Goal: Task Accomplishment & Management: Manage account settings

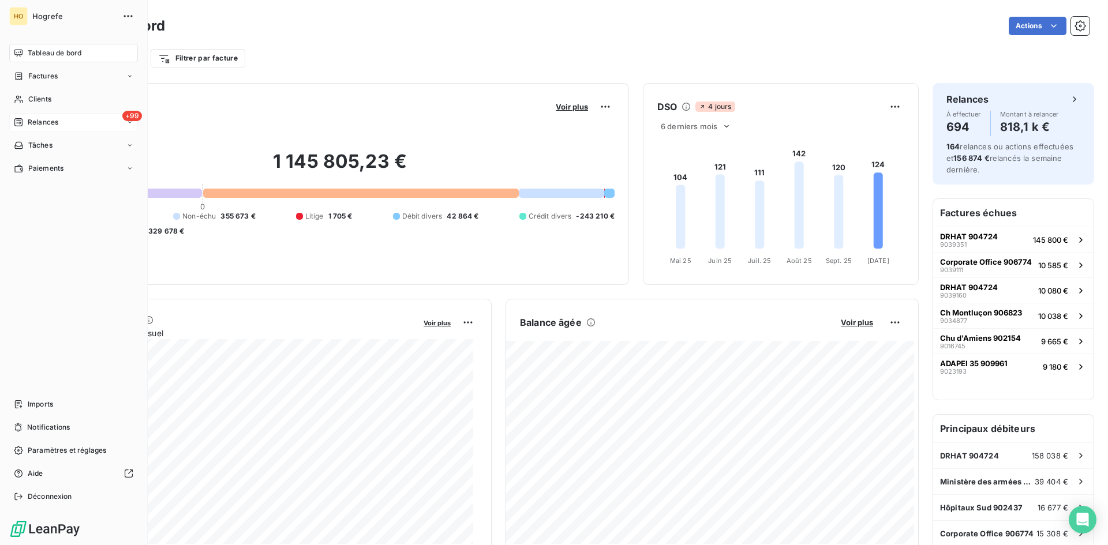
click at [47, 121] on span "Relances" at bounding box center [43, 122] width 31 height 10
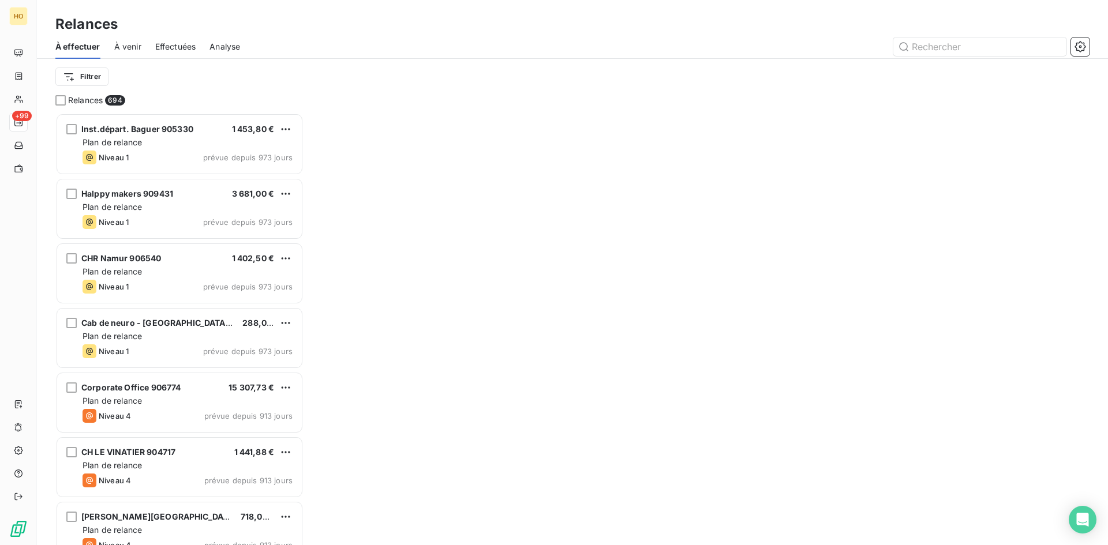
scroll to position [424, 239]
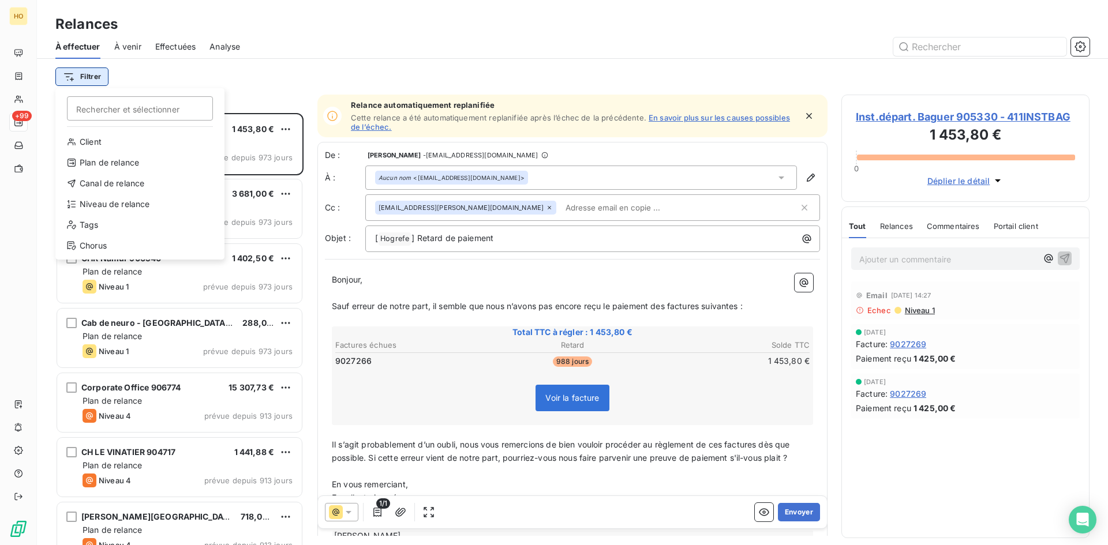
click at [106, 76] on html "HO +99 Relances À effectuer À venir Effectuées Analyse Filtrer Rechercher et sé…" at bounding box center [554, 272] width 1108 height 545
click at [141, 175] on div "Canal de relance" at bounding box center [140, 183] width 160 height 18
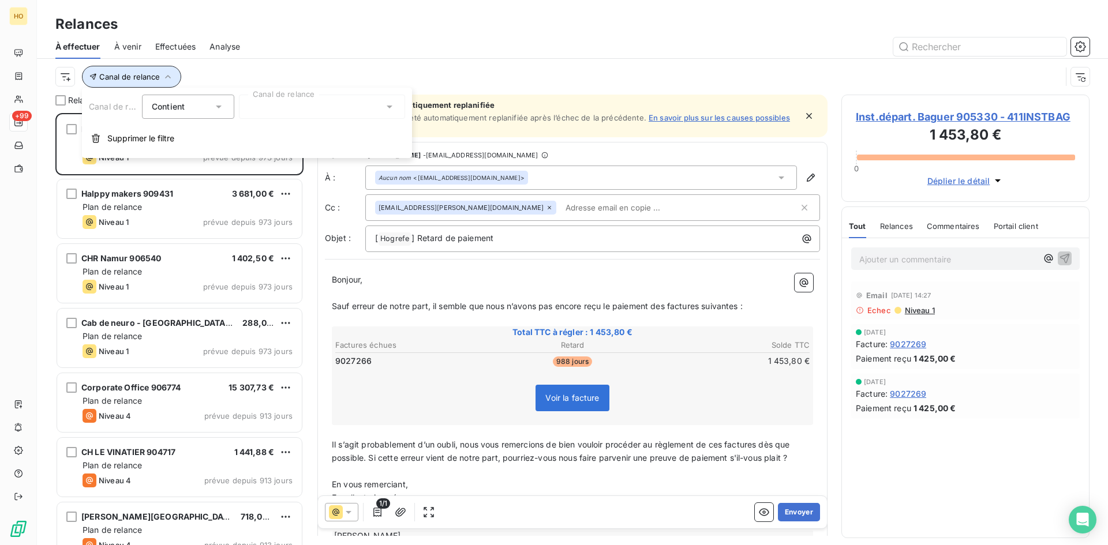
click at [152, 74] on span "Canal de relance" at bounding box center [129, 76] width 61 height 9
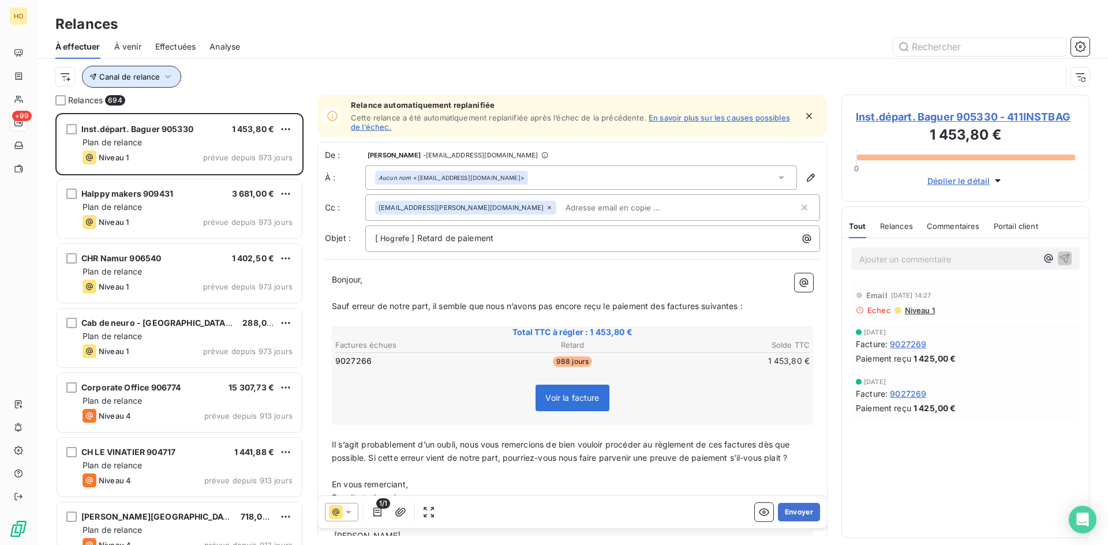
click at [170, 76] on icon "button" at bounding box center [168, 77] width 12 height 12
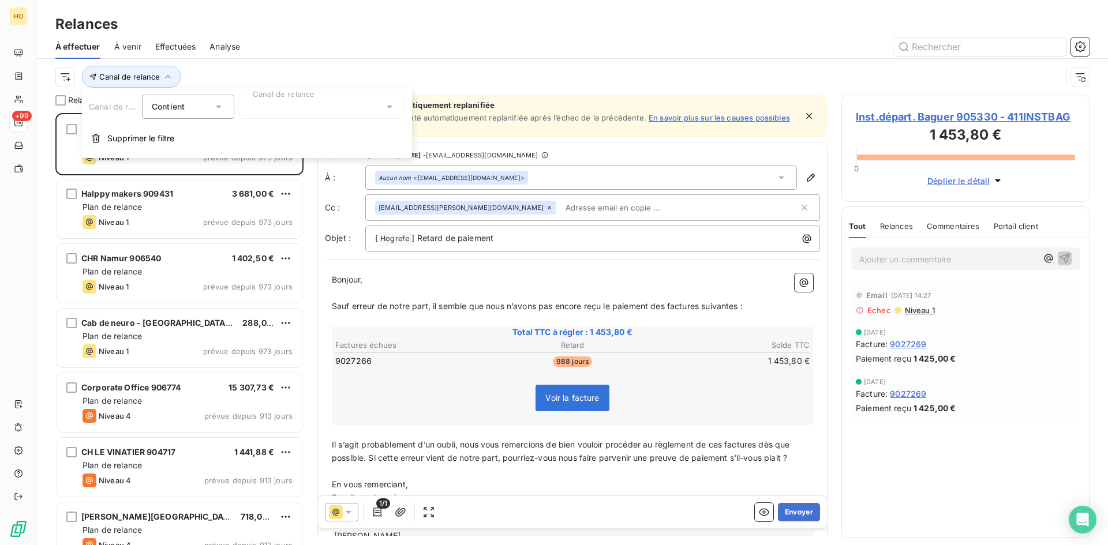
click at [209, 104] on div "Contient is" at bounding box center [182, 107] width 61 height 16
click at [163, 81] on icon "button" at bounding box center [168, 77] width 12 height 12
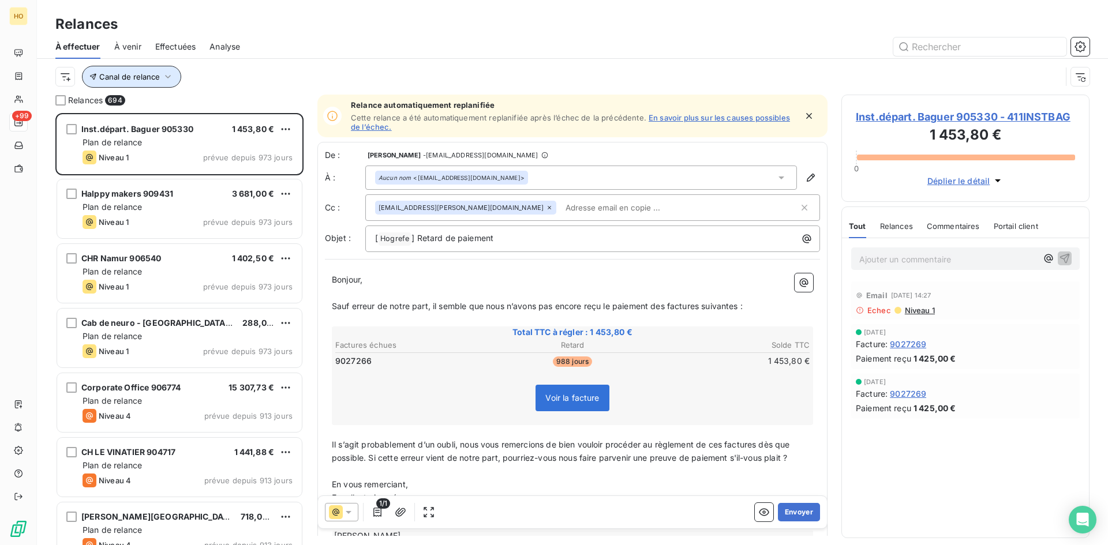
click at [155, 76] on span "Canal de relance" at bounding box center [129, 76] width 61 height 9
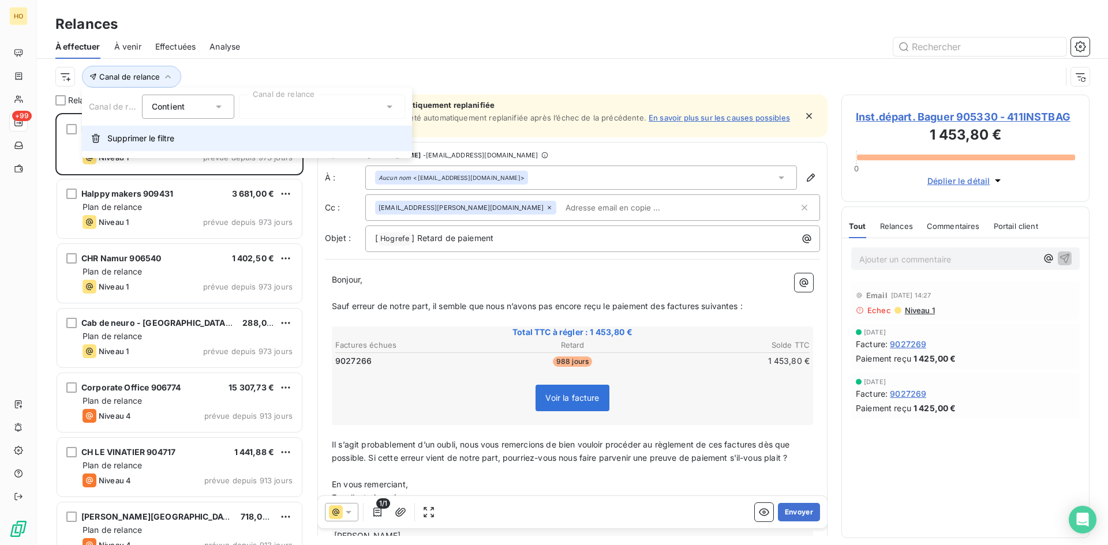
click at [134, 136] on span "Supprimer le filtre" at bounding box center [140, 139] width 67 height 12
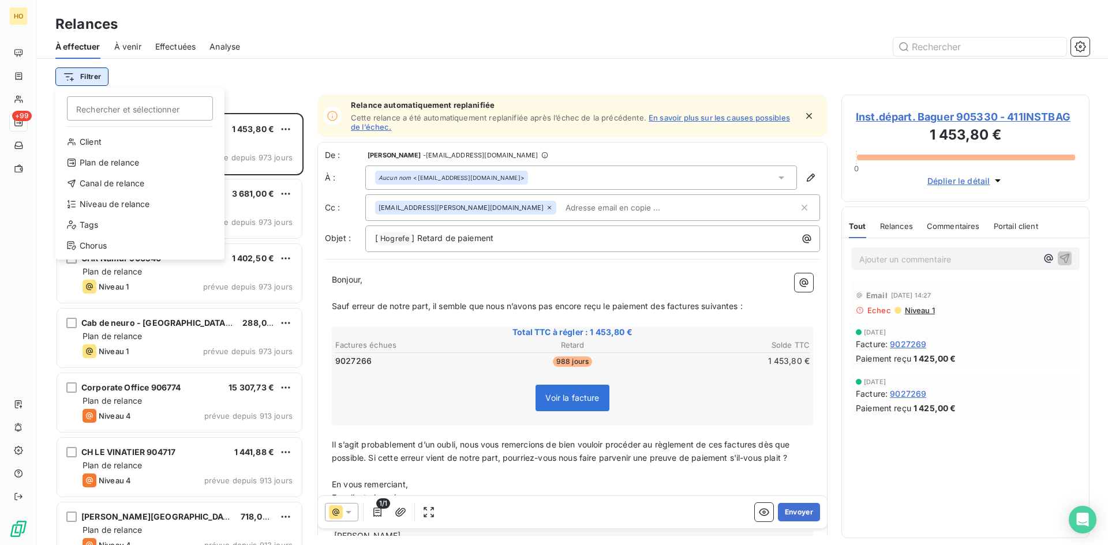
click at [103, 73] on html "HO +99 Relances À effectuer À venir Effectuées Analyse Filtrer Rechercher et sé…" at bounding box center [554, 272] width 1108 height 545
click at [125, 200] on div "Niveau de relance" at bounding box center [140, 204] width 160 height 18
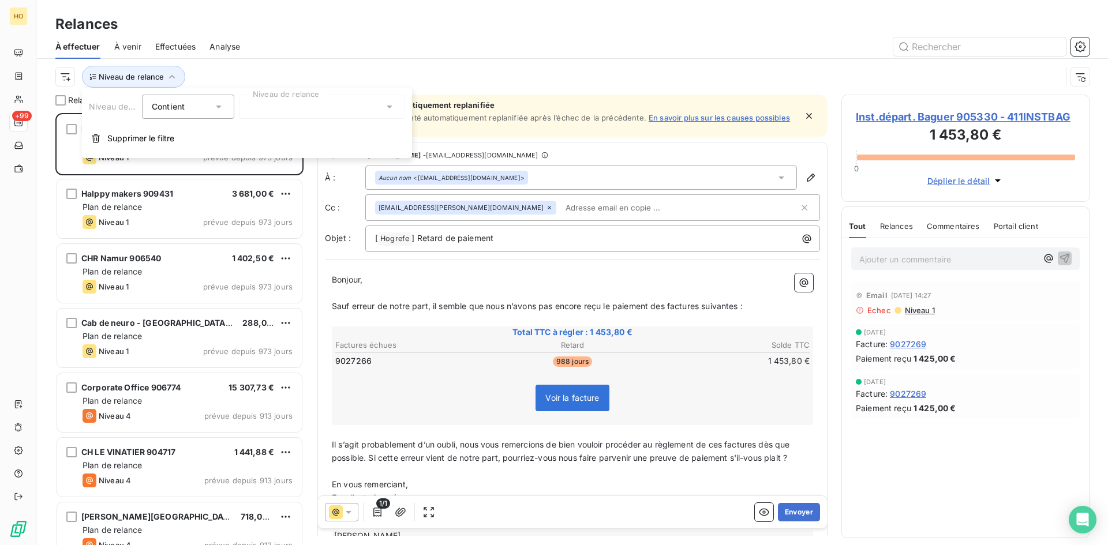
click at [224, 108] on icon at bounding box center [219, 107] width 12 height 12
click at [202, 133] on li "Contient" at bounding box center [189, 133] width 95 height 21
click at [290, 110] on div at bounding box center [322, 107] width 166 height 24
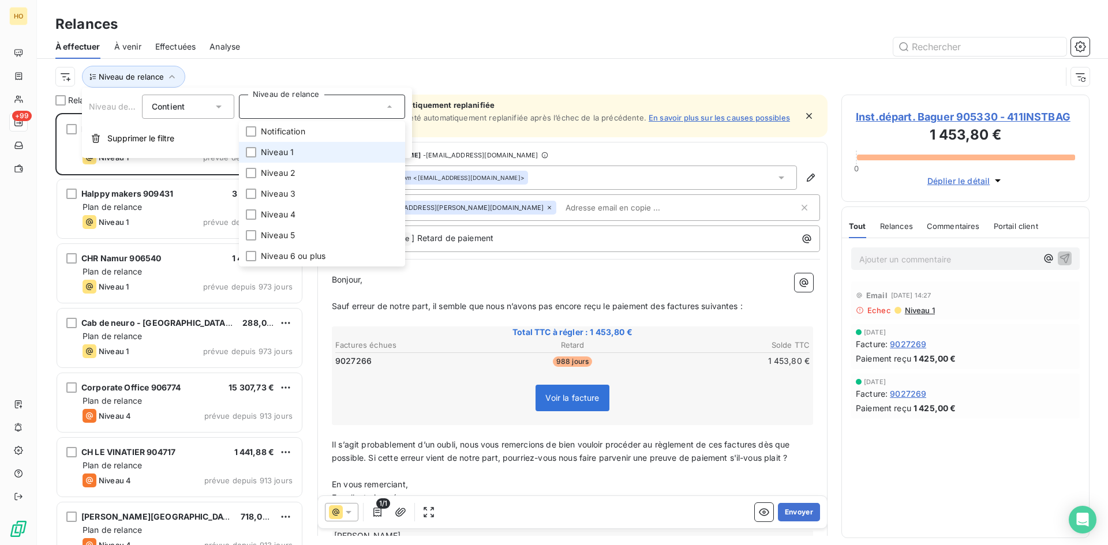
click at [287, 145] on li "Niveau 1" at bounding box center [322, 152] width 166 height 21
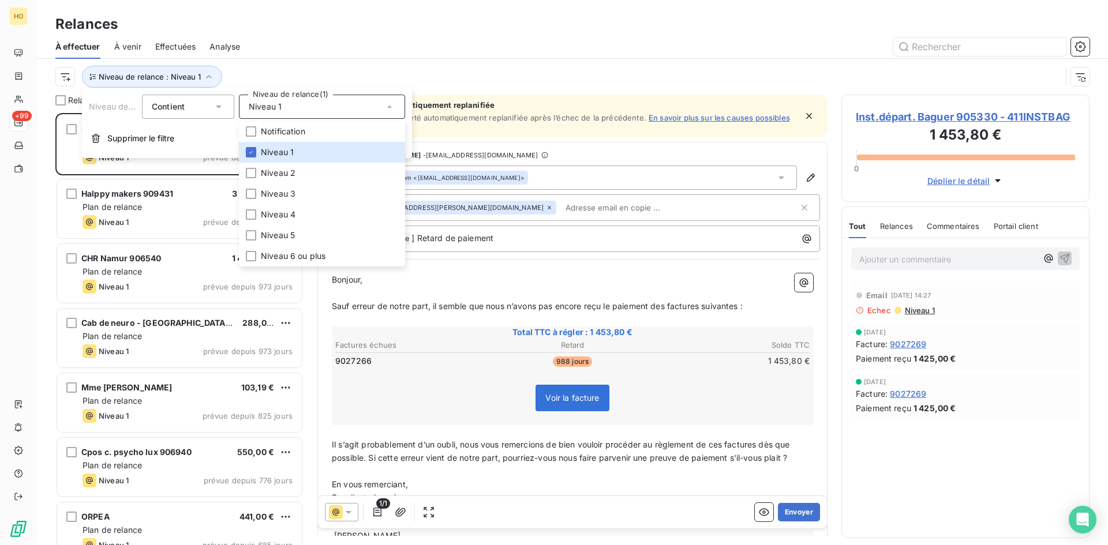
click at [312, 295] on div "Relances 112 Inst.départ. Baguer 905330 1 453,80 € Plan de relance Niveau 1 pré…" at bounding box center [572, 320] width 1071 height 451
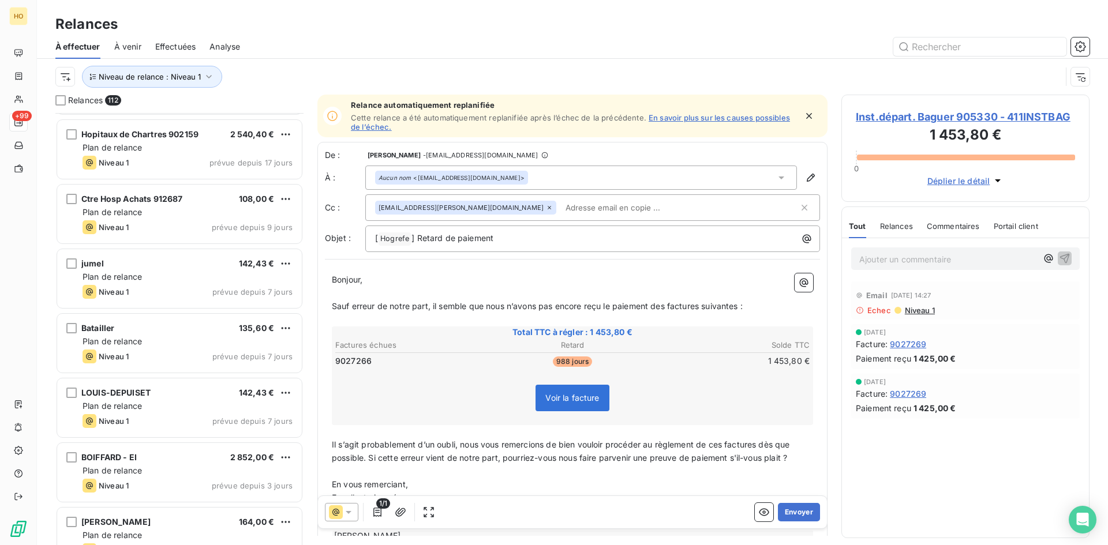
scroll to position [6806, 0]
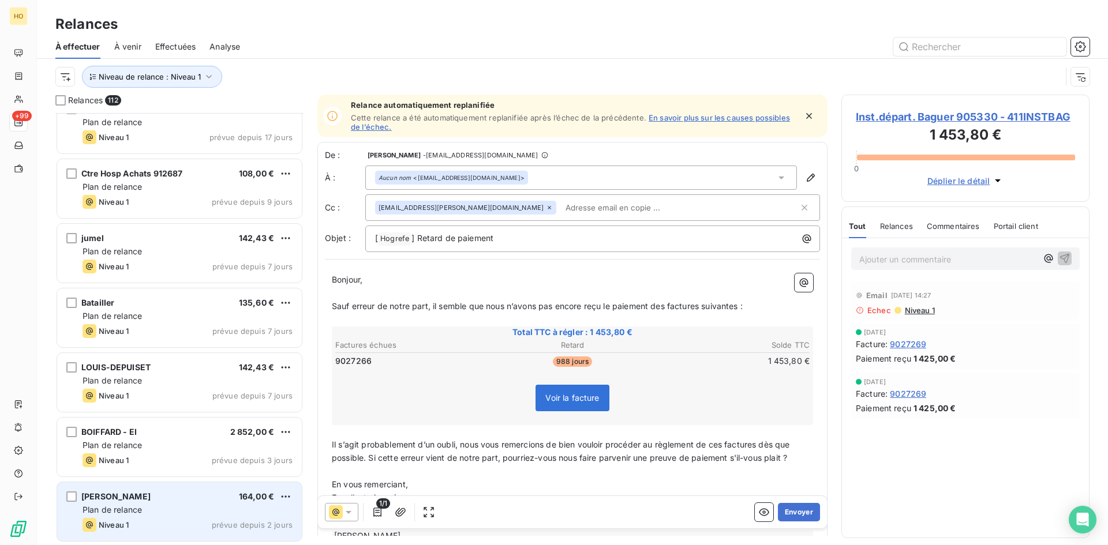
click at [182, 499] on div "[PERSON_NAME] 164,00 €" at bounding box center [188, 497] width 210 height 10
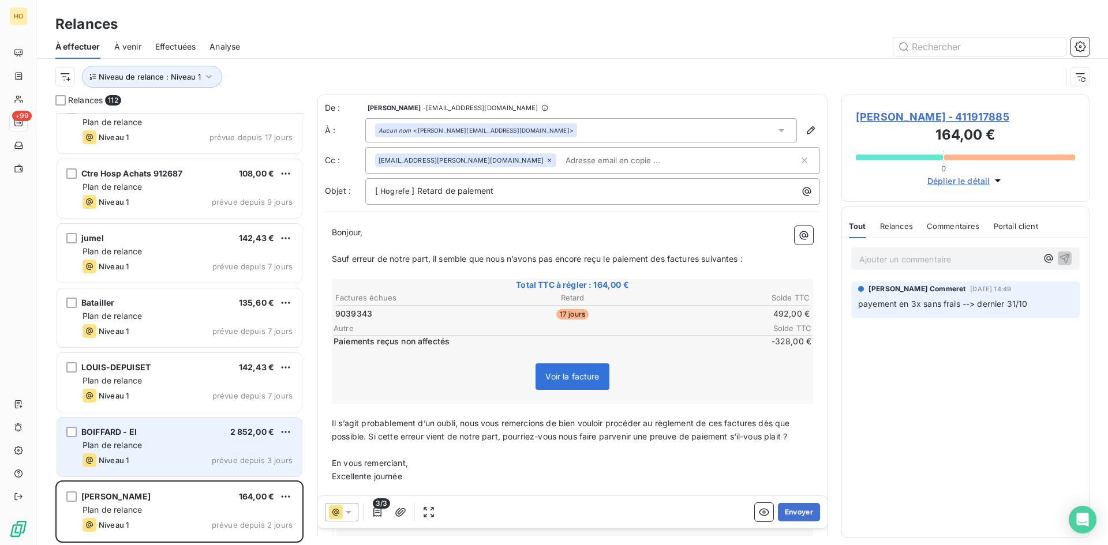
click at [188, 451] on div "Plan de relance" at bounding box center [188, 446] width 210 height 12
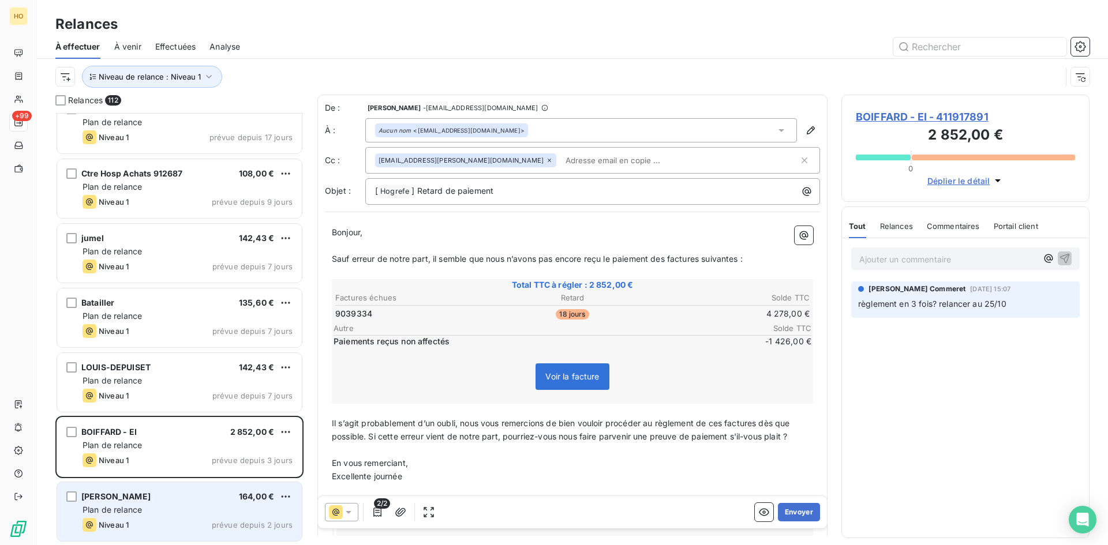
click at [188, 497] on div "[PERSON_NAME] 164,00 €" at bounding box center [188, 497] width 210 height 10
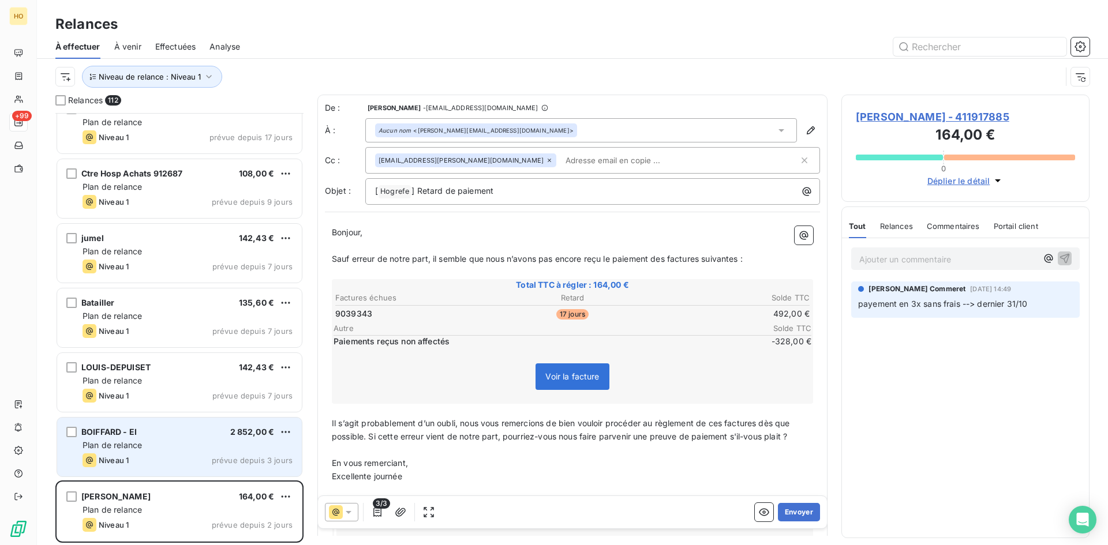
click at [200, 441] on div "Plan de relance" at bounding box center [188, 446] width 210 height 12
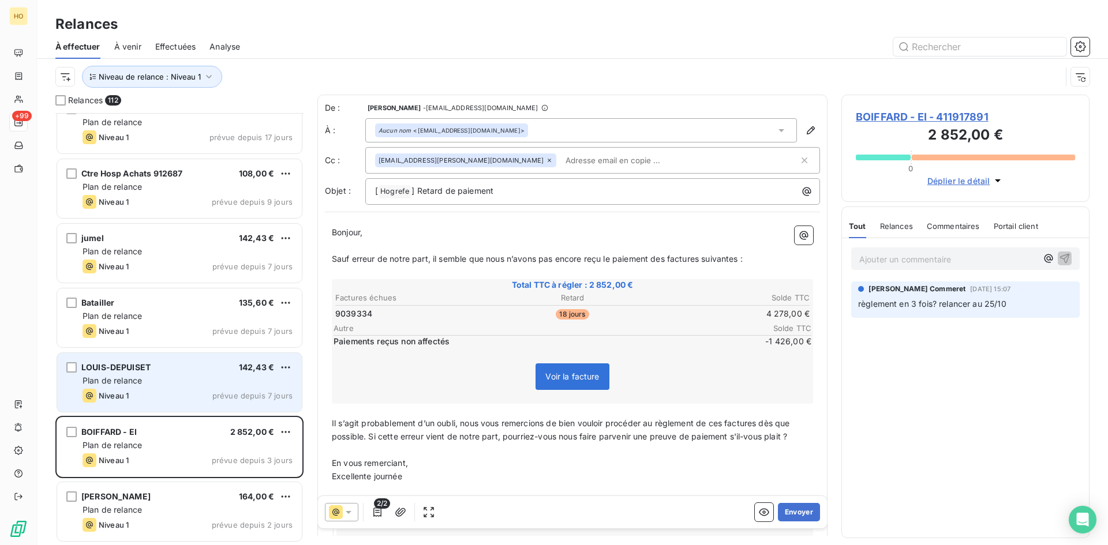
click at [212, 373] on div "LOUIS-DEPUISET 142,43 € Plan de relance Niveau 1 prévue depuis 7 jours" at bounding box center [179, 382] width 245 height 59
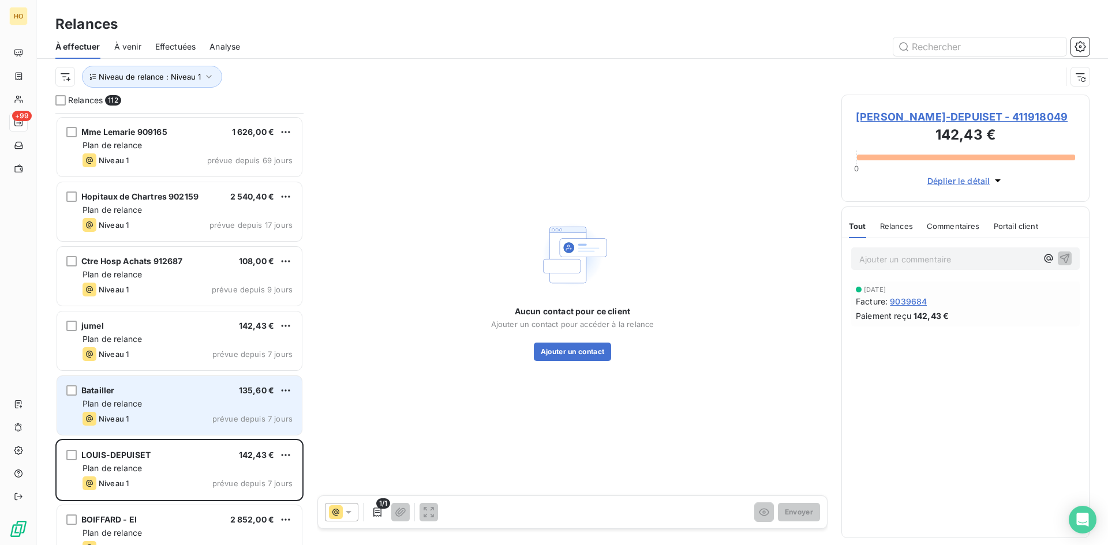
scroll to position [6718, 0]
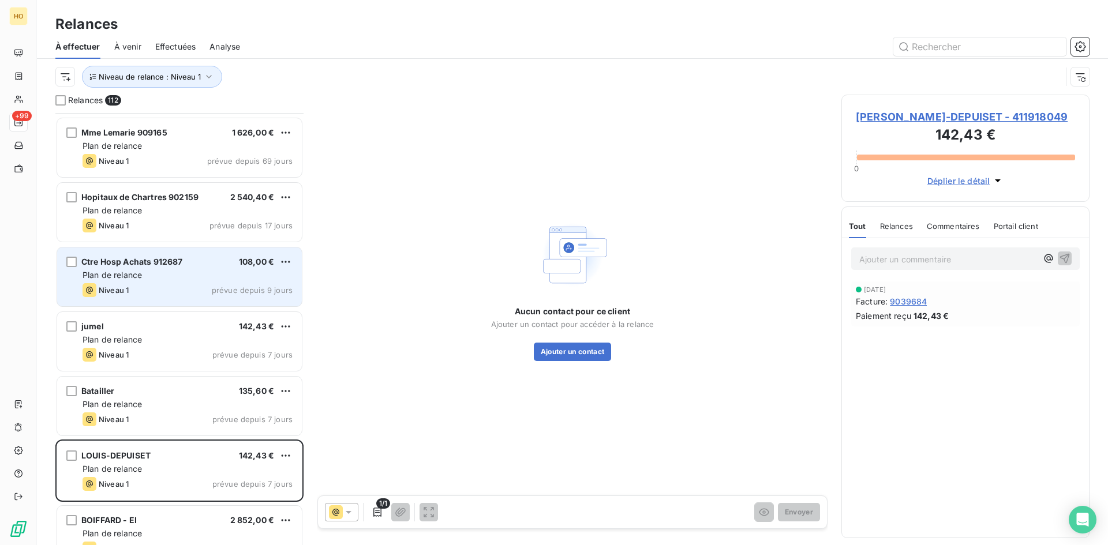
click at [189, 270] on div "Plan de relance" at bounding box center [188, 275] width 210 height 12
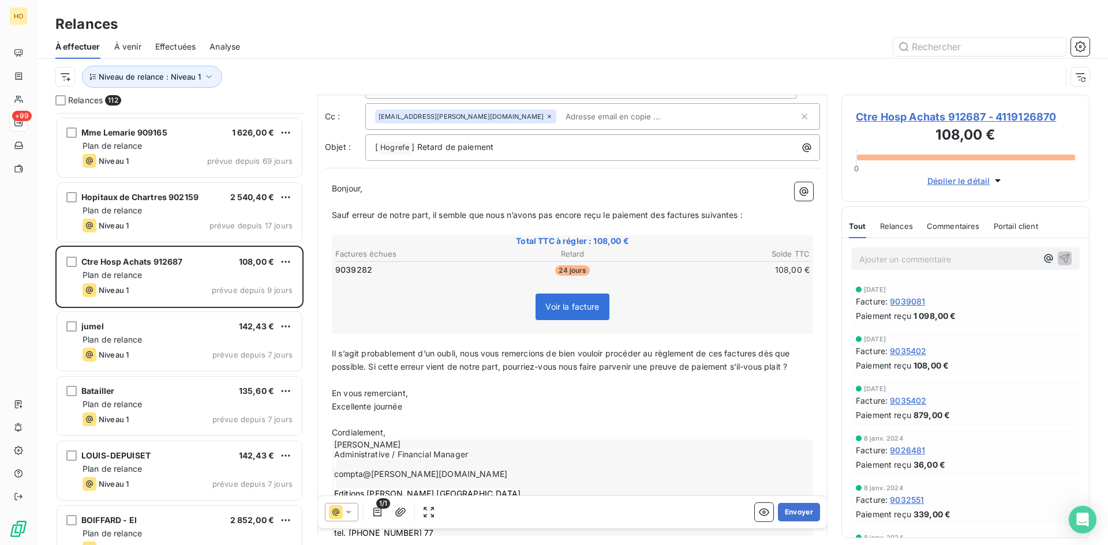
scroll to position [27, 0]
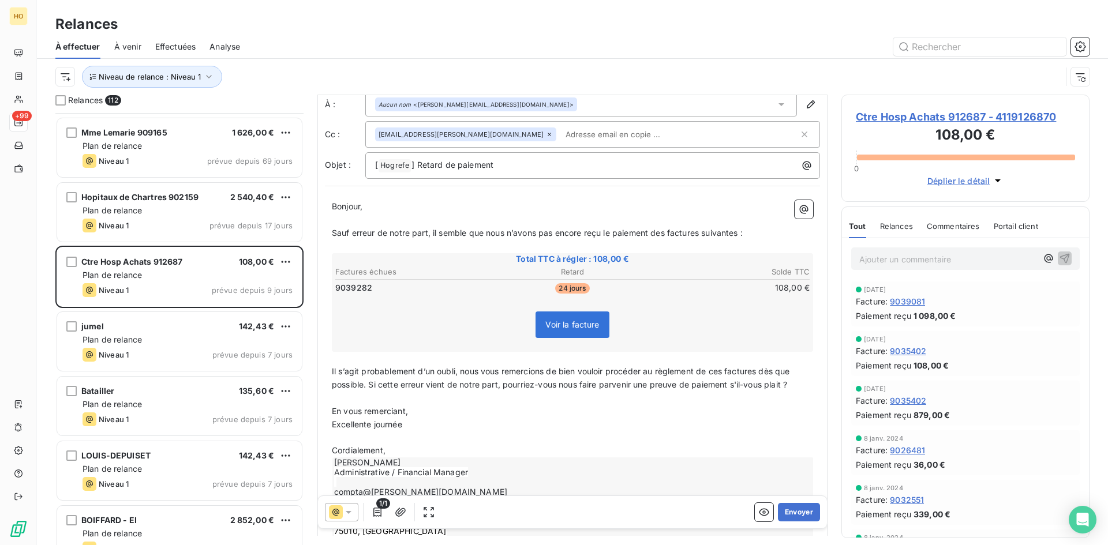
click at [359, 285] on span "9039282" at bounding box center [353, 288] width 37 height 12
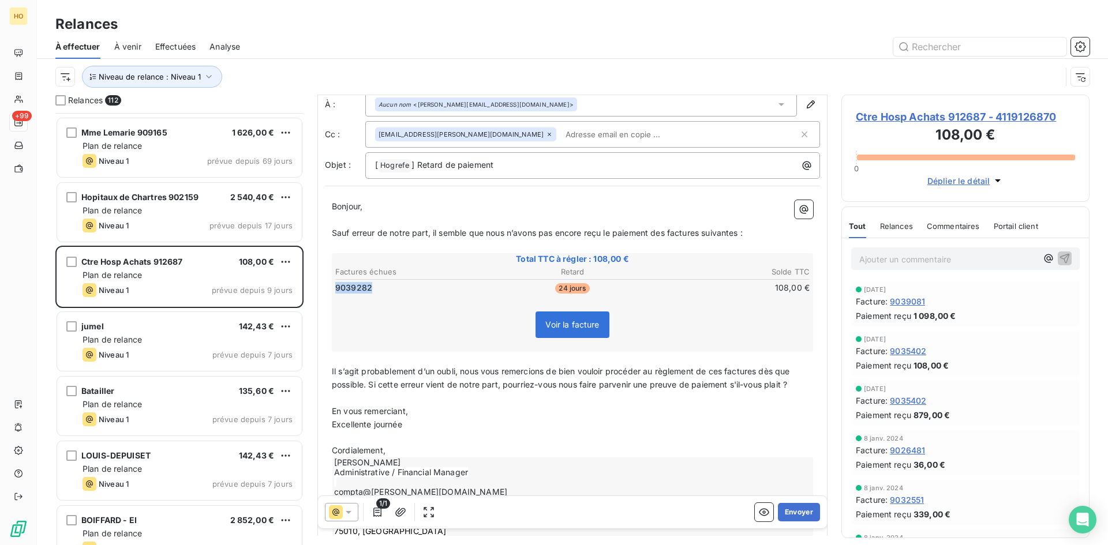
drag, startPoint x: 377, startPoint y: 288, endPoint x: 334, endPoint y: 286, distance: 42.7
click at [334, 286] on table "Factures échues Retard Solde TTC 9039282 24 jours 108,00 €" at bounding box center [573, 280] width 478 height 31
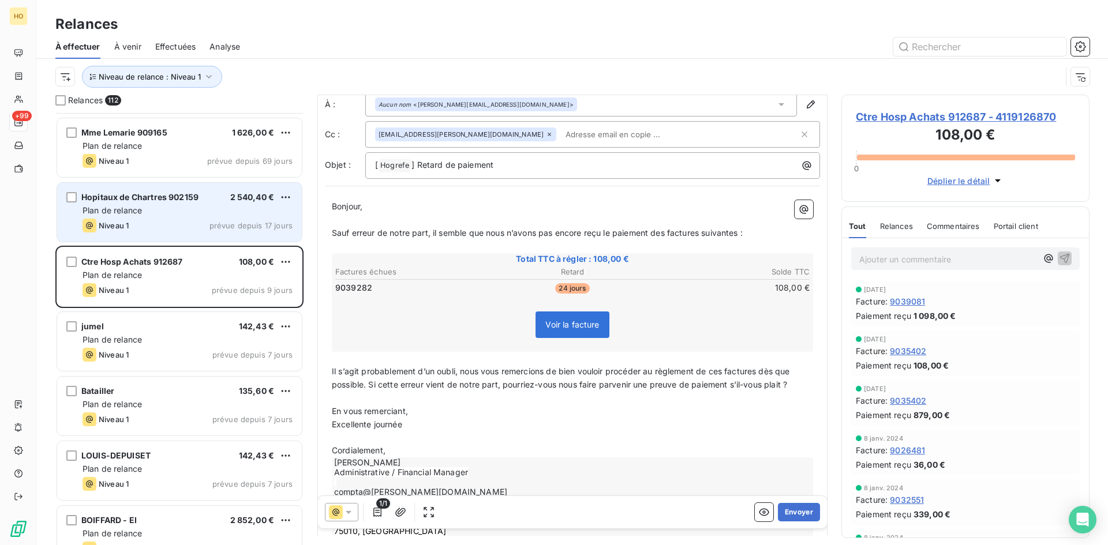
click at [182, 220] on div "Niveau 1 prévue depuis 17 jours" at bounding box center [188, 226] width 210 height 14
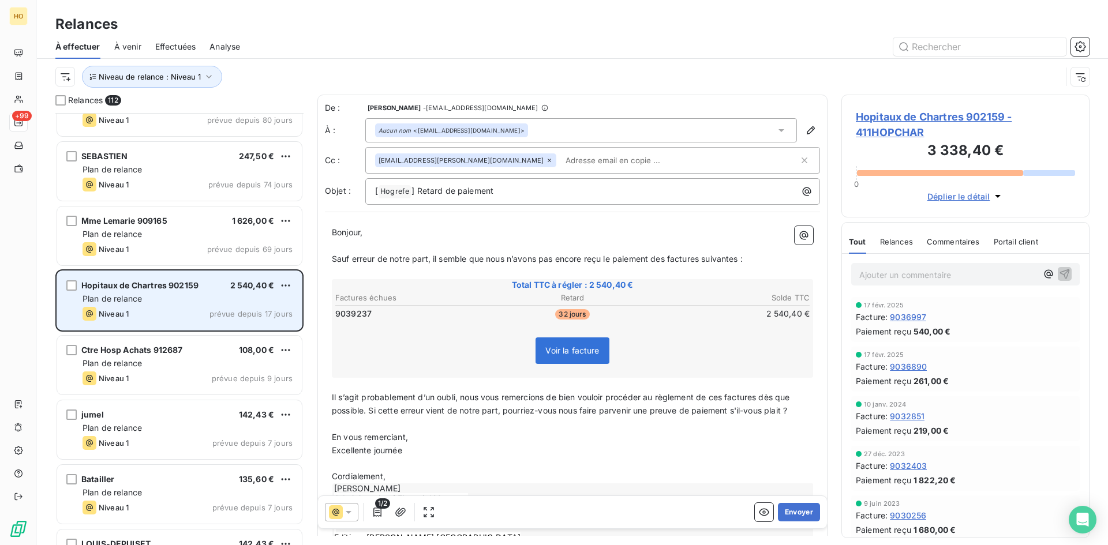
scroll to position [6629, 0]
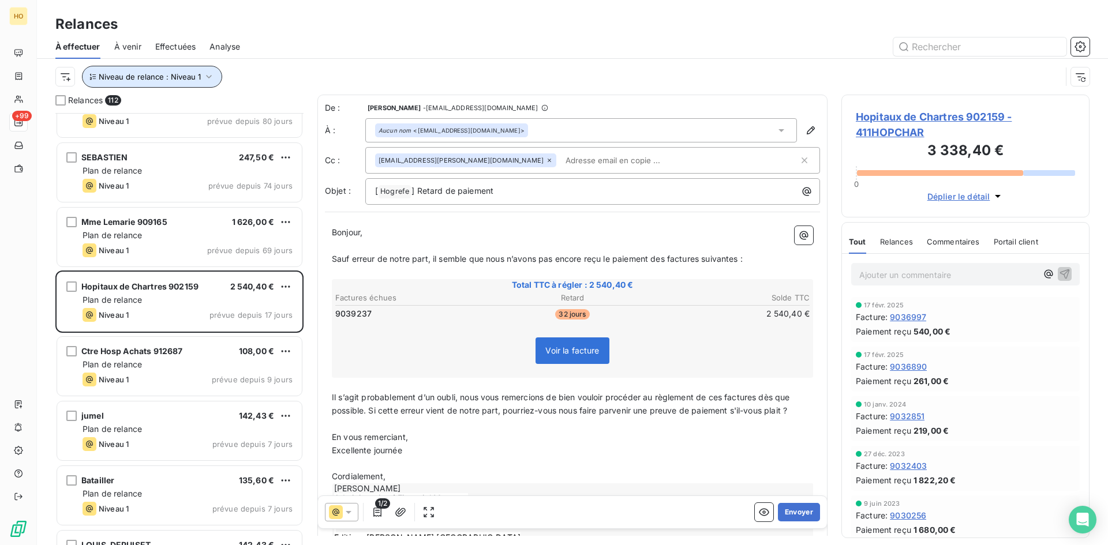
click at [203, 83] on button "Niveau de relance : Niveau 1" at bounding box center [152, 77] width 140 height 22
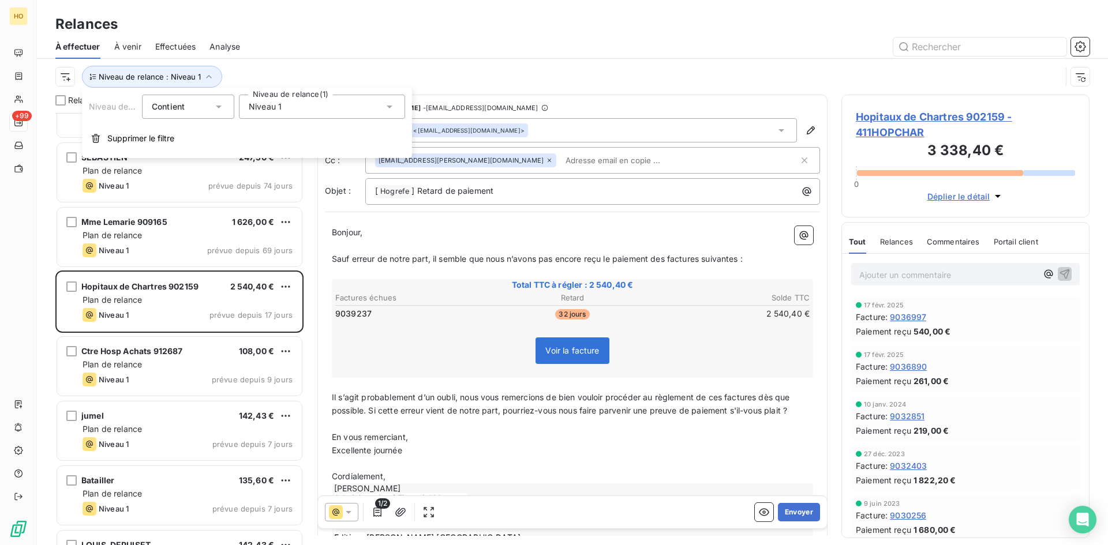
click at [305, 114] on div "Niveau 1" at bounding box center [322, 107] width 166 height 24
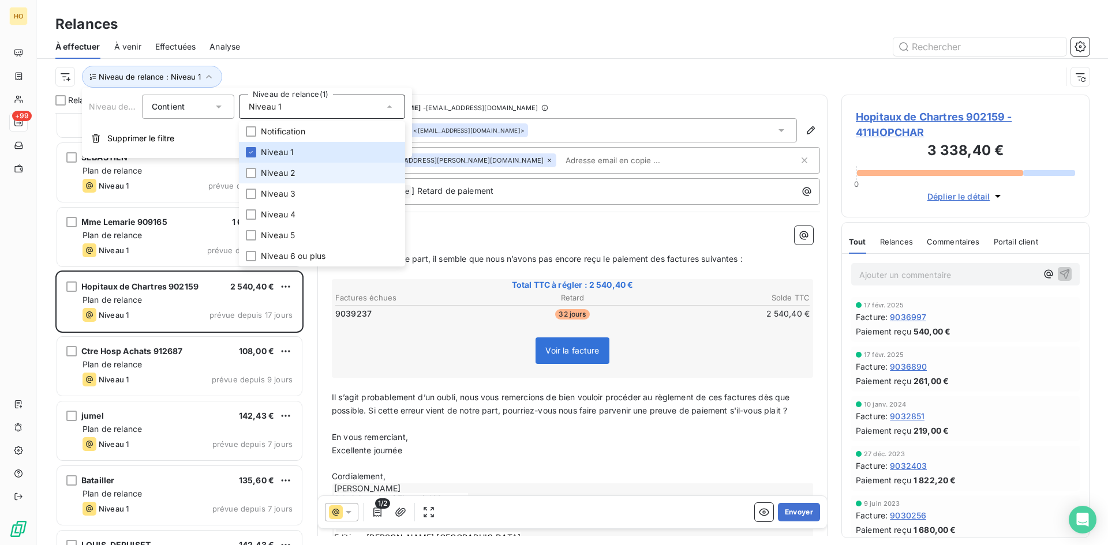
click at [282, 168] on span "Niveau 2" at bounding box center [278, 173] width 35 height 12
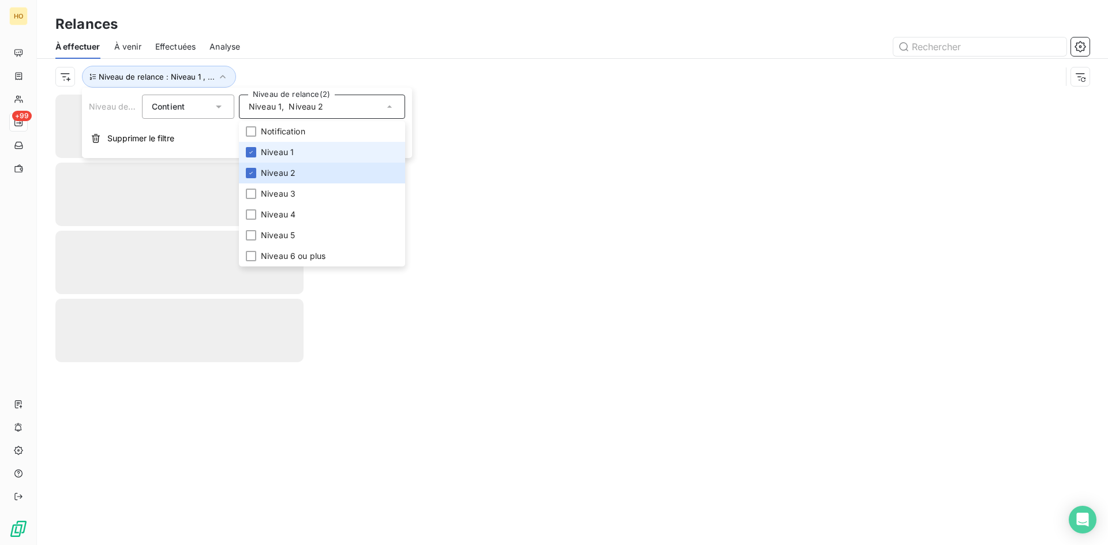
click at [267, 151] on span "Niveau 1" at bounding box center [277, 153] width 33 height 12
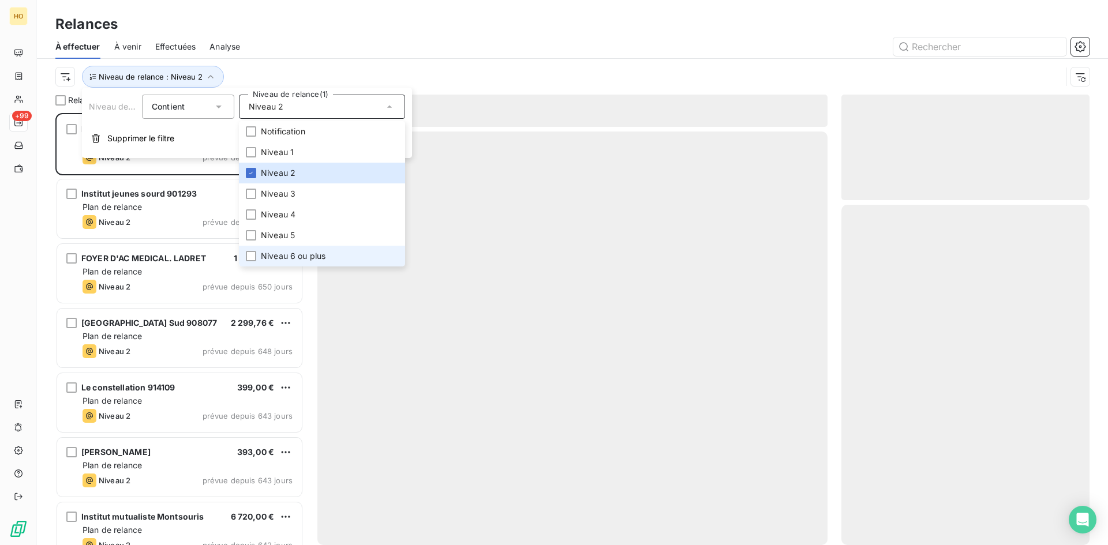
scroll to position [424, 239]
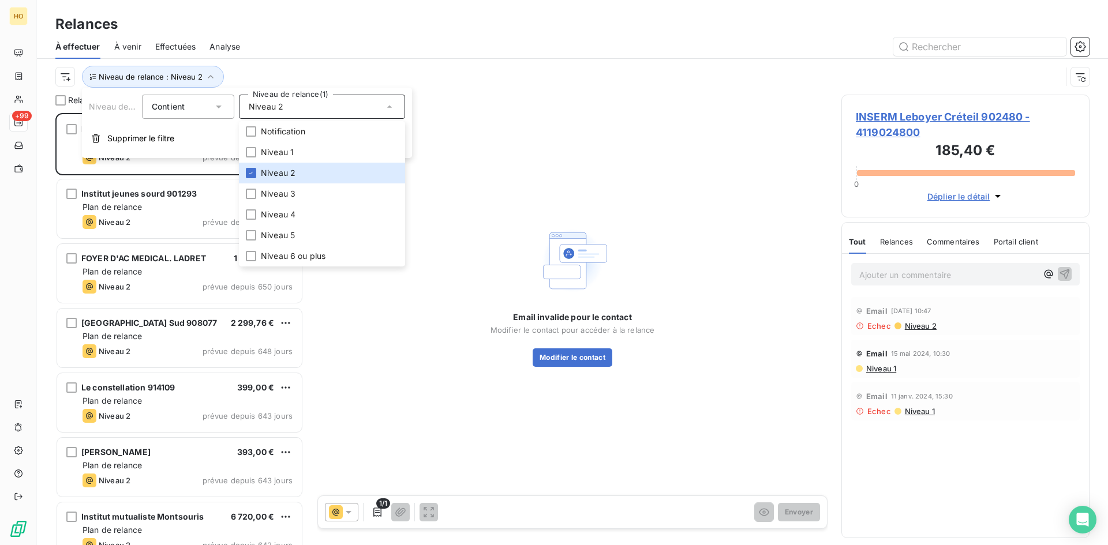
click at [311, 319] on div "Relances 82 INSERM Leboyer Créteil 902480 185,40 € Plan de relance Niveau 2 pré…" at bounding box center [572, 320] width 1071 height 451
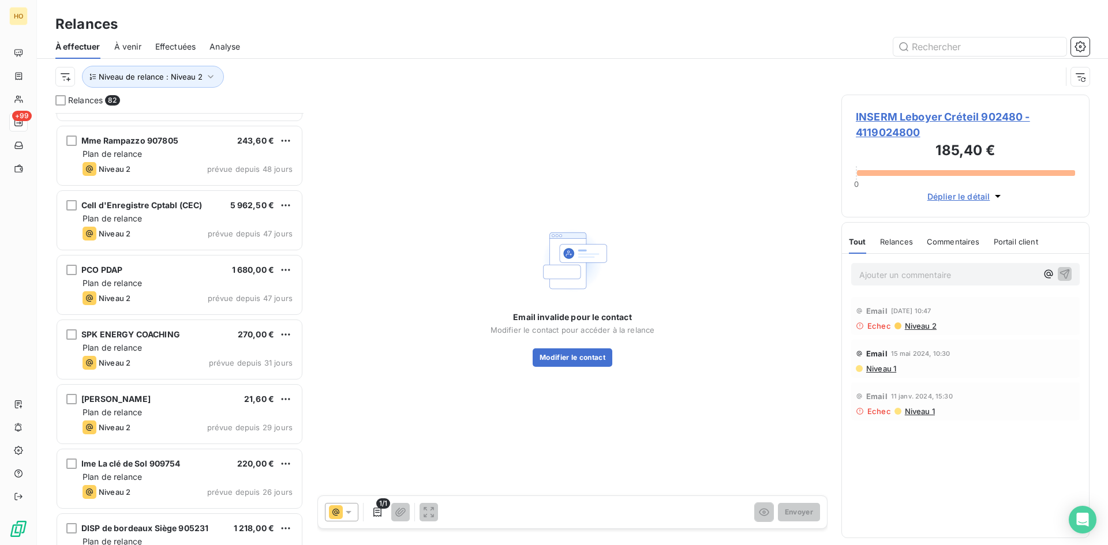
scroll to position [4868, 0]
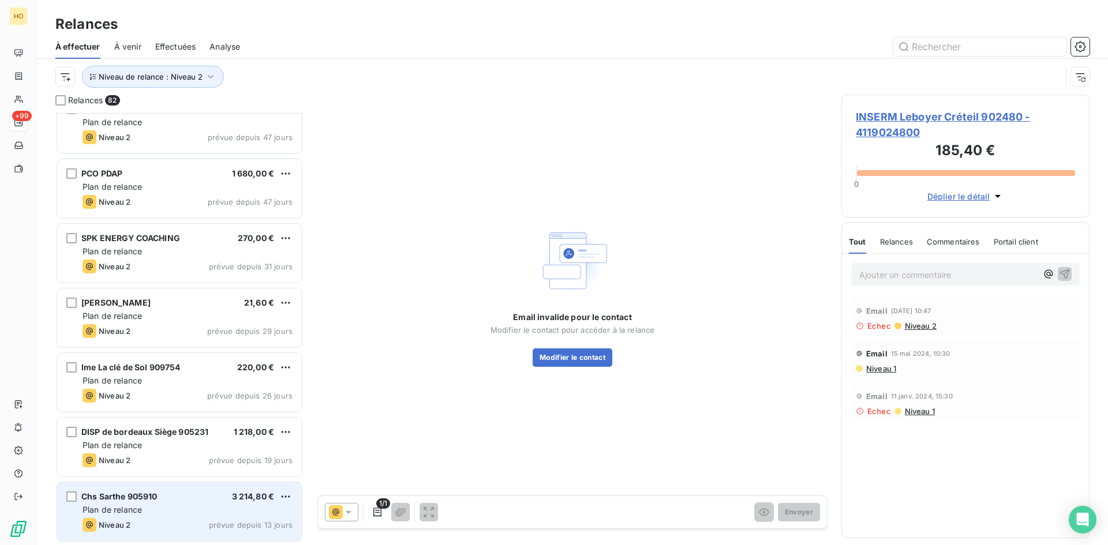
click at [202, 505] on div "Plan de relance" at bounding box center [188, 510] width 210 height 12
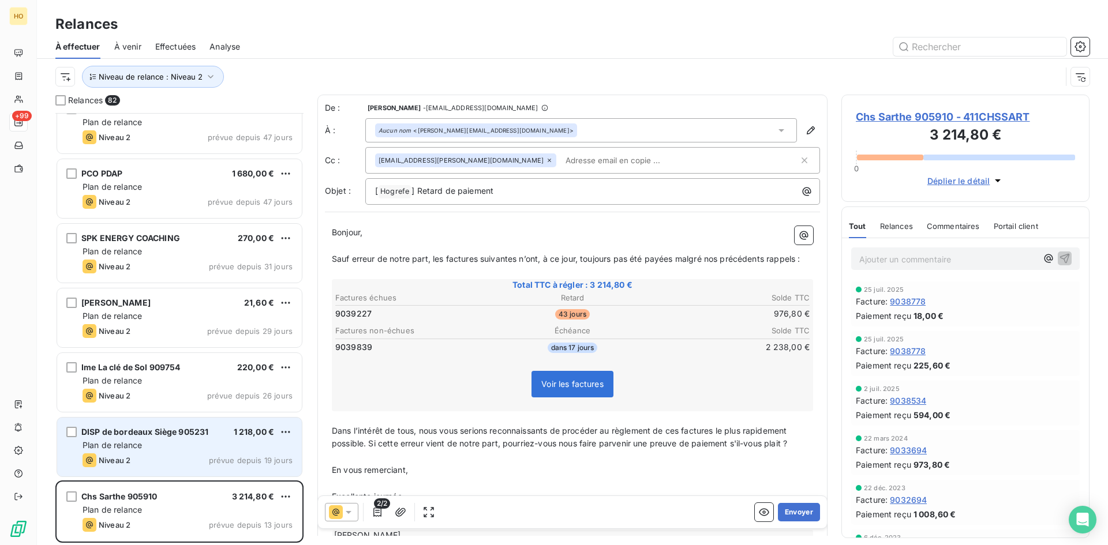
click at [205, 432] on span "DISP de bordeaux Siège 905231" at bounding box center [144, 432] width 127 height 10
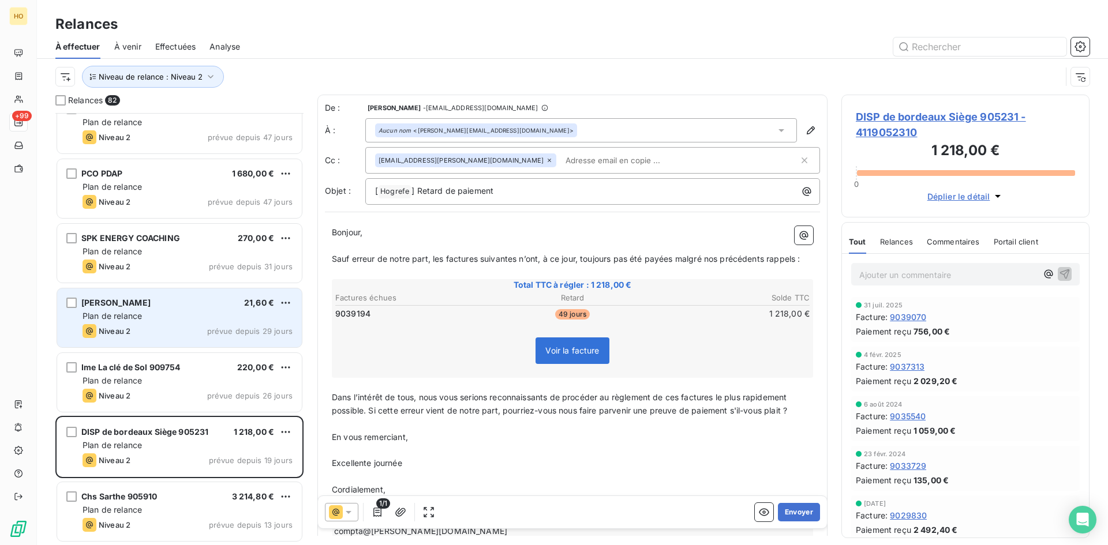
click at [206, 314] on div "Plan de relance" at bounding box center [188, 316] width 210 height 12
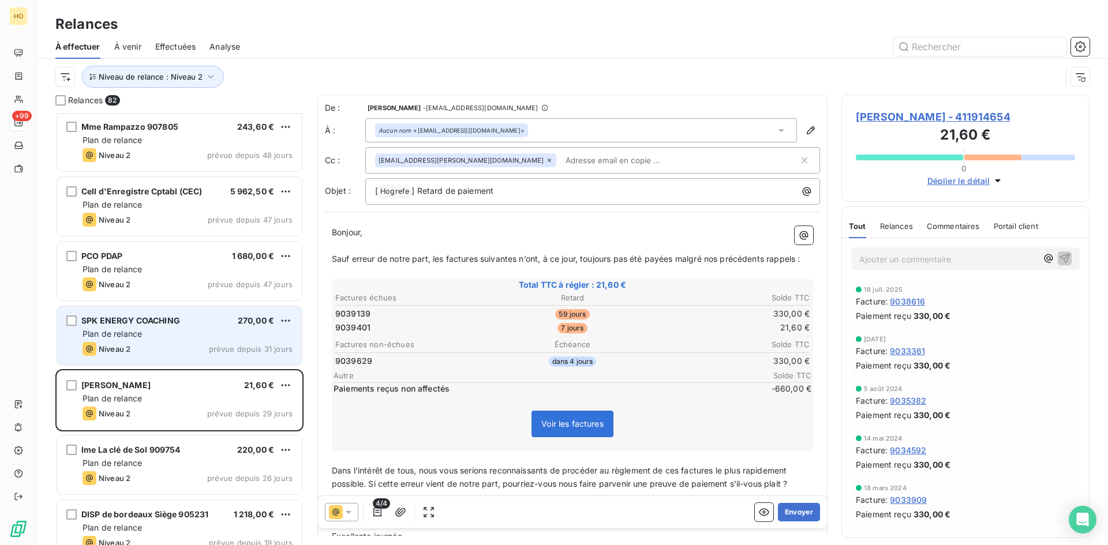
scroll to position [4785, 0]
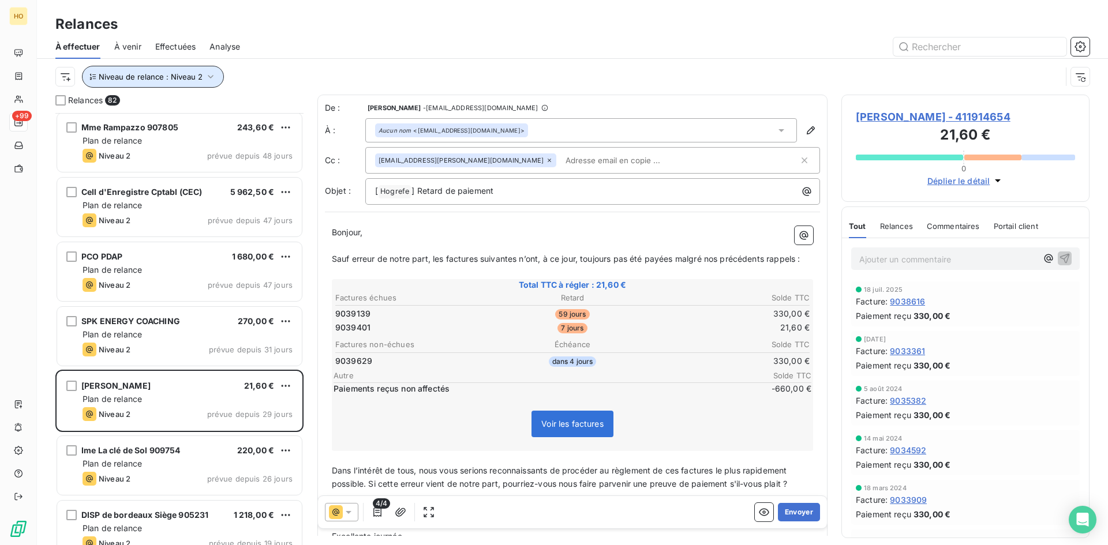
click at [205, 81] on icon "button" at bounding box center [211, 77] width 12 height 12
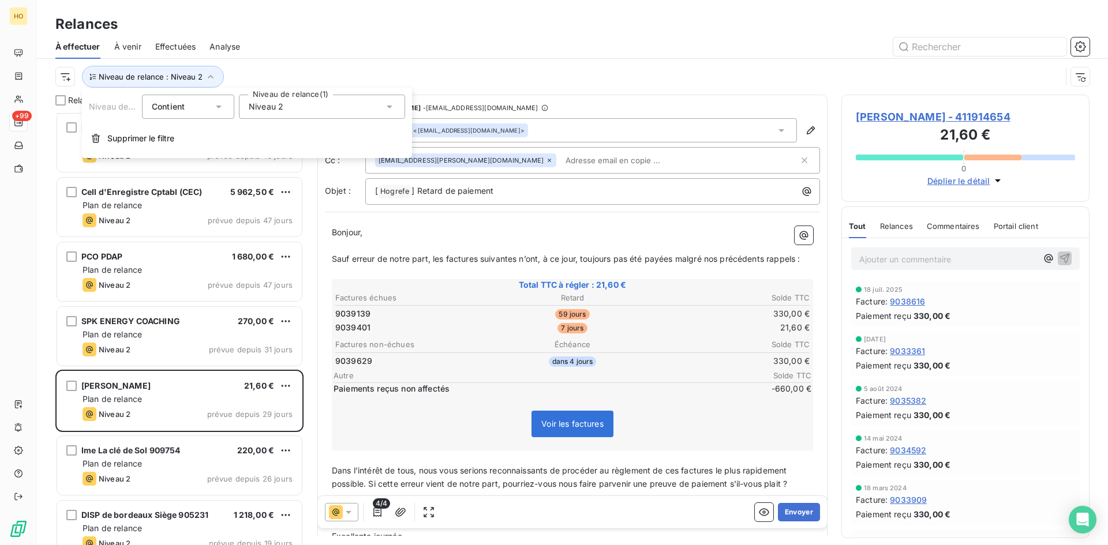
click at [301, 110] on div "Niveau 2" at bounding box center [322, 107] width 166 height 24
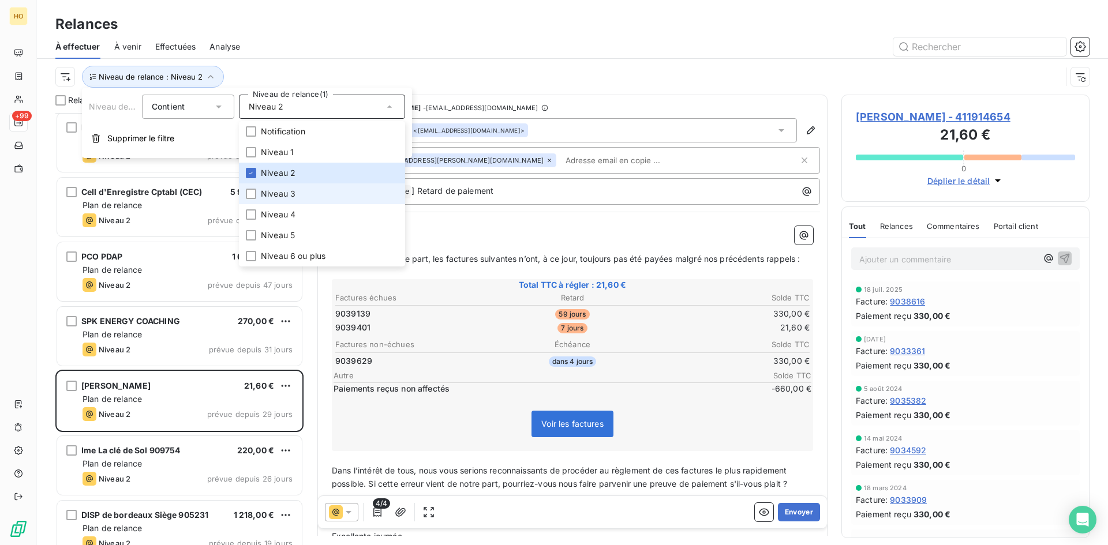
click at [291, 197] on span "Niveau 3" at bounding box center [278, 194] width 35 height 12
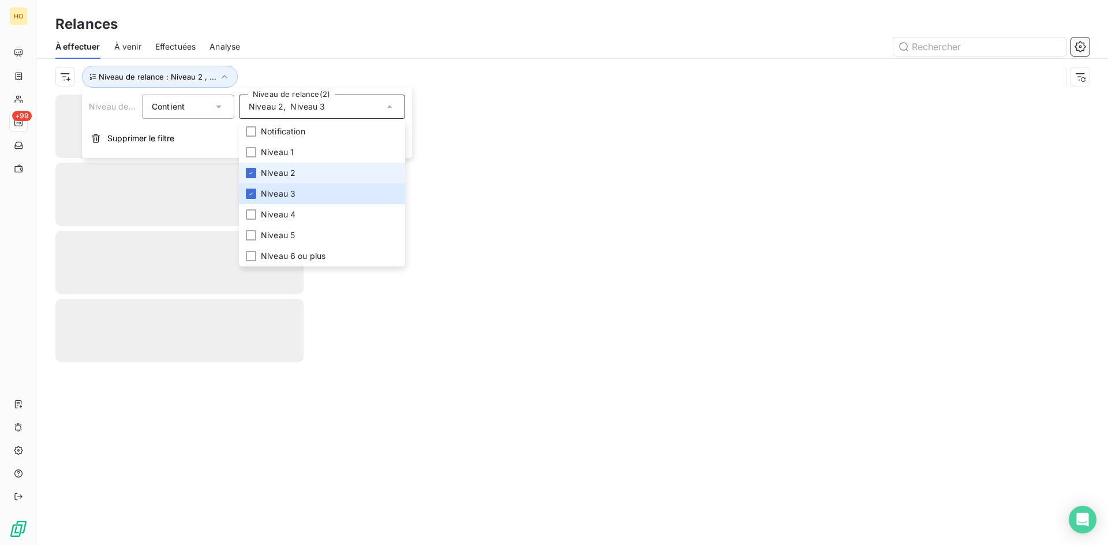
click at [265, 173] on span "Niveau 2" at bounding box center [278, 173] width 35 height 12
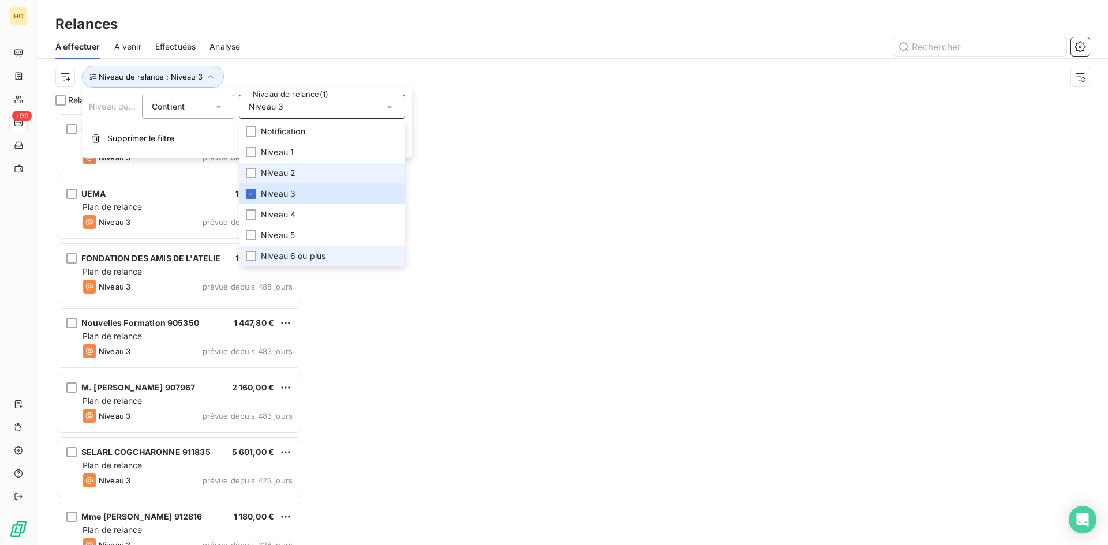
scroll to position [424, 239]
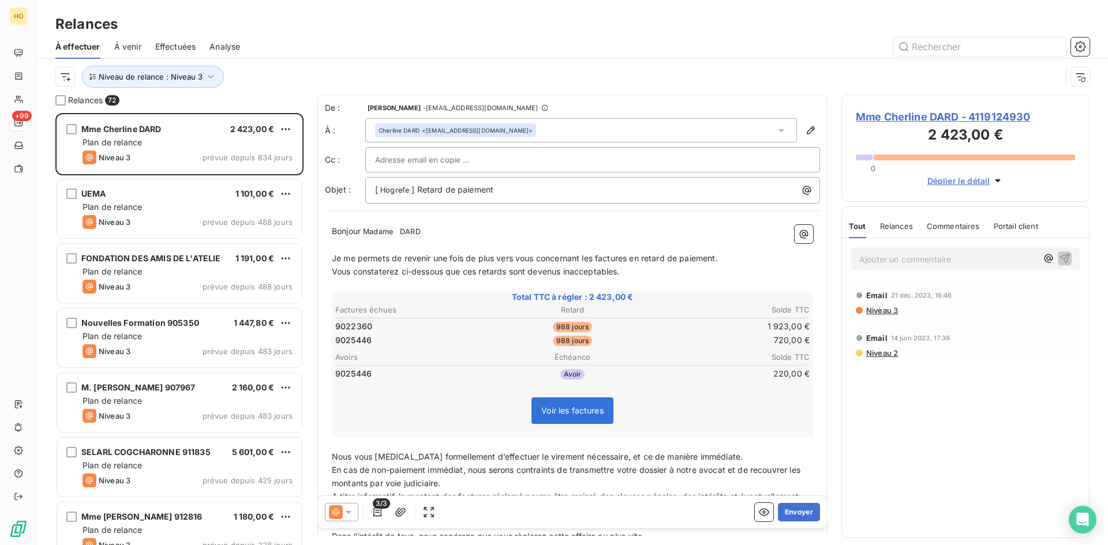
click at [311, 305] on div "Relances 72 [PERSON_NAME] 2 423,00 € Plan de relance Niveau 3 prévue depuis 634…" at bounding box center [572, 320] width 1071 height 451
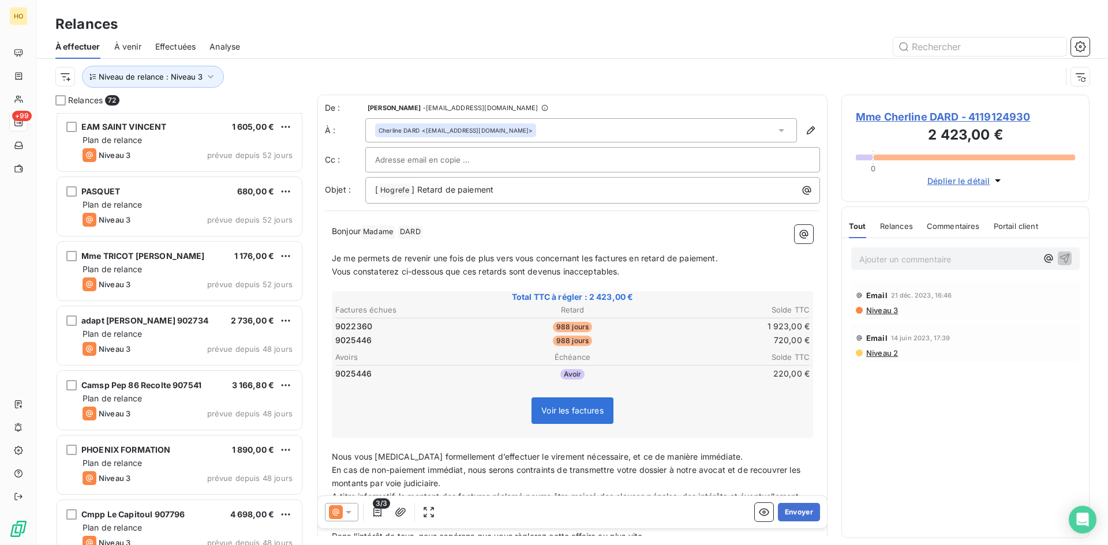
scroll to position [4221, 0]
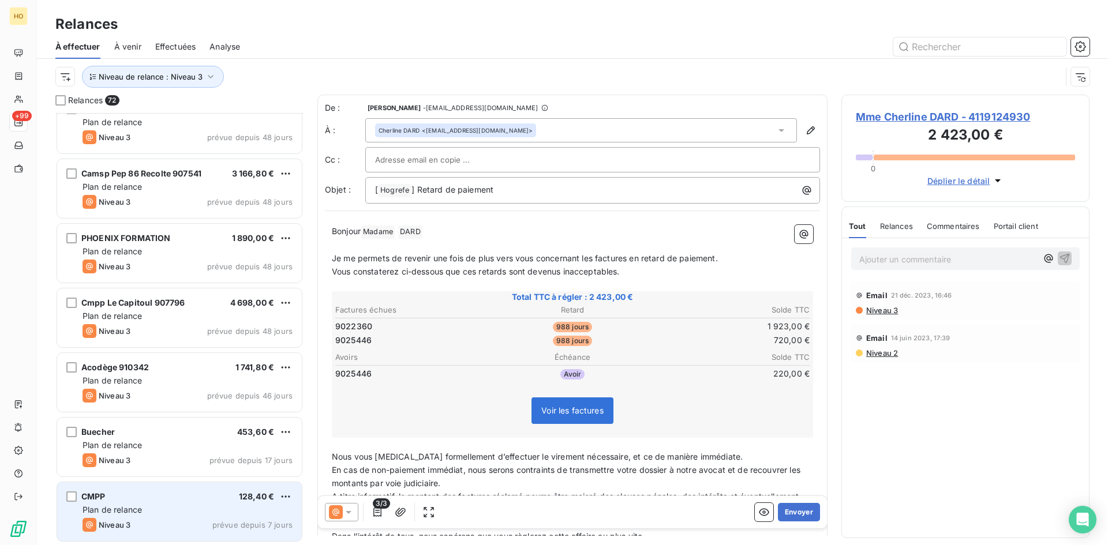
click at [209, 501] on div "CMPP 128,40 €" at bounding box center [188, 497] width 210 height 10
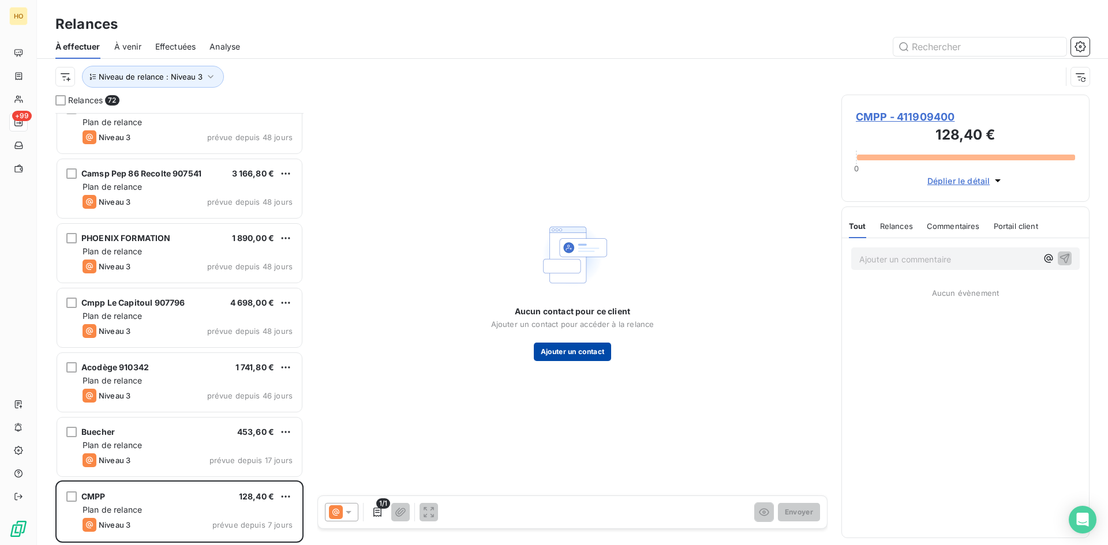
click at [585, 350] on button "Ajouter un contact" at bounding box center [573, 352] width 78 height 18
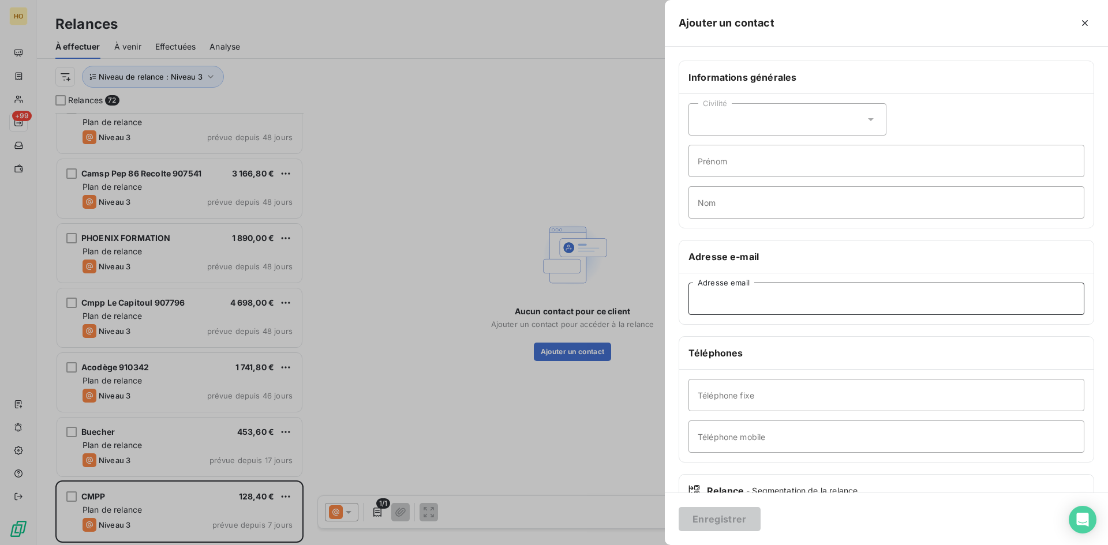
paste input "[PERSON_NAME][EMAIL_ADDRESS][DOMAIN_NAME]"
click at [732, 306] on input "Adresse email" at bounding box center [886, 299] width 396 height 32
type input "[PERSON_NAME][EMAIL_ADDRESS][DOMAIN_NAME]"
click at [721, 525] on button "Enregistrer" at bounding box center [720, 519] width 82 height 24
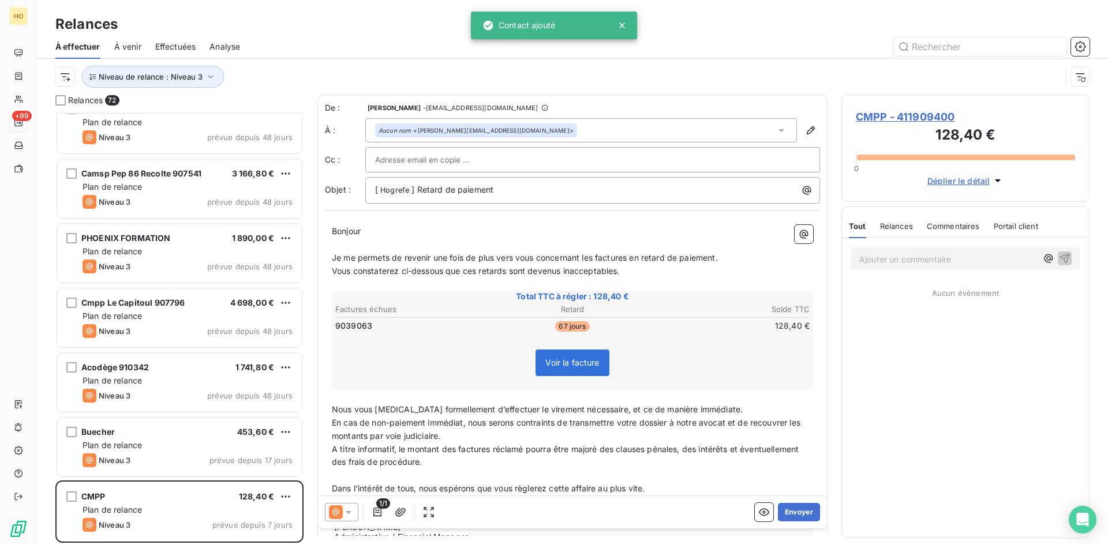
click at [340, 513] on icon at bounding box center [336, 512] width 14 height 14
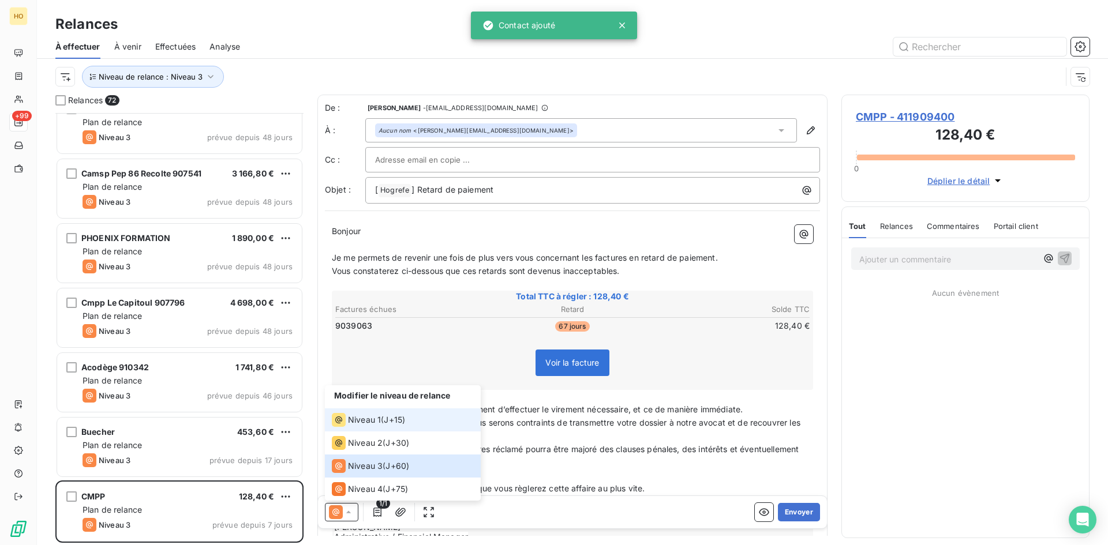
click at [374, 418] on span "Niveau 1" at bounding box center [364, 420] width 33 height 12
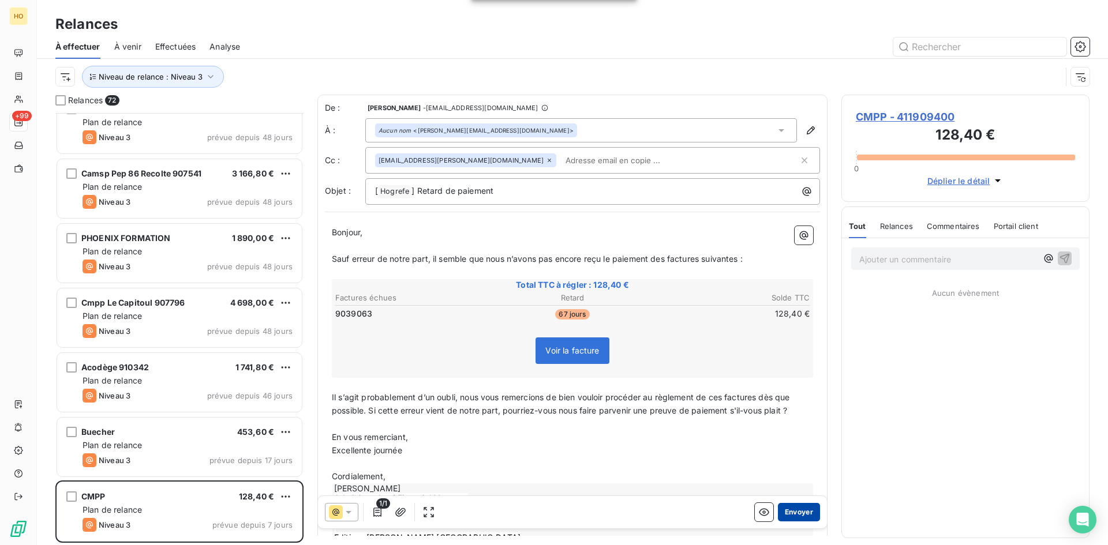
click at [797, 513] on button "Envoyer" at bounding box center [799, 512] width 42 height 18
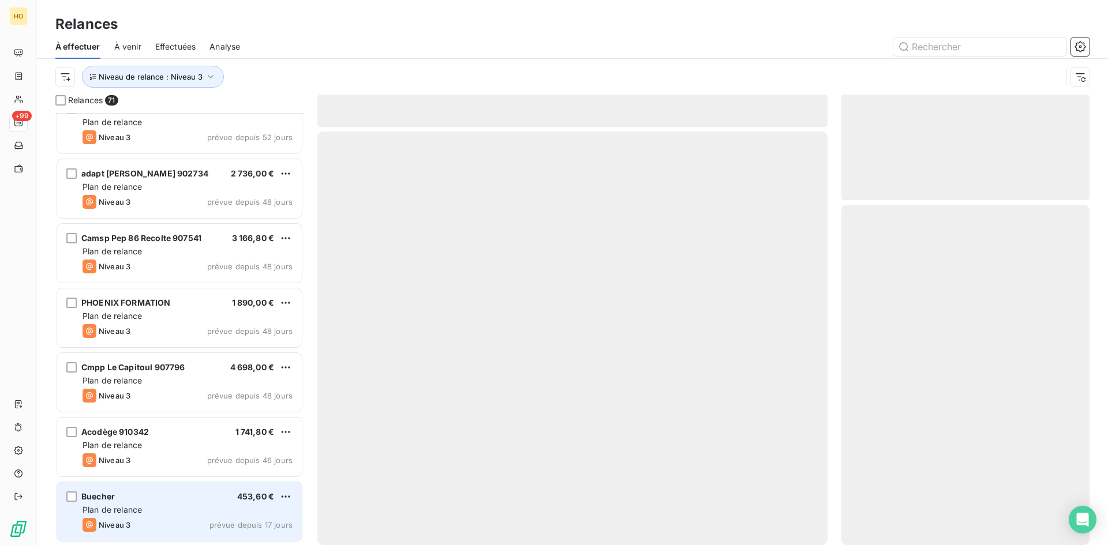
scroll to position [4156, 0]
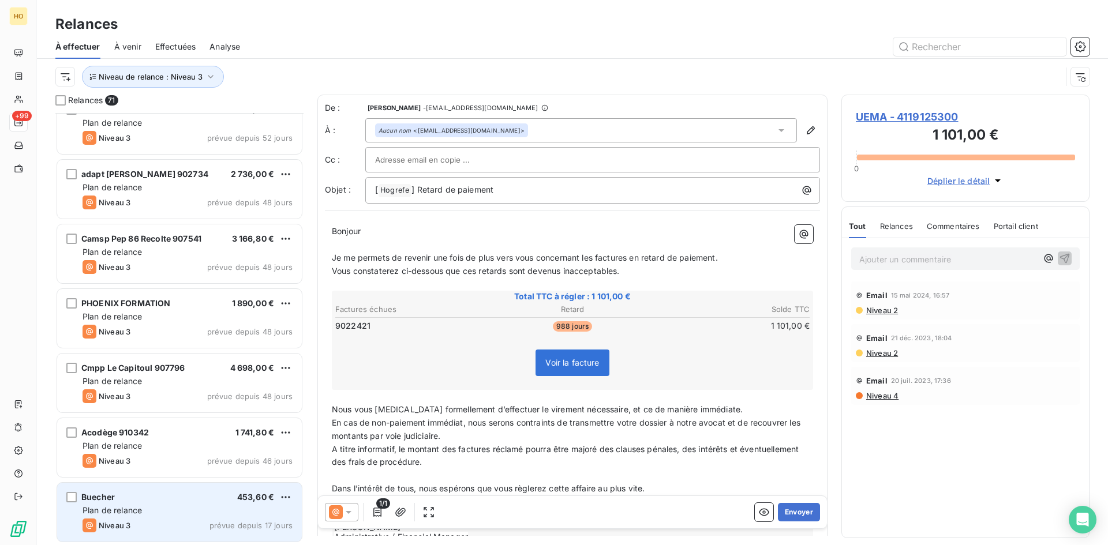
click at [215, 520] on div "Niveau 3 prévue depuis 17 jours" at bounding box center [188, 526] width 210 height 14
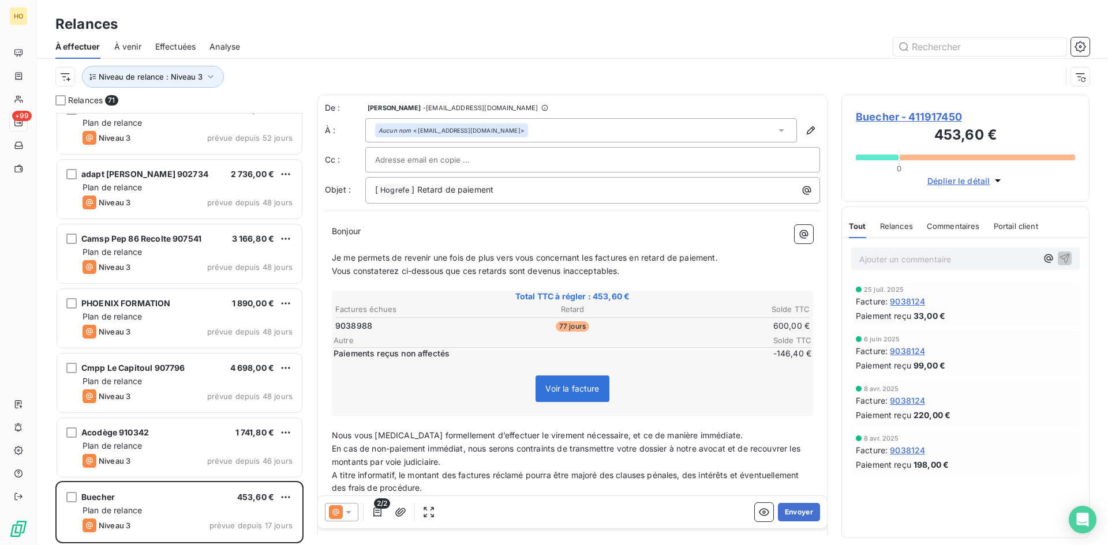
click at [460, 435] on span "Nous vous [MEDICAL_DATA] formellement d’effectuer le virement nécessaire, et ce…" at bounding box center [537, 435] width 411 height 10
click at [908, 116] on span "Buecher - 411917450" at bounding box center [965, 117] width 219 height 16
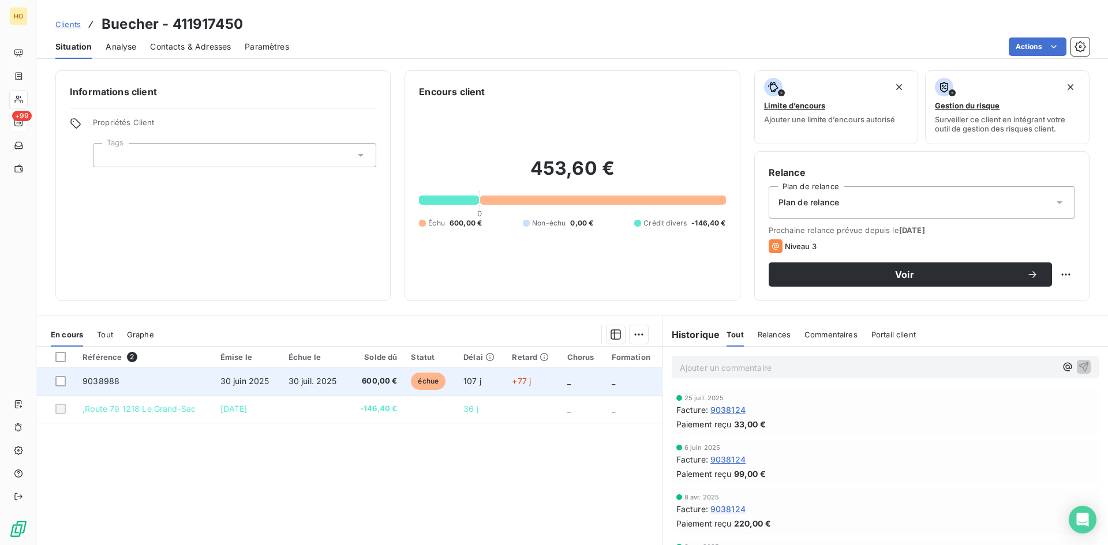
click at [387, 384] on span "600,00 €" at bounding box center [377, 382] width 42 height 12
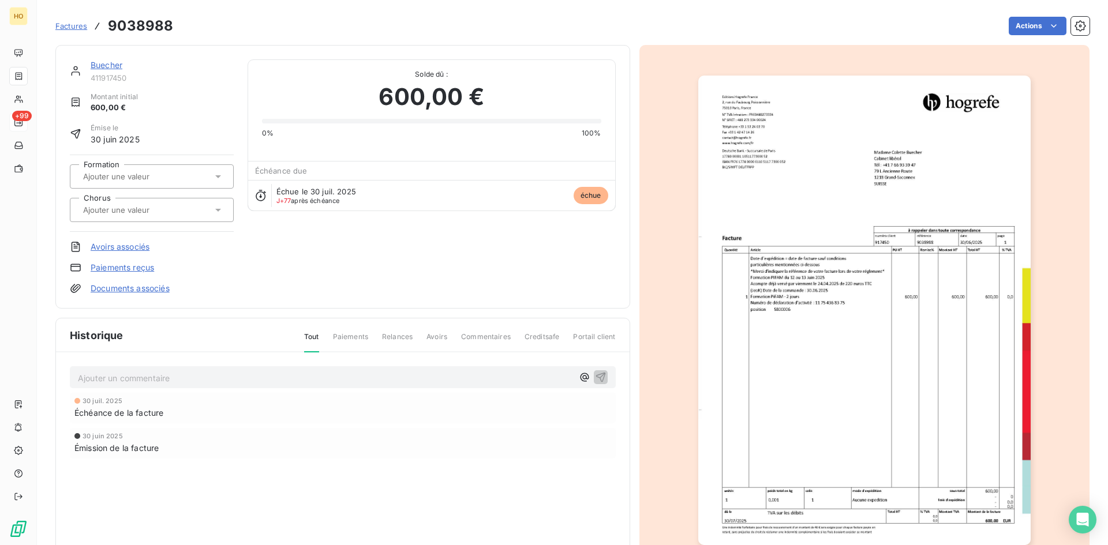
click at [152, 368] on div "Ajouter un commentaire ﻿" at bounding box center [343, 377] width 546 height 23
click at [162, 376] on p "Ajouter un commentaire ﻿" at bounding box center [325, 378] width 495 height 14
click at [596, 377] on icon "button" at bounding box center [600, 377] width 10 height 10
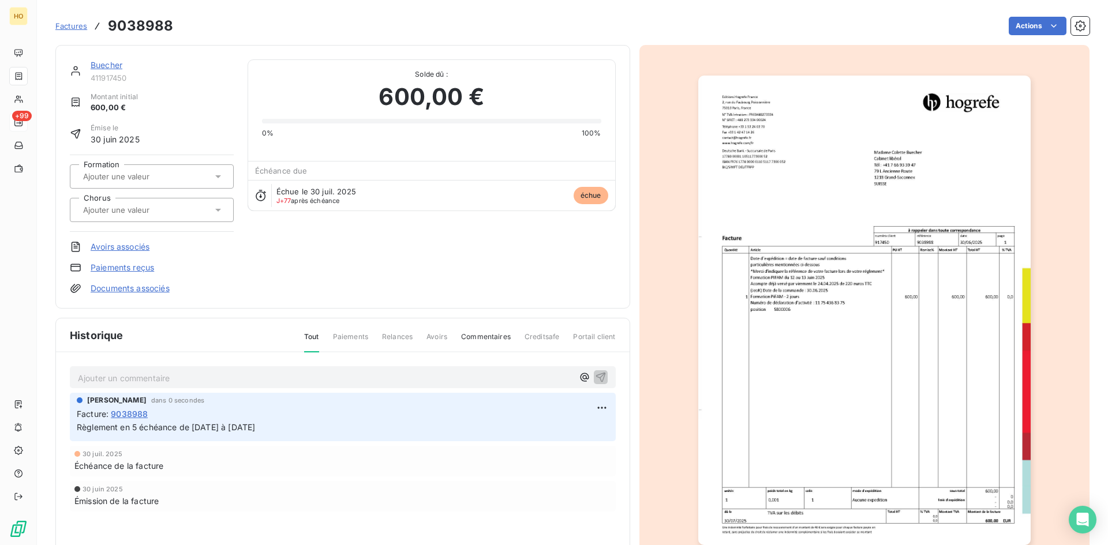
click at [108, 65] on link "Buecher" at bounding box center [107, 65] width 32 height 10
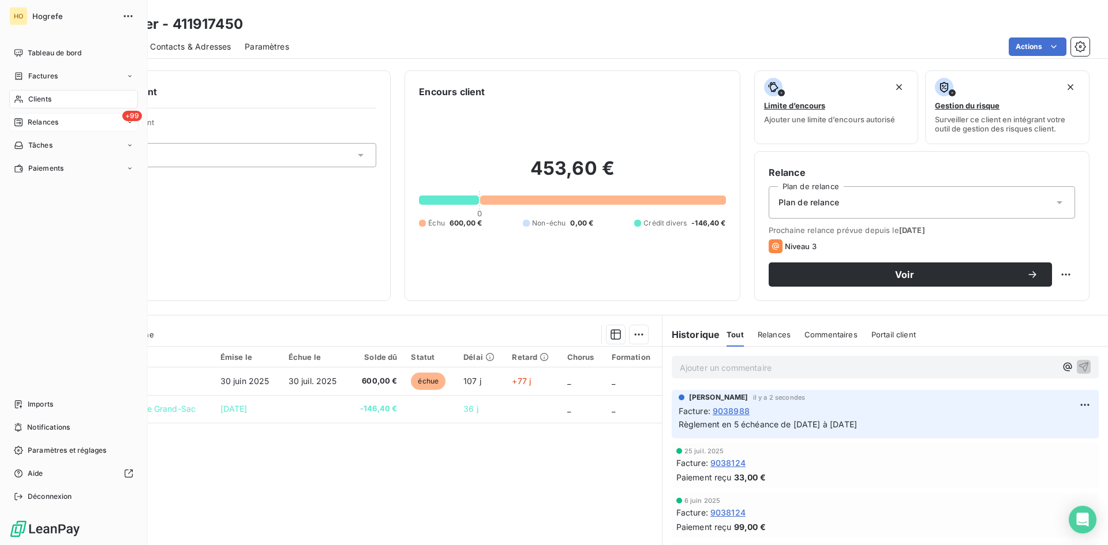
click at [50, 122] on span "Relances" at bounding box center [43, 122] width 31 height 10
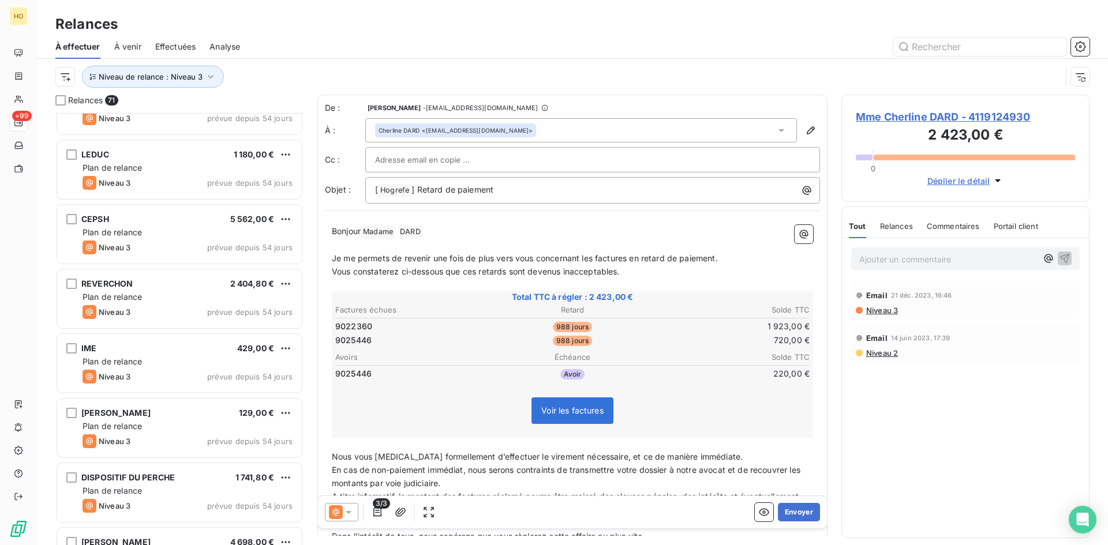
scroll to position [3009, 0]
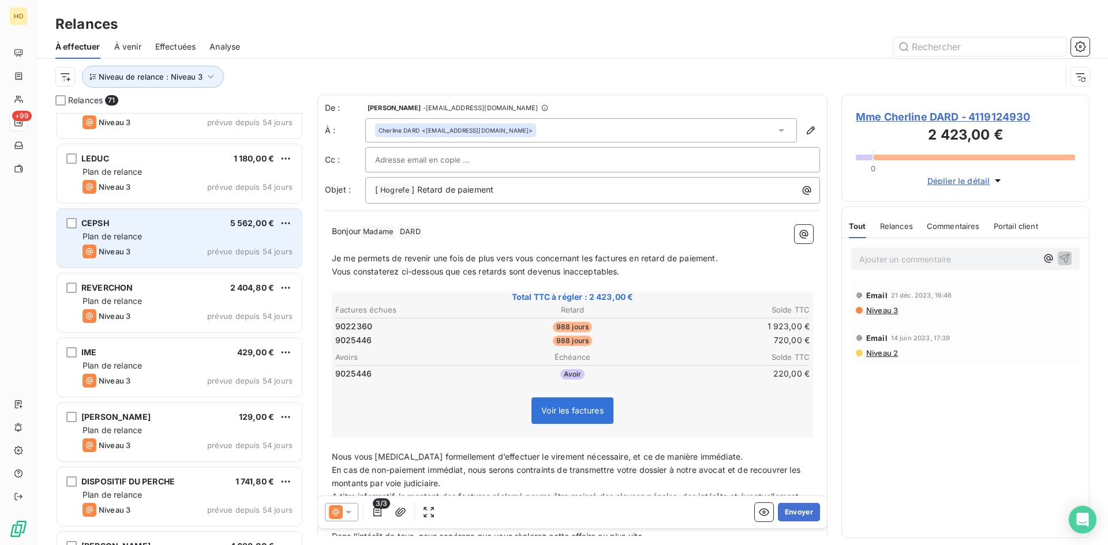
click at [204, 231] on div "Plan de relance" at bounding box center [188, 237] width 210 height 12
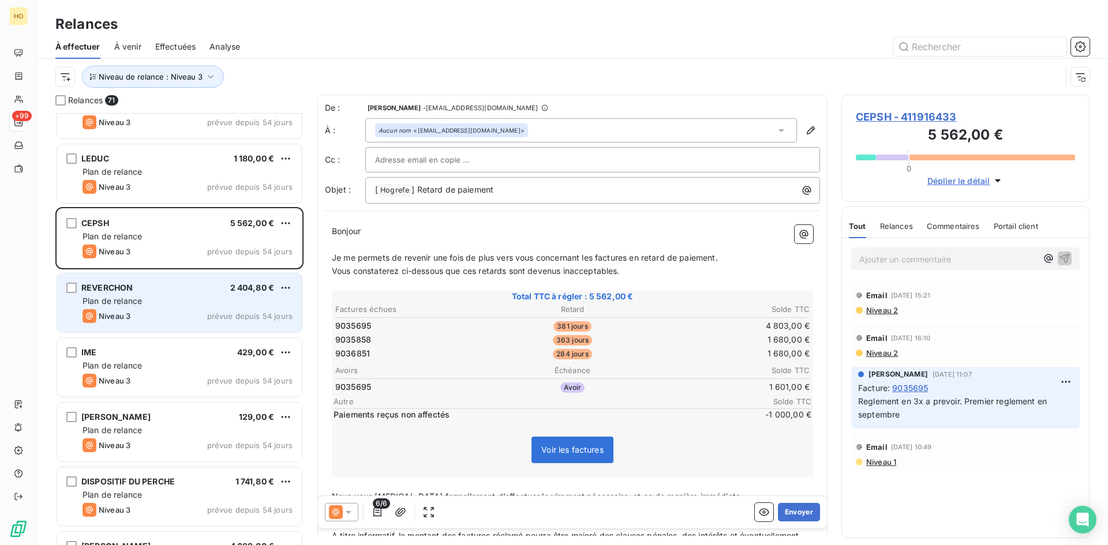
click at [211, 301] on div "Plan de relance" at bounding box center [188, 301] width 210 height 12
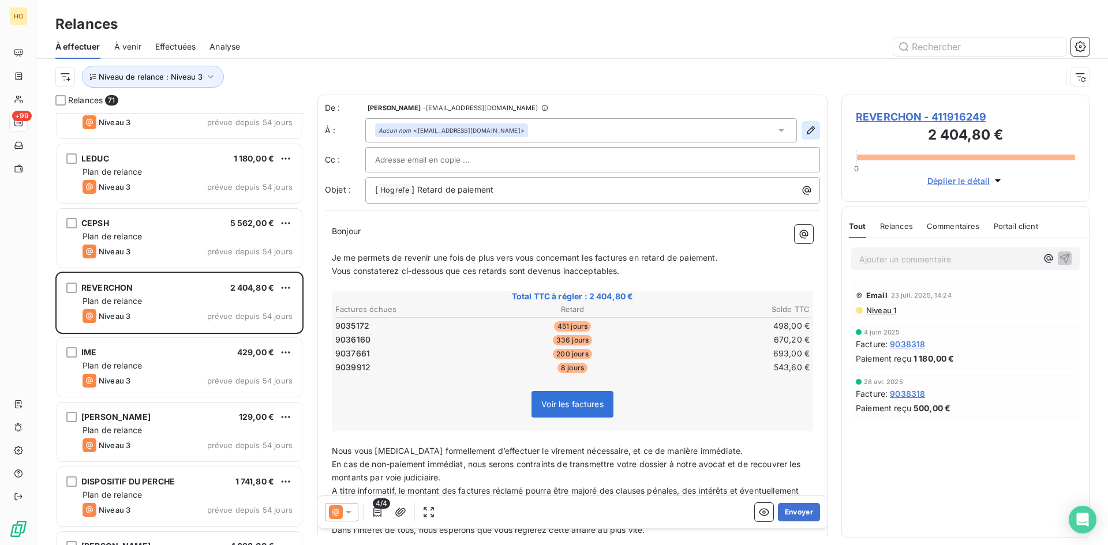
click at [805, 136] on icon "button" at bounding box center [811, 131] width 12 height 12
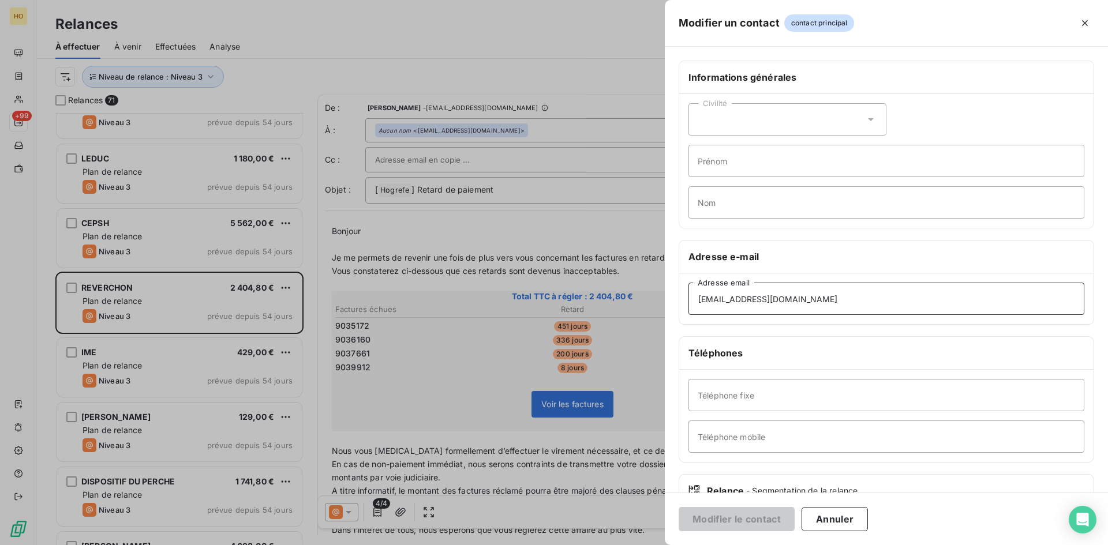
drag, startPoint x: 838, startPoint y: 293, endPoint x: 627, endPoint y: 293, distance: 210.6
click at [627, 545] on div "Modifier un contact contact principal Informations générales Civilité Prénom No…" at bounding box center [554, 545] width 1108 height 0
click at [484, 381] on div at bounding box center [554, 272] width 1108 height 545
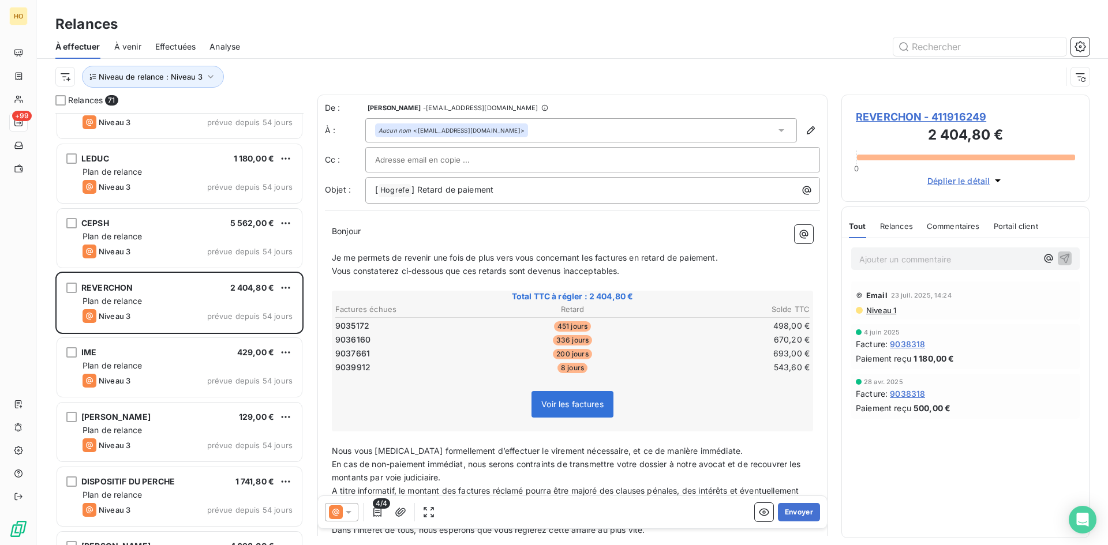
click at [343, 511] on icon at bounding box center [349, 513] width 12 height 12
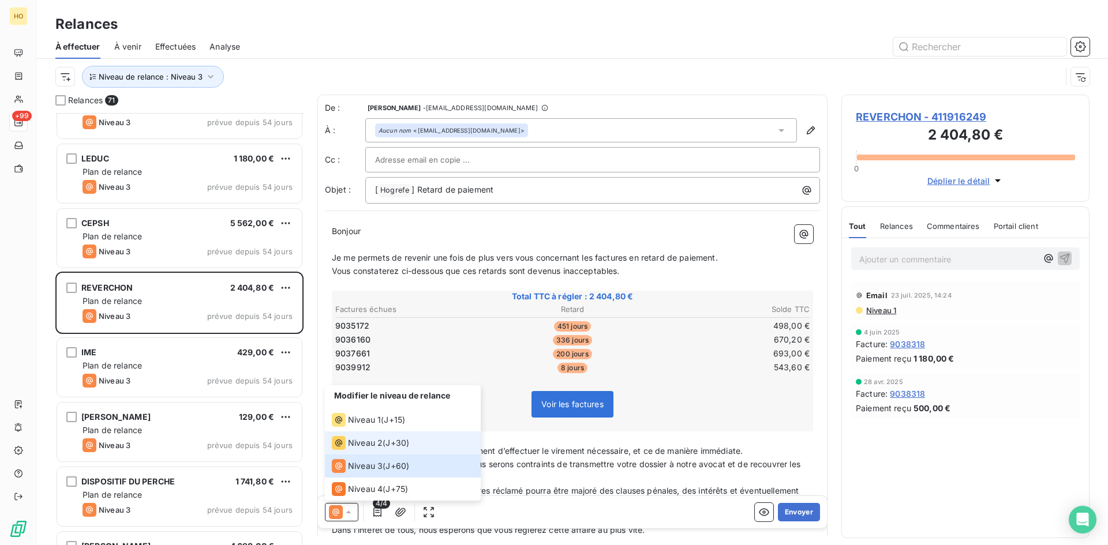
click at [393, 437] on div "Niveau 2 ( J+30 )" at bounding box center [370, 443] width 77 height 14
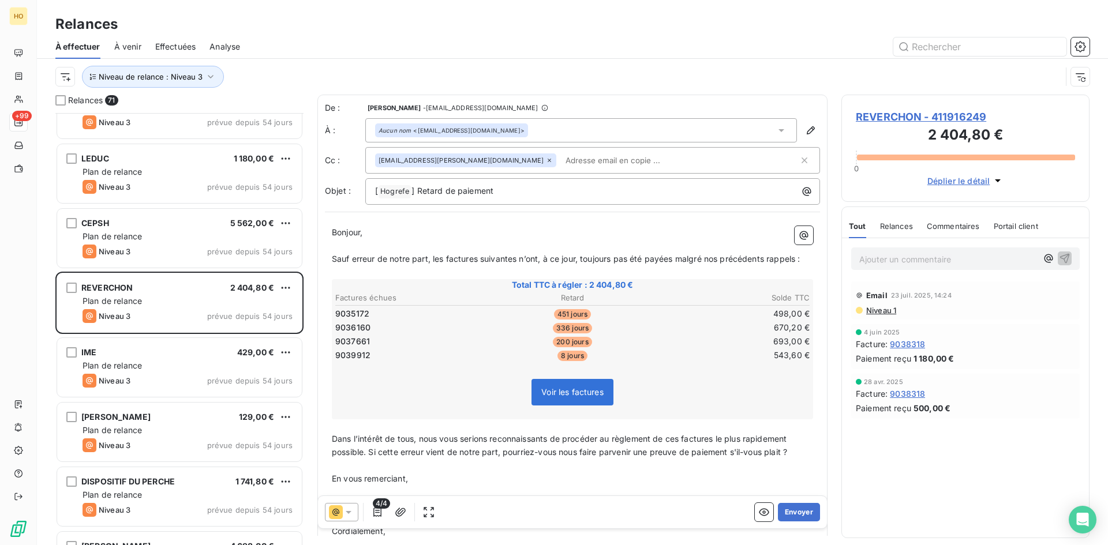
click at [347, 511] on icon at bounding box center [349, 512] width 6 height 3
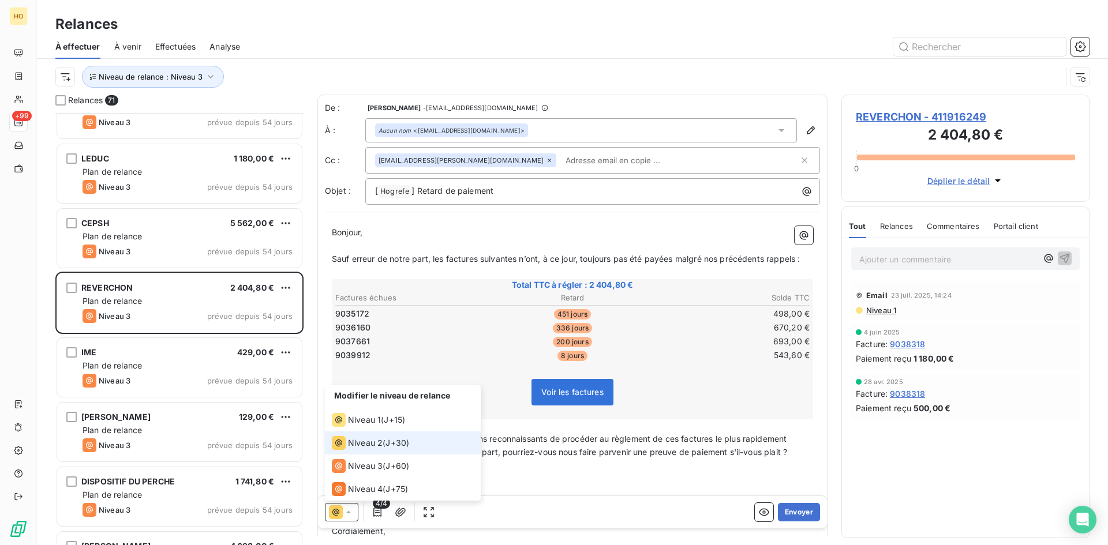
click at [347, 511] on icon at bounding box center [349, 513] width 12 height 12
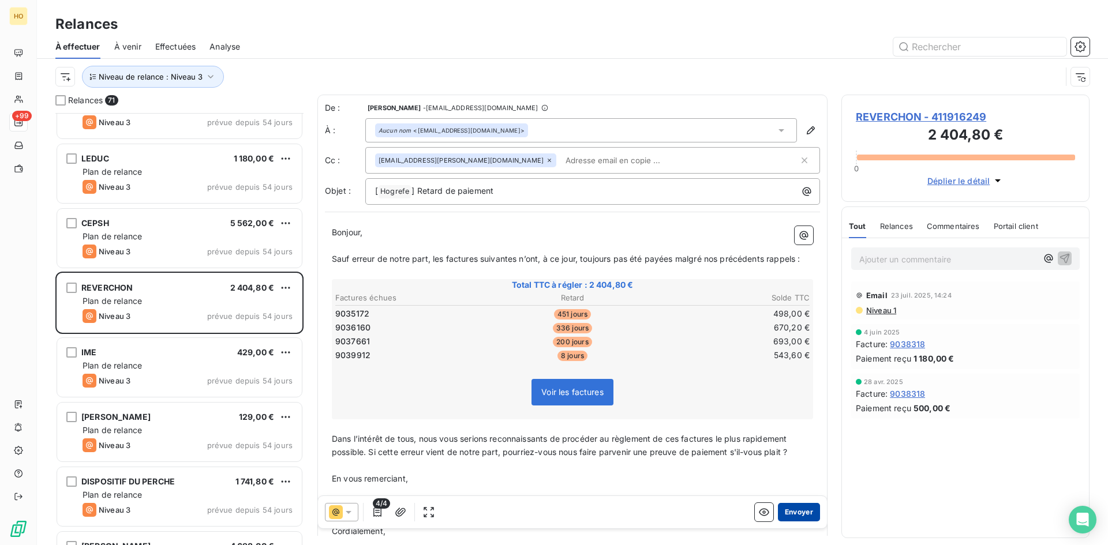
click at [797, 508] on button "Envoyer" at bounding box center [799, 512] width 42 height 18
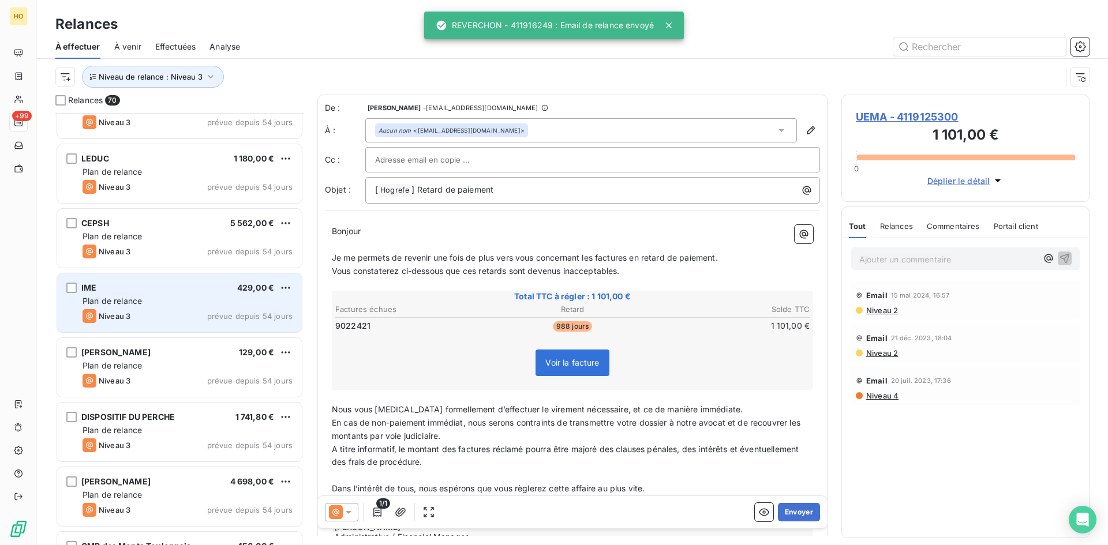
click at [232, 293] on div "IME 429,00 € Plan de relance Niveau 3 prévue depuis 54 jours" at bounding box center [179, 303] width 245 height 59
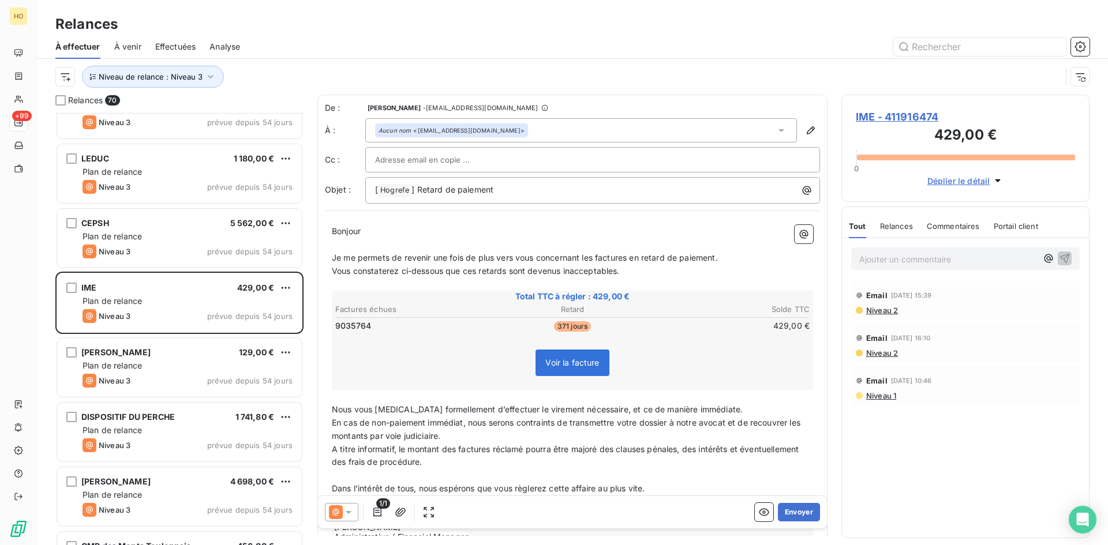
click at [897, 113] on span "IME - 411916474" at bounding box center [965, 117] width 219 height 16
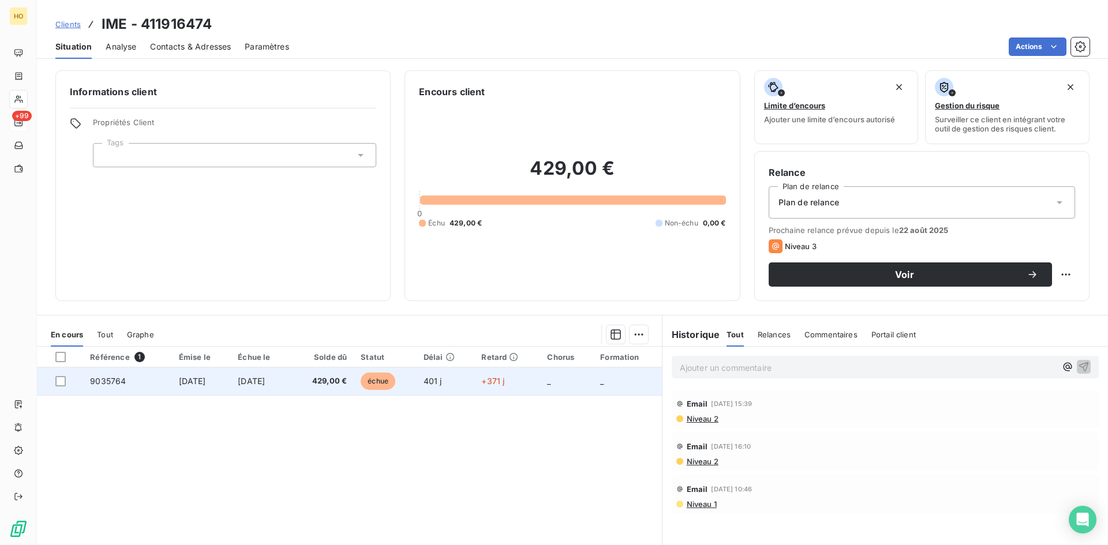
click at [395, 382] on span "échue" at bounding box center [378, 381] width 35 height 17
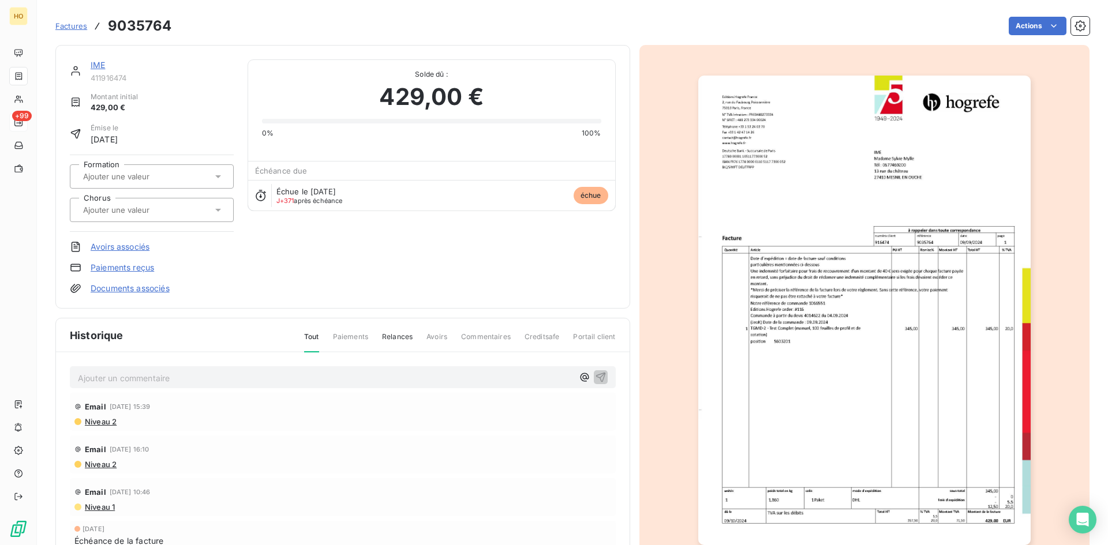
click at [121, 265] on link "Paiements reçus" at bounding box center [122, 268] width 63 height 12
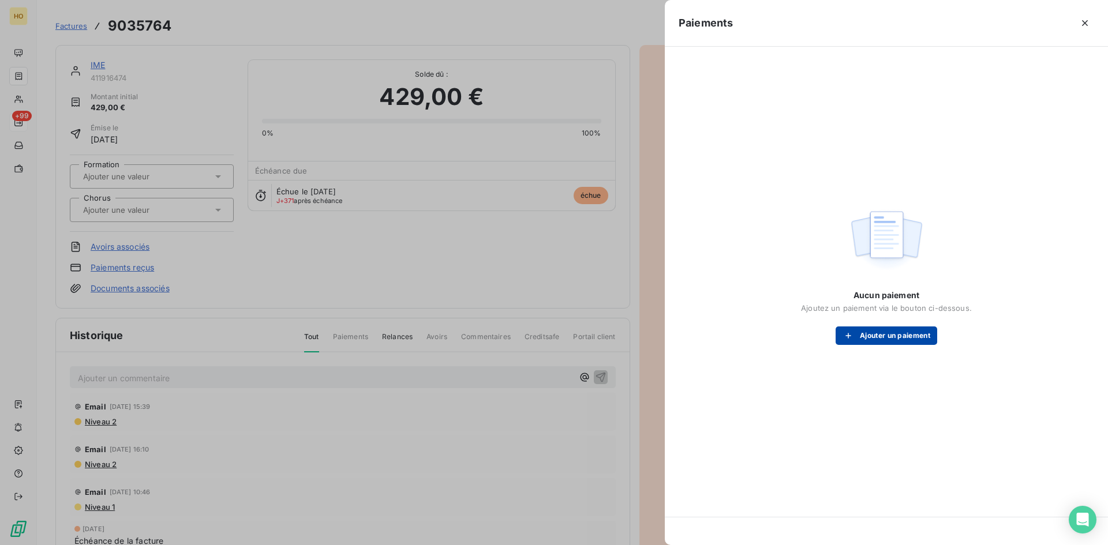
click at [893, 344] on button "Ajouter un paiement" at bounding box center [887, 336] width 102 height 18
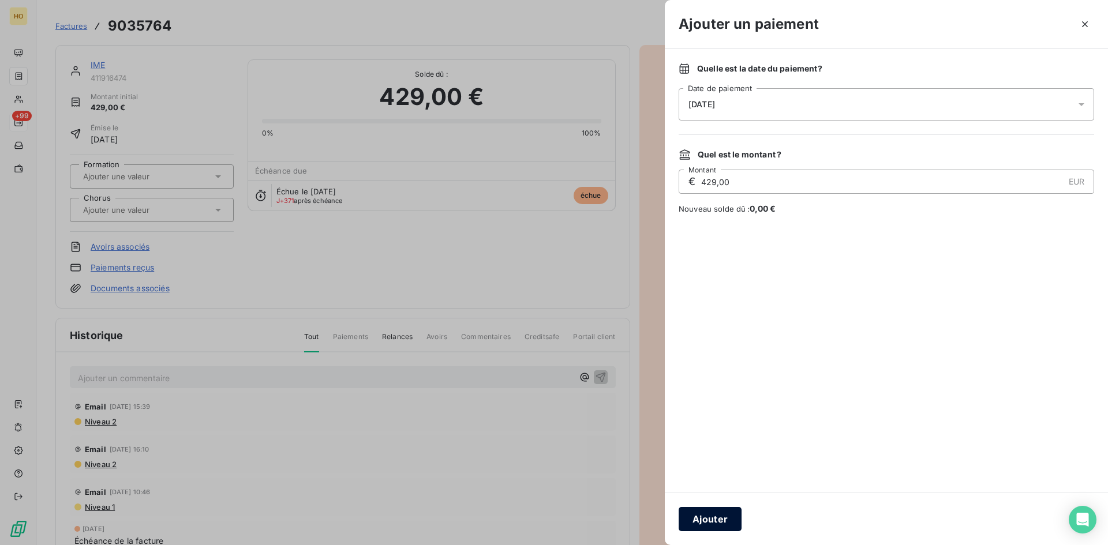
click at [721, 526] on button "Ajouter" at bounding box center [710, 519] width 63 height 24
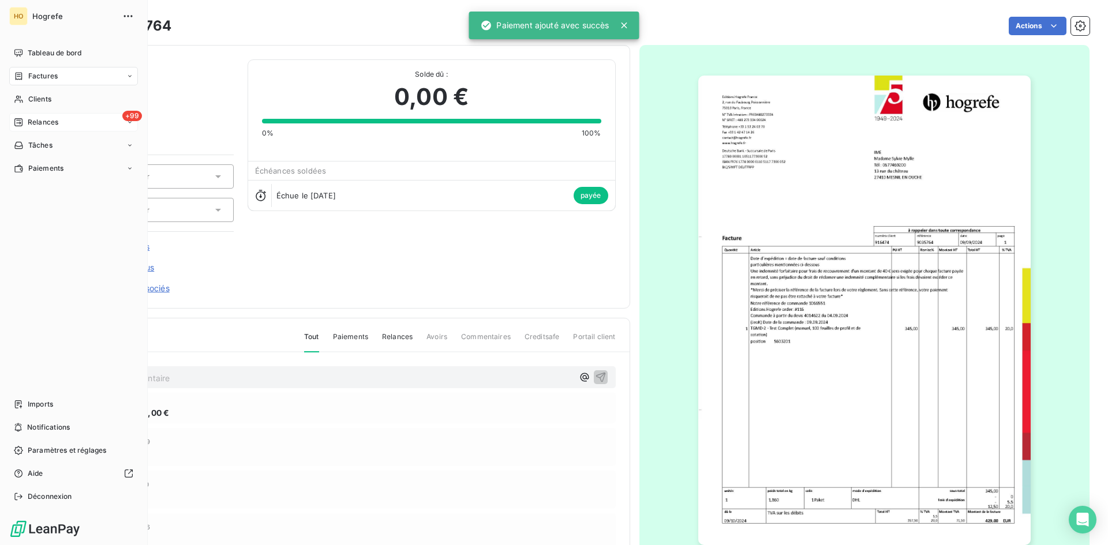
click at [57, 122] on span "Relances" at bounding box center [43, 122] width 31 height 10
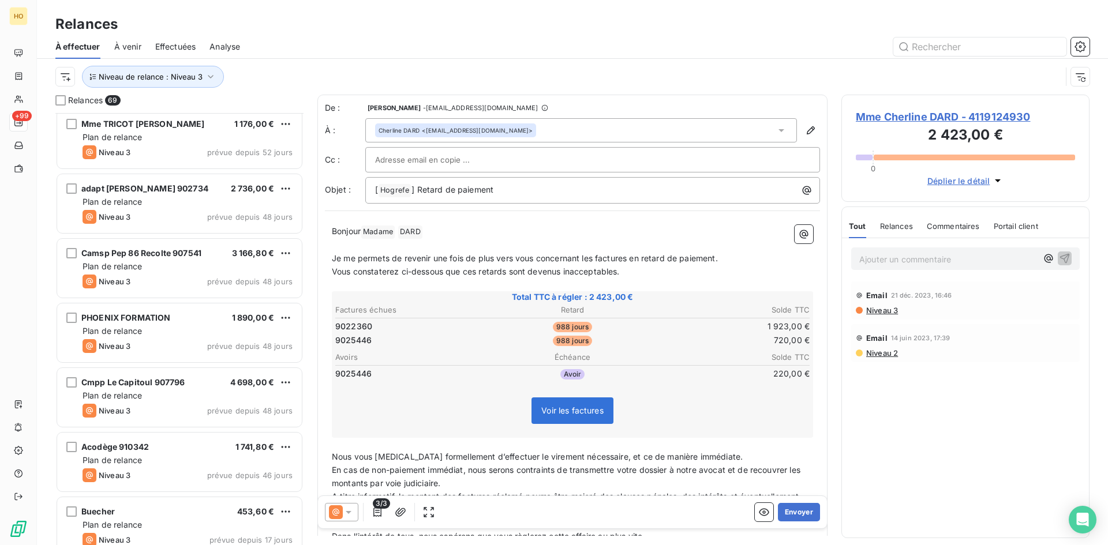
scroll to position [4028, 0]
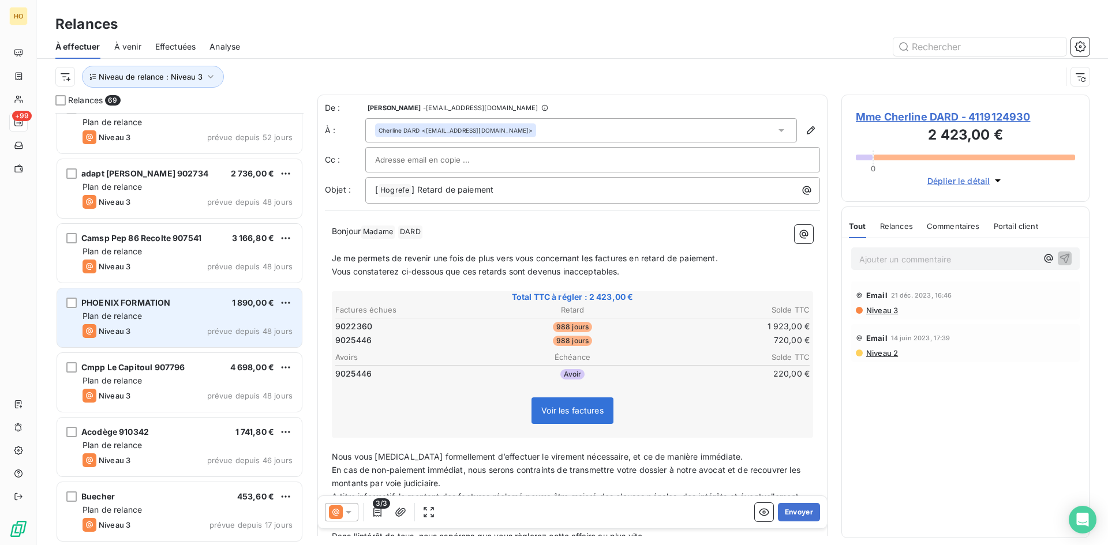
click at [178, 301] on div "PHOENIX FORMATION 1 890,00 €" at bounding box center [188, 303] width 210 height 10
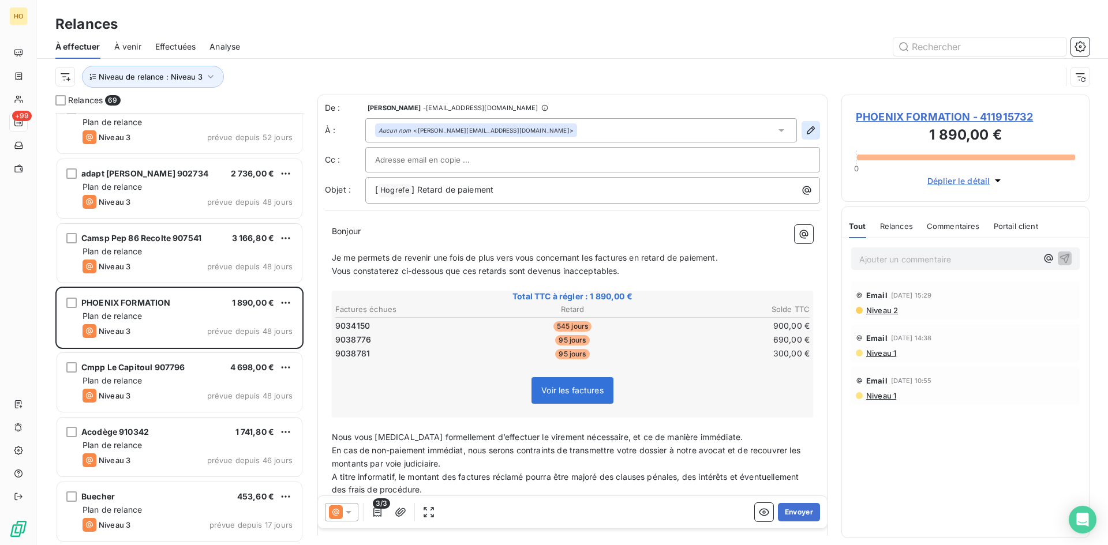
click at [807, 126] on icon "button" at bounding box center [811, 131] width 12 height 12
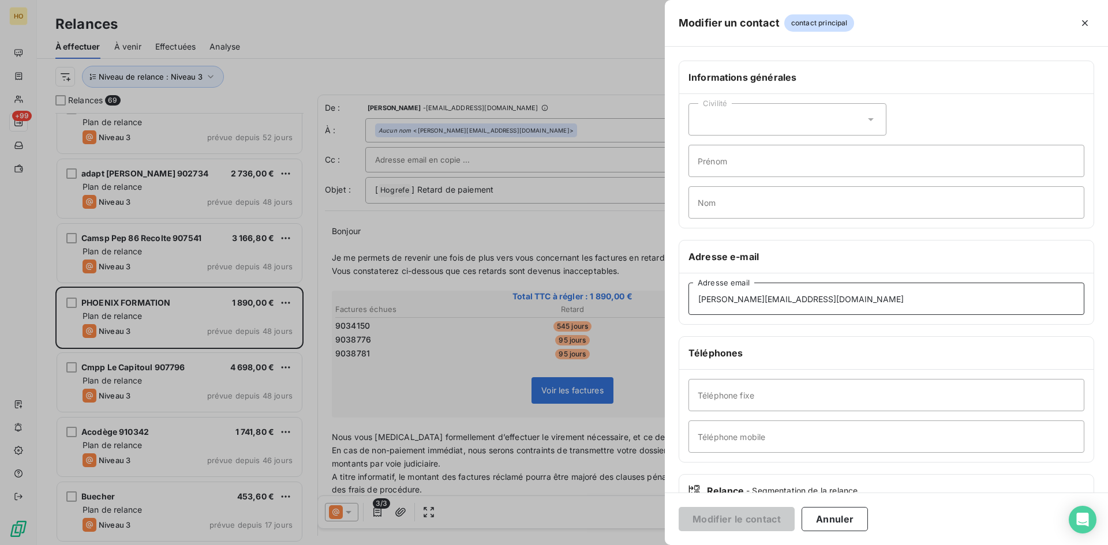
drag, startPoint x: 854, startPoint y: 295, endPoint x: 668, endPoint y: 295, distance: 186.4
click at [668, 295] on div "Informations générales Civilité Prénom Nom Adresse e-mail [PERSON_NAME][EMAIL_A…" at bounding box center [886, 317] width 443 height 512
paste input "administratif"
type input "[EMAIL_ADDRESS][DOMAIN_NAME]"
click at [750, 517] on button "Modifier le contact" at bounding box center [737, 519] width 116 height 24
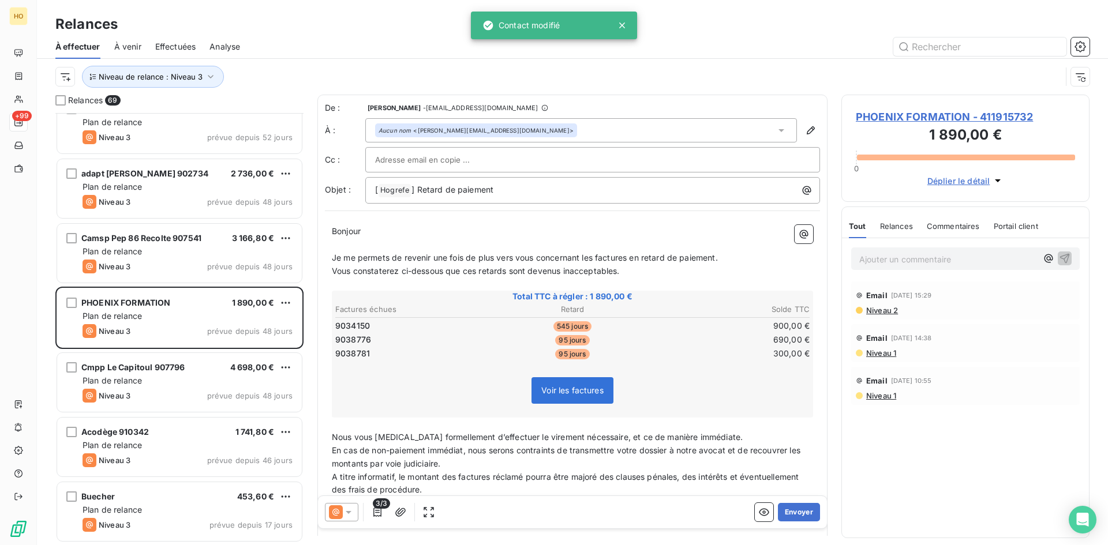
click at [349, 512] on icon at bounding box center [349, 512] width 6 height 3
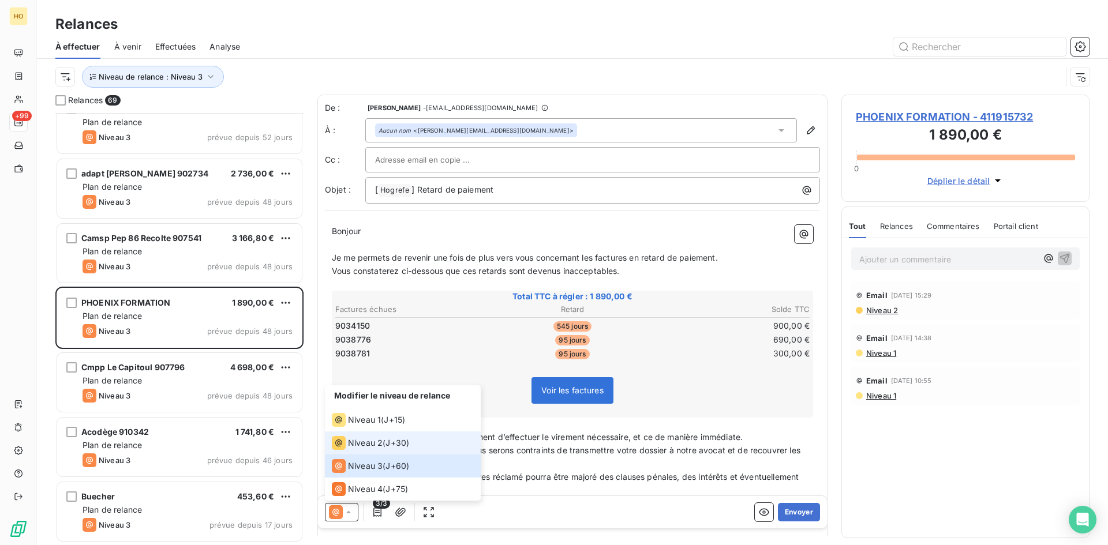
click at [385, 437] on div "Niveau 2 ( J+30 )" at bounding box center [370, 443] width 77 height 14
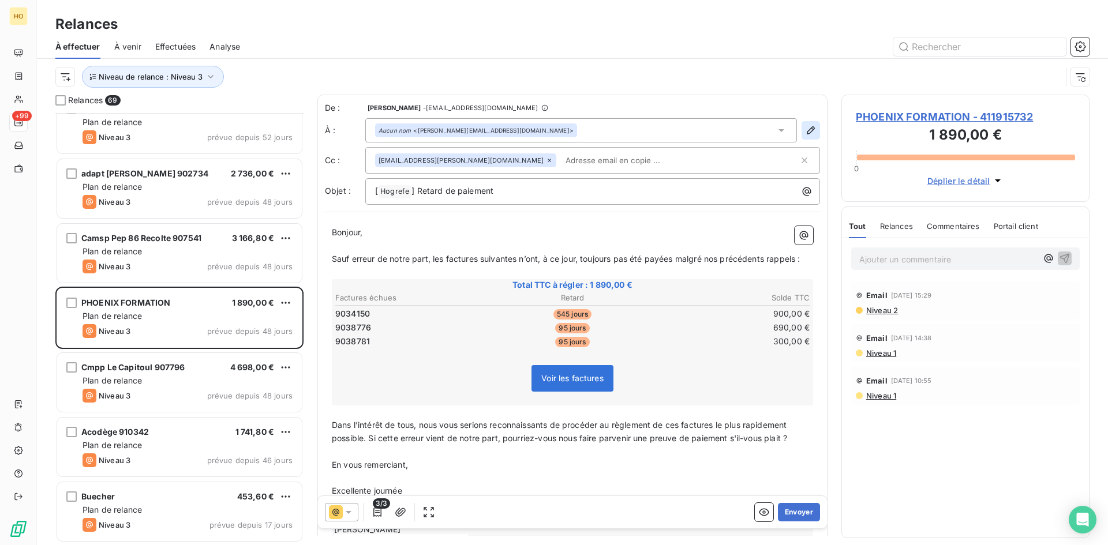
click at [806, 131] on icon "button" at bounding box center [811, 131] width 12 height 12
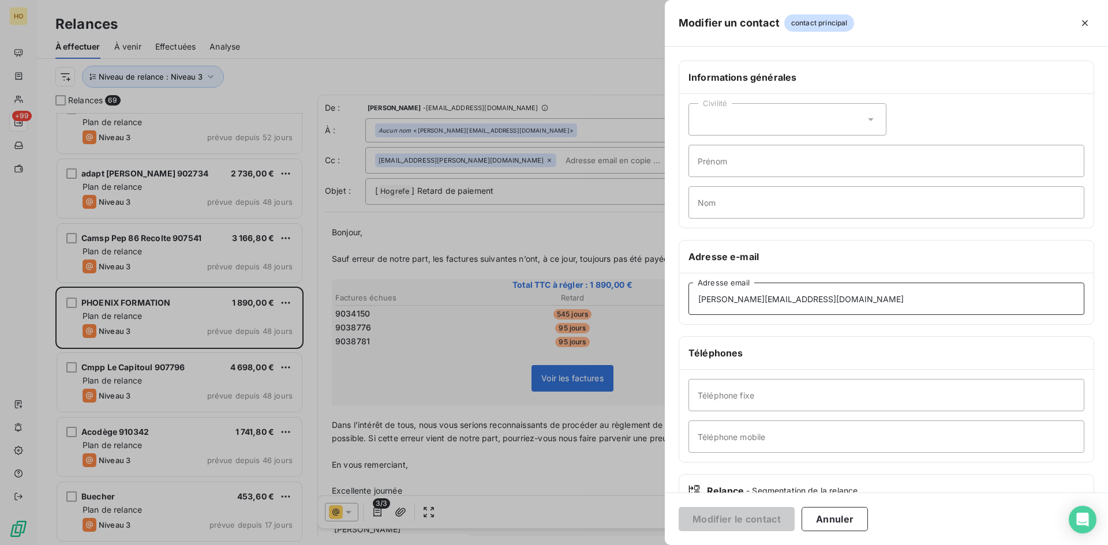
drag, startPoint x: 769, startPoint y: 296, endPoint x: 655, endPoint y: 289, distance: 113.9
click at [655, 545] on div "Modifier un contact contact principal Informations générales Civilité Prénom No…" at bounding box center [554, 545] width 1108 height 0
paste input "administratif"
type input "[EMAIL_ADDRESS][DOMAIN_NAME]"
click at [752, 526] on button "Modifier le contact" at bounding box center [737, 519] width 116 height 24
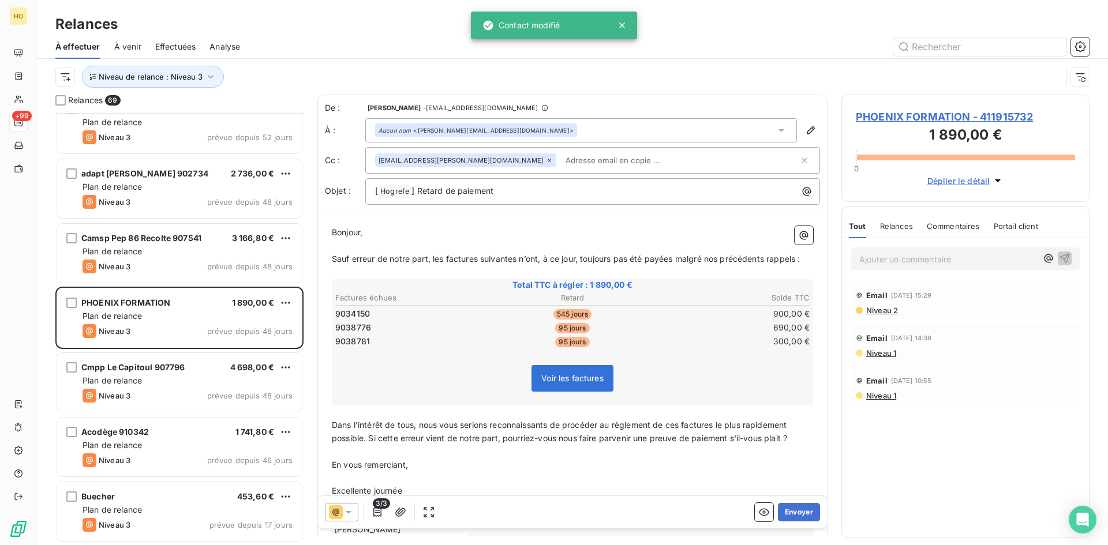
click at [476, 337] on td "9038781" at bounding box center [414, 341] width 158 height 13
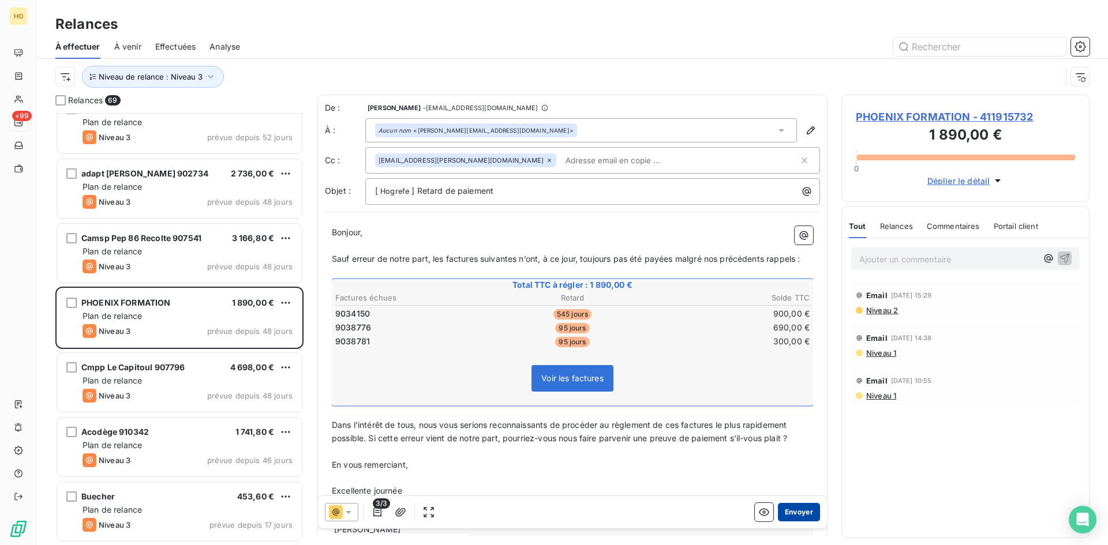
click at [803, 511] on button "Envoyer" at bounding box center [799, 512] width 42 height 18
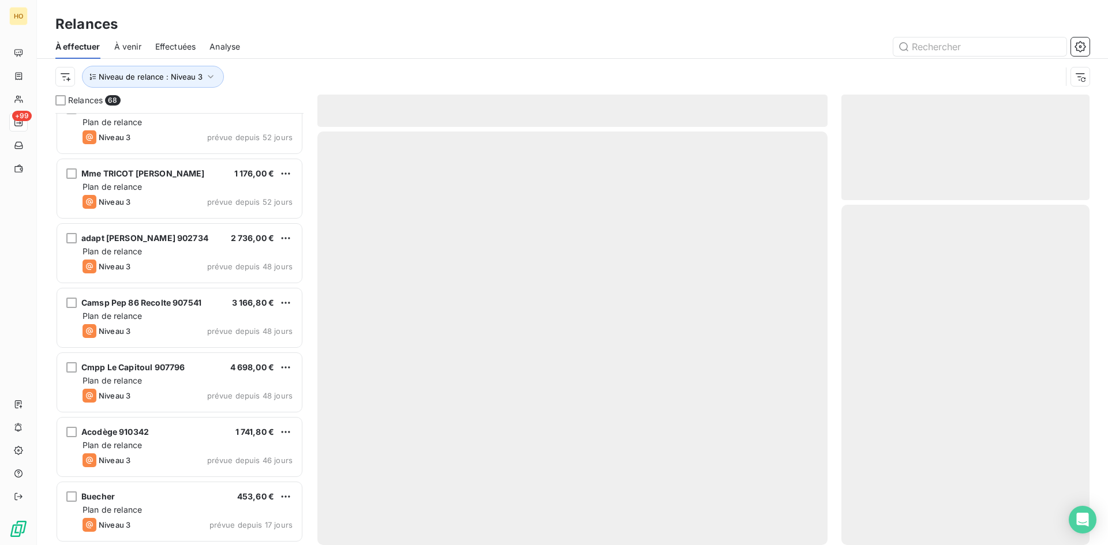
scroll to position [3962, 0]
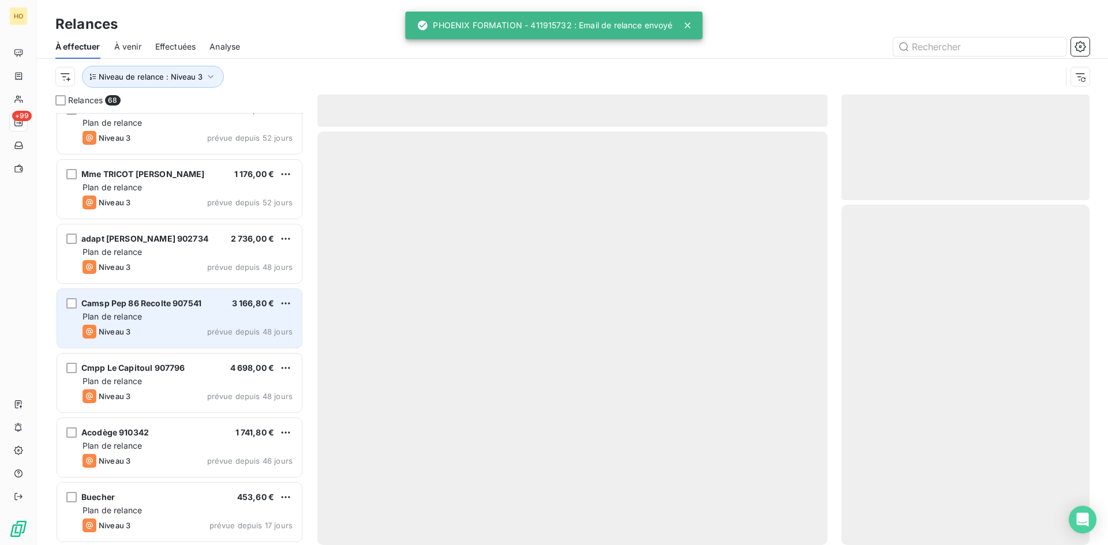
click at [170, 314] on div "Plan de relance" at bounding box center [188, 317] width 210 height 12
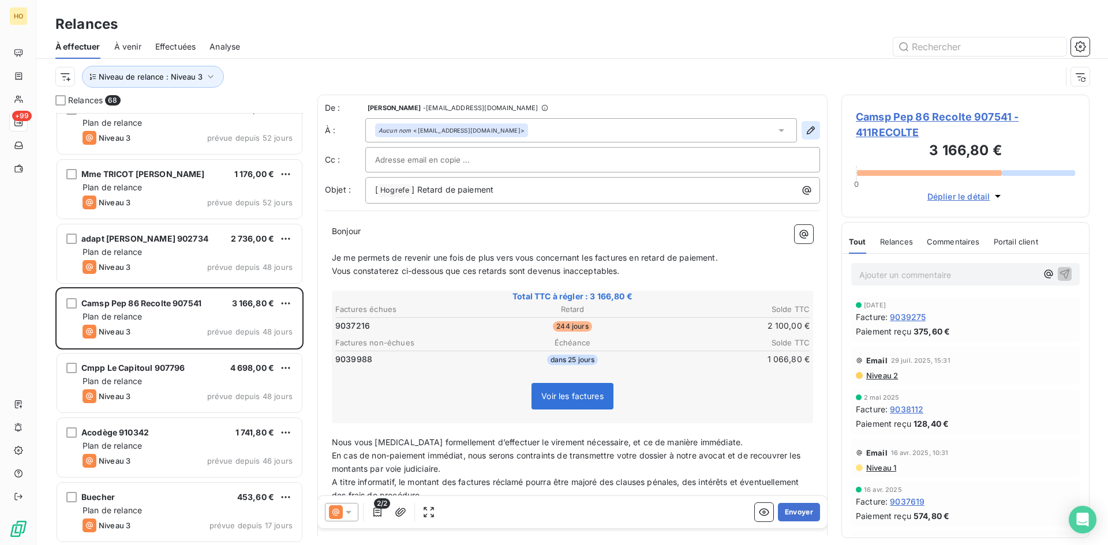
click at [807, 133] on icon "button" at bounding box center [811, 130] width 8 height 8
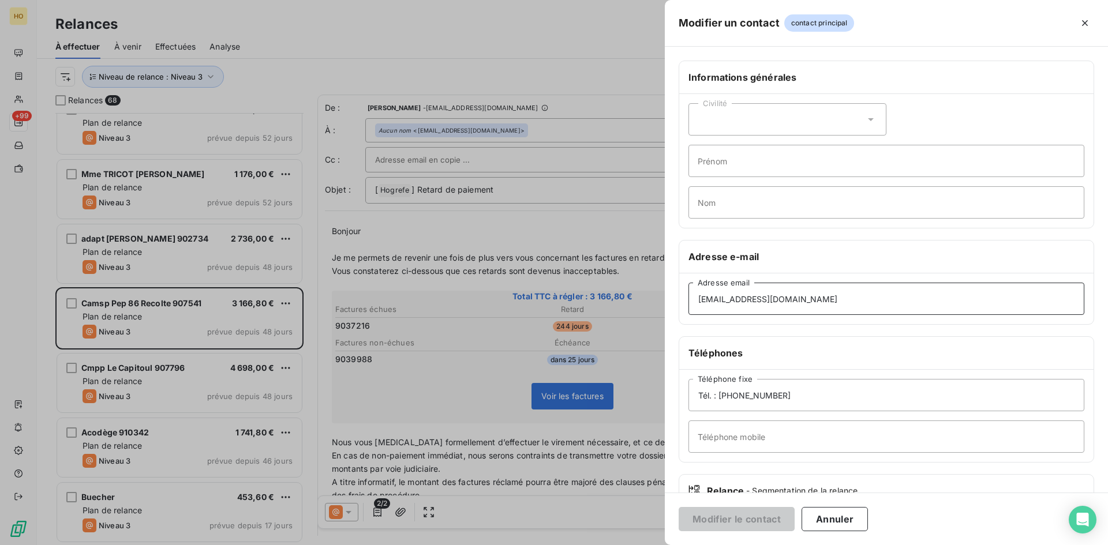
drag, startPoint x: 819, startPoint y: 299, endPoint x: 627, endPoint y: 293, distance: 192.8
click at [627, 545] on div "Modifier un contact contact principal Informations générales Civilité Prénom No…" at bounding box center [554, 545] width 1108 height 0
click at [534, 300] on div at bounding box center [554, 272] width 1108 height 545
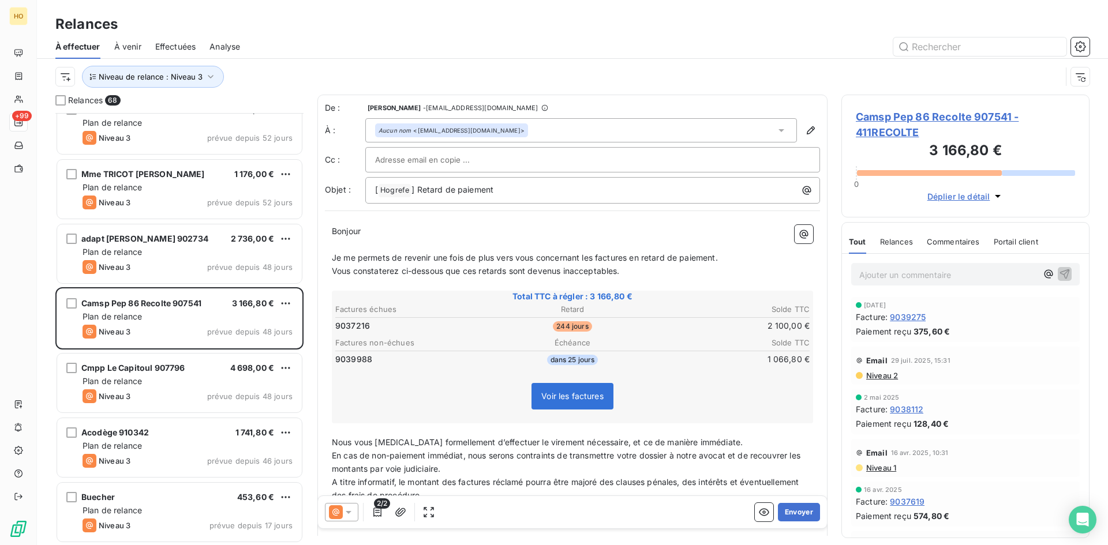
click at [351, 321] on span "9037216" at bounding box center [352, 326] width 35 height 12
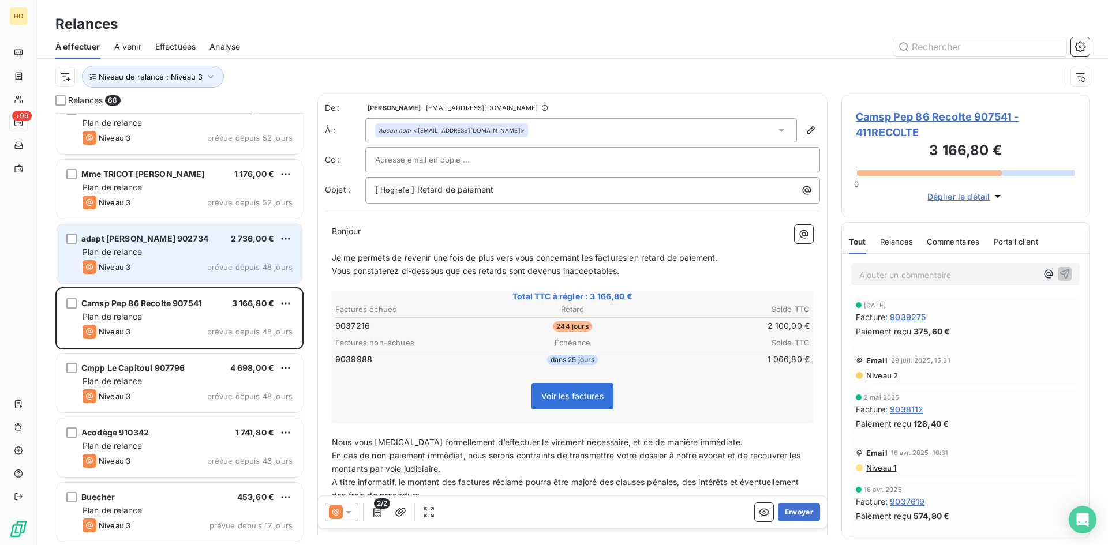
click at [208, 228] on div "adapt [PERSON_NAME] 902734 2 736,00 € Plan de relance Niveau 3 prévue depuis 48…" at bounding box center [179, 253] width 245 height 59
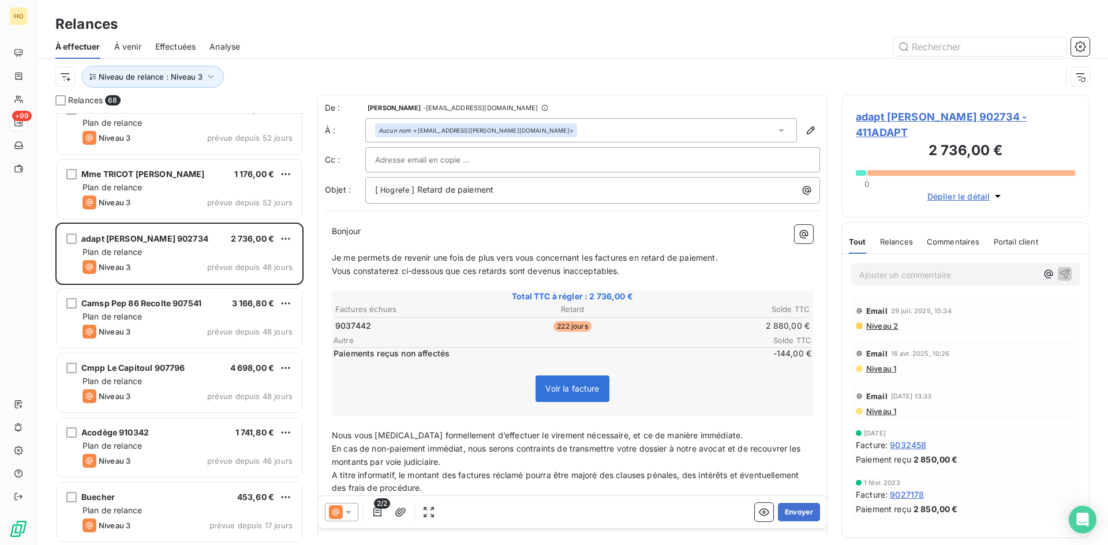
click at [962, 111] on span "adapt [PERSON_NAME] 902734 - 411ADAPT" at bounding box center [965, 124] width 219 height 31
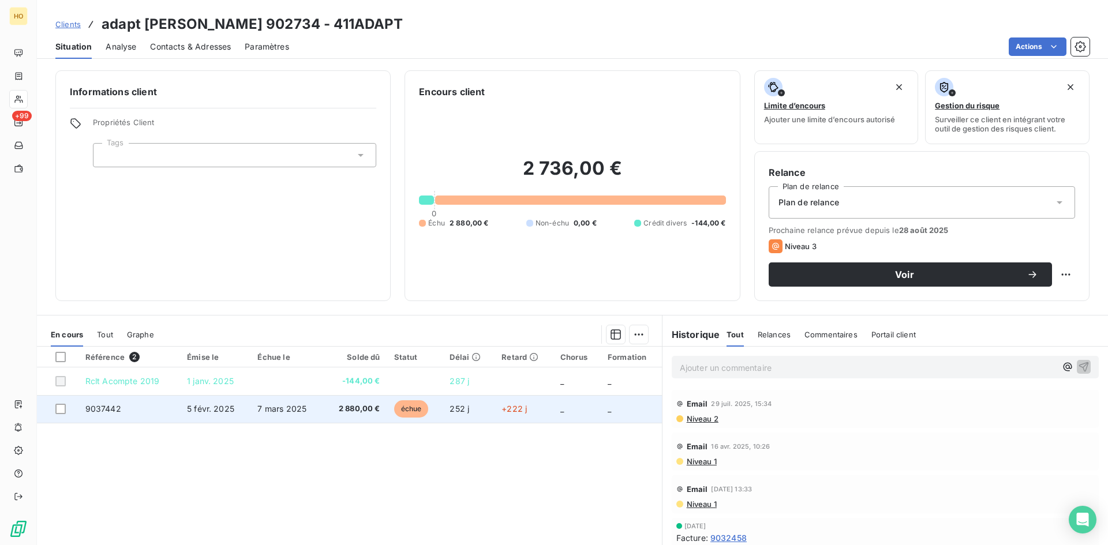
click at [319, 417] on td "7 mars 2025" at bounding box center [286, 409] width 73 height 28
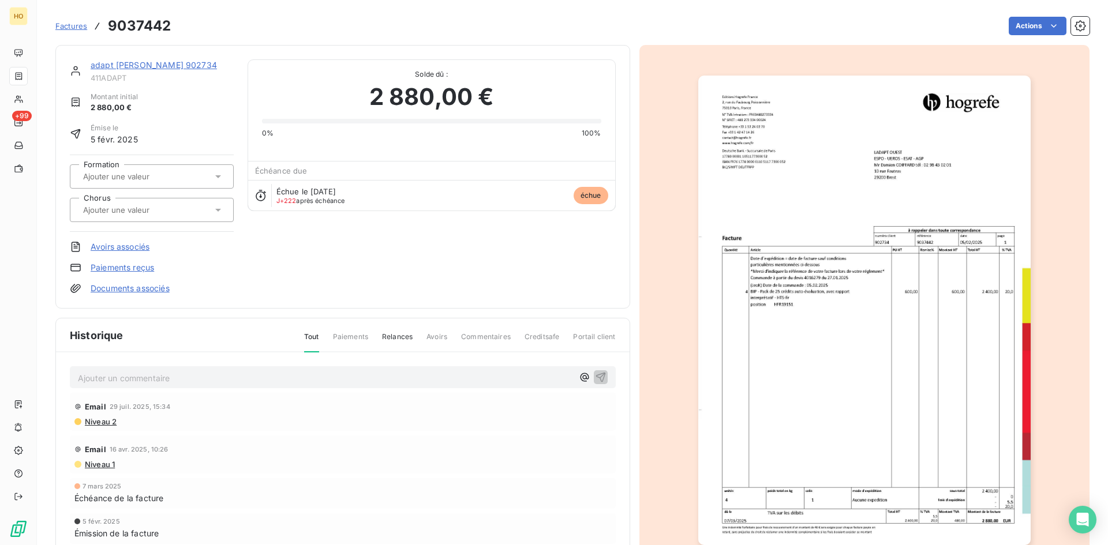
click at [132, 268] on link "Paiements reçus" at bounding box center [122, 268] width 63 height 12
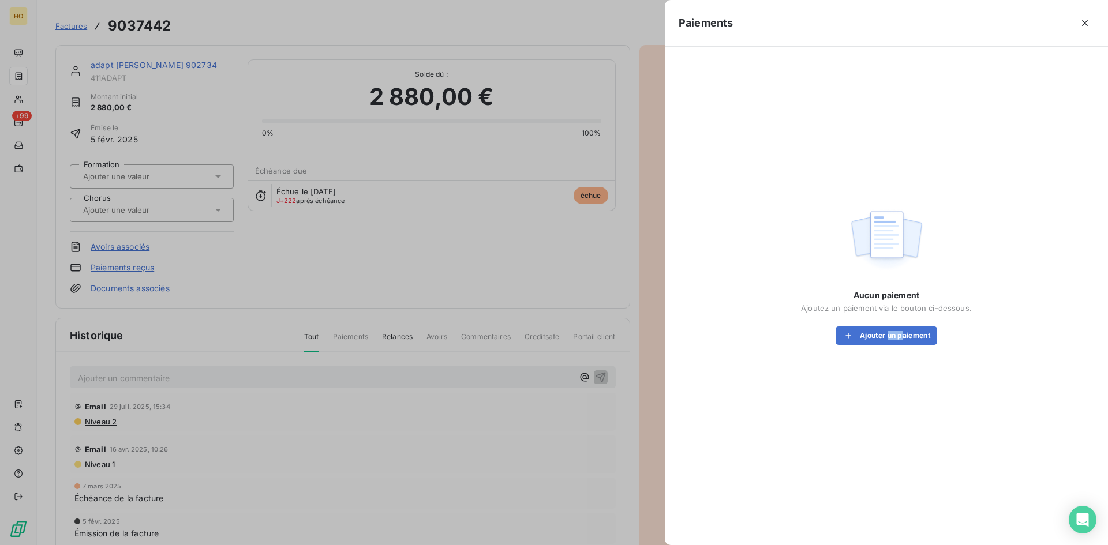
drag, startPoint x: 889, startPoint y: 350, endPoint x: 904, endPoint y: 346, distance: 16.2
click at [904, 346] on div "Aucun paiement Ajoutez un paiement via le bouton ci-dessous. Ajouter un paiement" at bounding box center [886, 275] width 415 height 429
click at [875, 328] on button "Ajouter un paiement" at bounding box center [887, 336] width 102 height 18
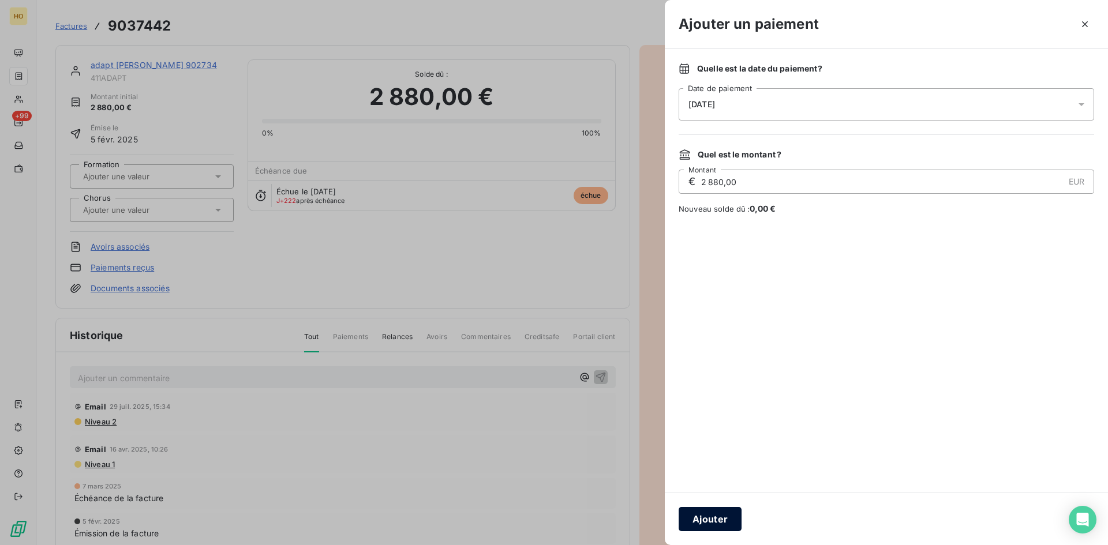
click at [715, 521] on button "Ajouter" at bounding box center [710, 519] width 63 height 24
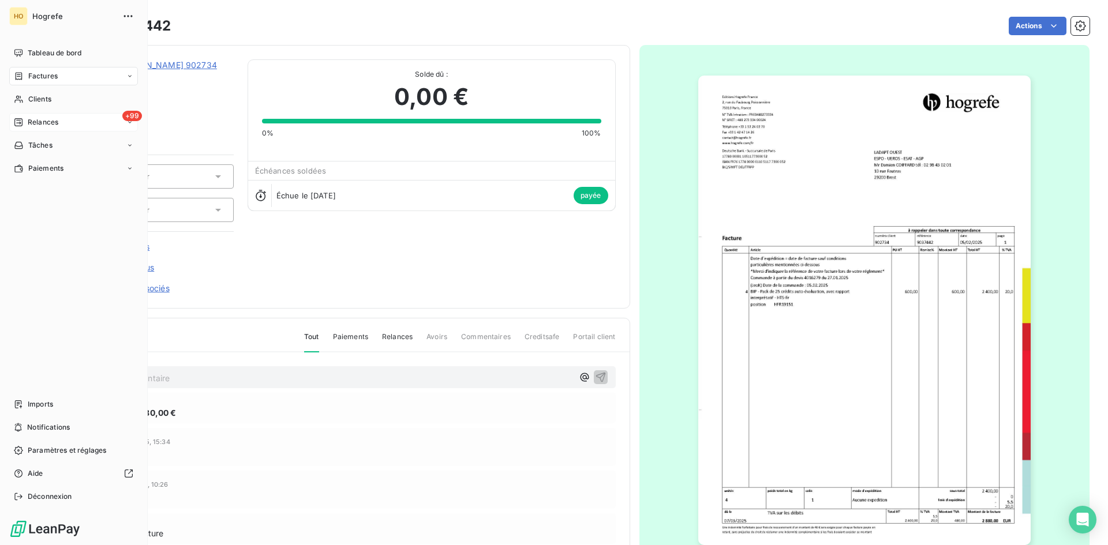
click at [68, 123] on div "+99 Relances" at bounding box center [73, 122] width 129 height 18
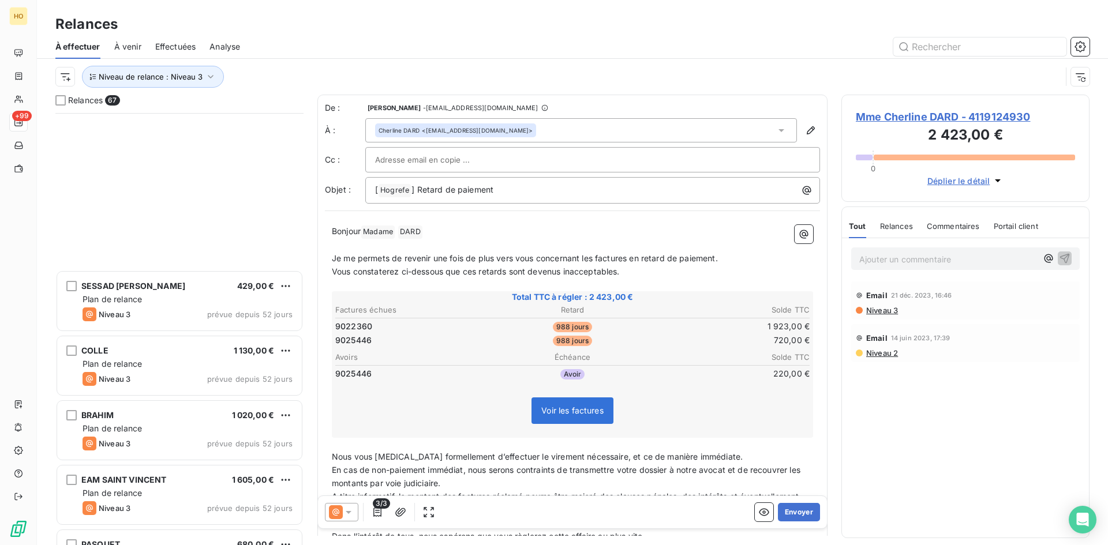
scroll to position [3898, 0]
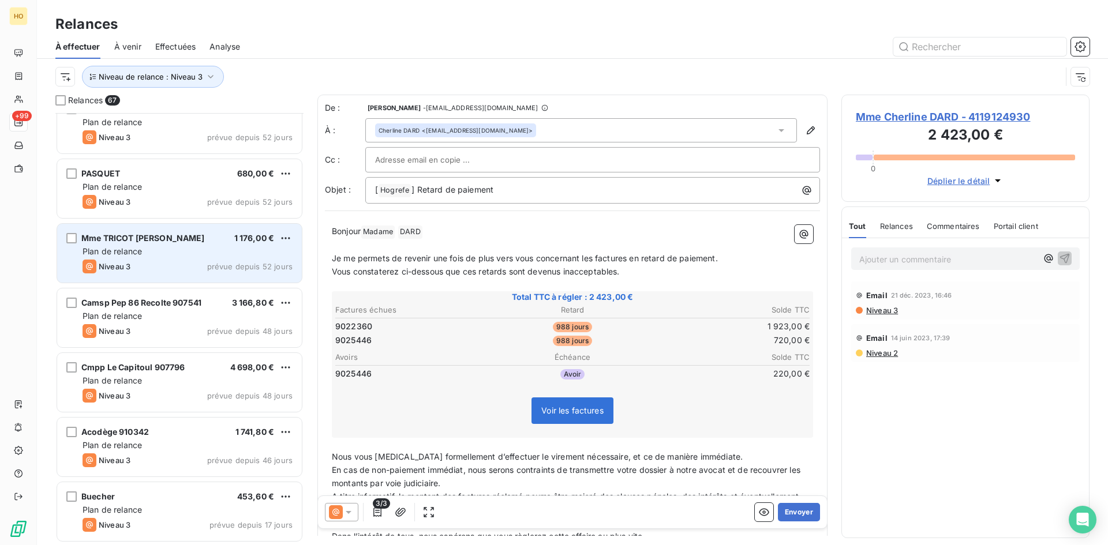
click at [170, 236] on span "Mme TRICOT [PERSON_NAME]" at bounding box center [142, 238] width 123 height 10
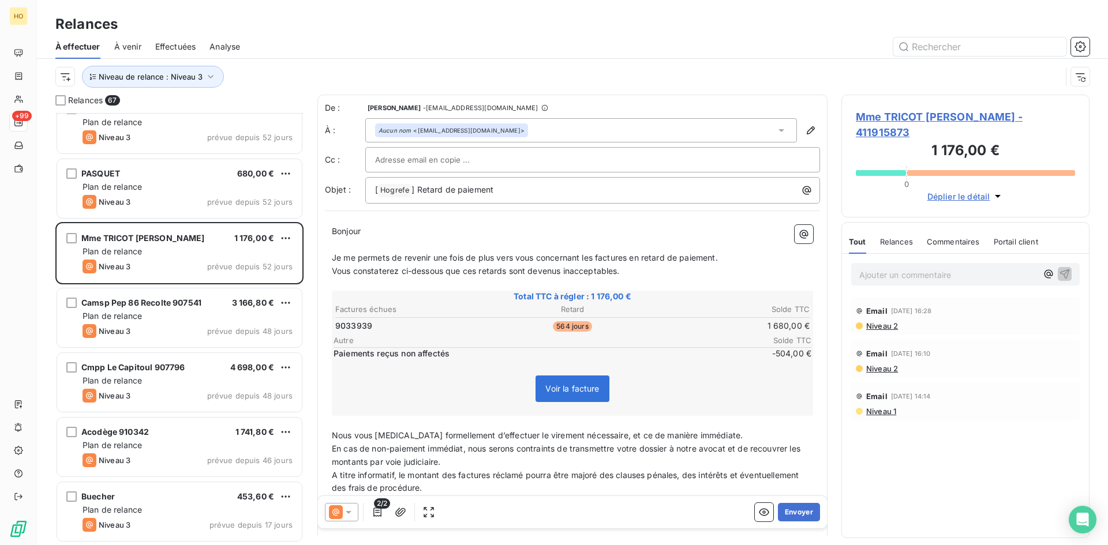
click at [901, 111] on span "Mme TRICOT [PERSON_NAME] - 411915873" at bounding box center [965, 124] width 219 height 31
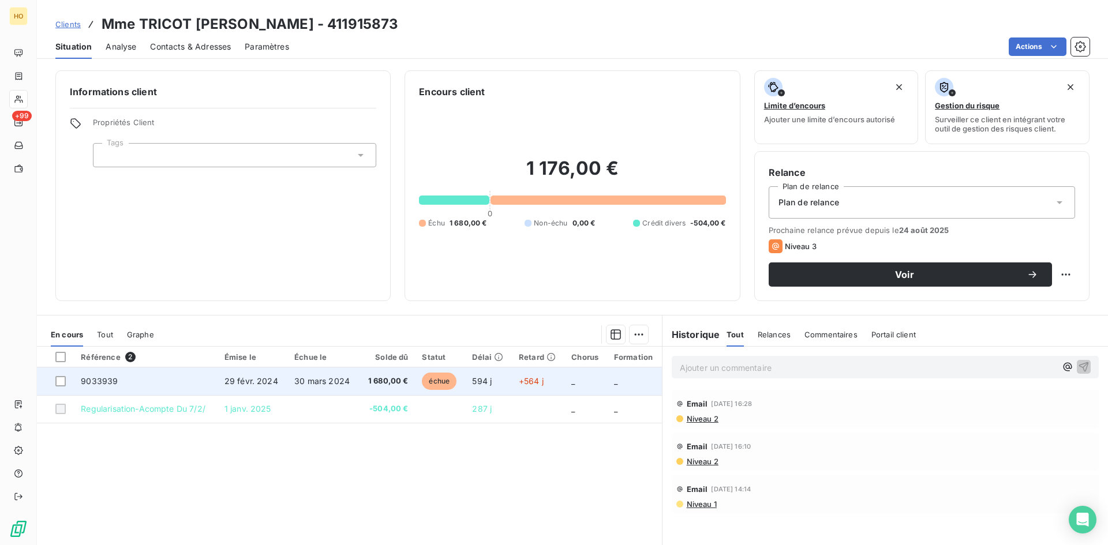
click at [242, 376] on span "29 févr. 2024" at bounding box center [251, 381] width 54 height 10
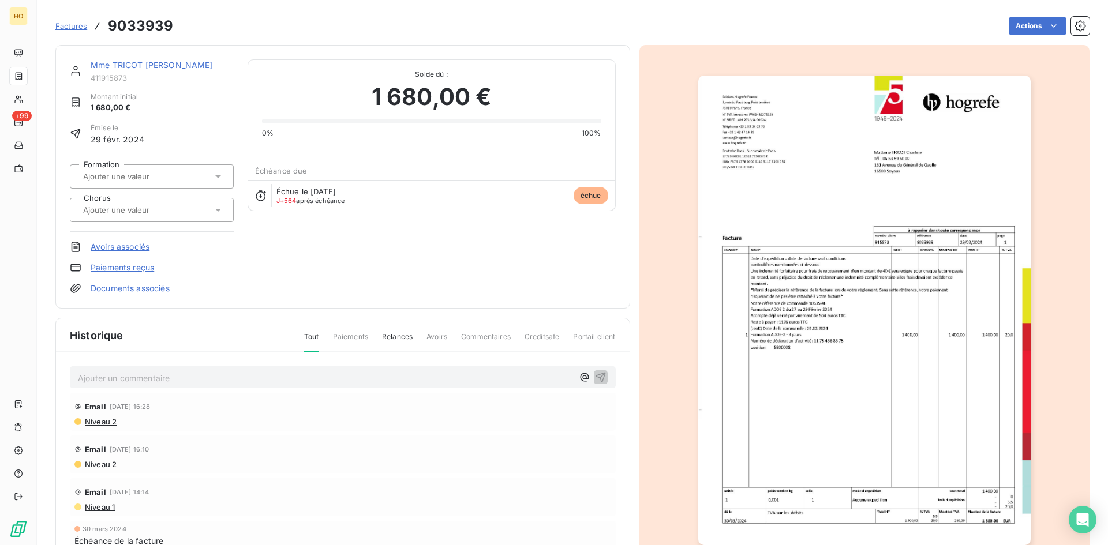
click at [144, 65] on link "Mme TRICOT [PERSON_NAME]" at bounding box center [152, 65] width 122 height 10
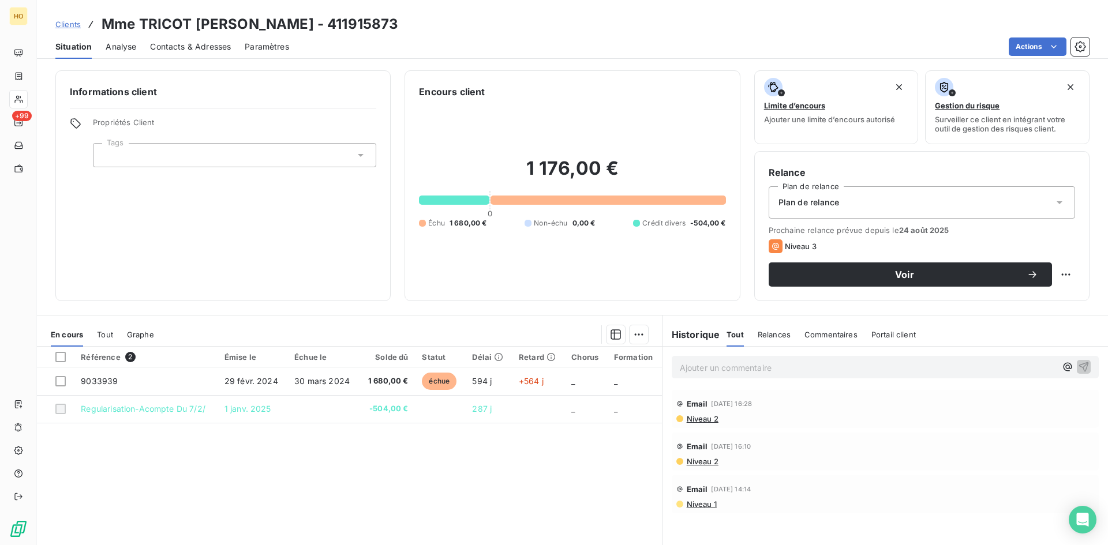
click at [321, 22] on h3 "Mme TRICOT [PERSON_NAME] - 411915873" at bounding box center [250, 24] width 297 height 21
click at [340, 23] on div "Clients Mme TRICOT [PERSON_NAME] - 411915873" at bounding box center [572, 24] width 1071 height 21
drag, startPoint x: 339, startPoint y: 23, endPoint x: 290, endPoint y: 27, distance: 49.2
click at [290, 27] on div "Clients Mme TRICOT [PERSON_NAME] - 411915873" at bounding box center [572, 24] width 1071 height 21
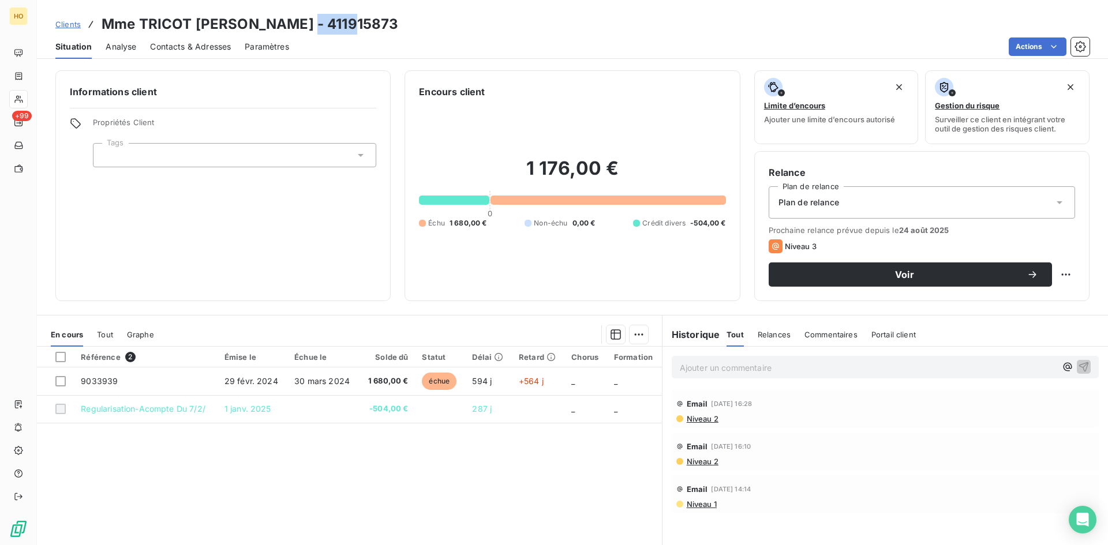
copy h3 "915873"
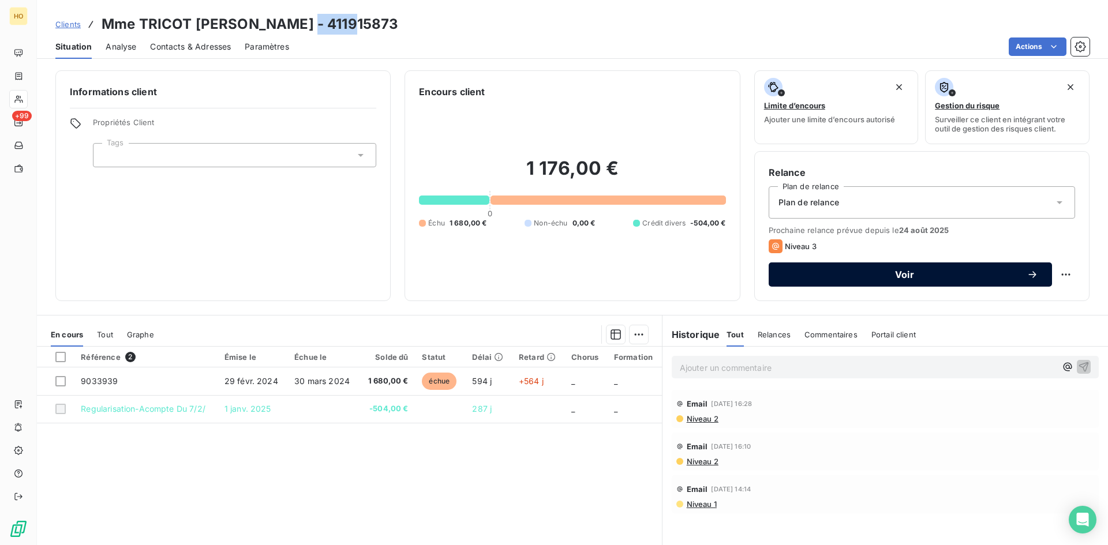
click at [869, 275] on span "Voir" at bounding box center [904, 274] width 244 height 9
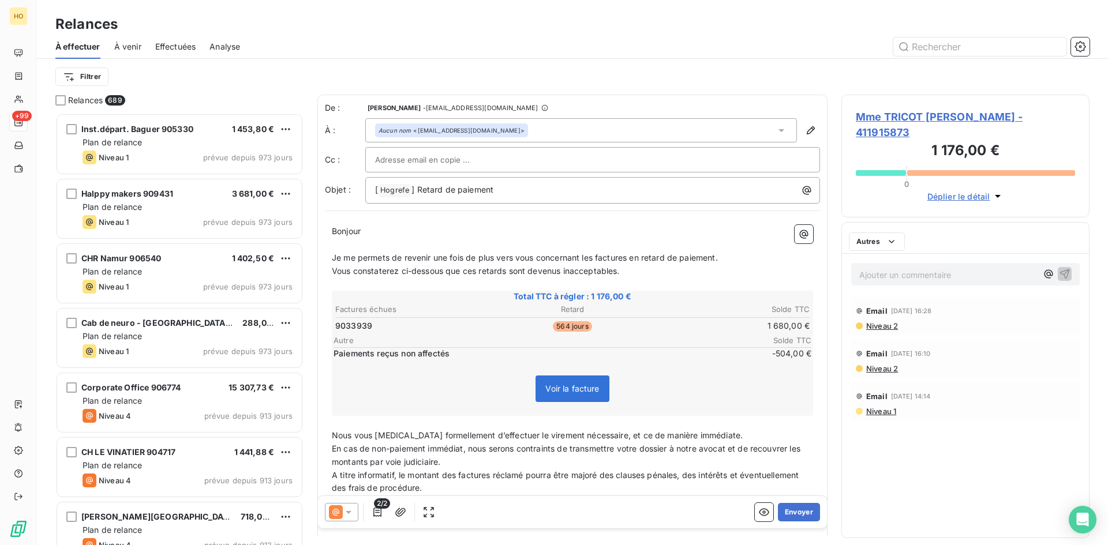
scroll to position [424, 239]
click at [340, 515] on icon at bounding box center [336, 512] width 14 height 14
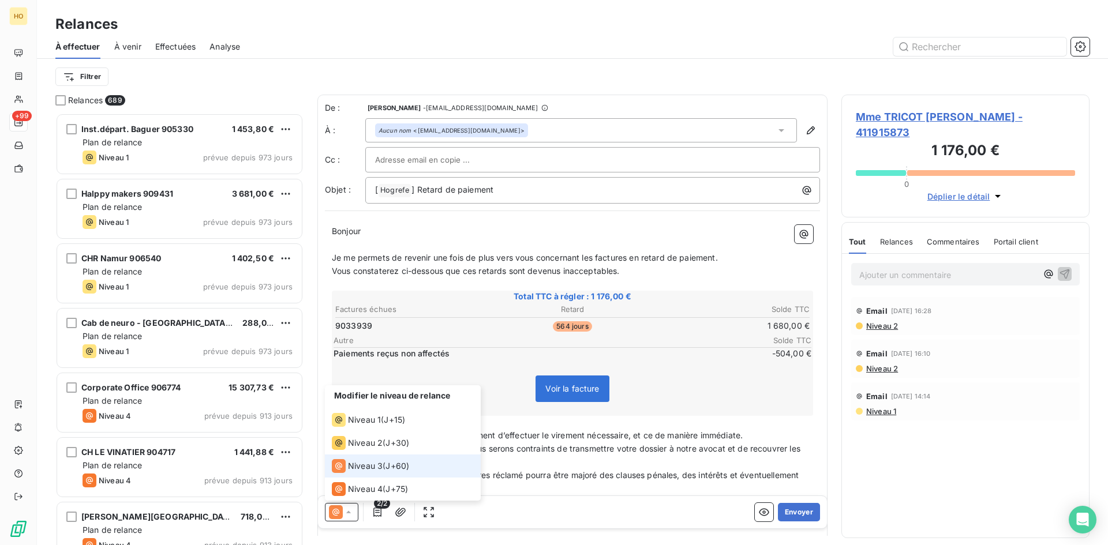
click at [409, 463] on span "J+60 )" at bounding box center [397, 466] width 24 height 12
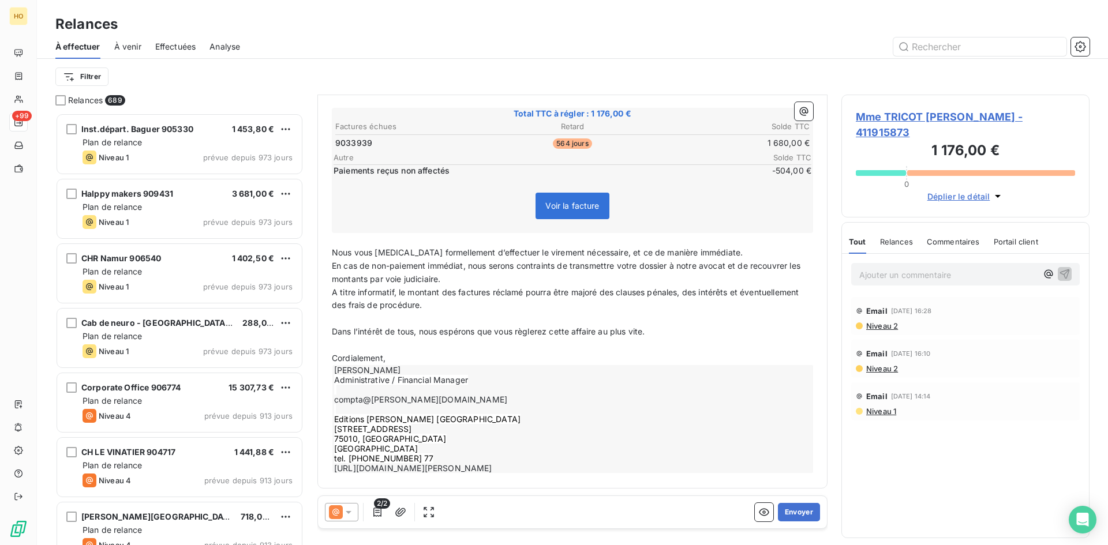
scroll to position [0, 0]
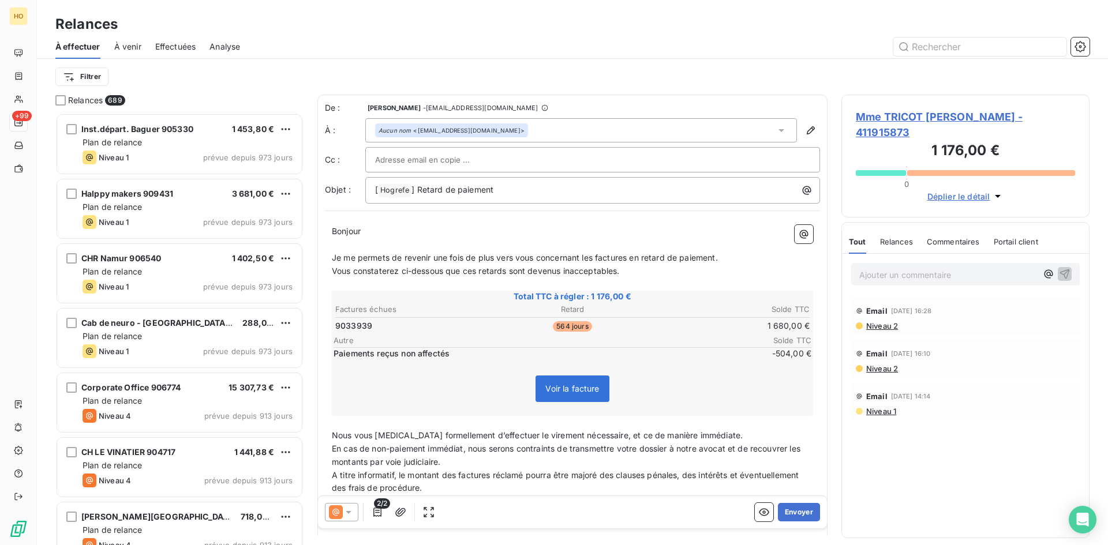
click at [474, 156] on input "text" at bounding box center [437, 159] width 124 height 17
click at [392, 155] on input "text" at bounding box center [592, 159] width 435 height 17
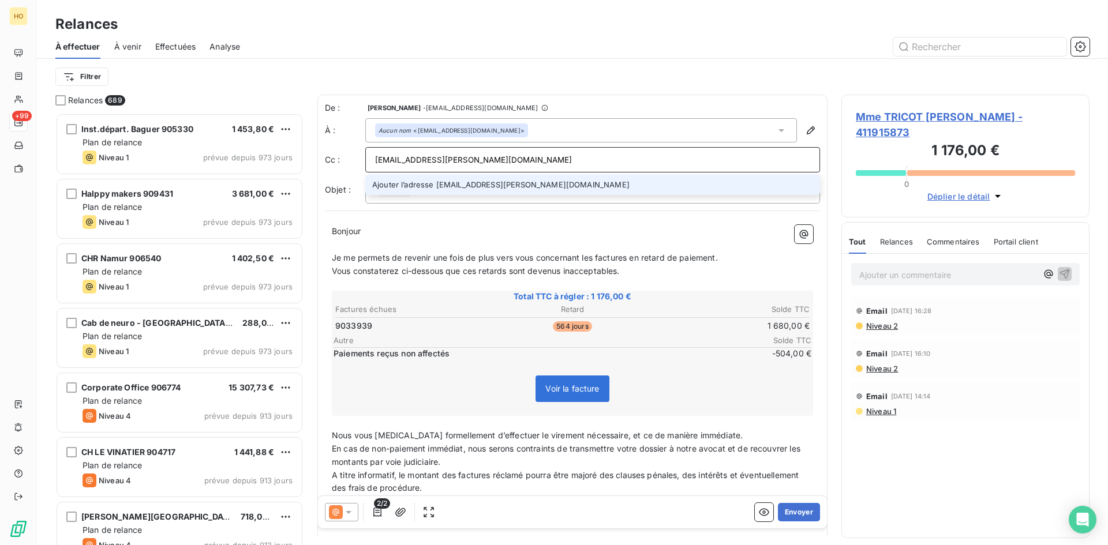
type input "[EMAIL_ADDRESS][PERSON_NAME][DOMAIN_NAME]"
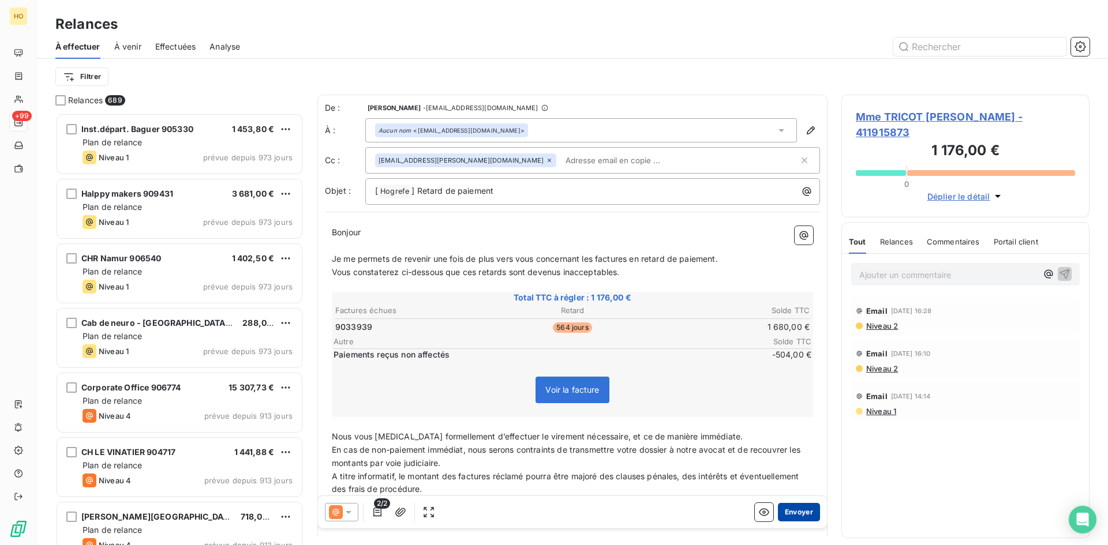
click at [795, 508] on button "Envoyer" at bounding box center [799, 512] width 42 height 18
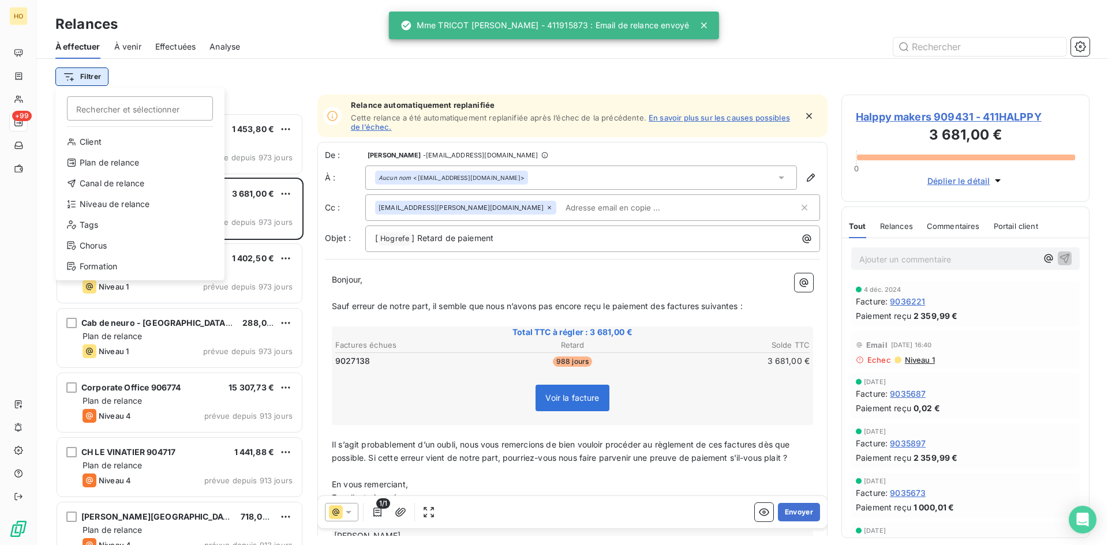
click at [100, 77] on html "HO +99 Relances À effectuer À venir Effectuées Analyse Filtrer Rechercher et sé…" at bounding box center [554, 272] width 1108 height 545
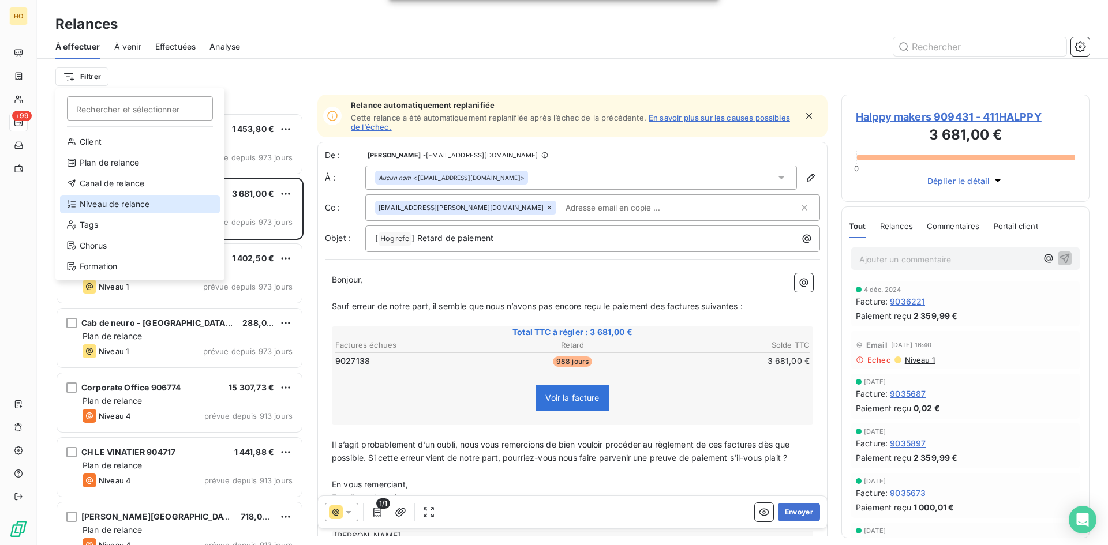
click at [131, 203] on div "Niveau de relance" at bounding box center [140, 204] width 160 height 18
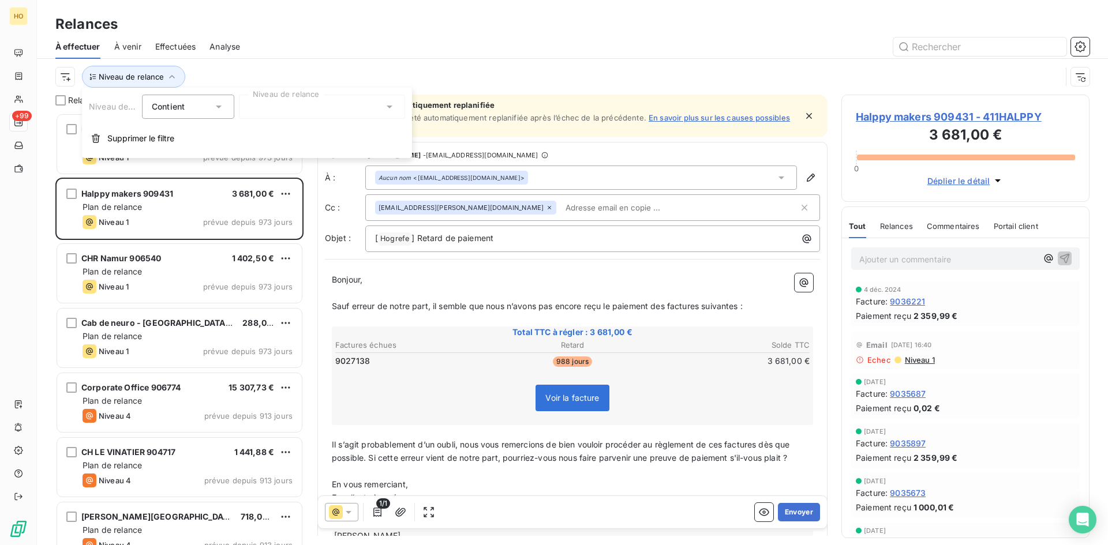
click at [221, 113] on div "Contient is" at bounding box center [188, 107] width 92 height 24
click at [314, 100] on div at bounding box center [322, 107] width 166 height 24
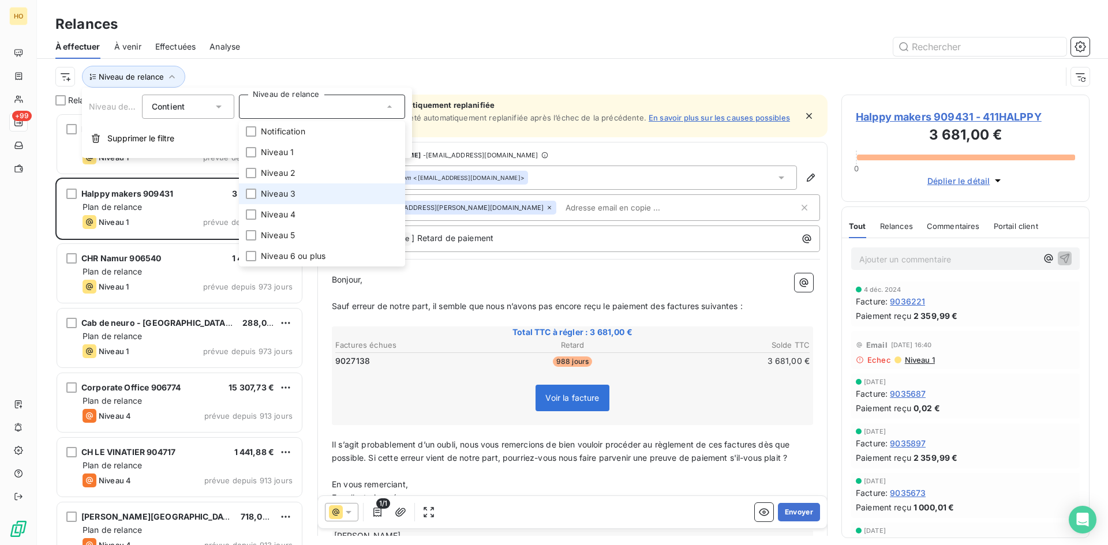
click at [294, 194] on span "Niveau 3" at bounding box center [278, 194] width 35 height 12
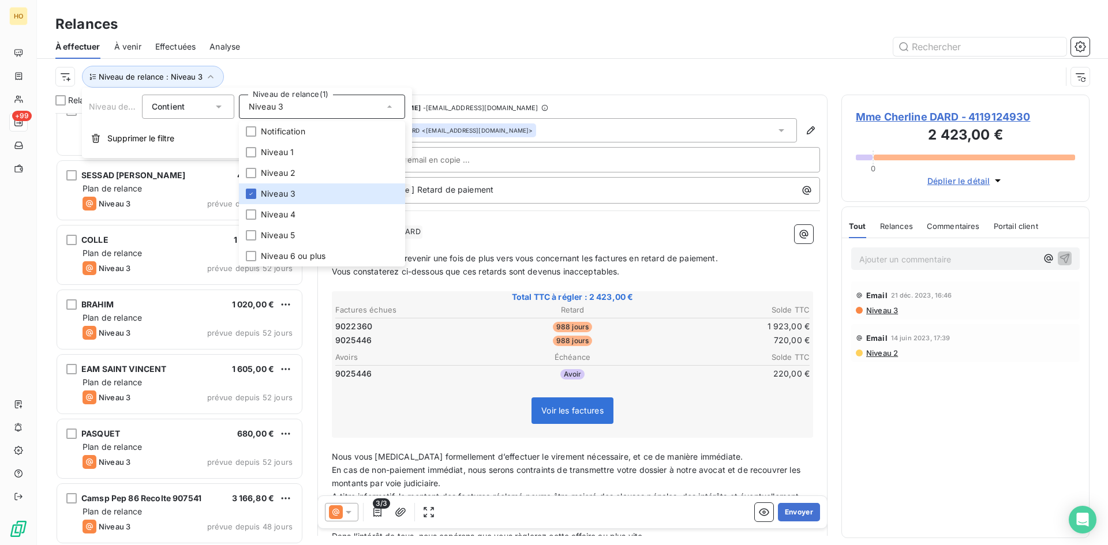
scroll to position [3637, 0]
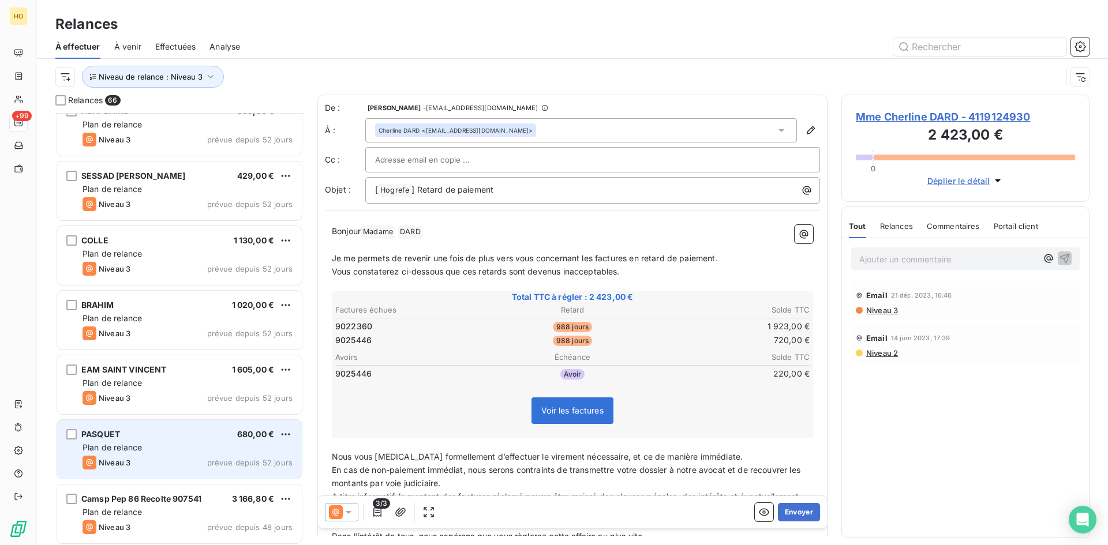
click at [163, 437] on div "PASQUET 680,00 €" at bounding box center [188, 434] width 210 height 10
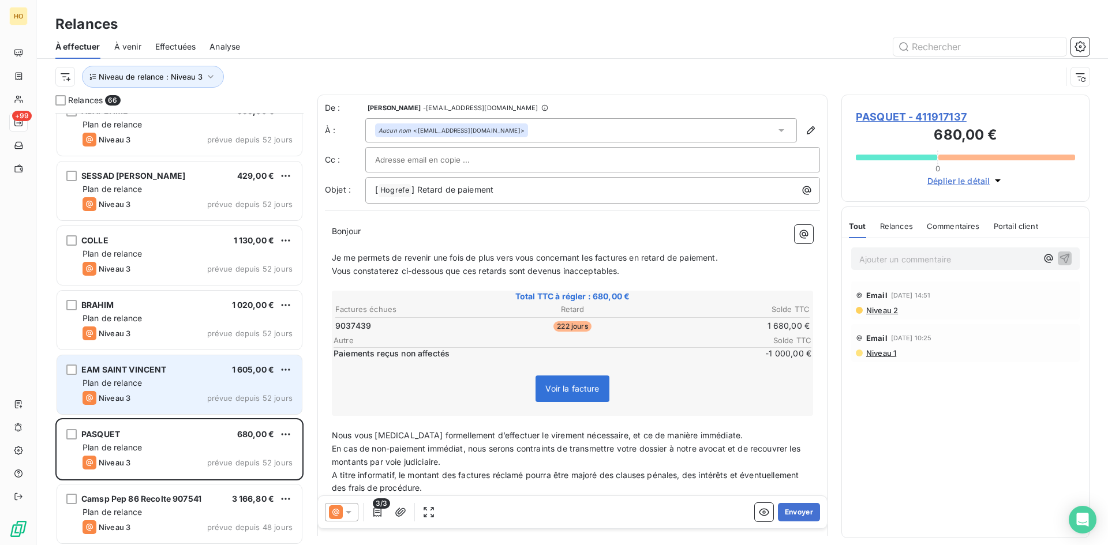
click at [188, 392] on div "Niveau 3 prévue depuis 52 jours" at bounding box center [188, 398] width 210 height 14
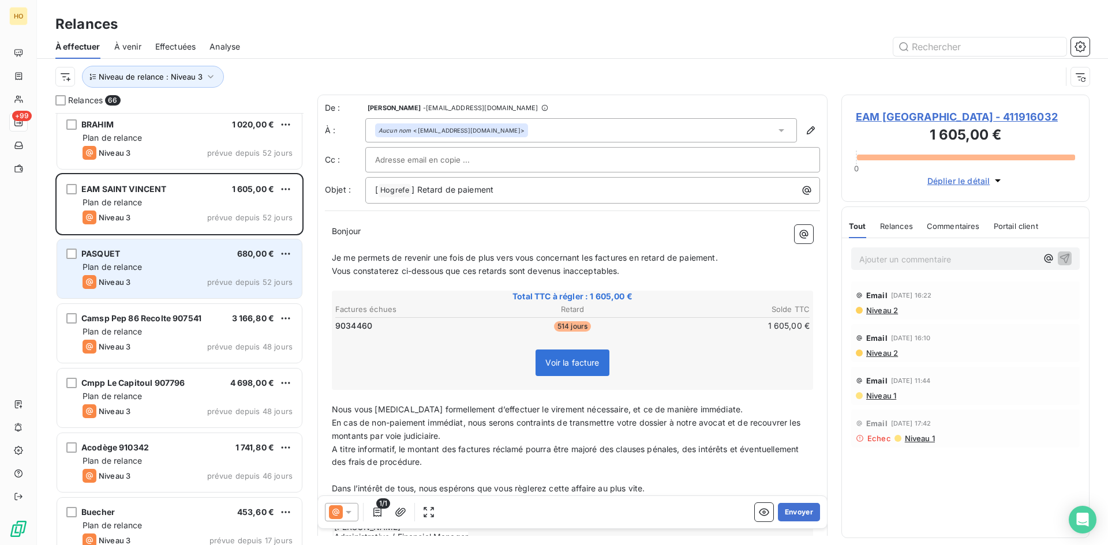
scroll to position [3819, 0]
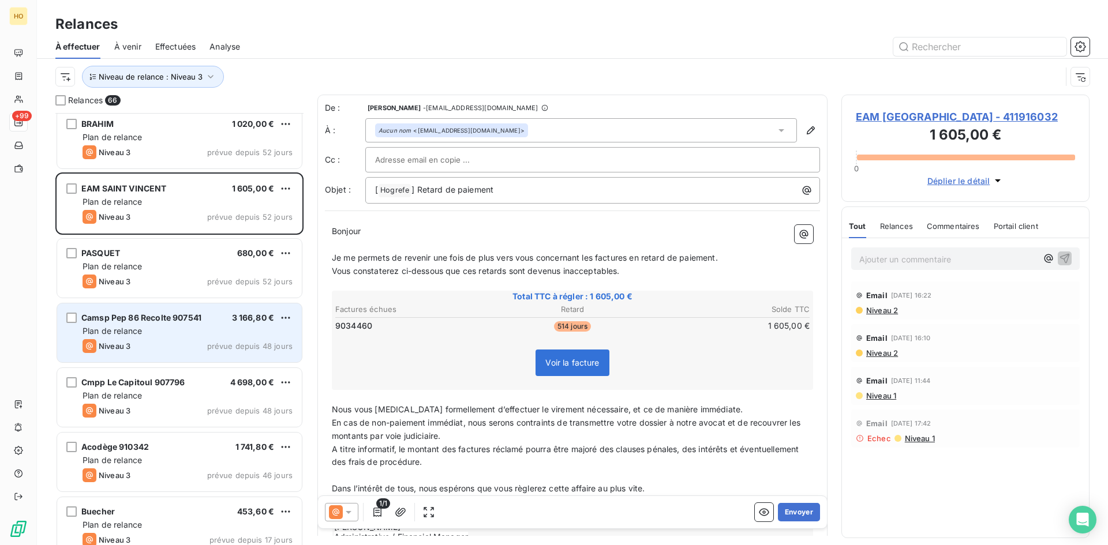
click at [158, 320] on span "Camsp Pep 86 Recolte 907541" at bounding box center [141, 318] width 120 height 10
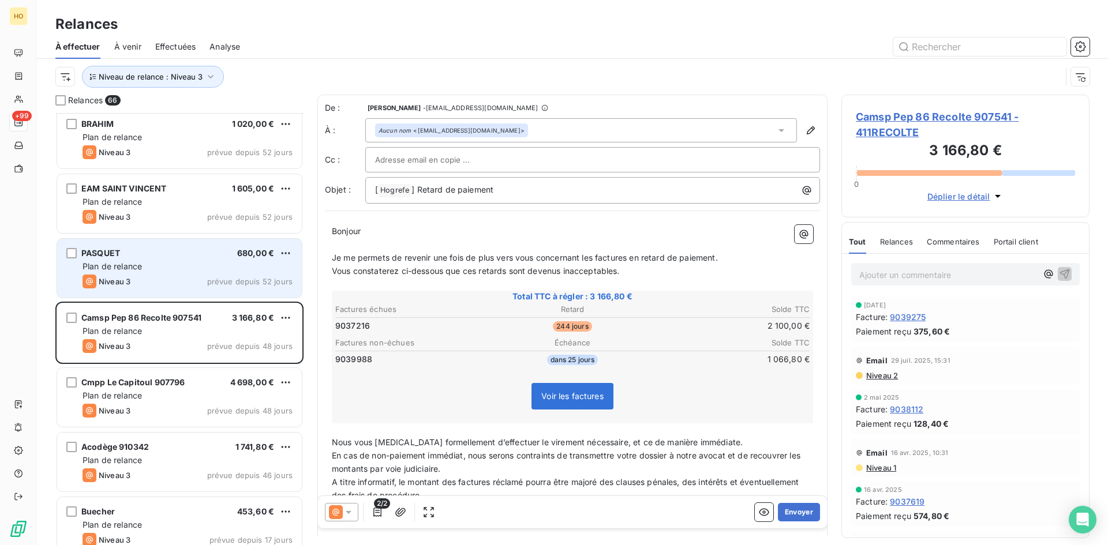
click at [164, 271] on div "Plan de relance" at bounding box center [188, 267] width 210 height 12
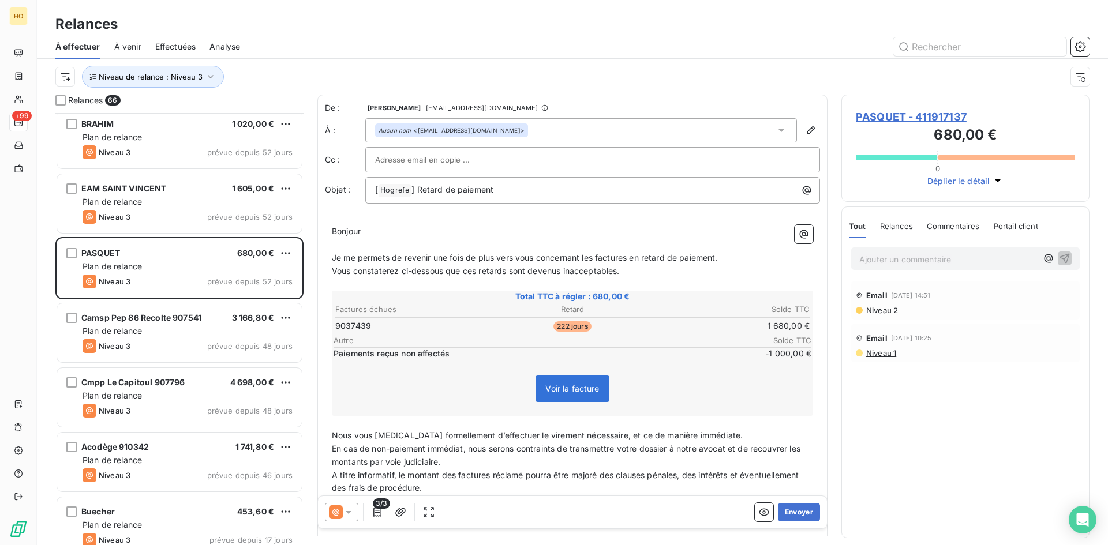
click at [344, 511] on icon at bounding box center [349, 513] width 12 height 12
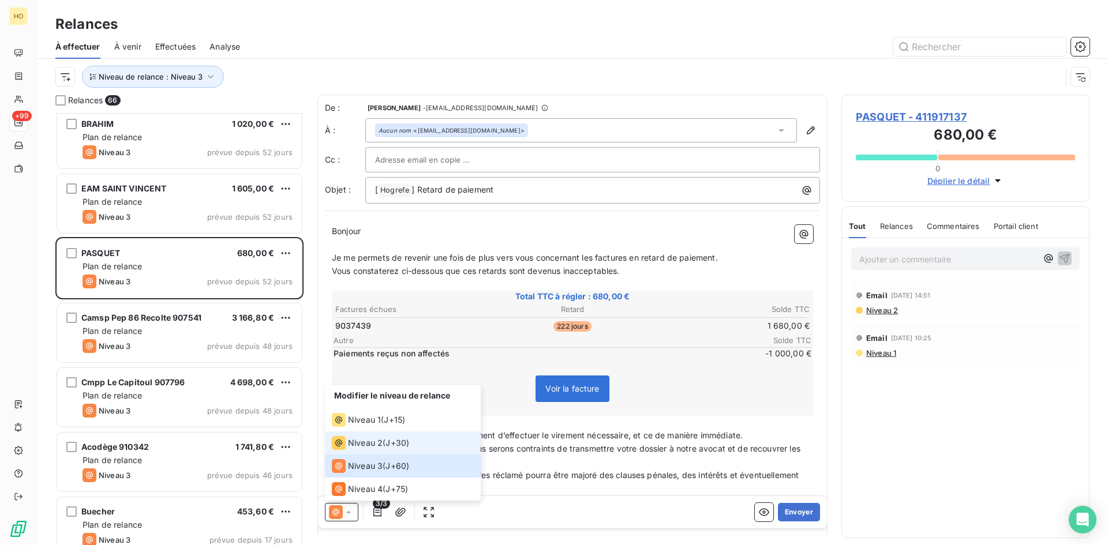
click at [382, 439] on div "Niveau 2 ( J+30 )" at bounding box center [370, 443] width 77 height 14
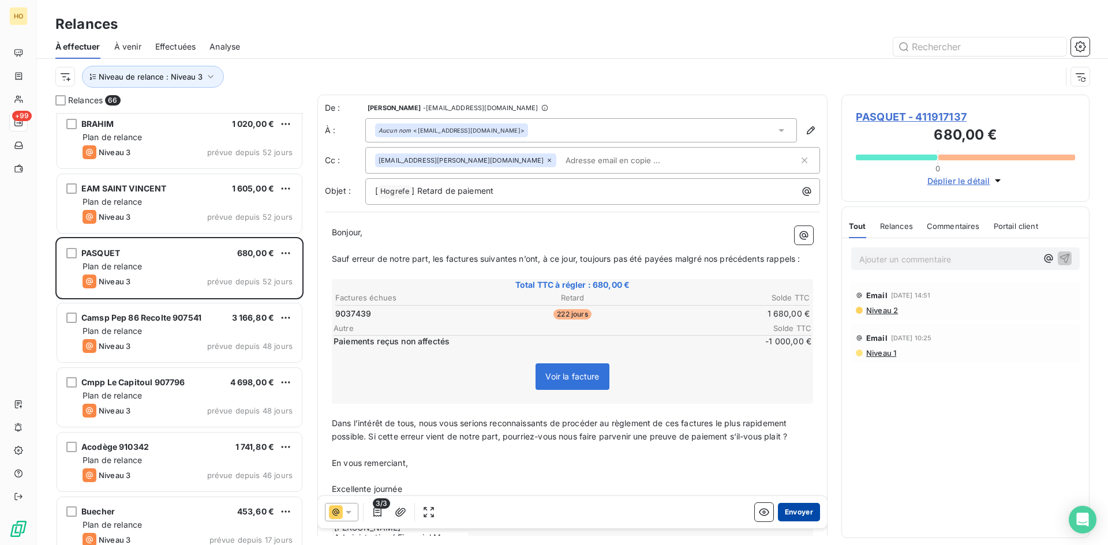
click at [793, 510] on button "Envoyer" at bounding box center [799, 512] width 42 height 18
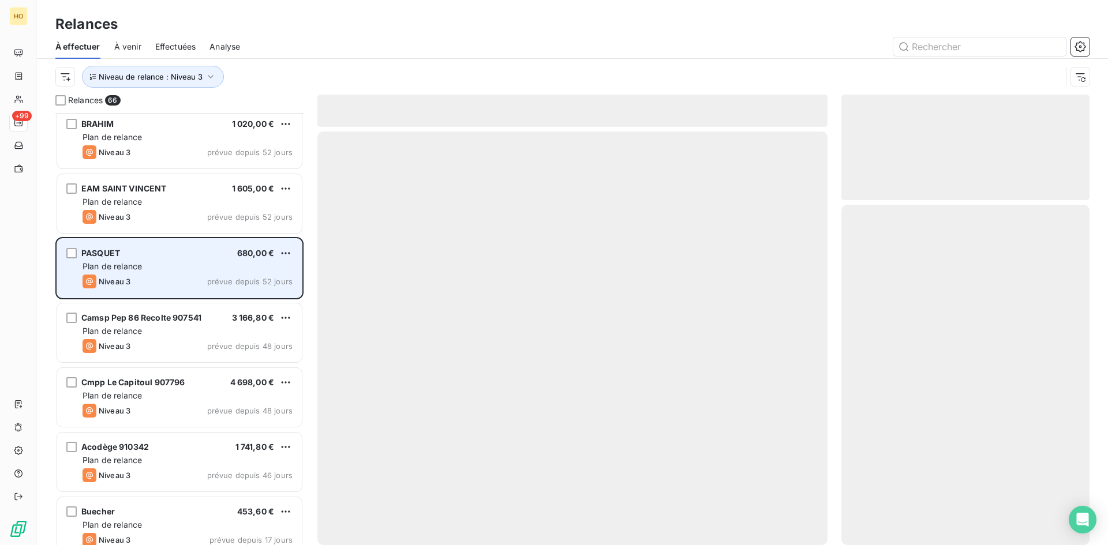
scroll to position [3768, 0]
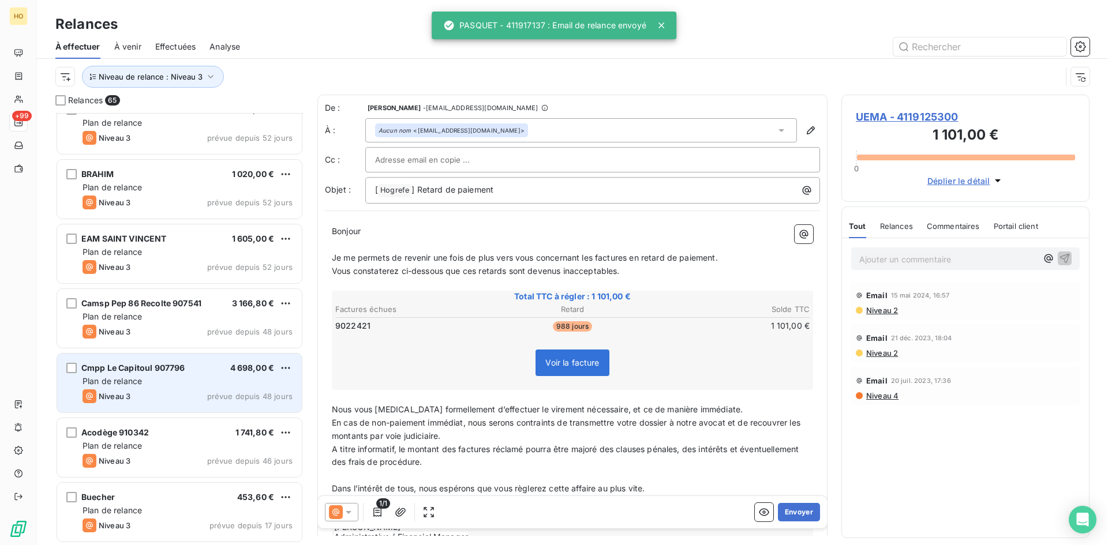
click at [167, 384] on div "Plan de relance" at bounding box center [188, 382] width 210 height 12
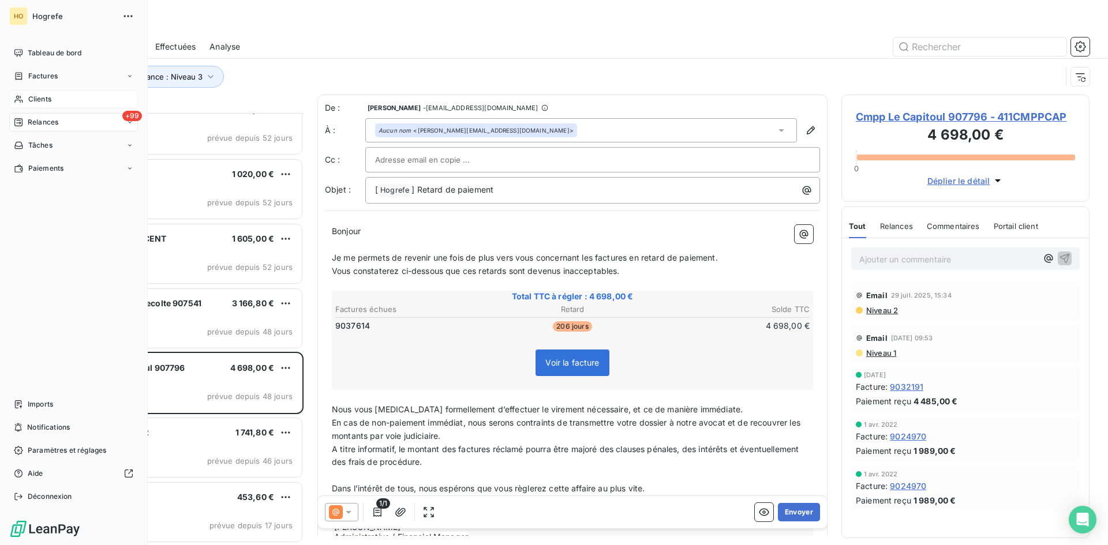
click at [42, 94] on span "Clients" at bounding box center [39, 99] width 23 height 10
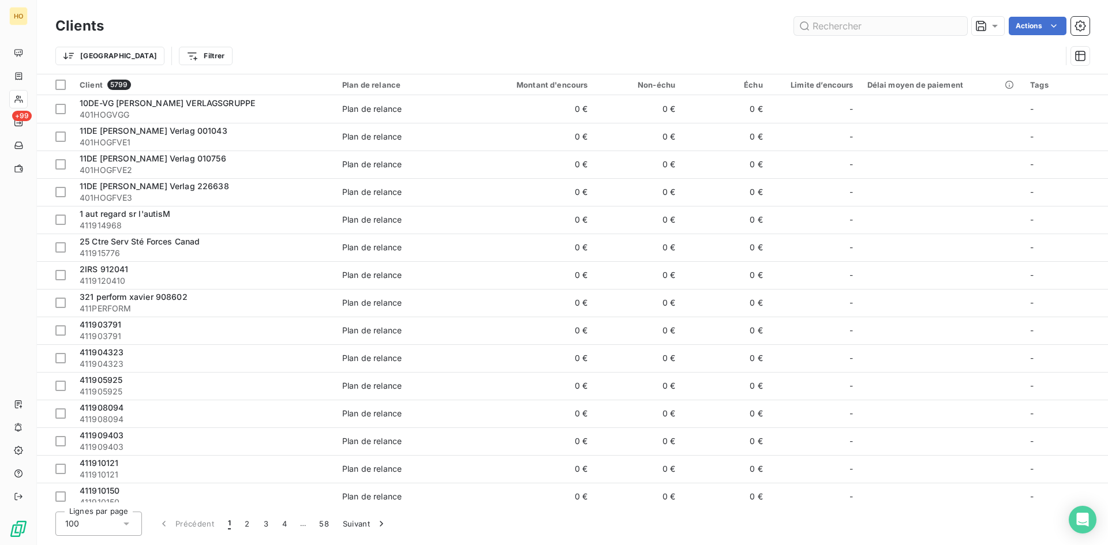
click at [862, 25] on input "text" at bounding box center [880, 26] width 173 height 18
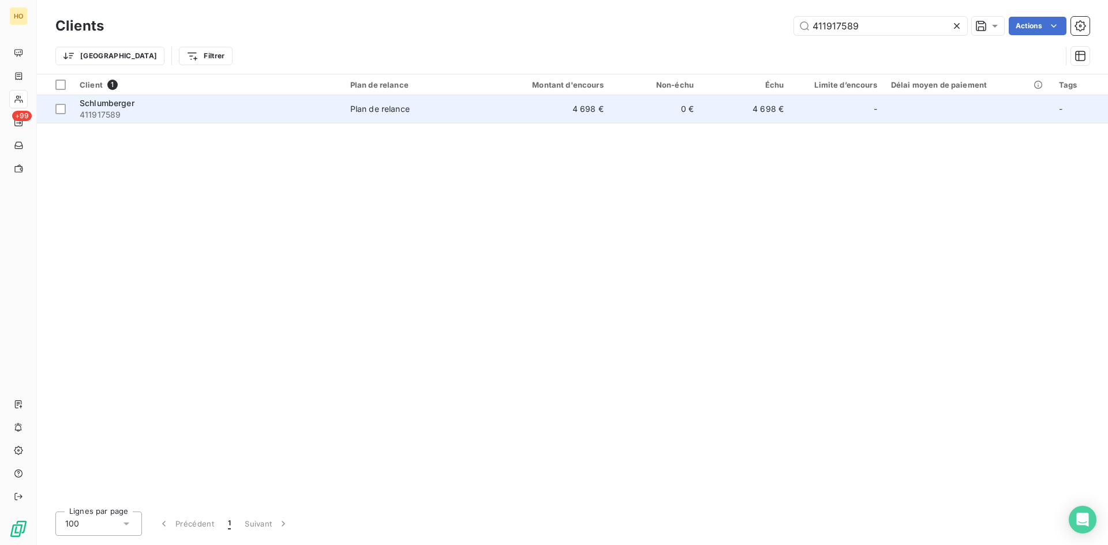
type input "411917589"
click at [467, 101] on td "Plan de relance" at bounding box center [416, 109] width 147 height 28
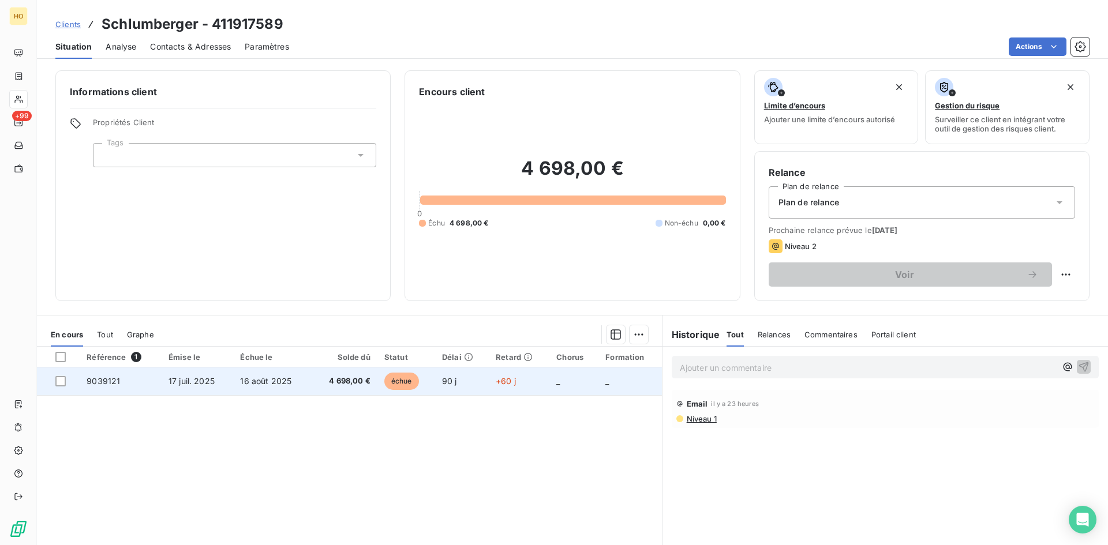
click at [318, 379] on span "4 698,00 €" at bounding box center [344, 382] width 52 height 12
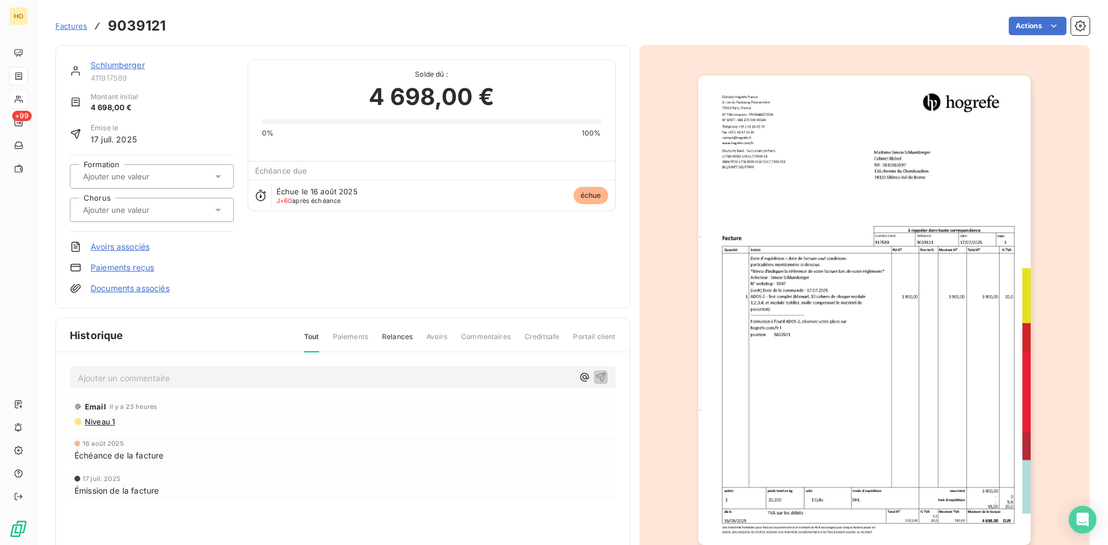
click at [309, 379] on p "Ajouter un commentaire ﻿" at bounding box center [325, 378] width 495 height 14
click at [129, 266] on link "Paiements reçus" at bounding box center [122, 268] width 63 height 12
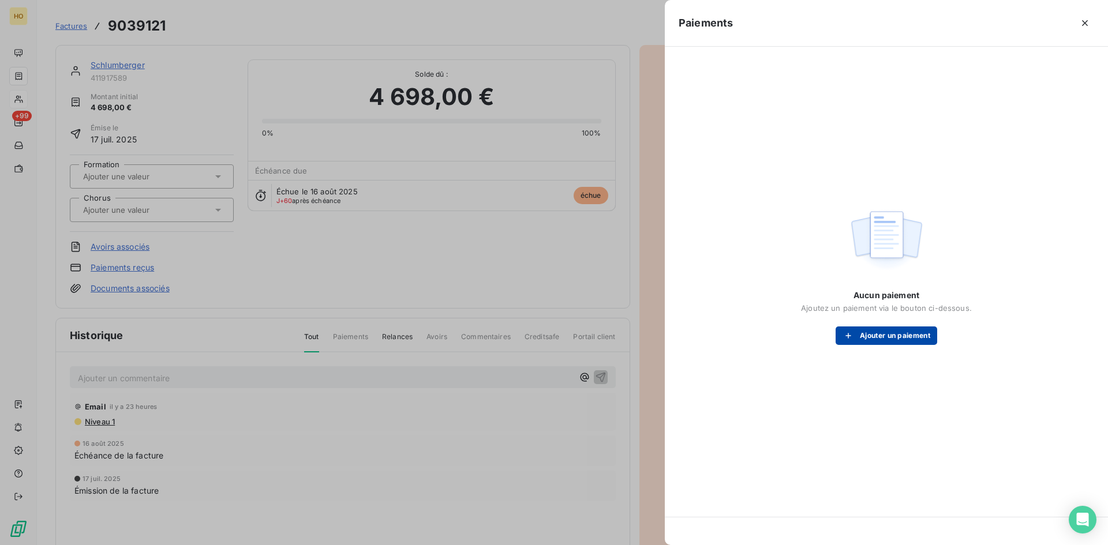
drag, startPoint x: 878, startPoint y: 322, endPoint x: 886, endPoint y: 338, distance: 17.3
click at [886, 338] on div "Aucun paiement Ajoutez un paiement via le bouton ci-dessous. Ajouter un paiement" at bounding box center [886, 317] width 171 height 55
click at [886, 338] on button "Ajouter un paiement" at bounding box center [887, 336] width 102 height 18
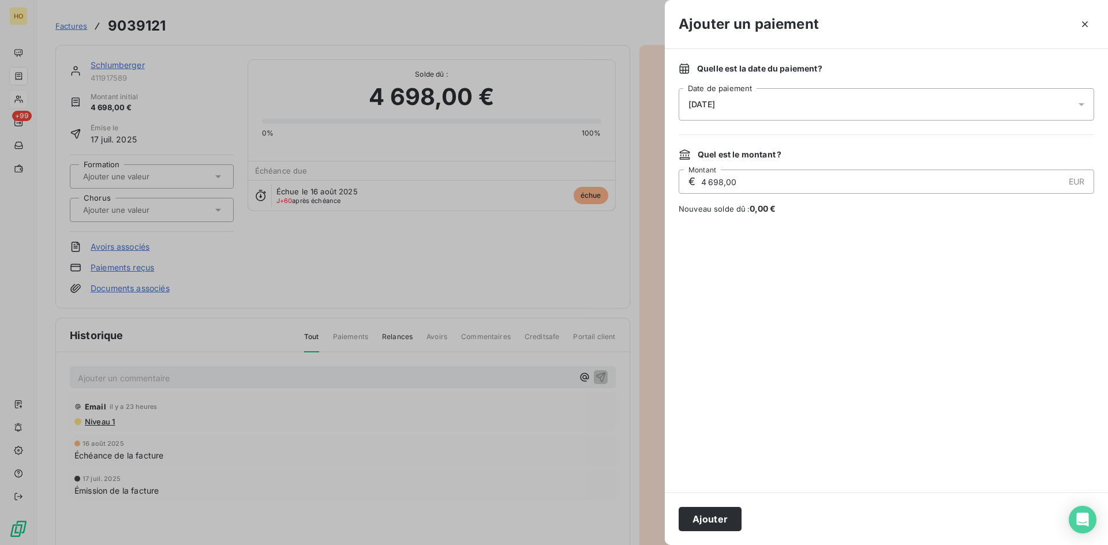
click at [746, 99] on div "[DATE]" at bounding box center [886, 104] width 415 height 32
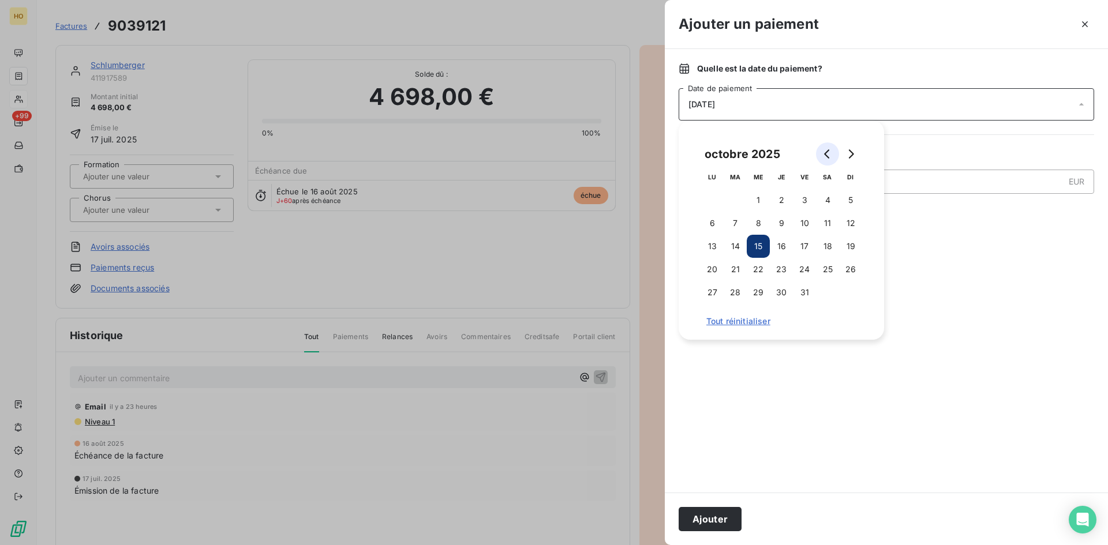
click at [826, 161] on button "Go to previous month" at bounding box center [827, 154] width 23 height 23
click at [780, 253] on button "17" at bounding box center [781, 246] width 23 height 23
click at [957, 313] on div at bounding box center [886, 353] width 415 height 250
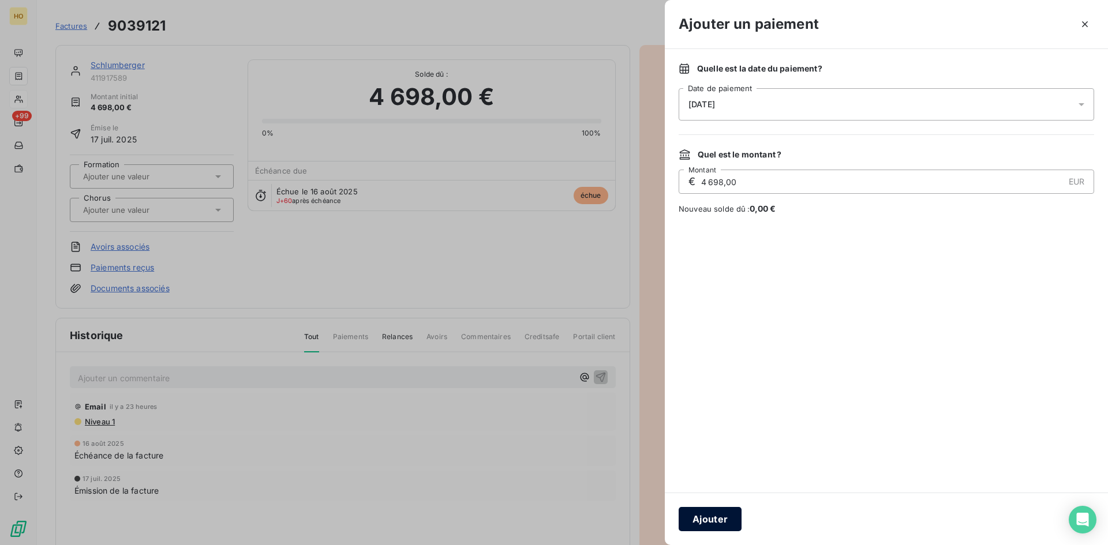
click at [715, 520] on button "Ajouter" at bounding box center [710, 519] width 63 height 24
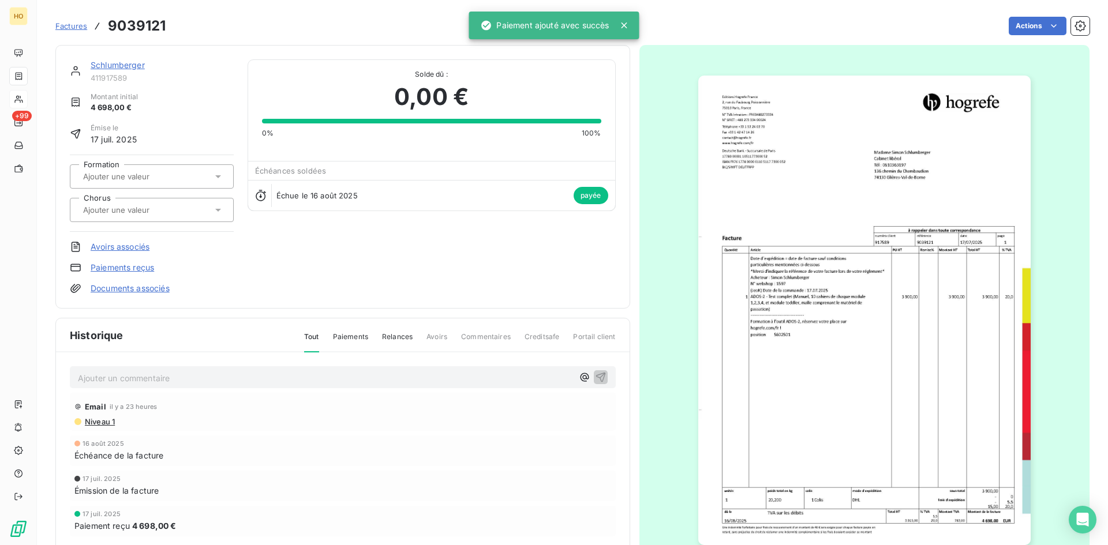
click at [112, 63] on link "Schlumberger" at bounding box center [118, 65] width 54 height 10
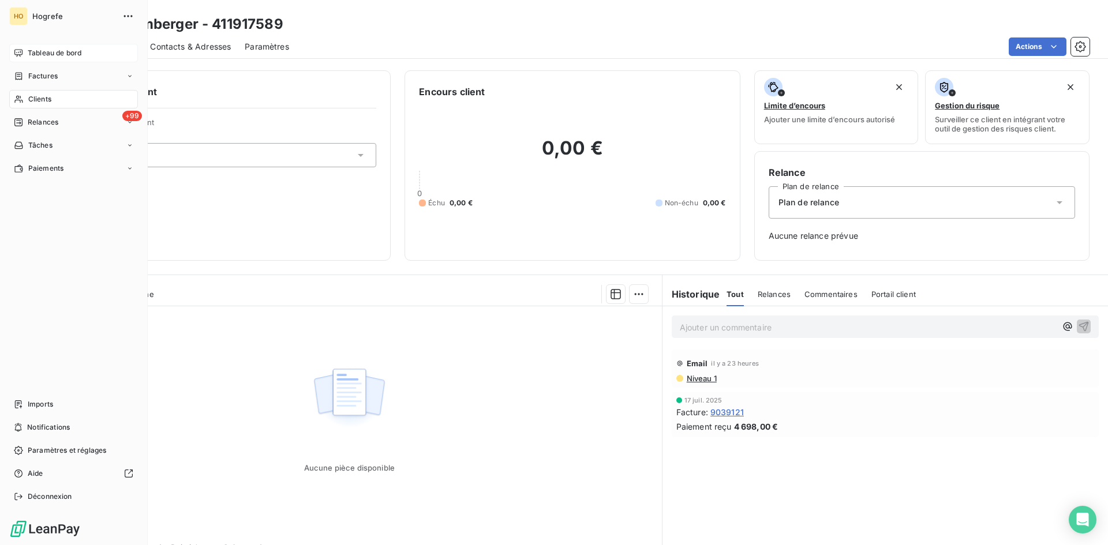
click at [53, 54] on span "Tableau de bord" at bounding box center [55, 53] width 54 height 10
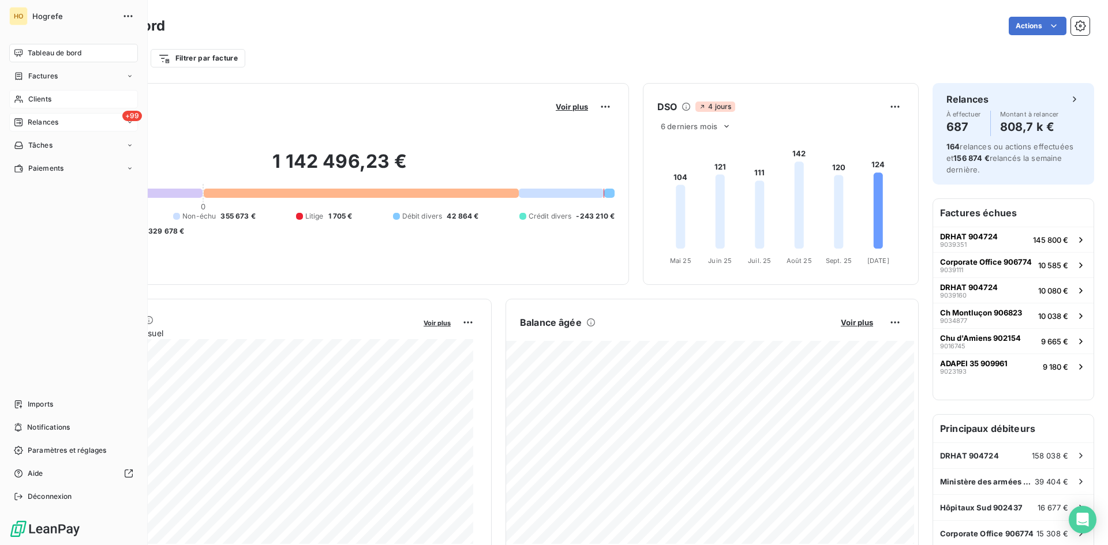
click at [85, 119] on div "+99 Relances" at bounding box center [73, 122] width 129 height 18
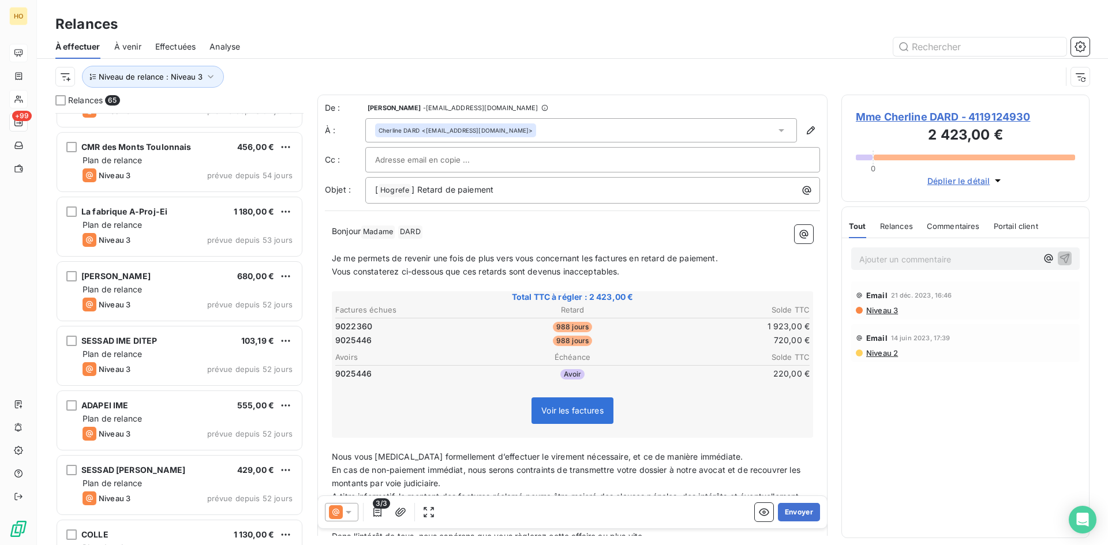
scroll to position [3769, 0]
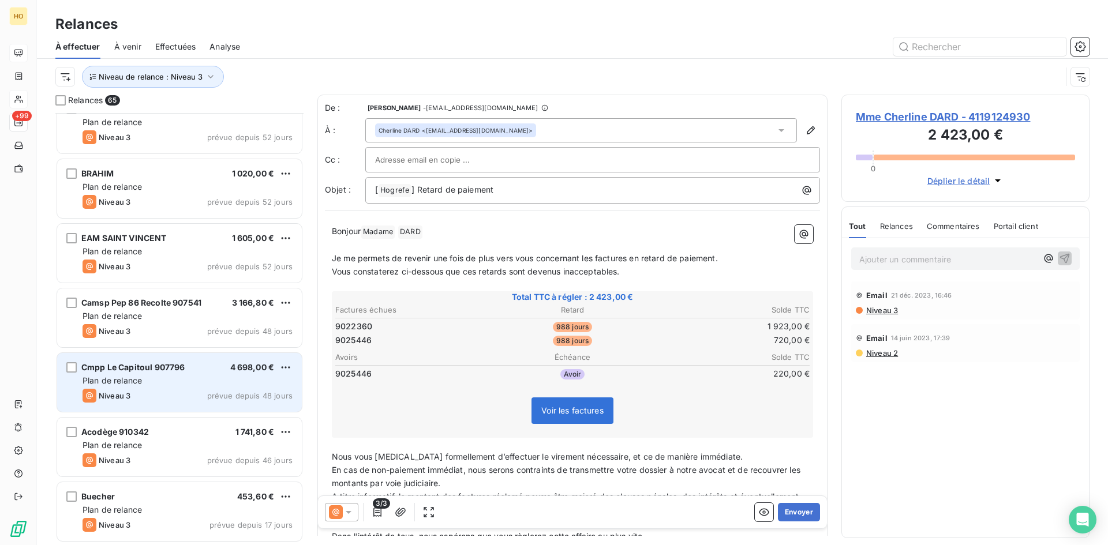
click at [196, 371] on div "Cmpp Le Capitoul 907796 4 698,00 €" at bounding box center [188, 367] width 210 height 10
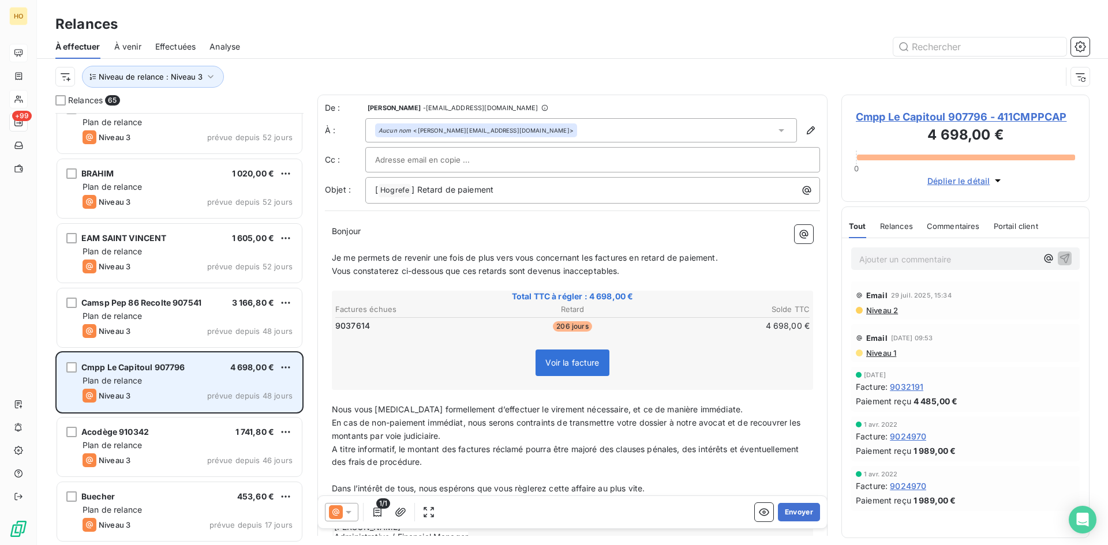
click at [203, 370] on div "Cmpp Le Capitoul 907796 4 698,00 €" at bounding box center [188, 367] width 210 height 10
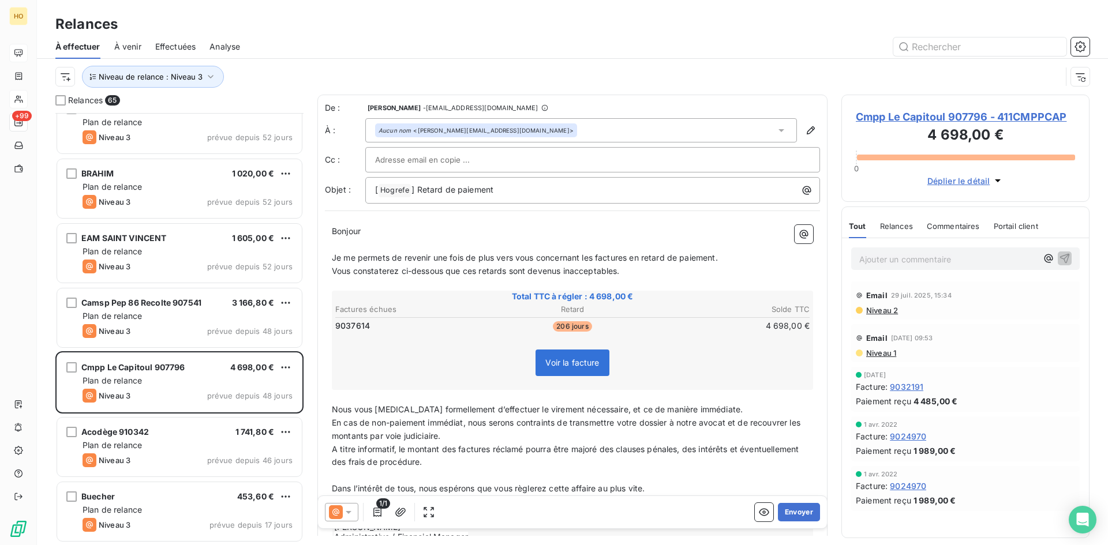
click at [956, 227] on span "Commentaires" at bounding box center [953, 226] width 53 height 9
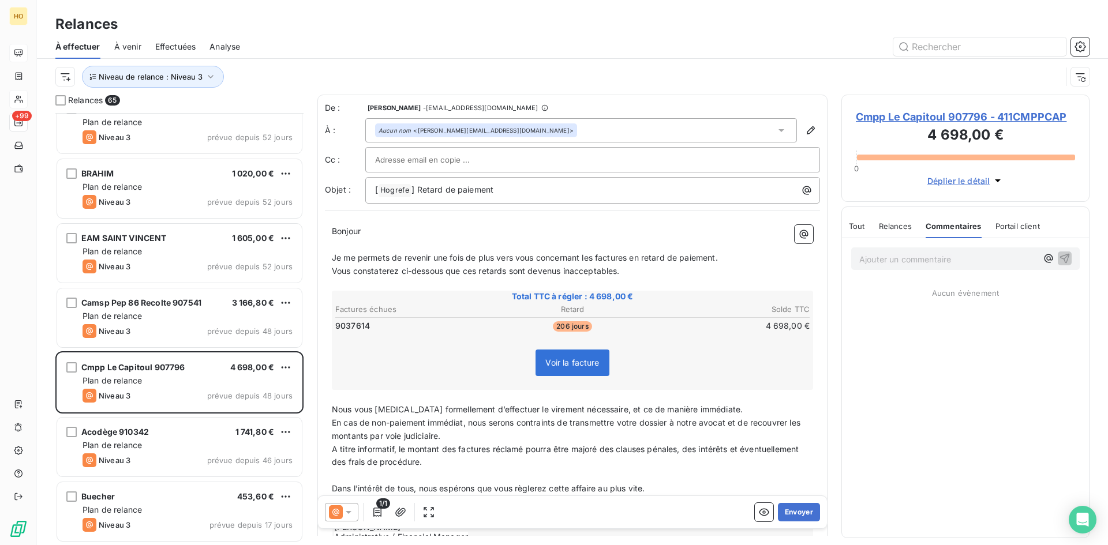
click at [950, 265] on p "Ajouter un commentaire ﻿" at bounding box center [948, 259] width 178 height 14
click at [1066, 269] on icon "button" at bounding box center [1066, 265] width 10 height 10
click at [866, 227] on div "Tout Relances Commentaires Portail client" at bounding box center [944, 226] width 191 height 24
click at [856, 227] on span "Tout" at bounding box center [857, 226] width 16 height 9
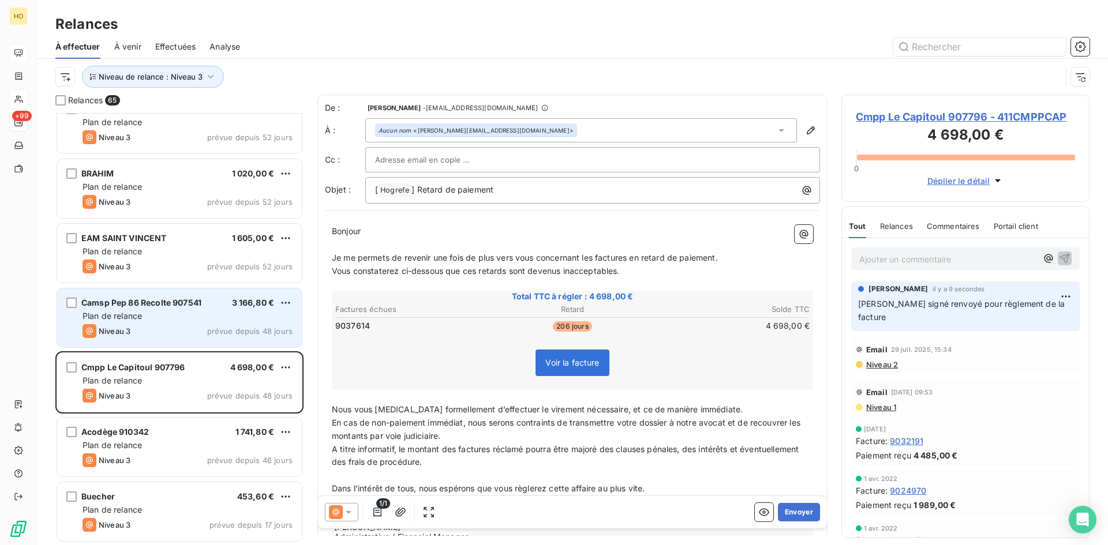
click at [178, 331] on div "Niveau 3 prévue depuis 48 jours" at bounding box center [188, 331] width 210 height 14
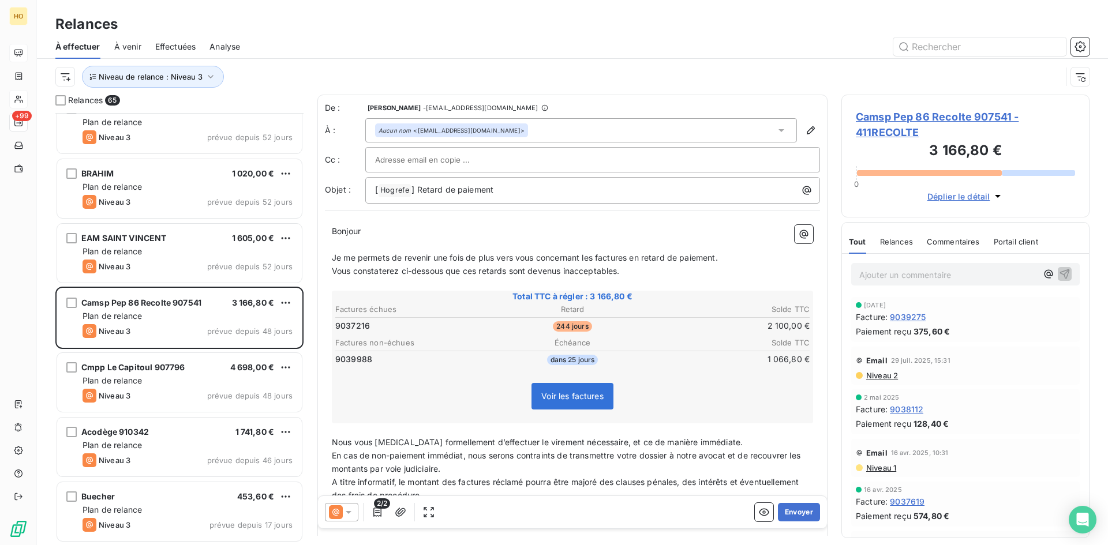
click at [881, 371] on span "Niveau 2" at bounding box center [881, 375] width 33 height 9
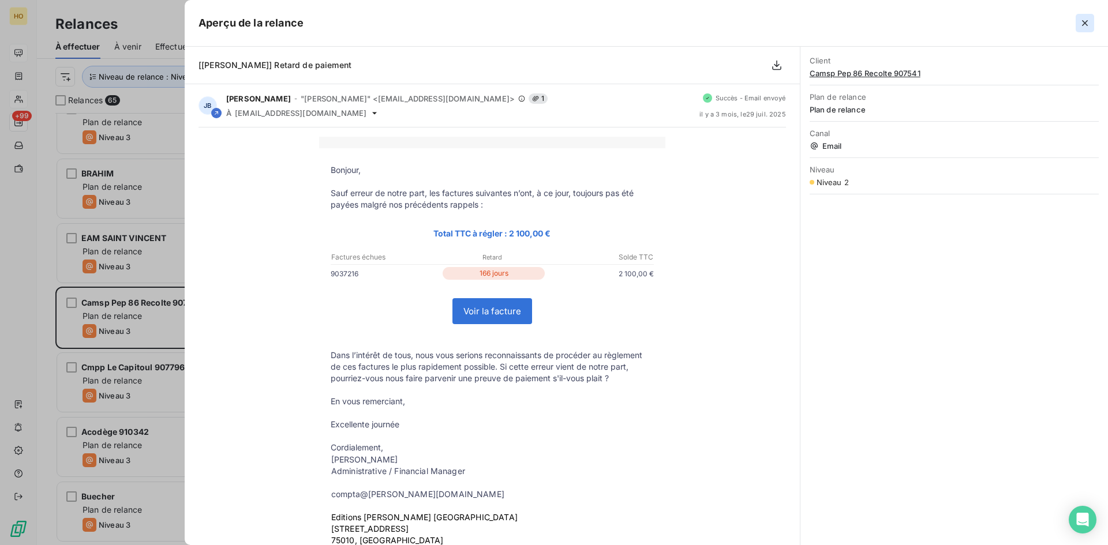
click at [1089, 20] on icon "button" at bounding box center [1085, 23] width 12 height 12
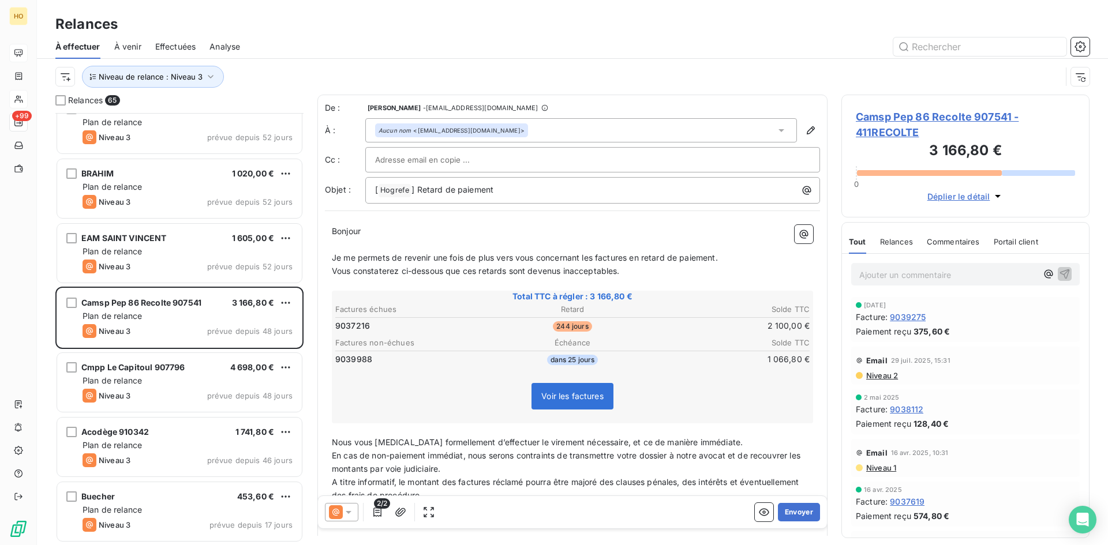
click at [353, 329] on span "9037216" at bounding box center [352, 326] width 35 height 12
click at [356, 327] on span "9037216" at bounding box center [352, 326] width 35 height 12
drag, startPoint x: 372, startPoint y: 325, endPoint x: 335, endPoint y: 329, distance: 37.1
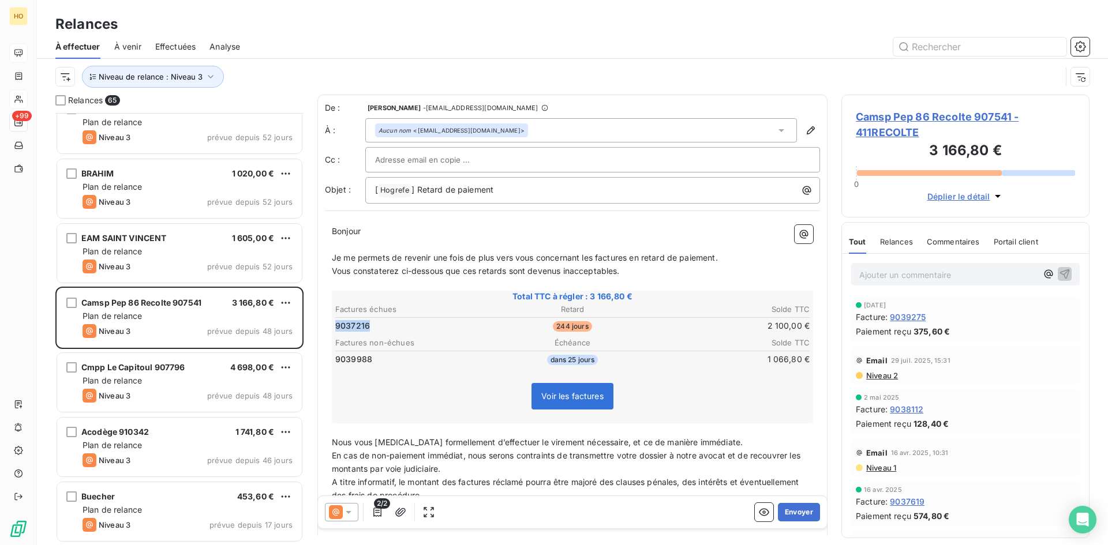
click at [335, 329] on td "9037216" at bounding box center [414, 326] width 158 height 13
click at [346, 505] on div at bounding box center [341, 512] width 33 height 18
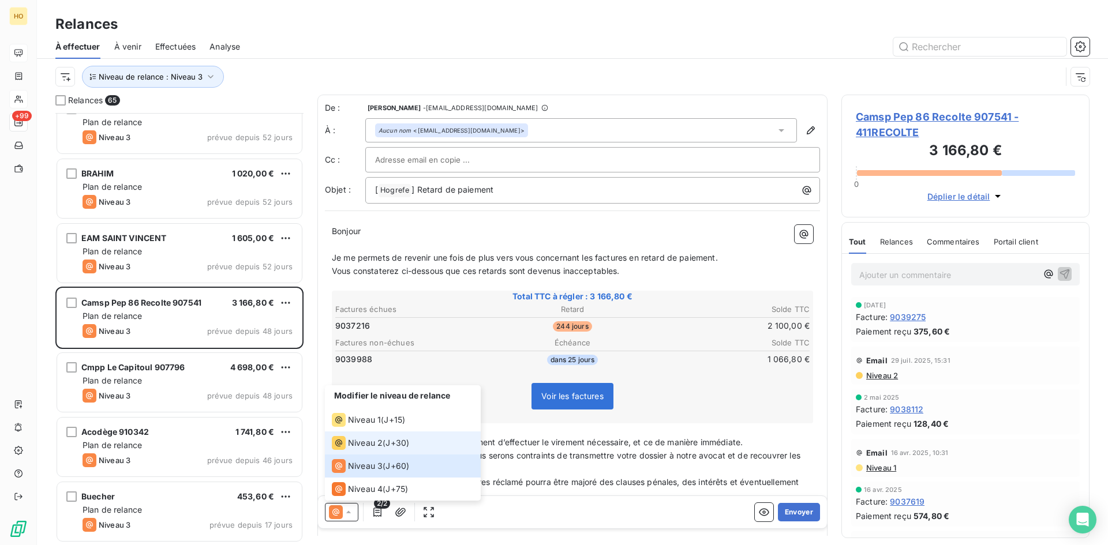
click at [405, 443] on span "J+30 )" at bounding box center [397, 443] width 24 height 12
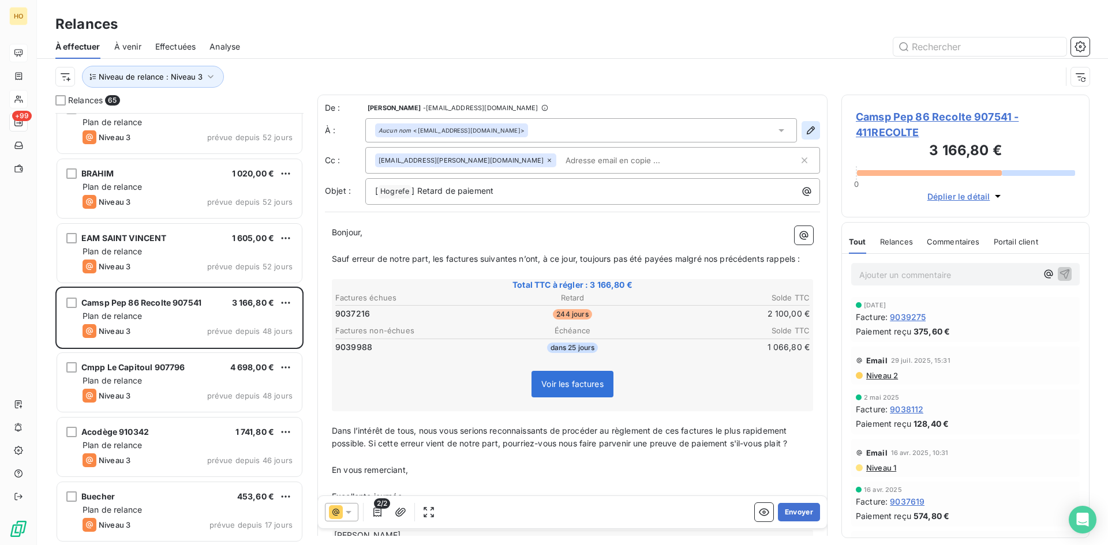
click at [805, 132] on icon "button" at bounding box center [811, 131] width 12 height 12
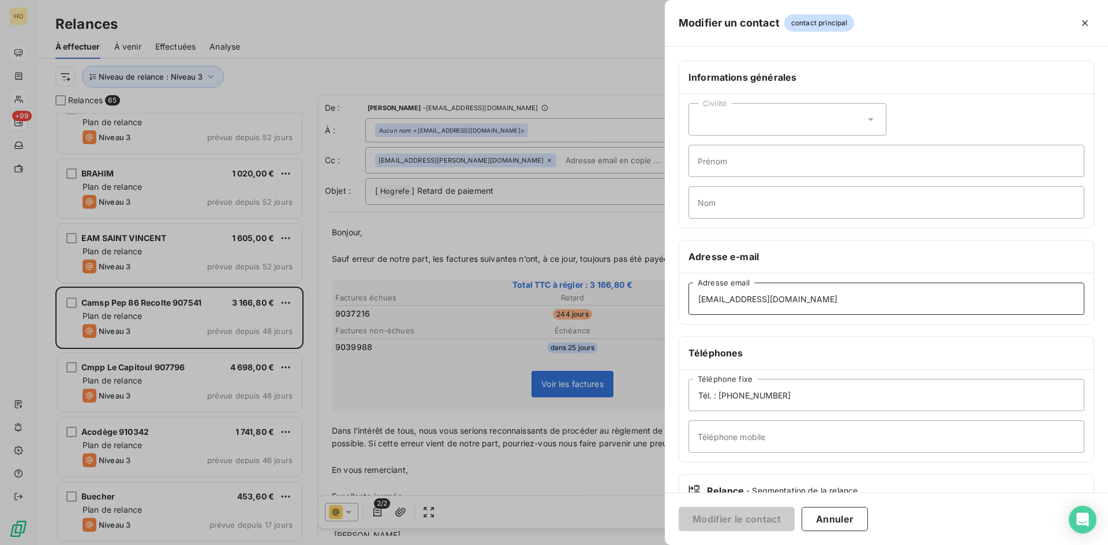
drag, startPoint x: 847, startPoint y: 303, endPoint x: 645, endPoint y: 313, distance: 202.8
click at [645, 545] on div "Modifier un contact contact principal Informations générales Civilité Prénom No…" at bounding box center [554, 545] width 1108 height 0
paste input "actiparc@pep86"
type input "[EMAIL_ADDRESS][DOMAIN_NAME]"
click at [737, 514] on button "Modifier le contact" at bounding box center [737, 519] width 116 height 24
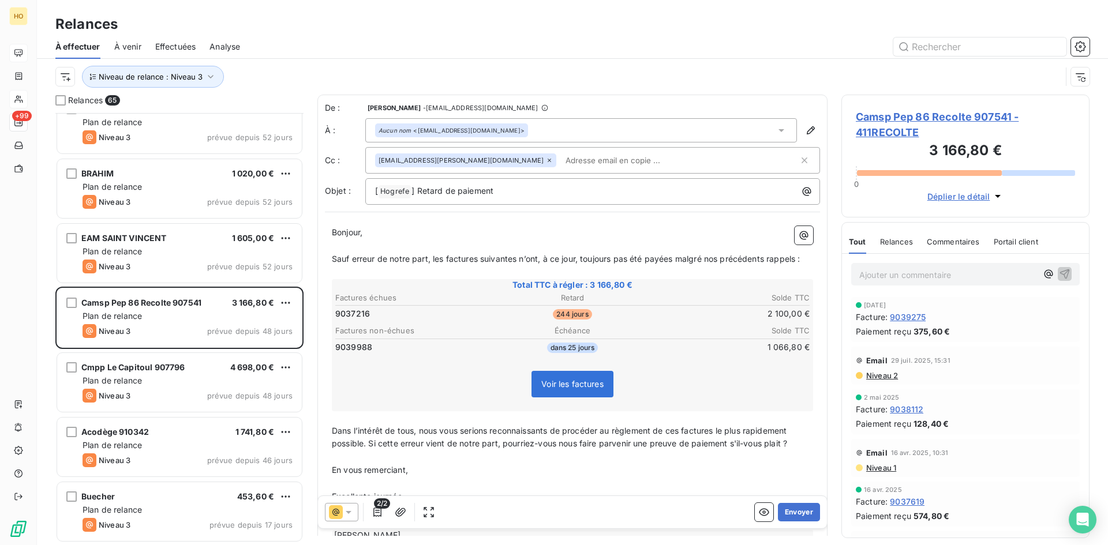
click at [776, 129] on icon at bounding box center [782, 131] width 12 height 12
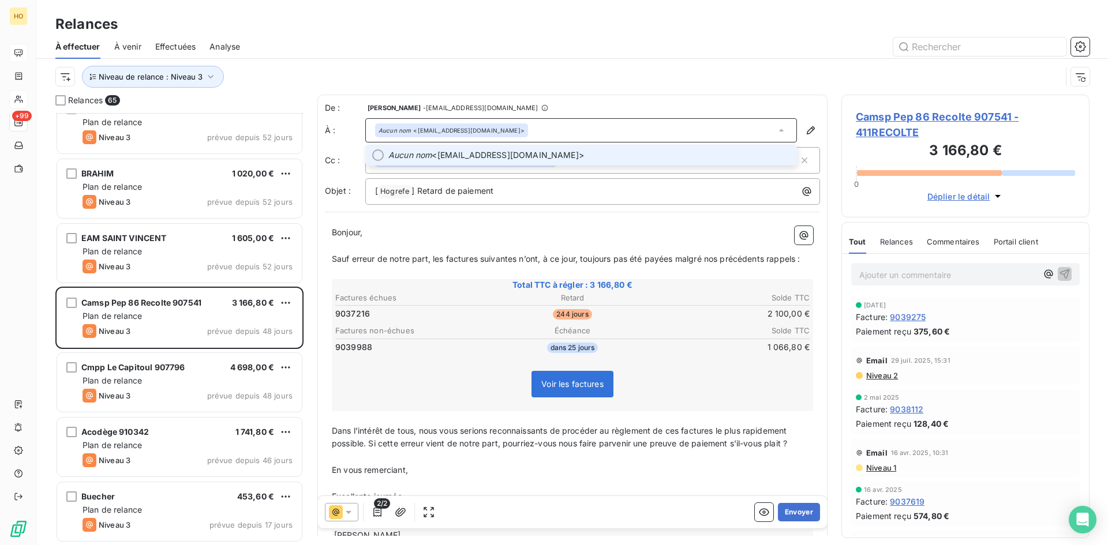
click at [530, 158] on span "Aucun nom <[EMAIL_ADDRESS][DOMAIN_NAME]>" at bounding box center [589, 155] width 402 height 12
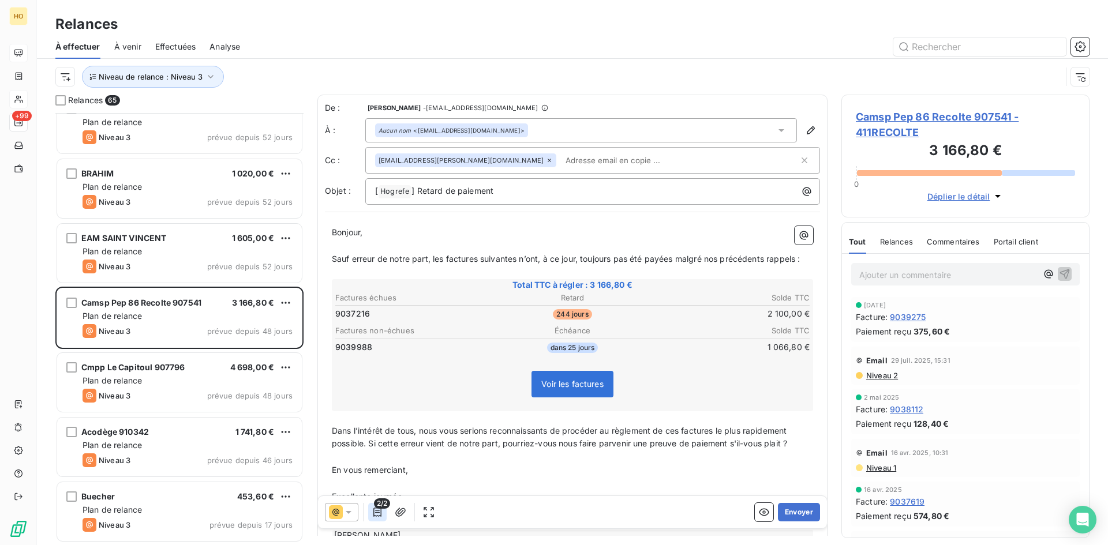
click at [380, 518] on button "button" at bounding box center [377, 512] width 18 height 18
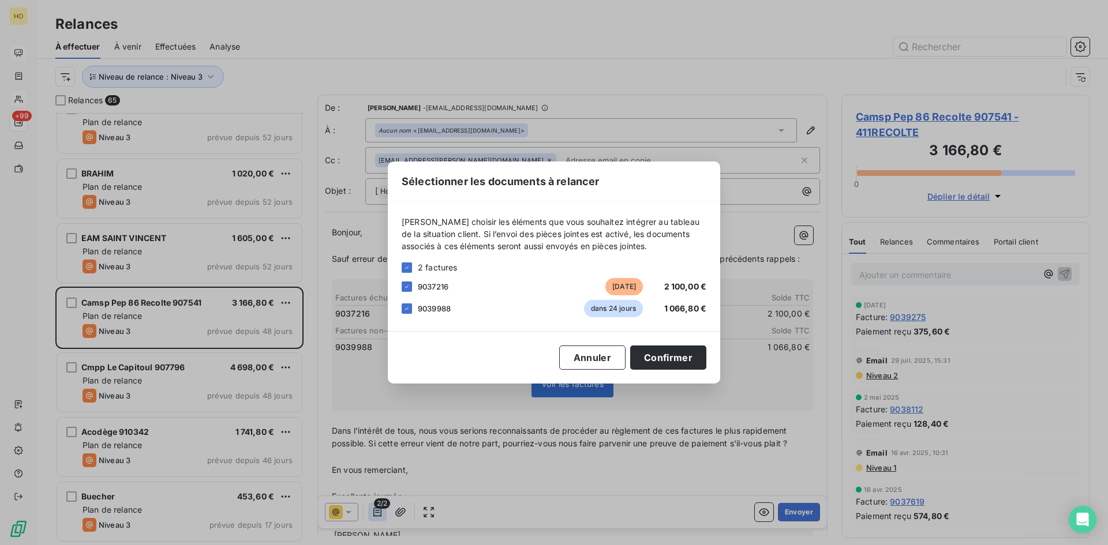
click at [380, 518] on div "Sélectionner les documents à relancer [PERSON_NAME] choisir les éléments que vo…" at bounding box center [554, 272] width 1108 height 545
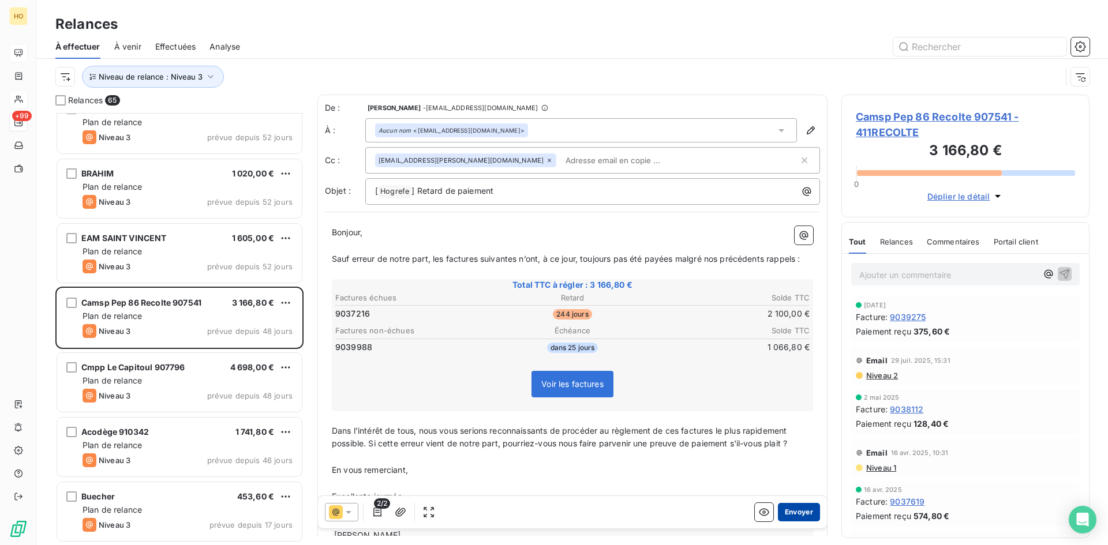
click at [801, 511] on button "Envoyer" at bounding box center [799, 512] width 42 height 18
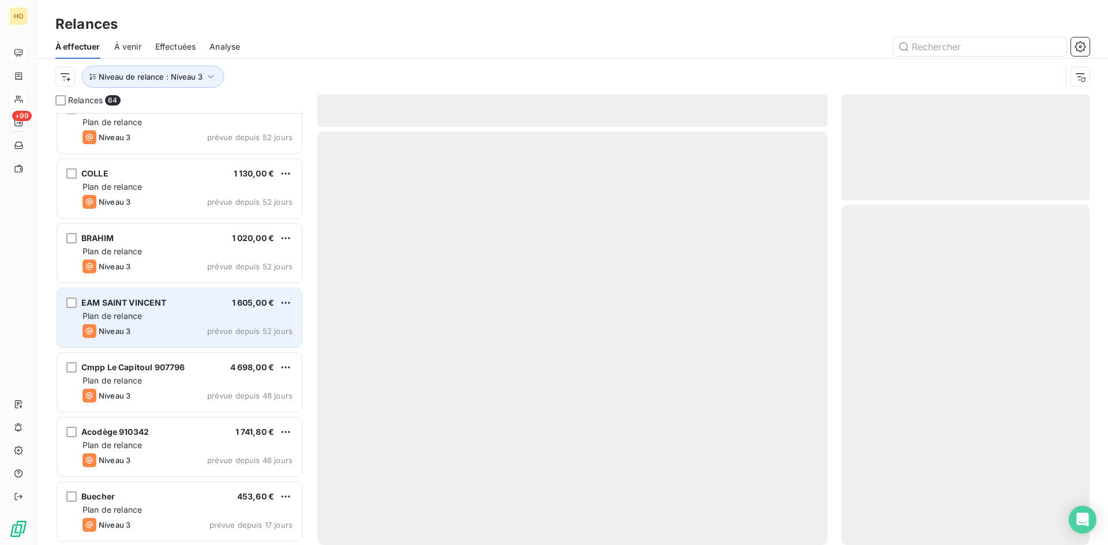
scroll to position [3704, 0]
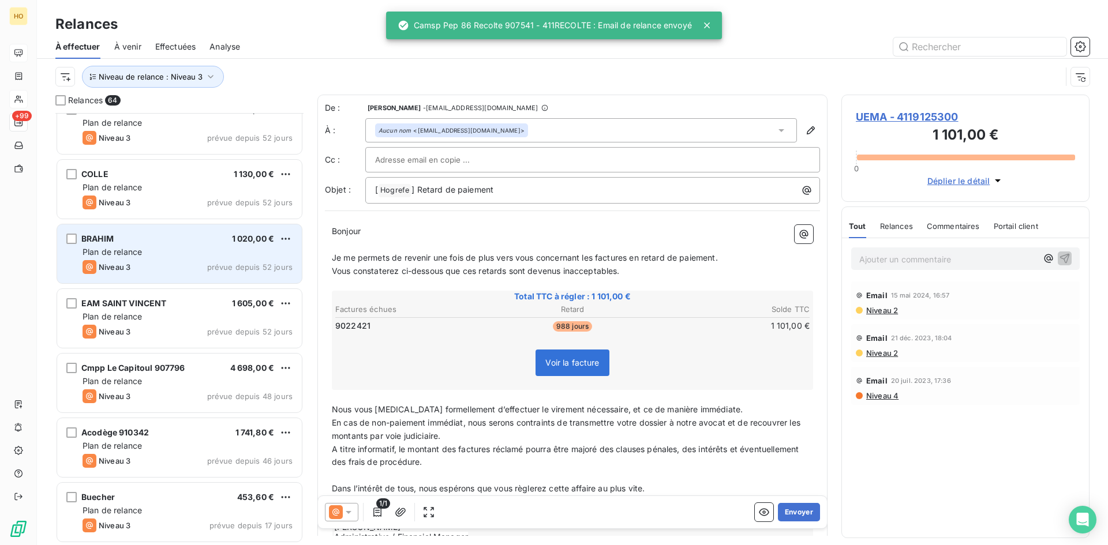
click at [187, 250] on div "Plan de relance" at bounding box center [188, 252] width 210 height 12
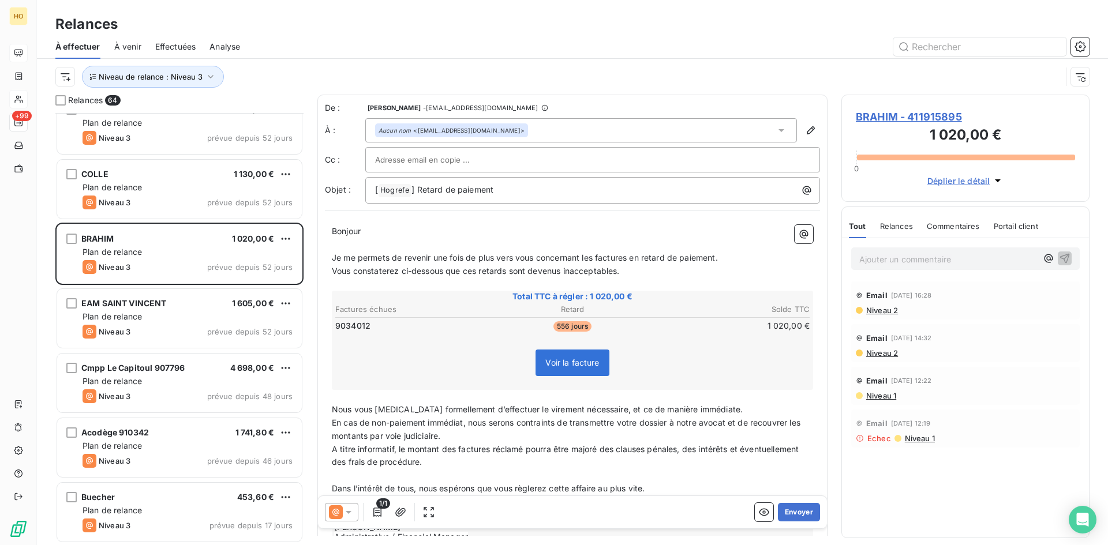
click at [894, 262] on p "Ajouter un commentaire ﻿" at bounding box center [948, 259] width 178 height 14
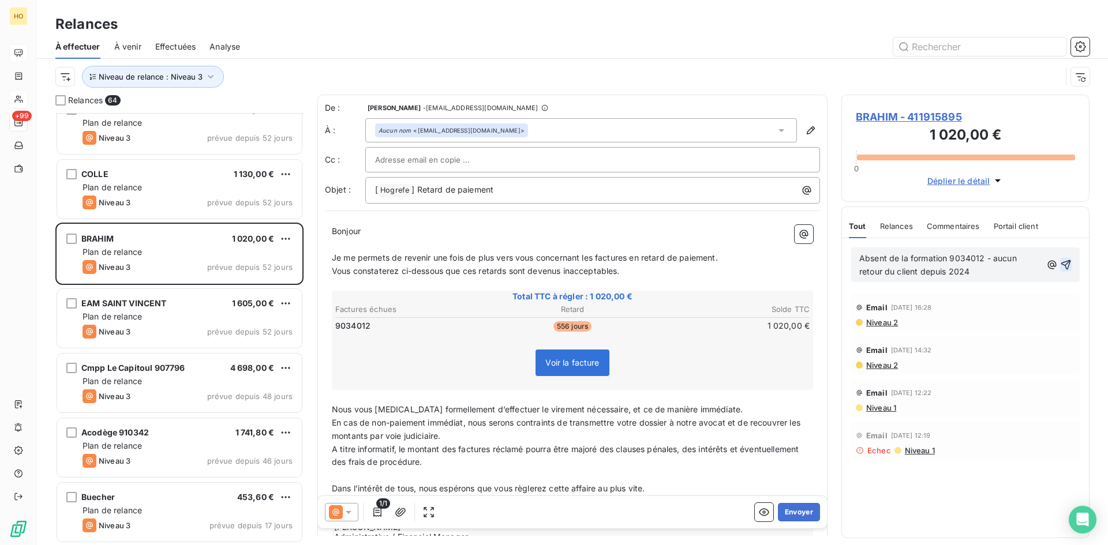
click at [1067, 264] on icon "button" at bounding box center [1066, 265] width 12 height 12
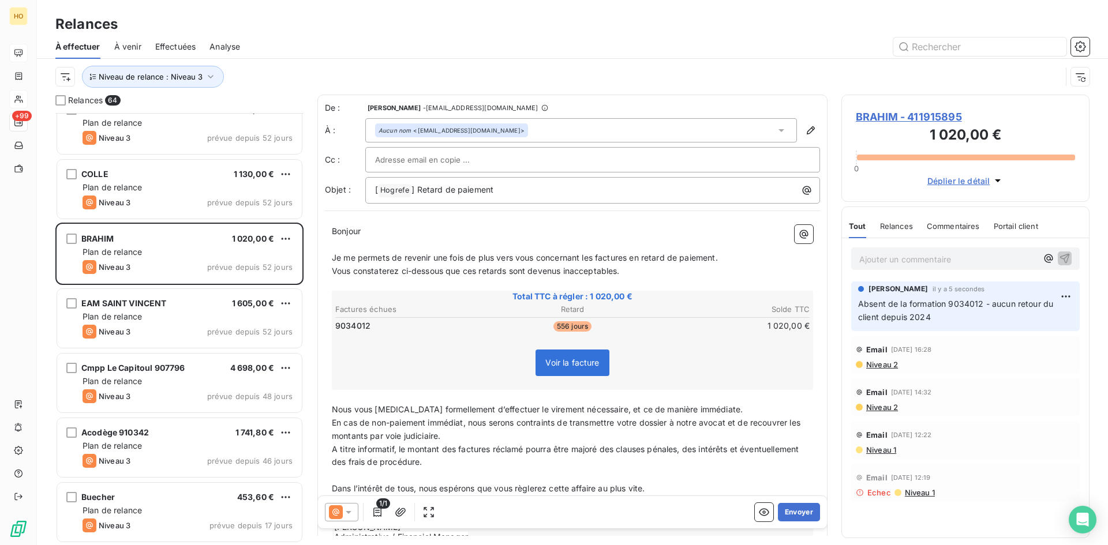
click at [350, 507] on icon at bounding box center [349, 513] width 12 height 12
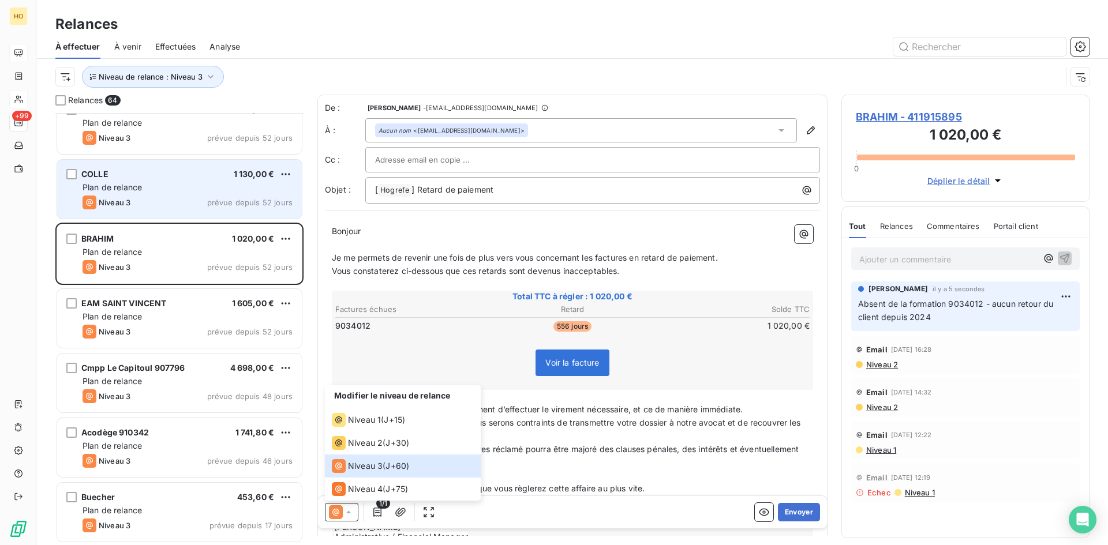
click at [237, 186] on div "Plan de relance" at bounding box center [188, 188] width 210 height 12
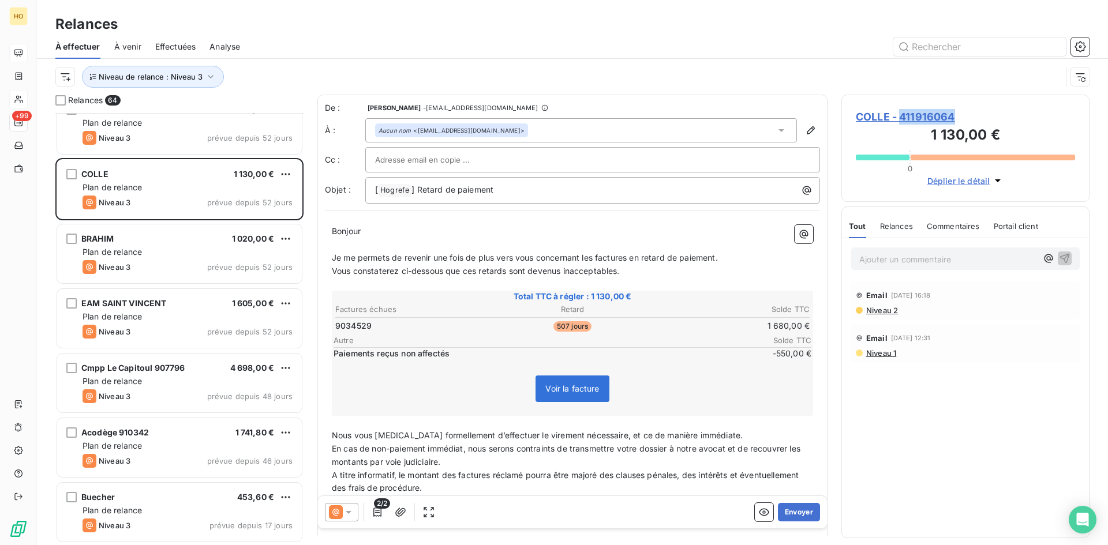
drag, startPoint x: 957, startPoint y: 111, endPoint x: 900, endPoint y: 124, distance: 58.0
click at [900, 124] on span "COLLE - 411916064" at bounding box center [965, 117] width 219 height 16
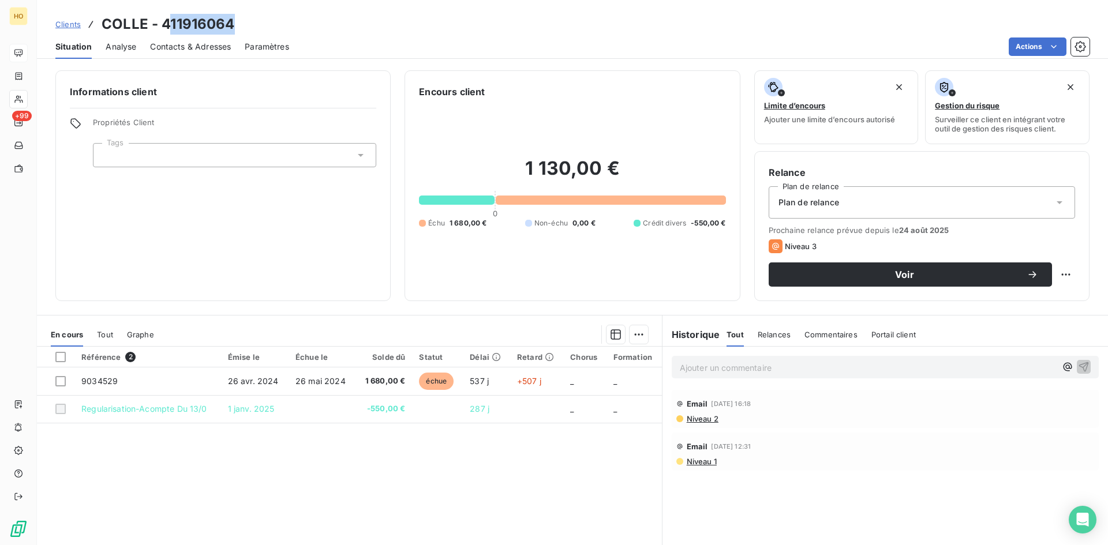
drag, startPoint x: 232, startPoint y: 24, endPoint x: 164, endPoint y: 25, distance: 67.5
click at [164, 25] on div "Clients COLLE - 411916064" at bounding box center [572, 24] width 1071 height 21
copy h3 "411916064"
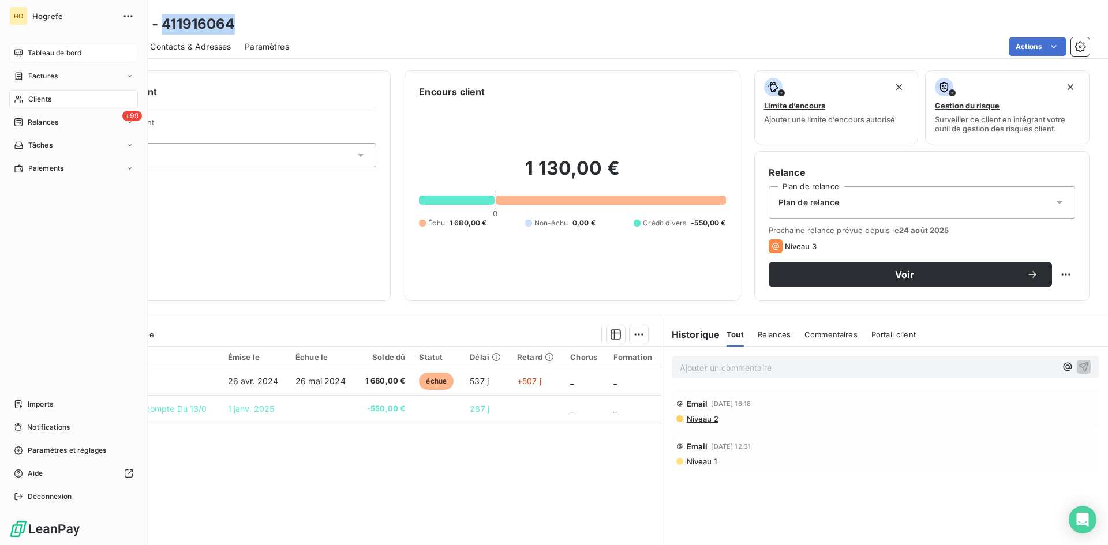
click at [64, 97] on div "Clients" at bounding box center [73, 99] width 129 height 18
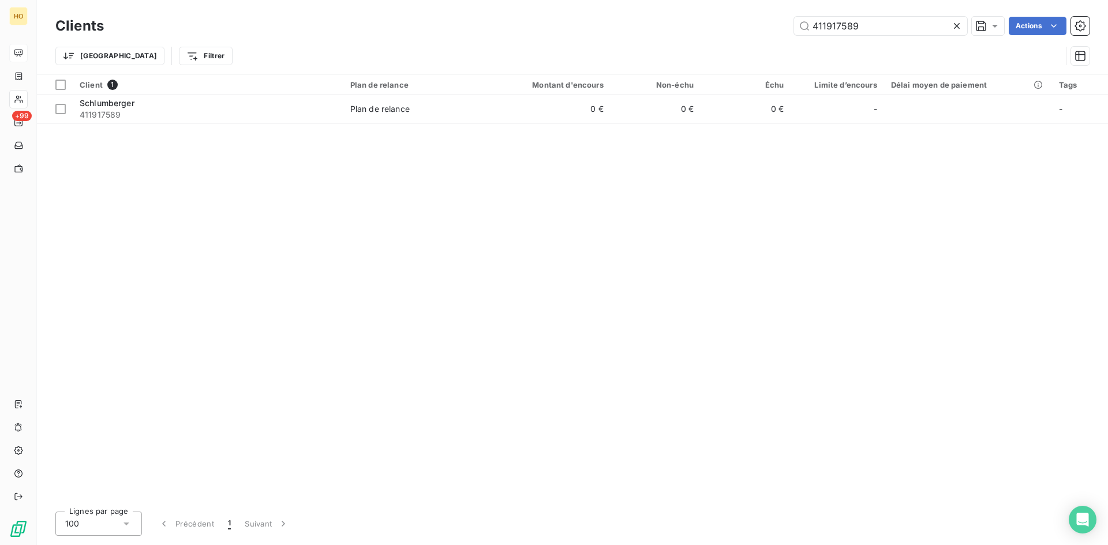
drag, startPoint x: 863, startPoint y: 29, endPoint x: 632, endPoint y: 38, distance: 231.5
click at [632, 38] on div "Clients 411917589 Actions Trier Filtrer" at bounding box center [572, 44] width 1034 height 60
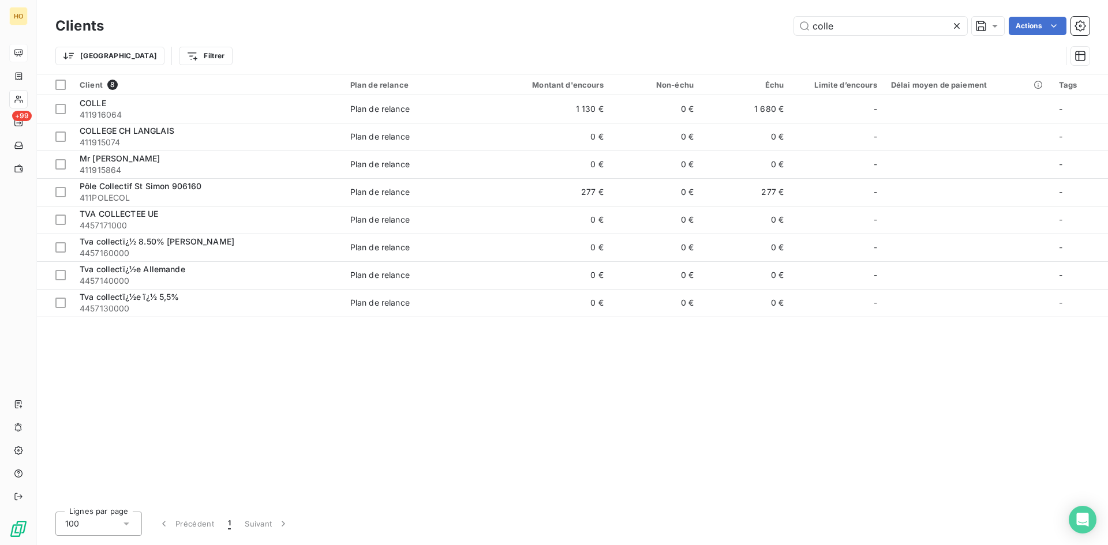
drag, startPoint x: 860, startPoint y: 23, endPoint x: 730, endPoint y: 29, distance: 130.0
click at [730, 29] on div "colle Actions" at bounding box center [604, 26] width 972 height 18
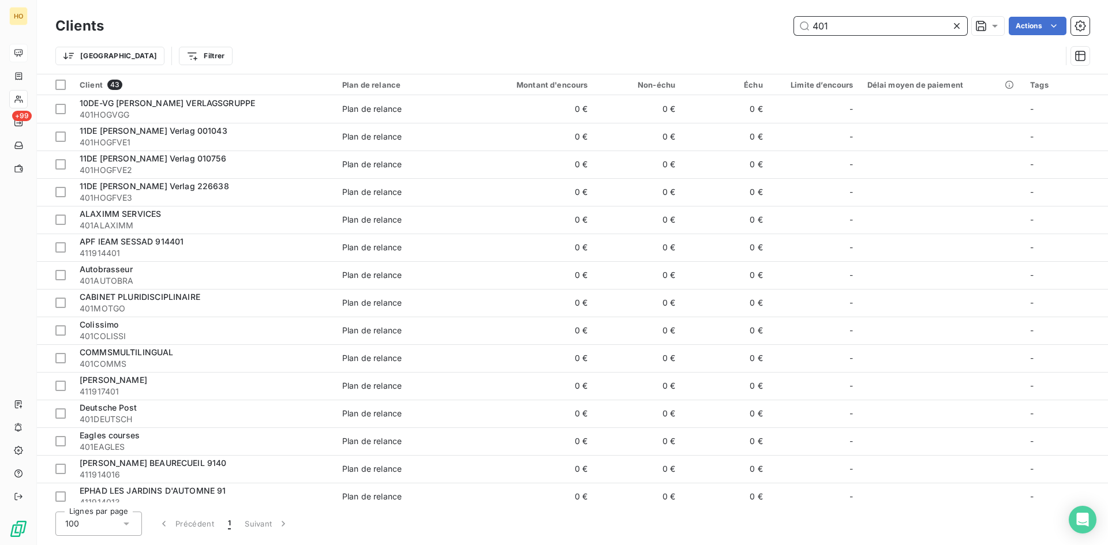
click at [852, 33] on input "401" at bounding box center [880, 26] width 173 height 18
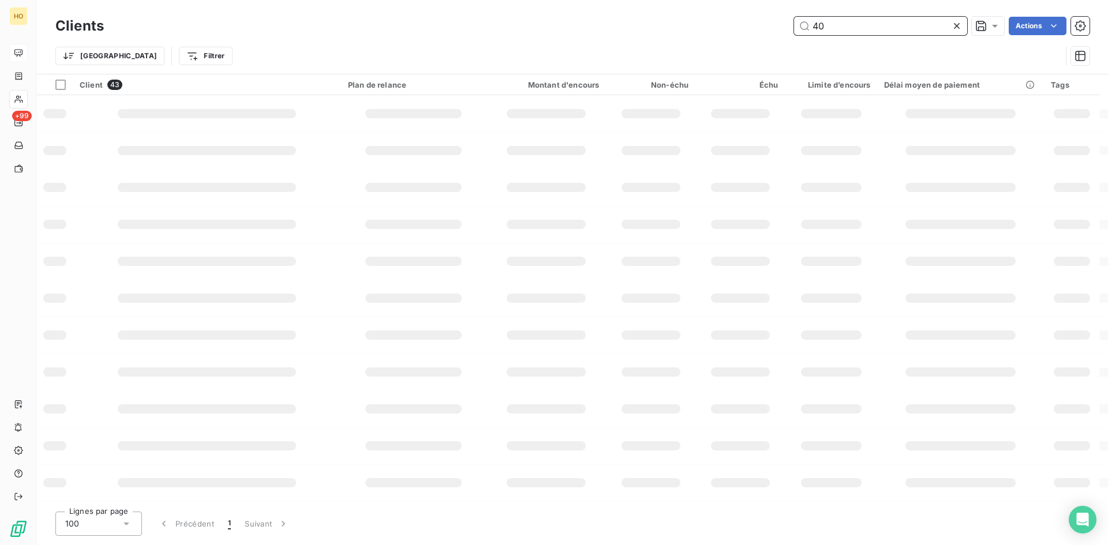
type input "4"
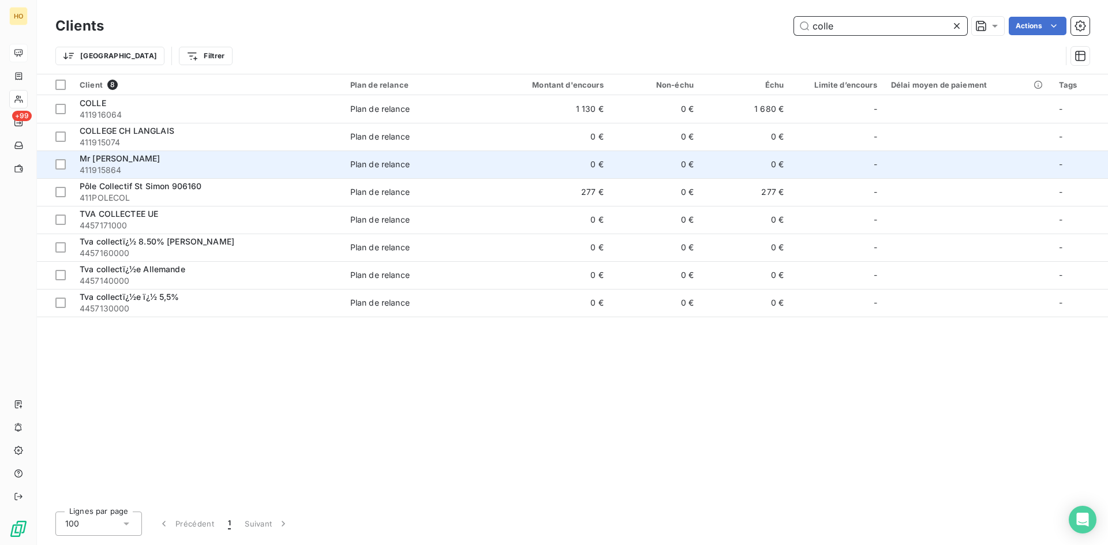
type input "colle"
click at [136, 164] on span "411915864" at bounding box center [208, 170] width 257 height 12
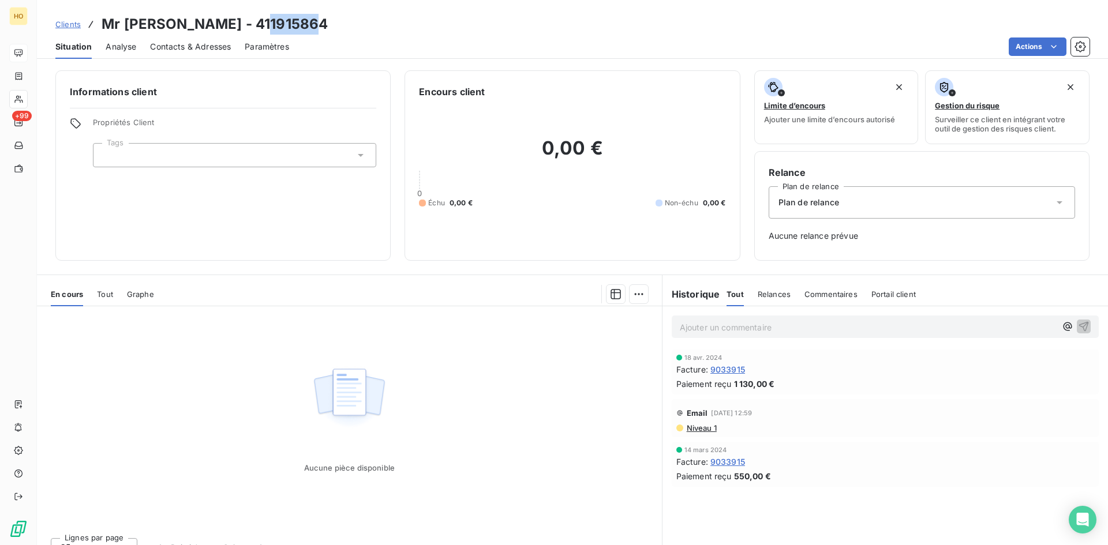
drag, startPoint x: 314, startPoint y: 28, endPoint x: 261, endPoint y: 27, distance: 53.1
click at [261, 27] on div "Clients Mr [PERSON_NAME] - 411915864" at bounding box center [572, 24] width 1071 height 21
click at [415, 285] on div at bounding box center [408, 294] width 480 height 18
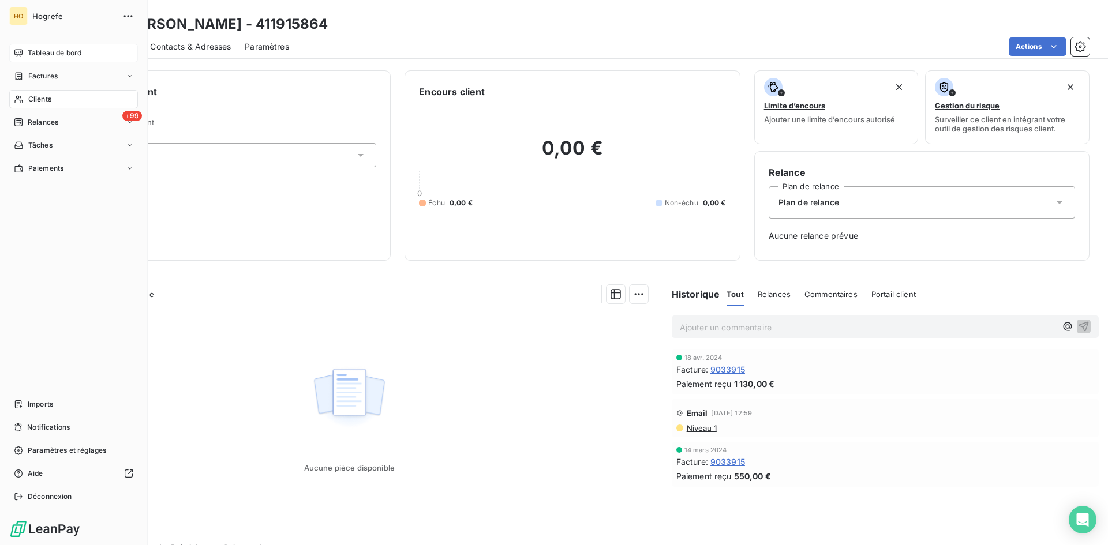
click at [40, 99] on span "Clients" at bounding box center [39, 99] width 23 height 10
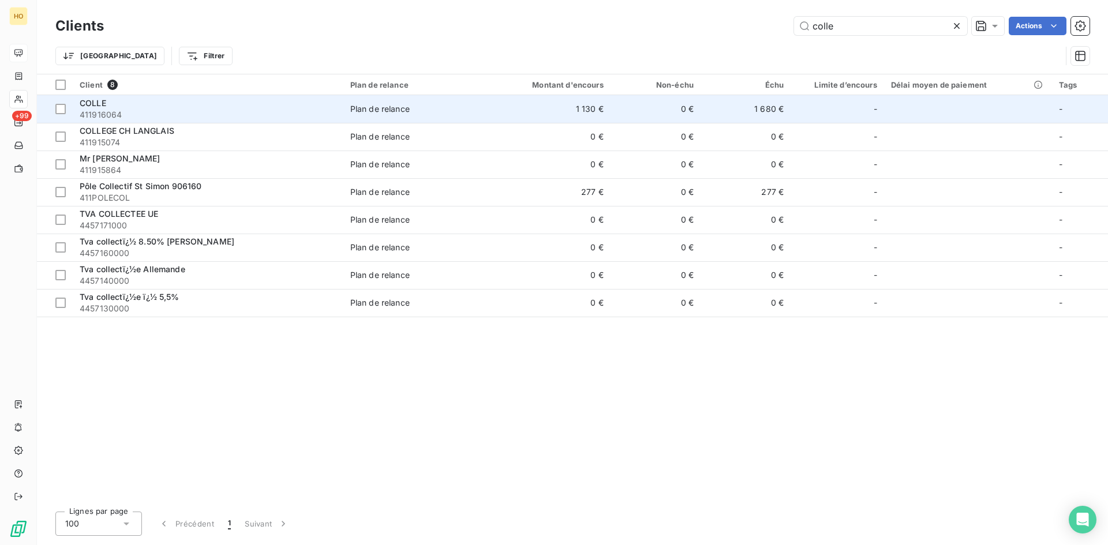
click at [123, 108] on div "COLLE" at bounding box center [208, 104] width 257 height 12
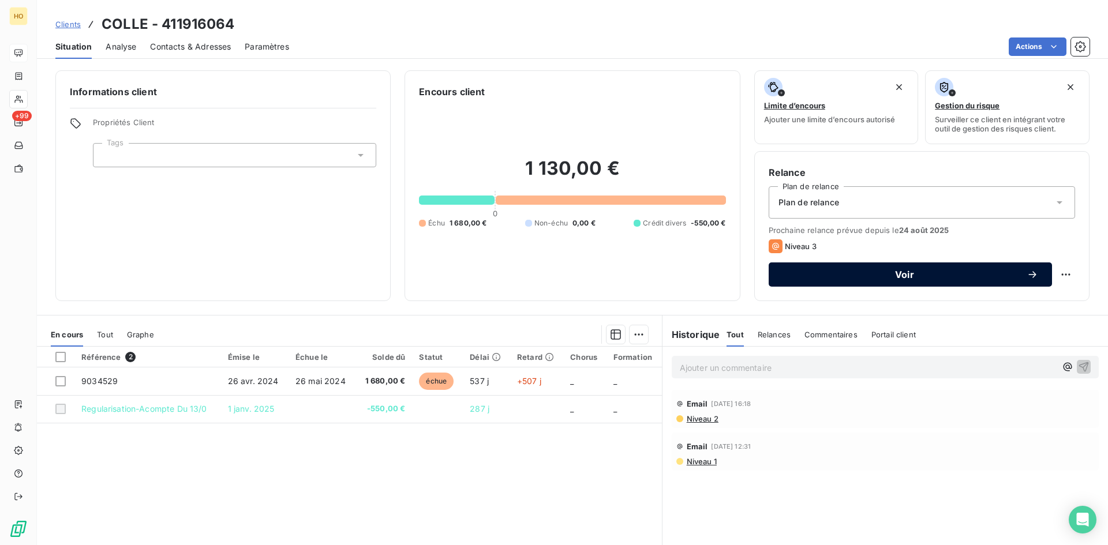
click at [861, 277] on span "Voir" at bounding box center [904, 274] width 244 height 9
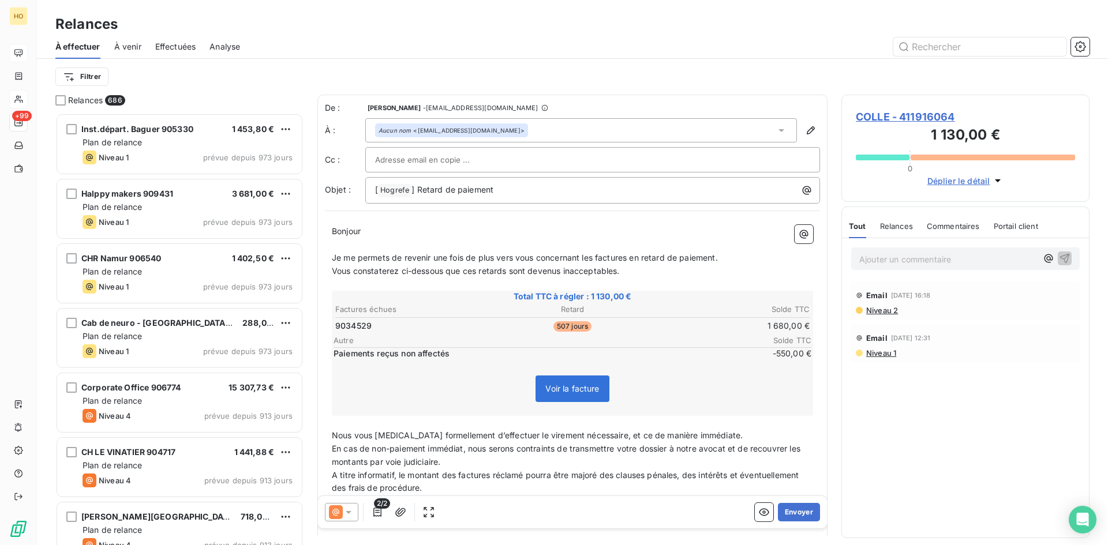
scroll to position [424, 239]
click at [904, 111] on span "COLLE - 411916064" at bounding box center [965, 117] width 219 height 16
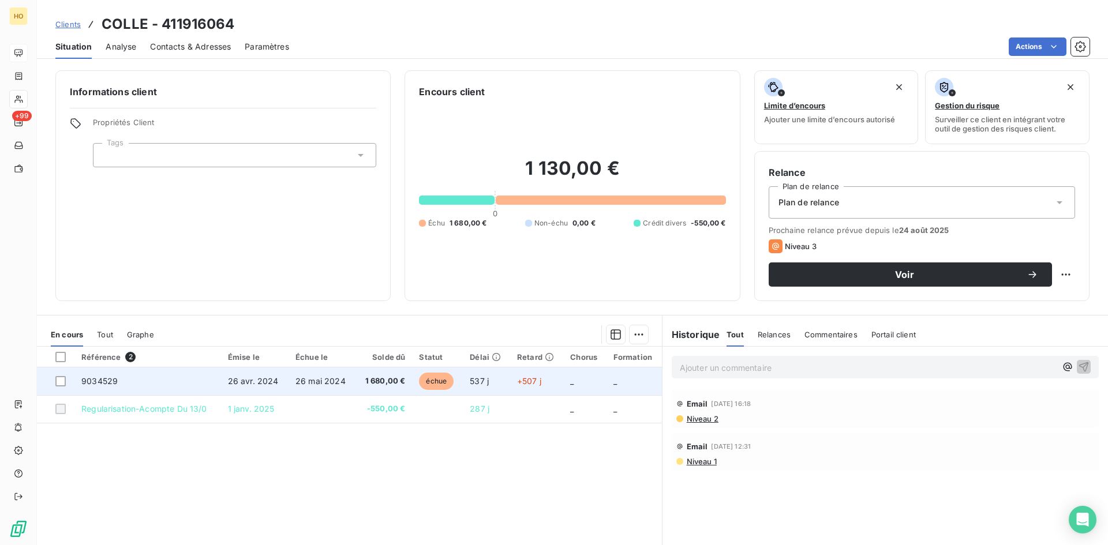
click at [166, 390] on td "9034529" at bounding box center [147, 382] width 147 height 28
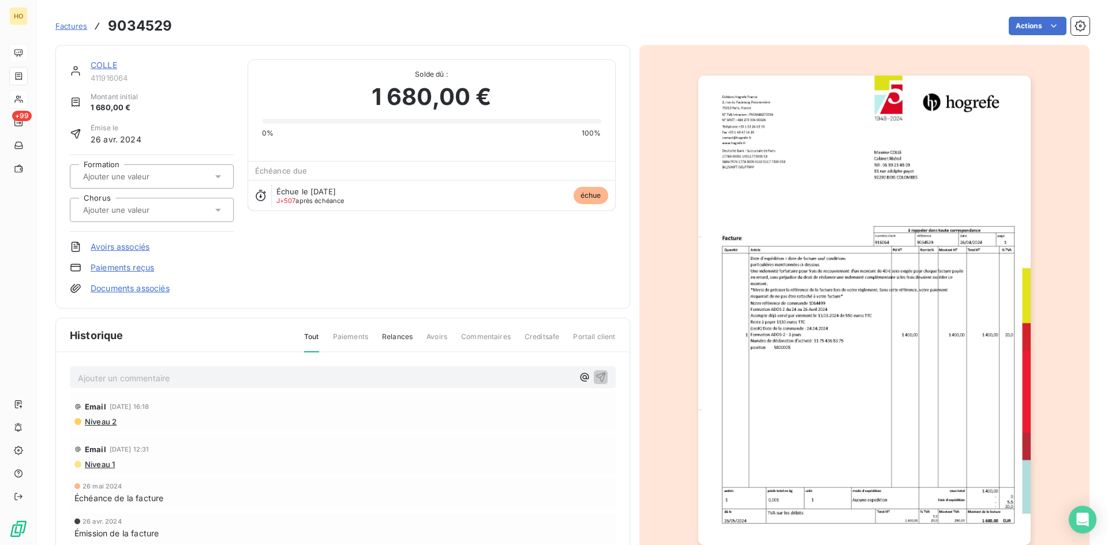
click at [125, 267] on link "Paiements reçus" at bounding box center [122, 268] width 63 height 12
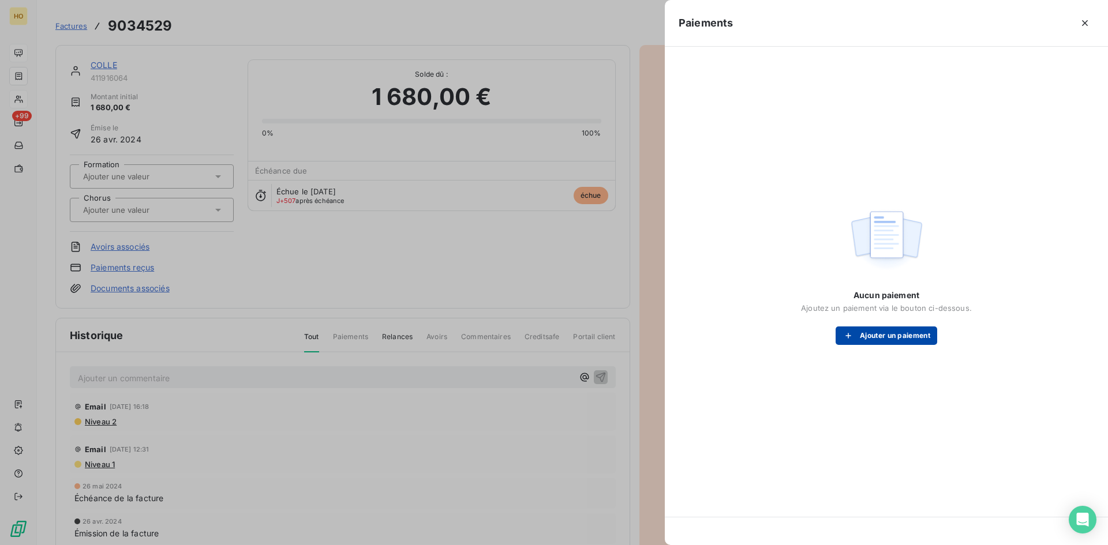
click at [878, 338] on button "Ajouter un paiement" at bounding box center [887, 336] width 102 height 18
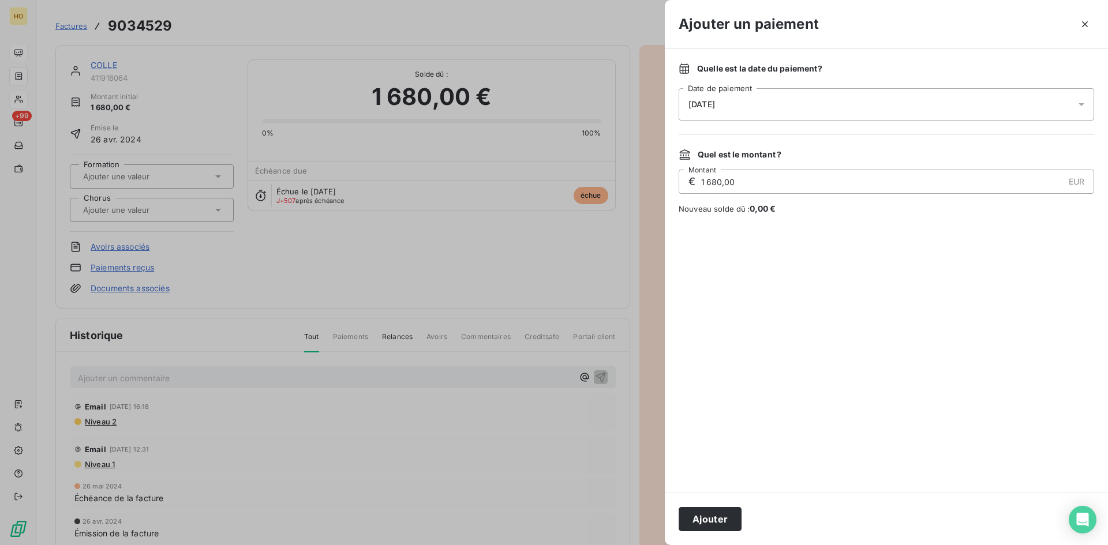
drag, startPoint x: 707, startPoint y: 179, endPoint x: 814, endPoint y: 192, distance: 107.5
click at [814, 192] on input "1 680,00" at bounding box center [882, 181] width 364 height 23
type input "1 130,00"
click at [718, 520] on button "Ajouter" at bounding box center [710, 519] width 63 height 24
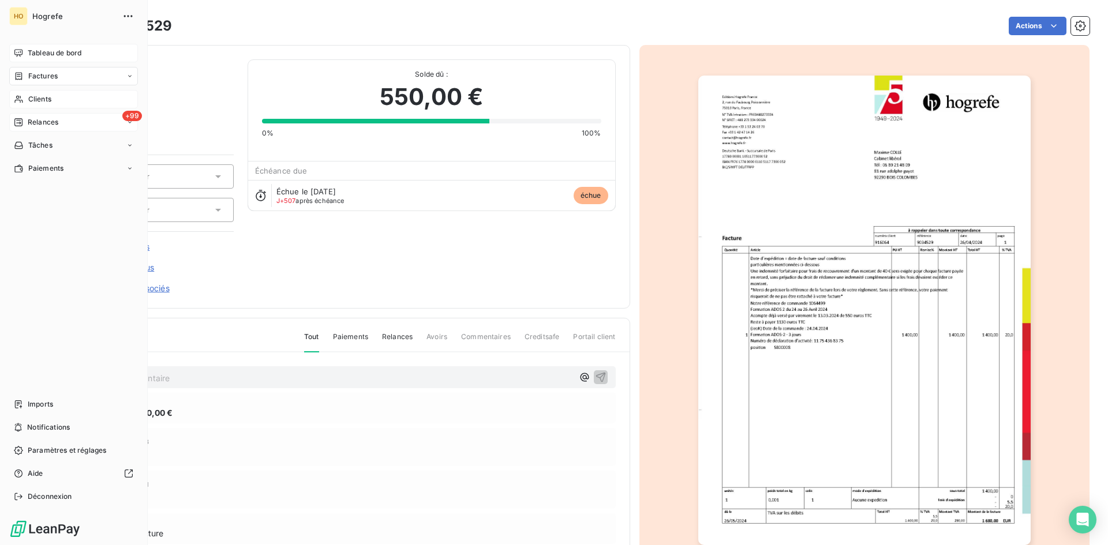
click at [50, 114] on div "+99 Relances" at bounding box center [73, 122] width 129 height 18
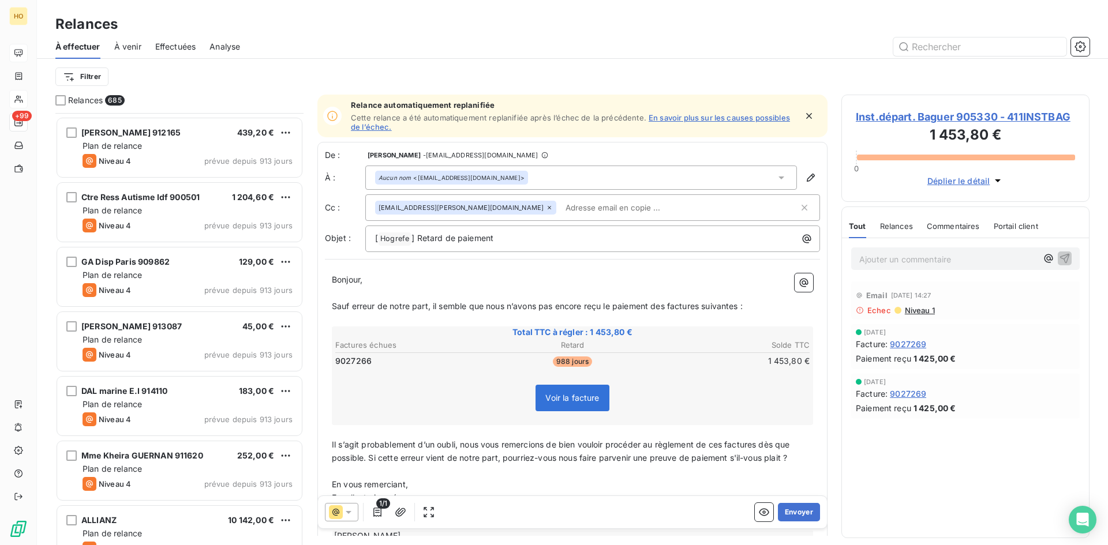
scroll to position [981, 0]
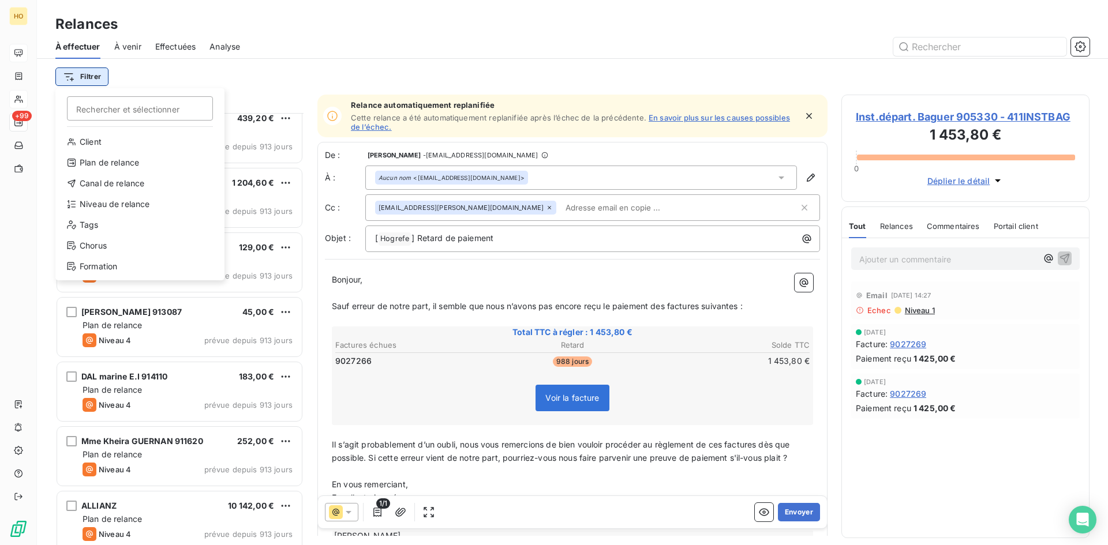
click at [91, 83] on html "HO +99 Relances À effectuer À venir Effectuées Analyse Filtrer Rechercher et sé…" at bounding box center [554, 272] width 1108 height 545
click at [137, 205] on div "Niveau de relance" at bounding box center [140, 204] width 160 height 18
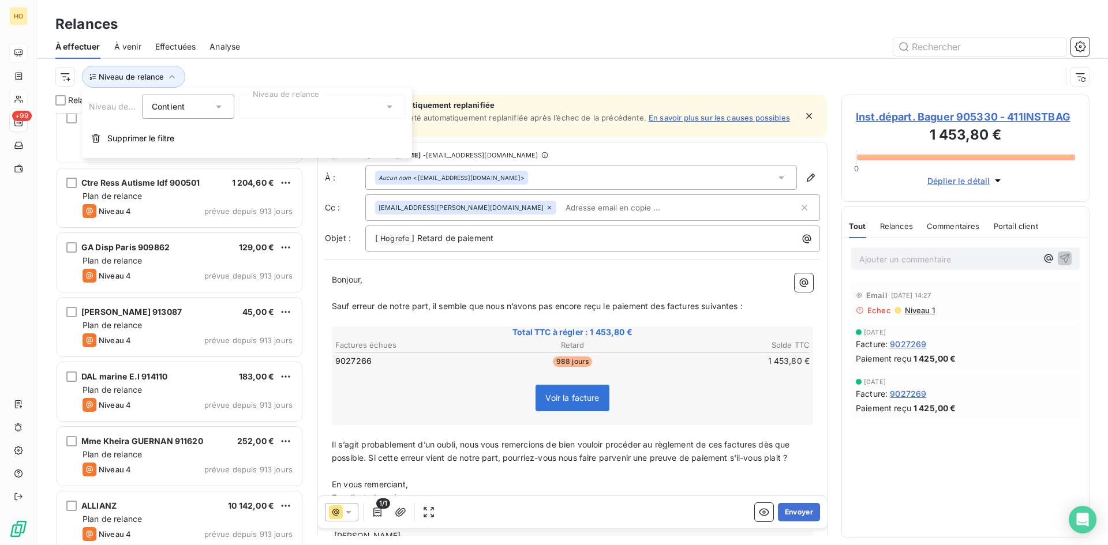
click at [219, 109] on icon at bounding box center [219, 107] width 12 height 12
click at [307, 102] on div at bounding box center [322, 107] width 166 height 24
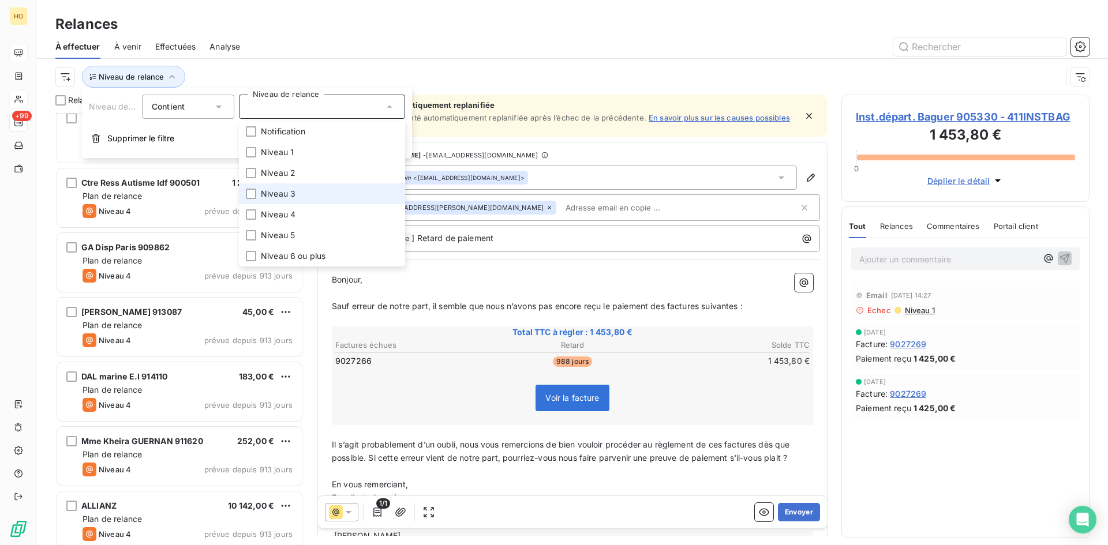
click at [290, 193] on span "Niveau 3" at bounding box center [278, 194] width 35 height 12
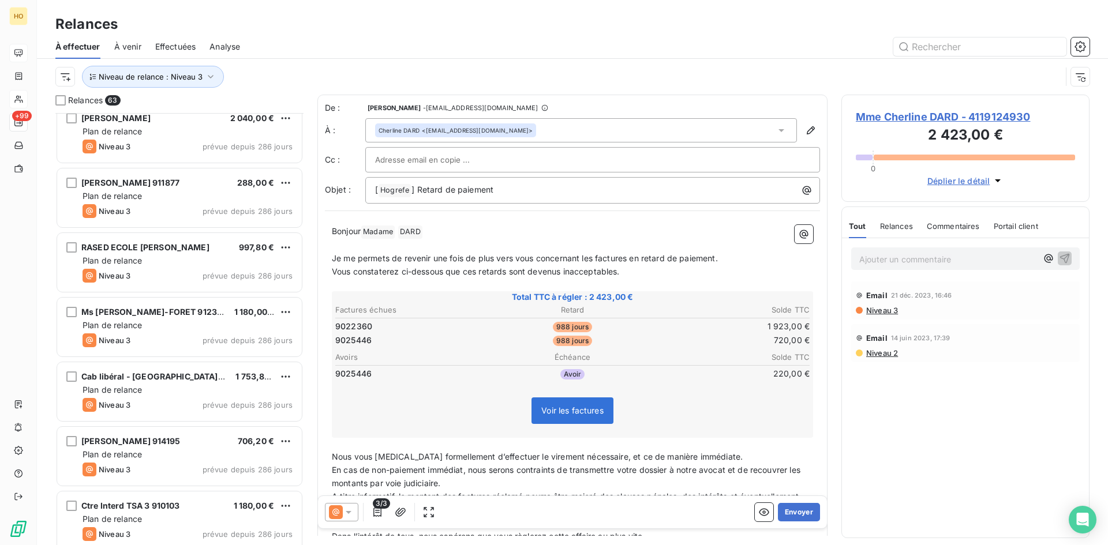
click at [309, 357] on div "Relances 63 Gcs du Pssm 902113 1 180,00 € Plan de relance Niveau 3 prévue depui…" at bounding box center [572, 320] width 1071 height 451
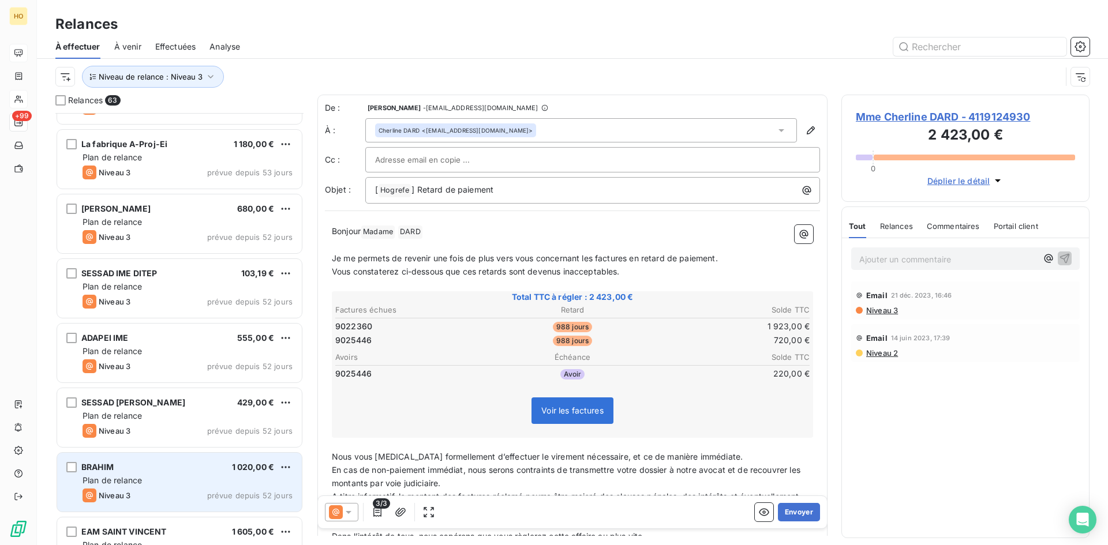
scroll to position [3410, 0]
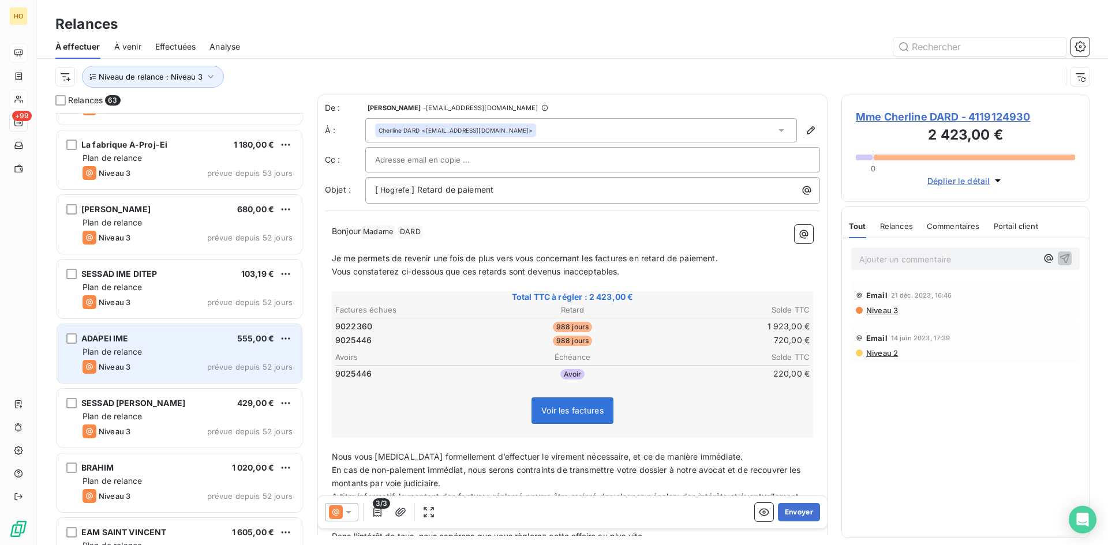
click at [164, 349] on div "Plan de relance" at bounding box center [188, 352] width 210 height 12
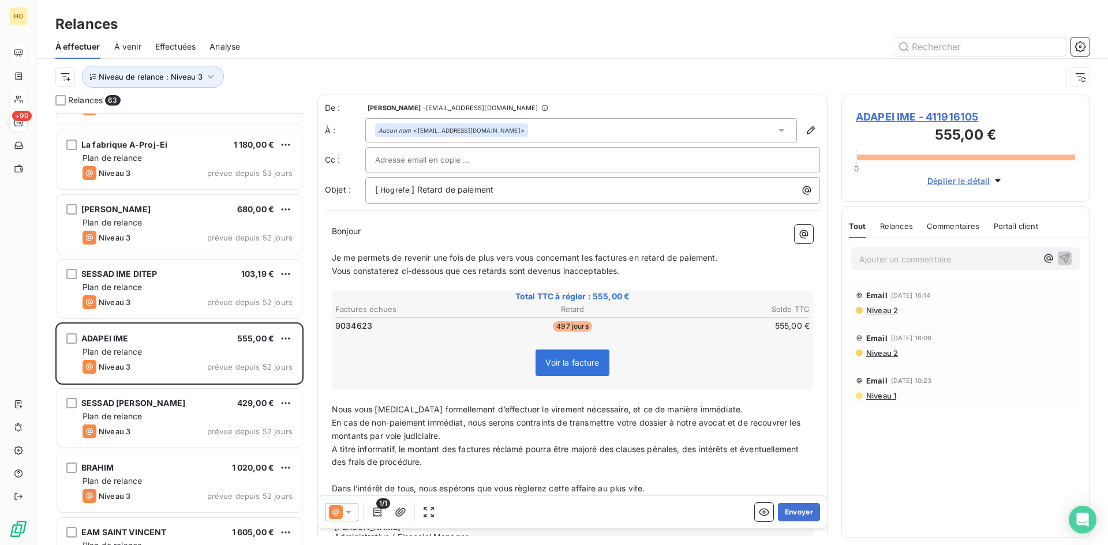
click at [343, 510] on icon at bounding box center [349, 513] width 12 height 12
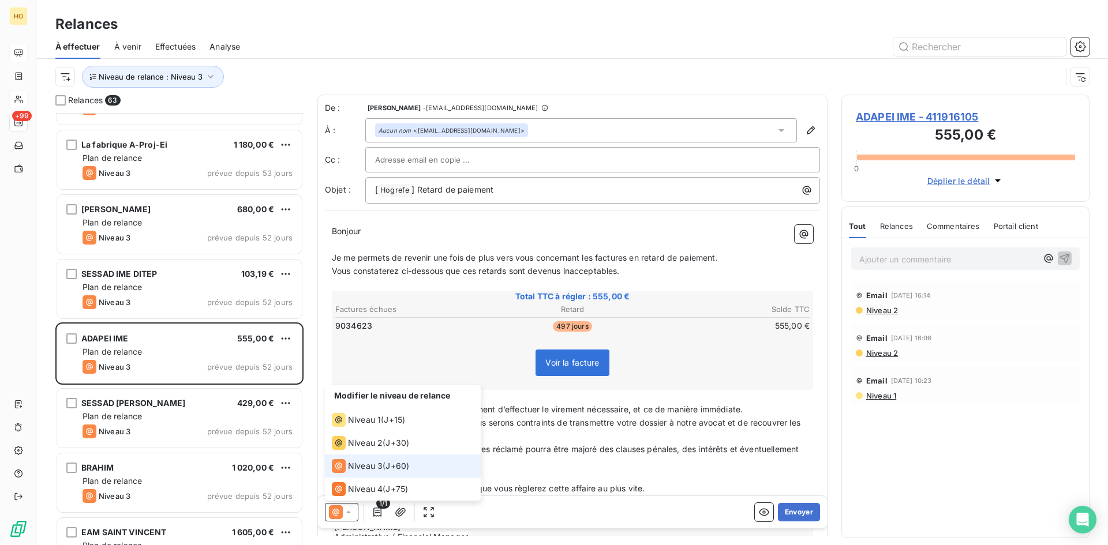
click at [343, 510] on icon at bounding box center [349, 513] width 12 height 12
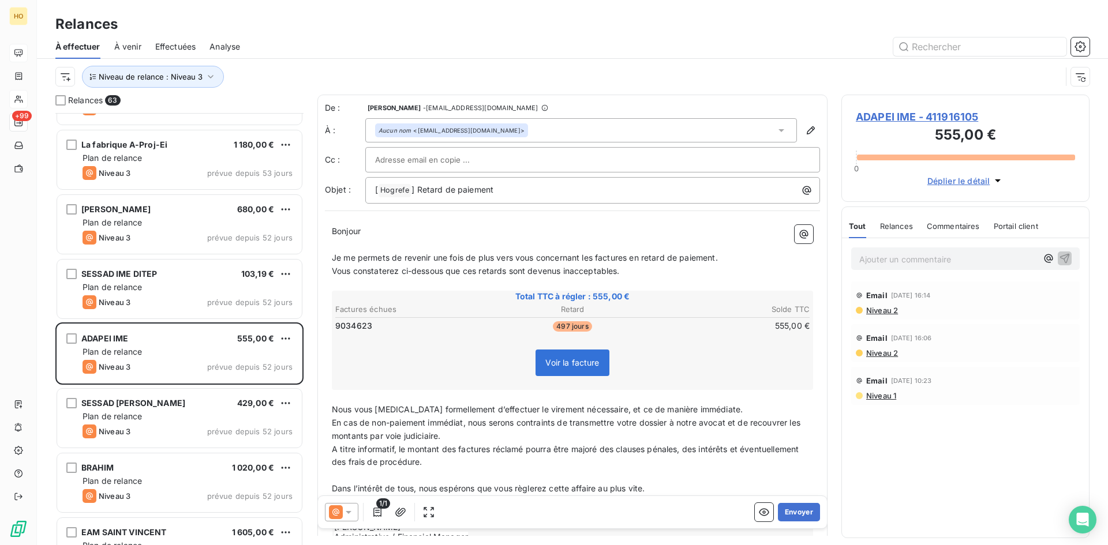
click at [937, 113] on span "ADAPEI IME - 411916105" at bounding box center [965, 117] width 219 height 16
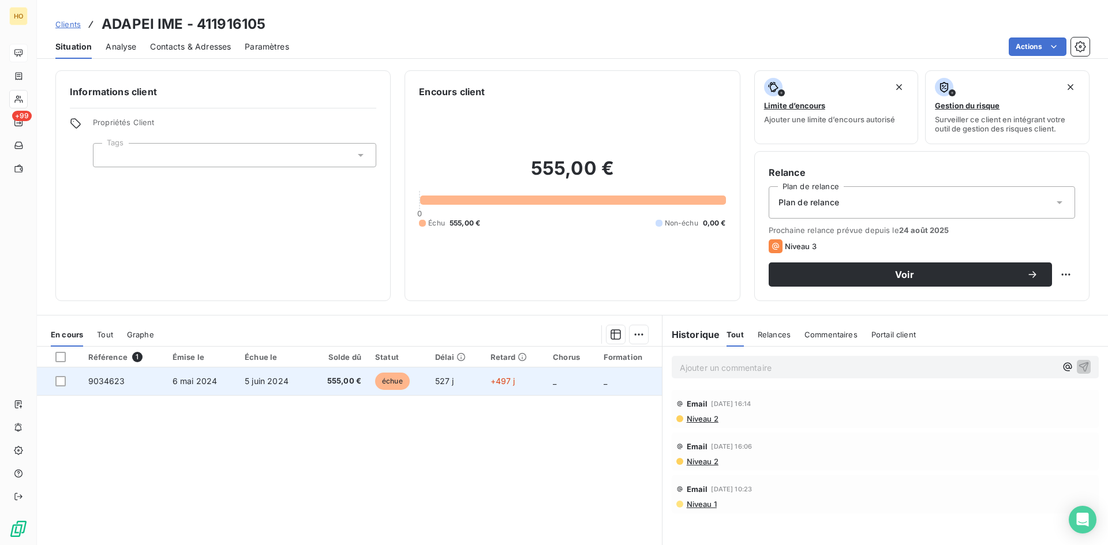
click at [316, 380] on span "555,00 €" at bounding box center [339, 382] width 46 height 12
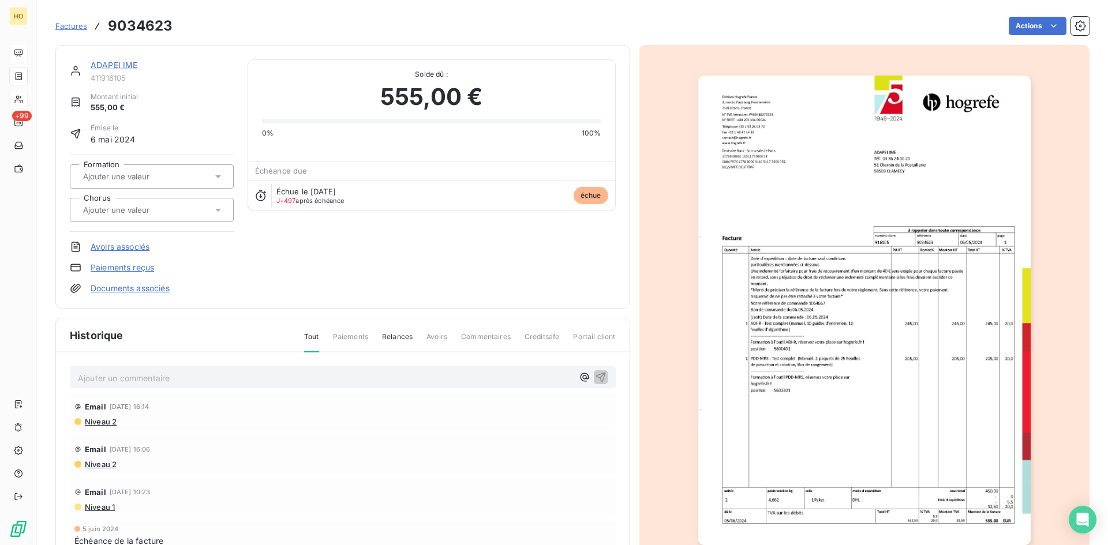
click at [123, 269] on link "Paiements reçus" at bounding box center [122, 268] width 63 height 12
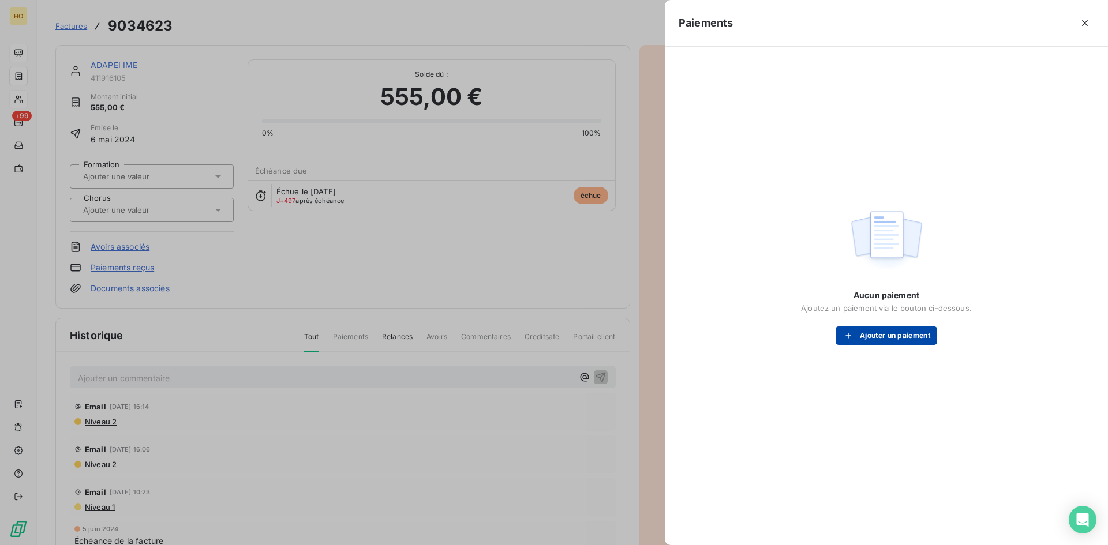
click at [915, 332] on button "Ajouter un paiement" at bounding box center [887, 336] width 102 height 18
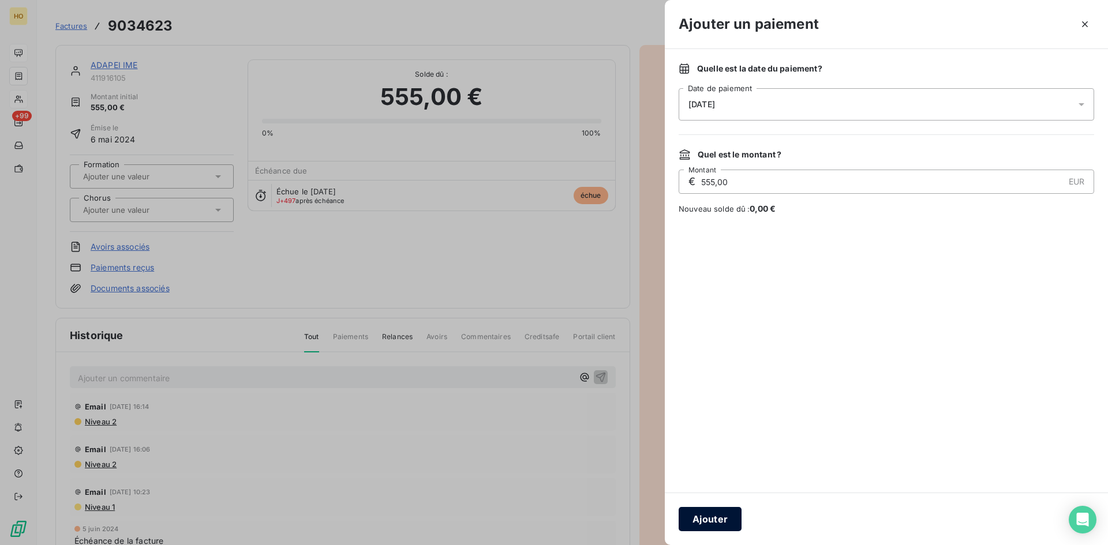
click at [719, 522] on button "Ajouter" at bounding box center [710, 519] width 63 height 24
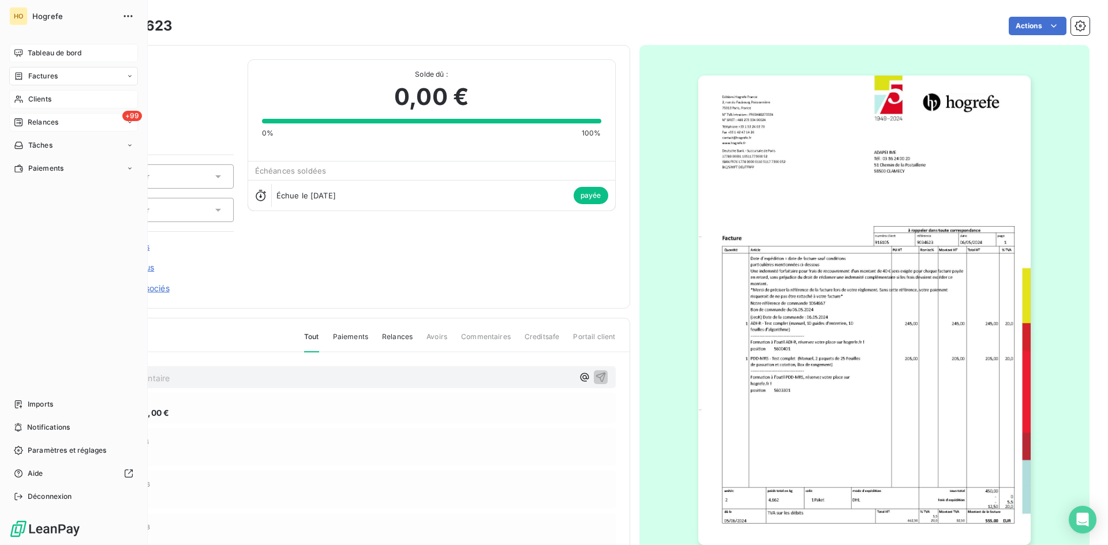
click at [52, 120] on span "Relances" at bounding box center [43, 122] width 31 height 10
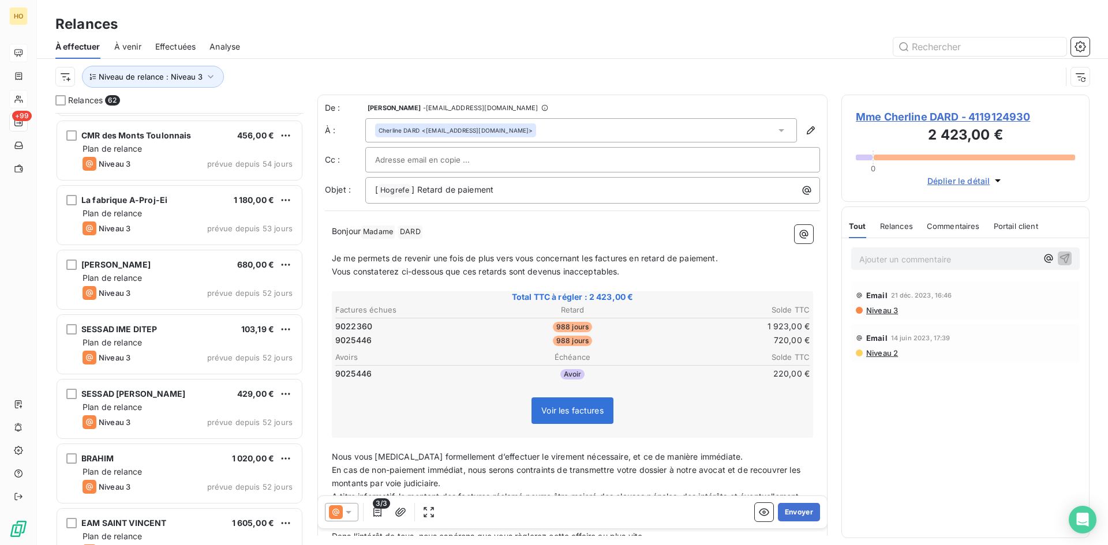
scroll to position [3354, 0]
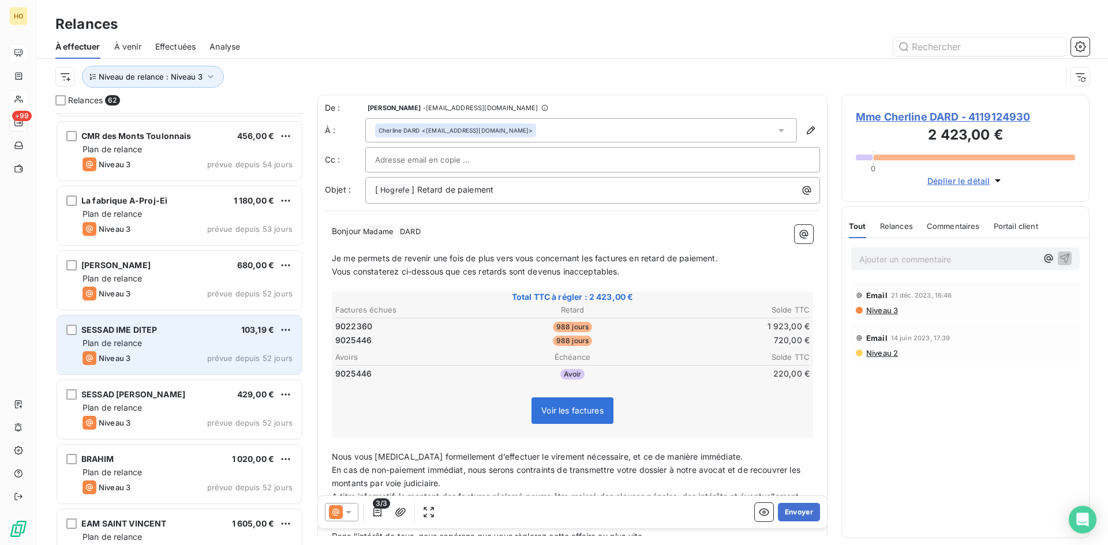
click at [158, 351] on div "Niveau 3 prévue depuis 52 jours" at bounding box center [188, 358] width 210 height 14
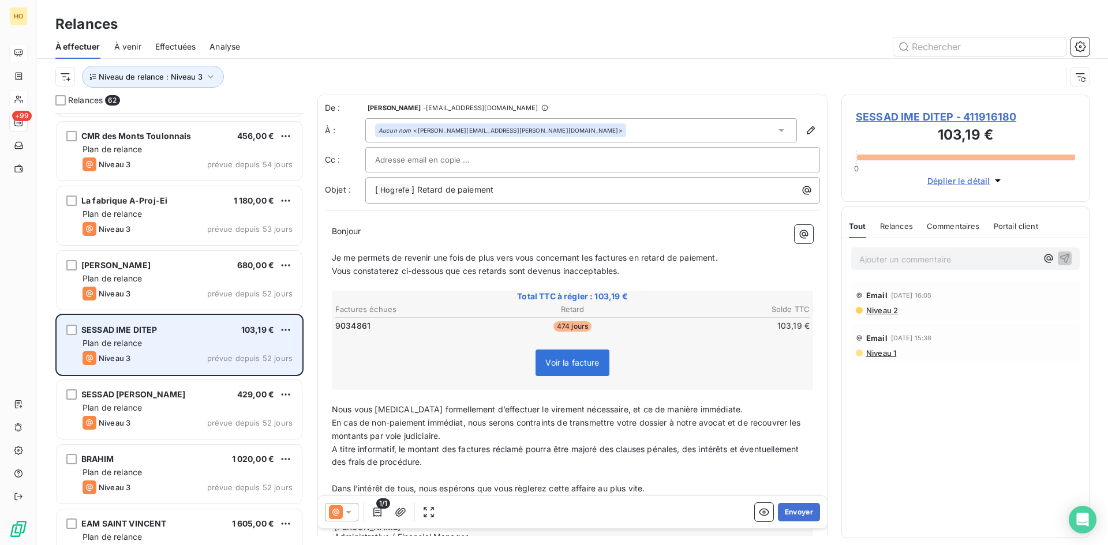
click at [192, 331] on div "SESSAD IME DITEP 103,19 €" at bounding box center [188, 330] width 210 height 10
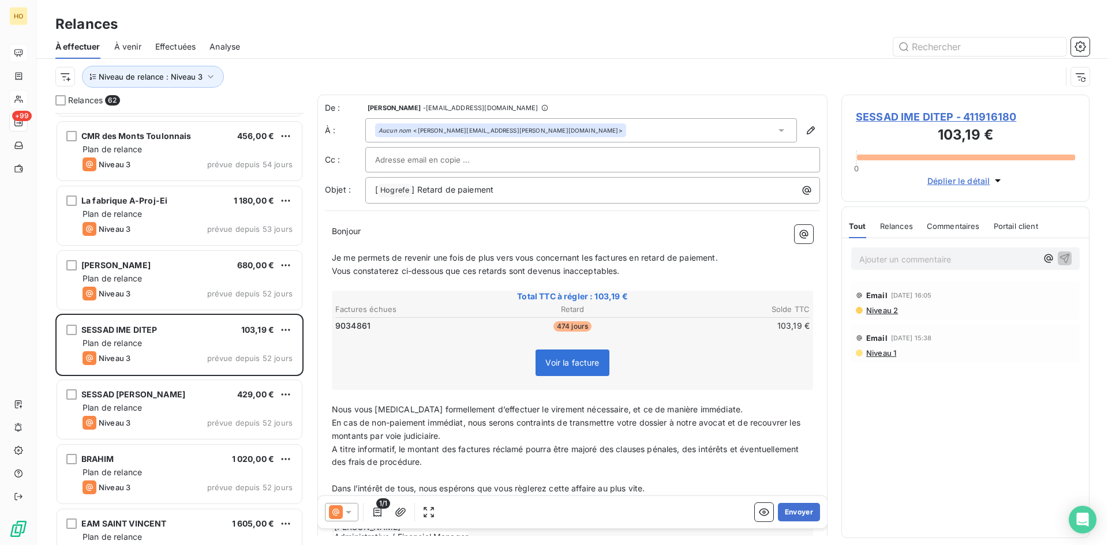
click at [935, 111] on span "SESSAD IME DITEP - 411916180" at bounding box center [965, 117] width 219 height 16
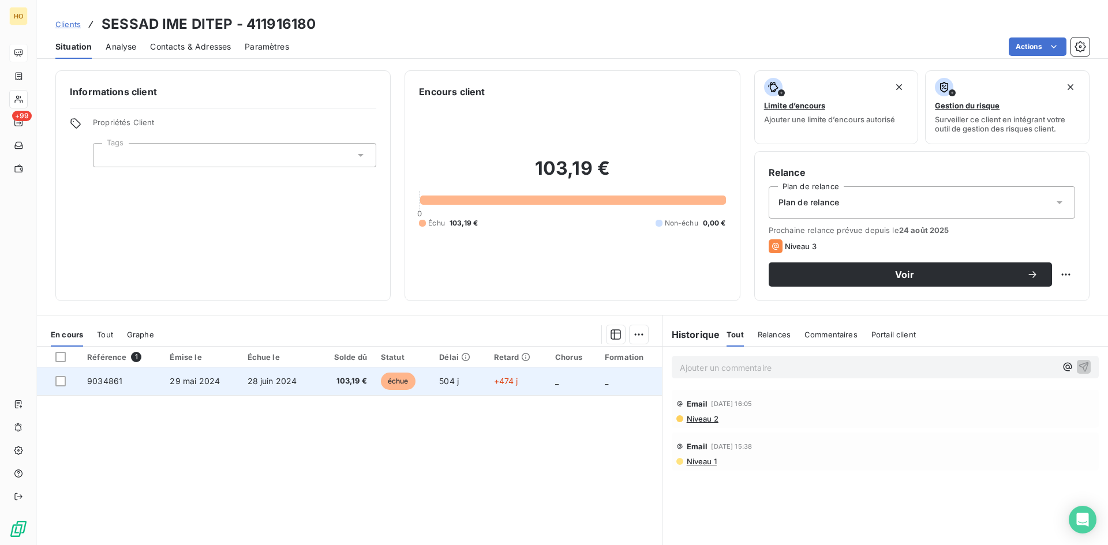
click at [216, 384] on span "29 mai 2024" at bounding box center [195, 381] width 50 height 10
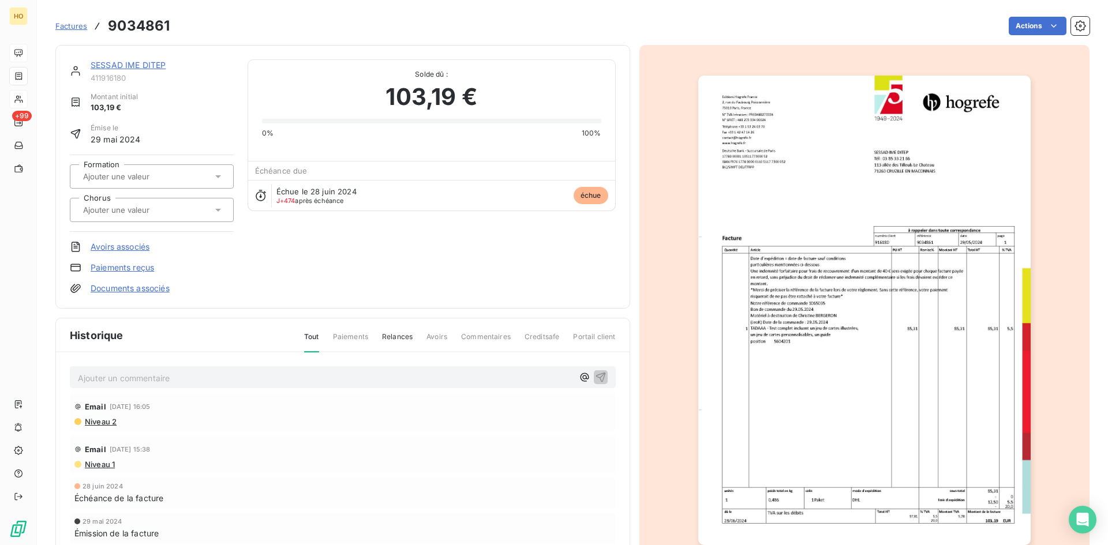
click at [124, 271] on link "Paiements reçus" at bounding box center [122, 268] width 63 height 12
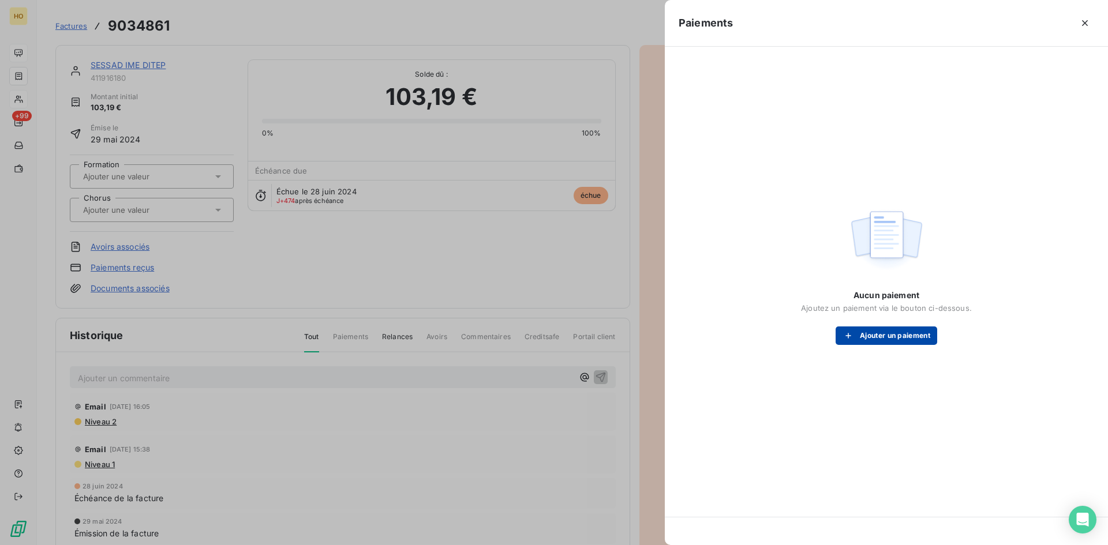
click at [879, 339] on button "Ajouter un paiement" at bounding box center [887, 336] width 102 height 18
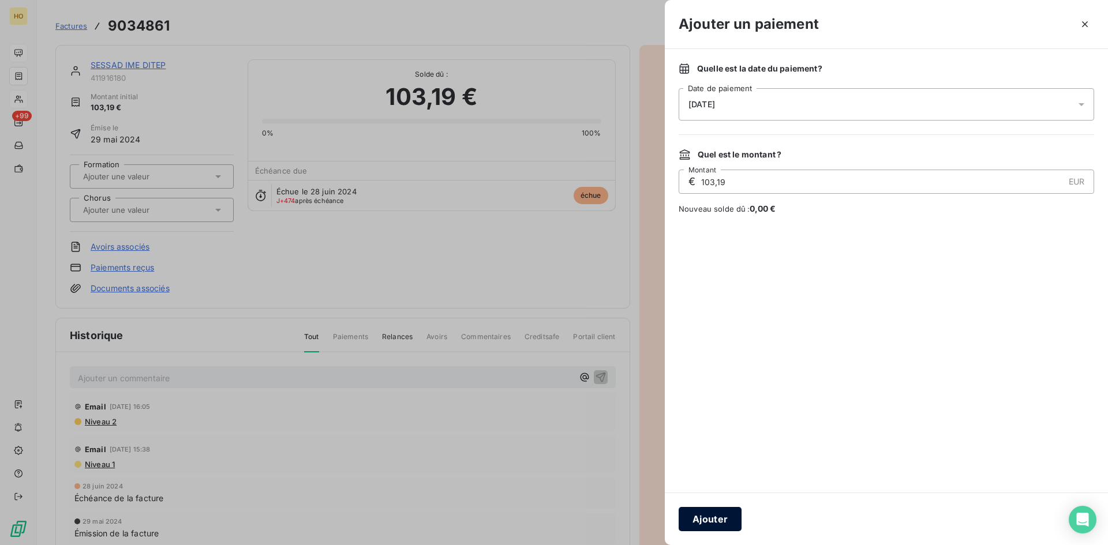
click at [711, 508] on button "Ajouter" at bounding box center [710, 519] width 63 height 24
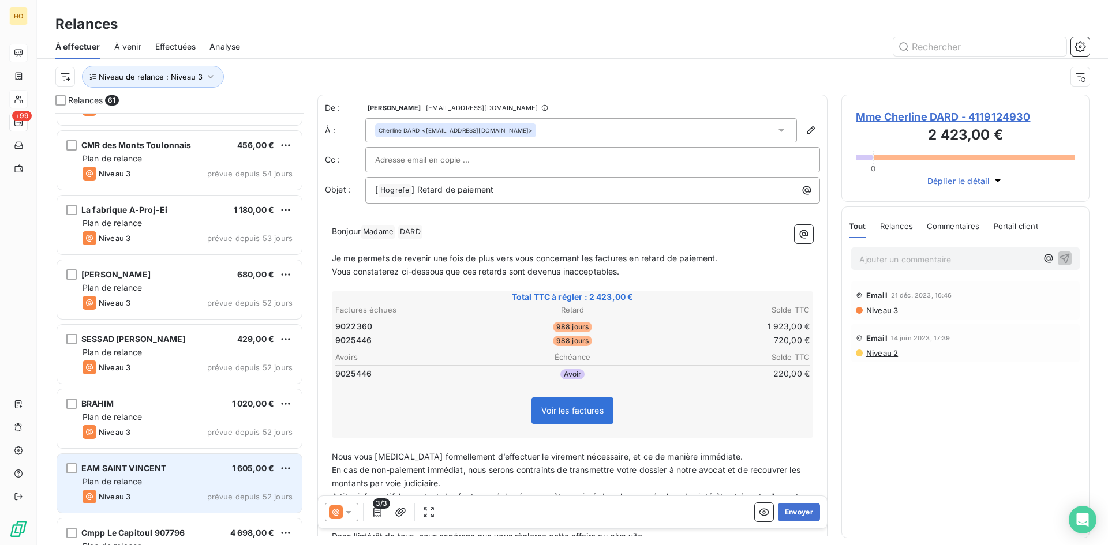
scroll to position [3345, 0]
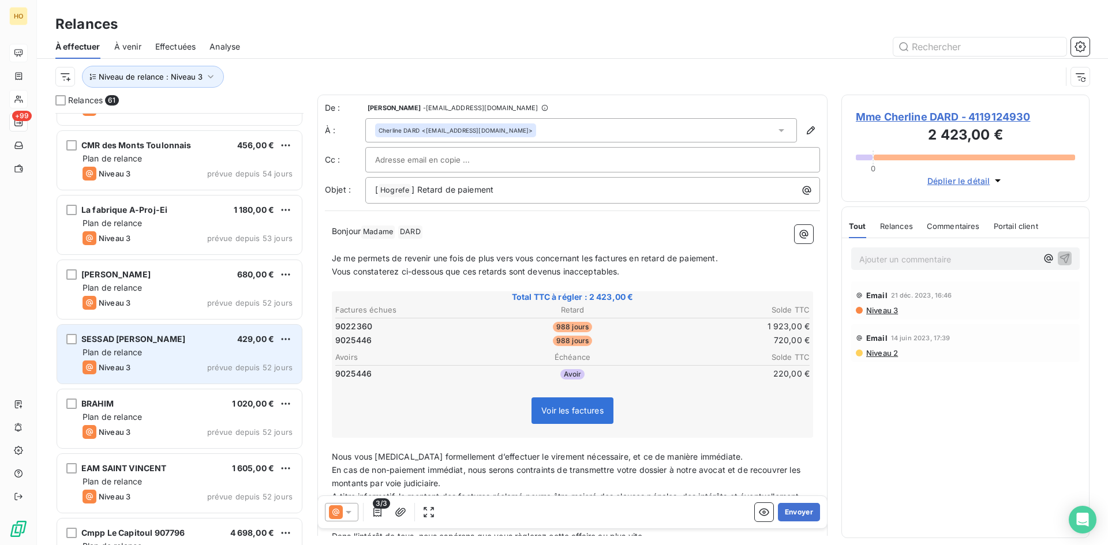
click at [189, 342] on div "SESSAD [PERSON_NAME] 429,00 €" at bounding box center [188, 339] width 210 height 10
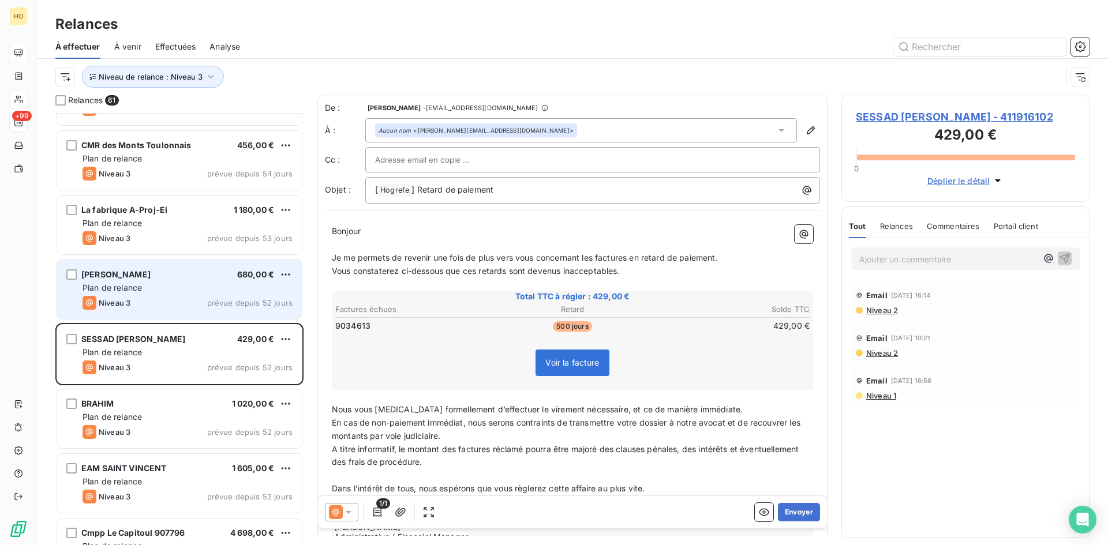
click at [218, 309] on div "Niveau 3 prévue depuis 52 jours" at bounding box center [188, 303] width 210 height 14
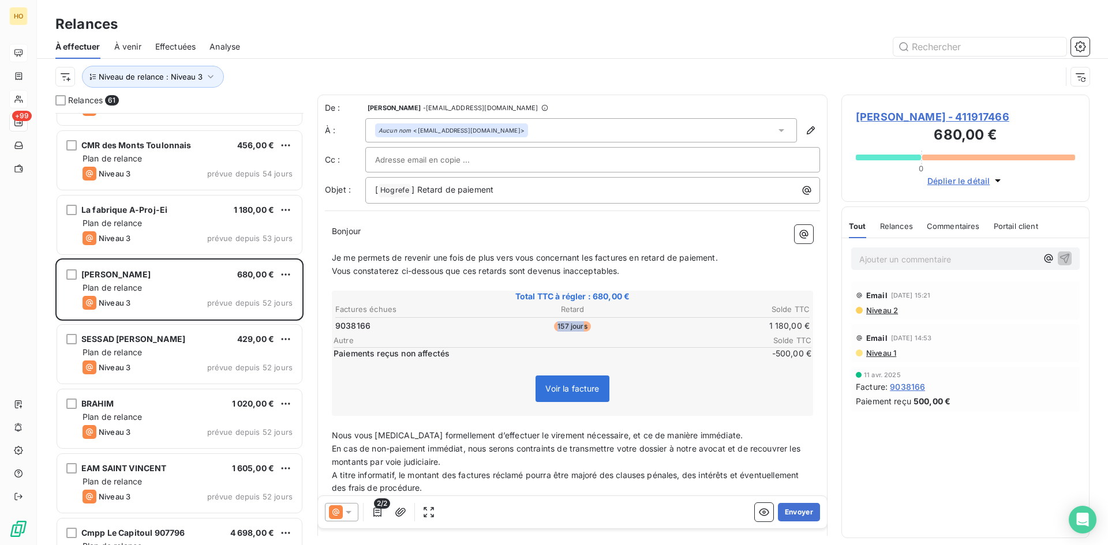
drag, startPoint x: 578, startPoint y: 324, endPoint x: 548, endPoint y: 327, distance: 30.1
click at [548, 327] on td "157 jours" at bounding box center [572, 326] width 158 height 13
click at [561, 329] on span "157 jours" at bounding box center [572, 326] width 36 height 10
click at [351, 505] on div at bounding box center [341, 512] width 33 height 18
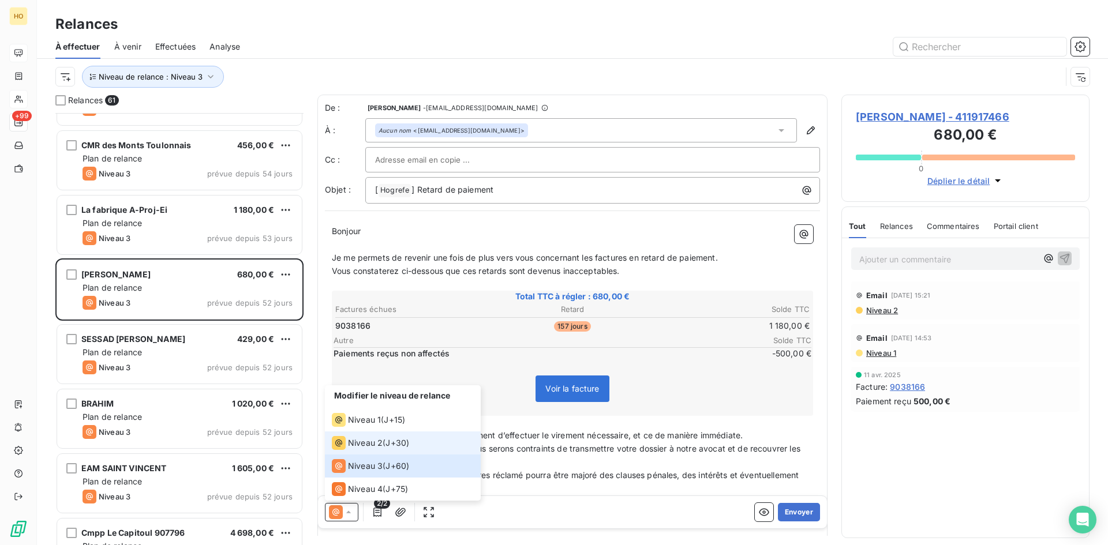
click at [389, 443] on span "J+30 )" at bounding box center [397, 443] width 24 height 12
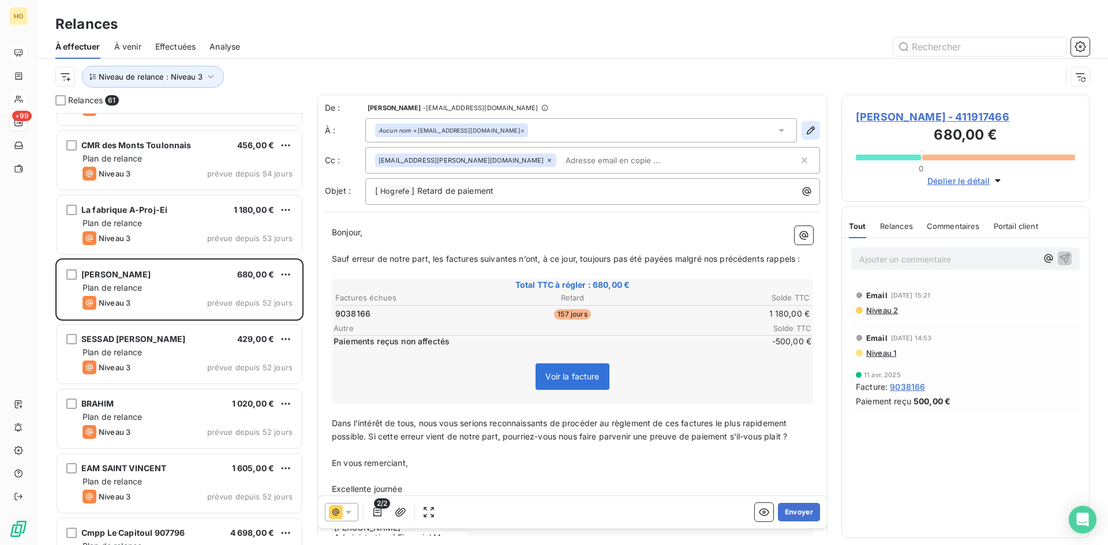
click at [805, 132] on icon "button" at bounding box center [811, 131] width 12 height 12
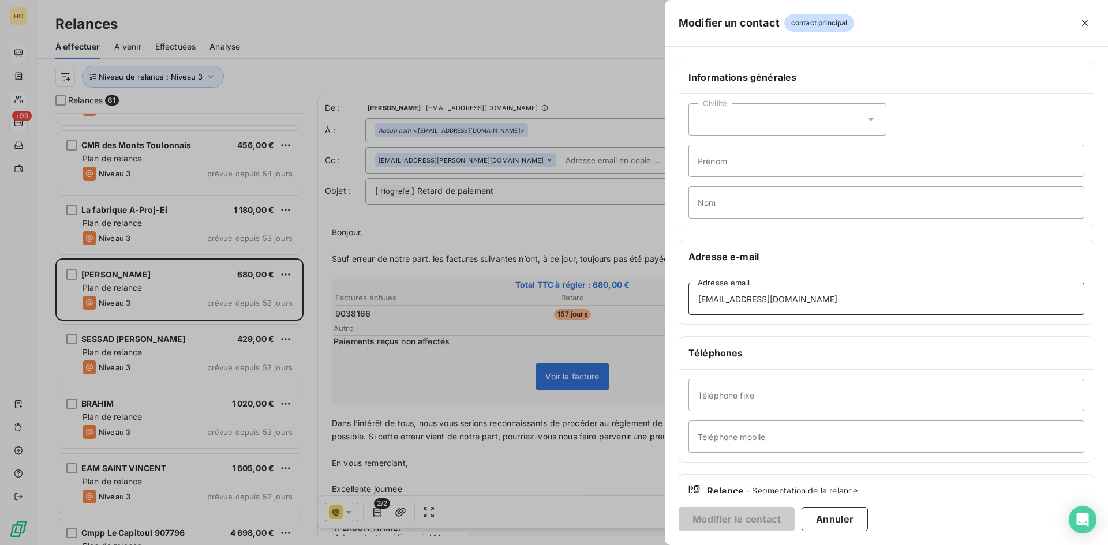
drag, startPoint x: 849, startPoint y: 304, endPoint x: 622, endPoint y: 314, distance: 227.0
click at [622, 545] on div "Modifier un contact contact principal Informations générales Civilité Prénom No…" at bounding box center [554, 545] width 1108 height 0
click at [605, 294] on div at bounding box center [554, 272] width 1108 height 545
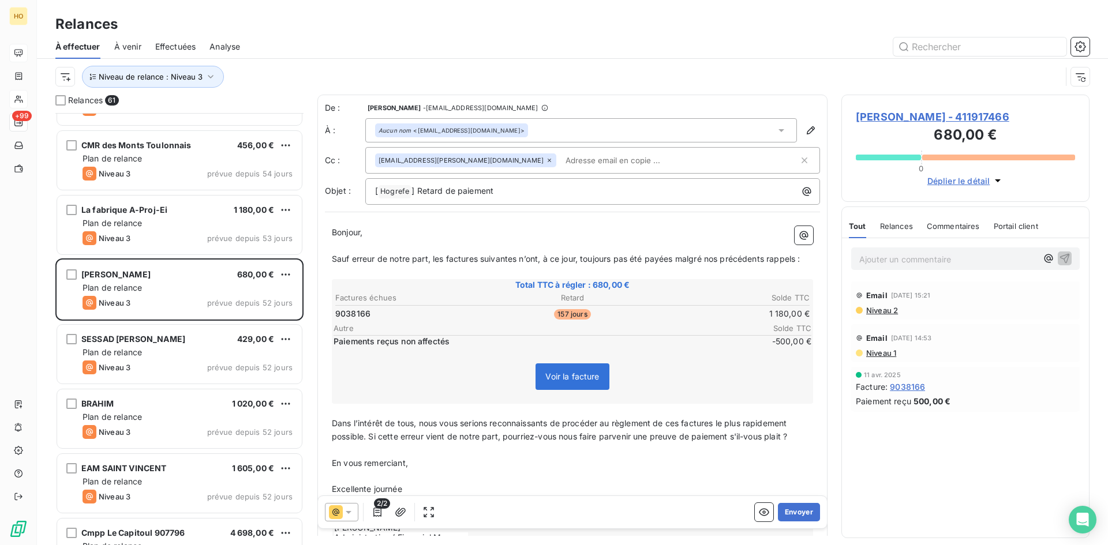
click at [346, 514] on icon at bounding box center [349, 513] width 12 height 12
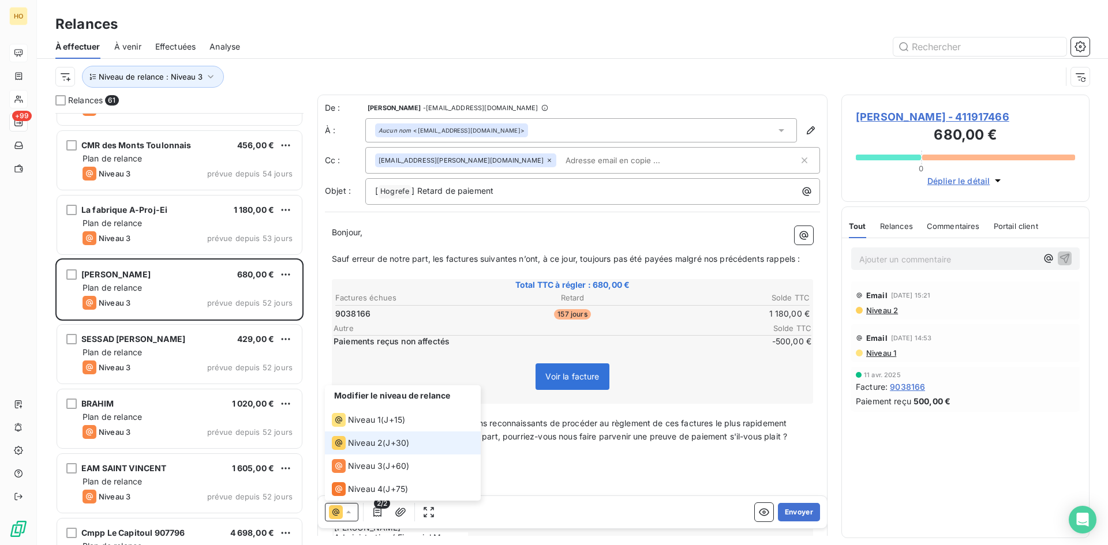
click at [392, 441] on span "J+30 )" at bounding box center [397, 443] width 24 height 12
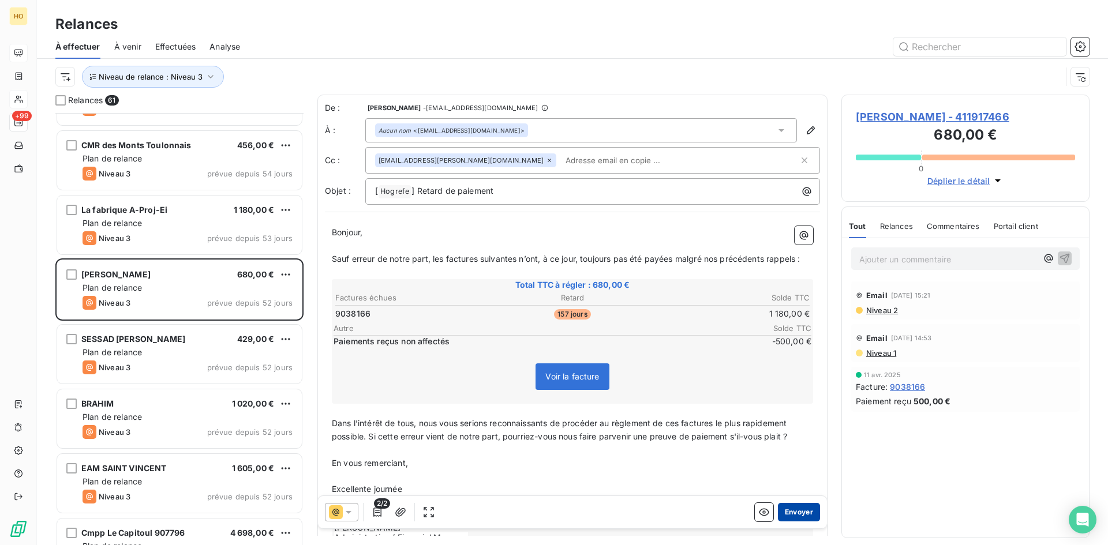
click at [800, 518] on button "Envoyer" at bounding box center [799, 512] width 42 height 18
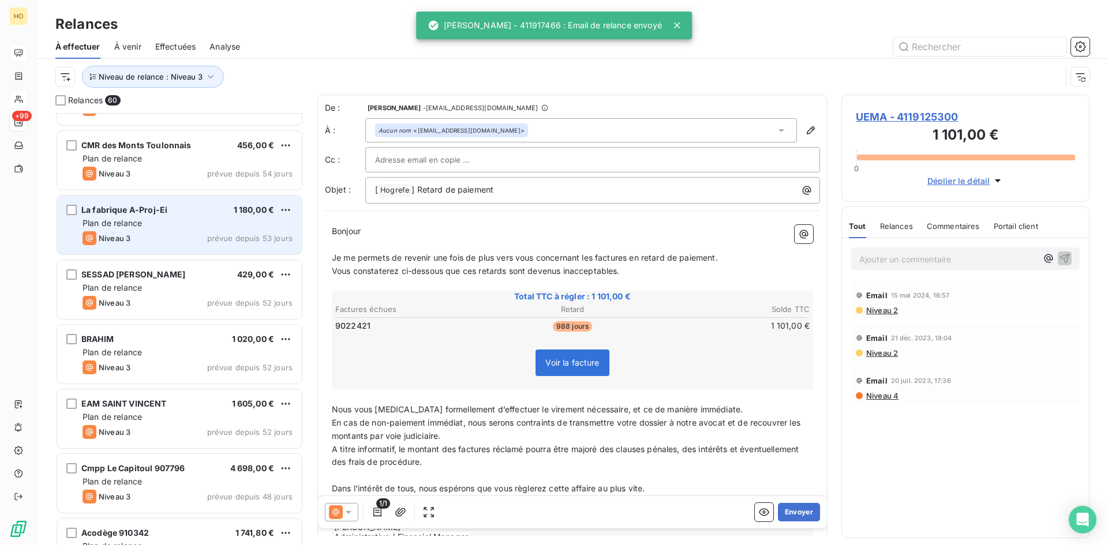
click at [163, 218] on div "Plan de relance" at bounding box center [188, 224] width 210 height 12
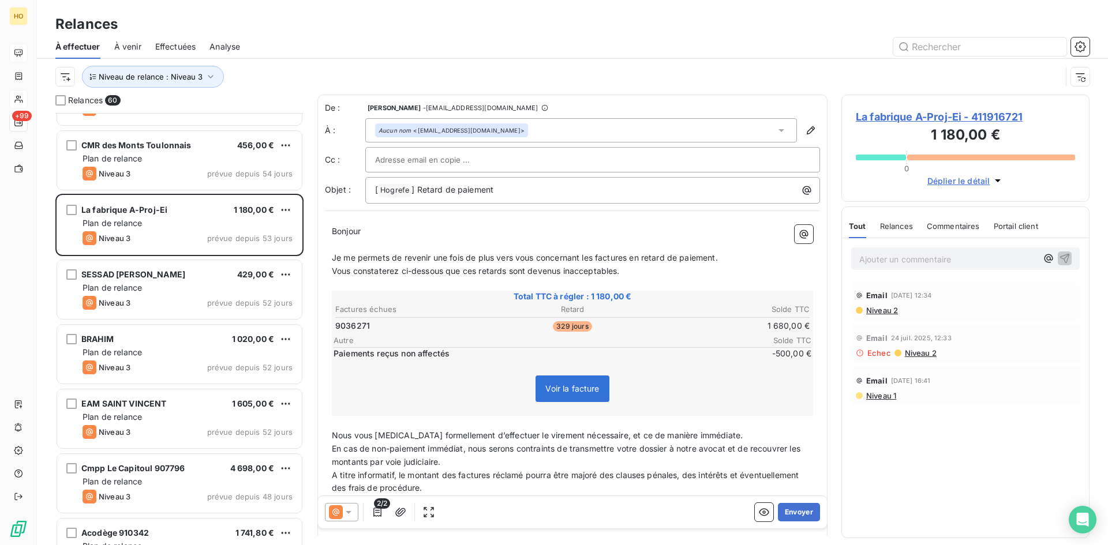
click at [340, 516] on icon at bounding box center [336, 512] width 14 height 14
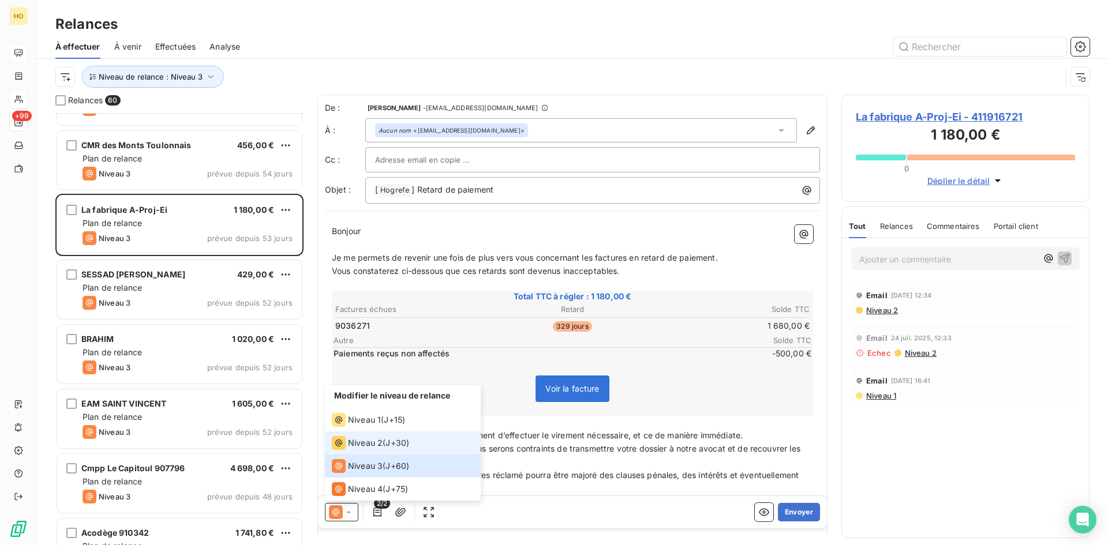
click at [381, 447] on span "Niveau 2" at bounding box center [365, 443] width 35 height 12
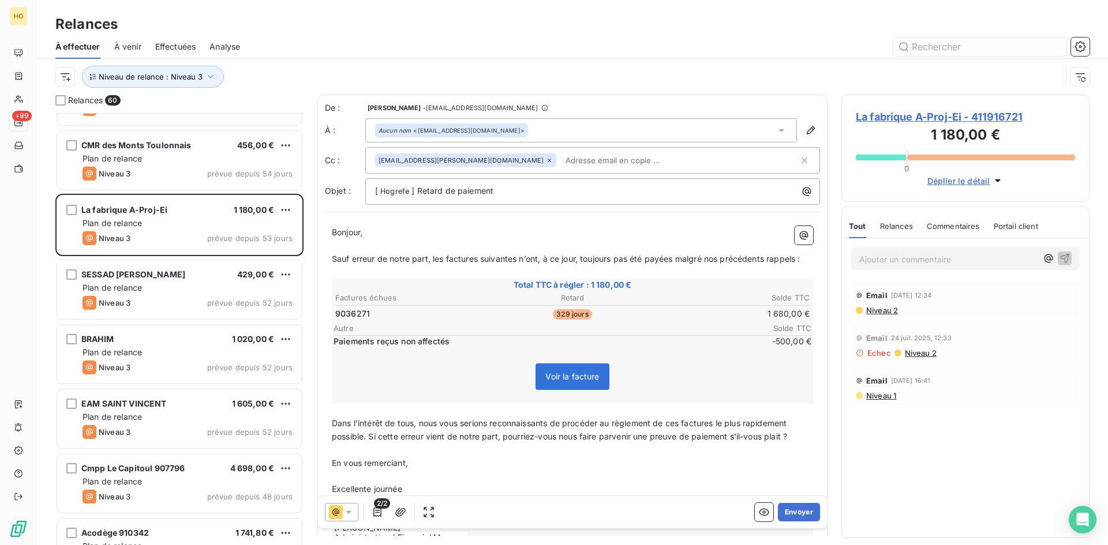
click at [347, 509] on icon at bounding box center [349, 513] width 12 height 12
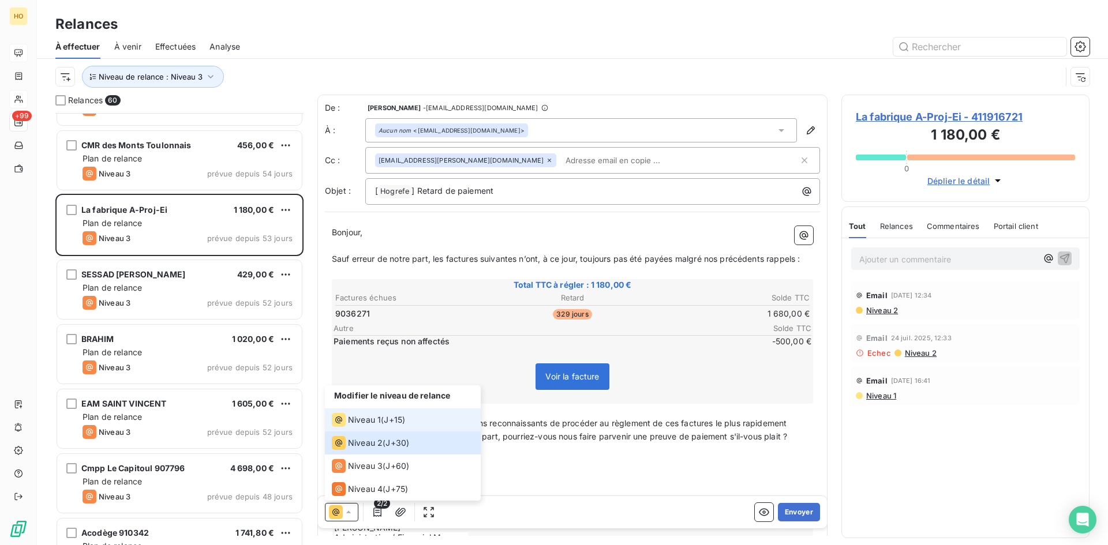
click at [414, 417] on li "Niveau 1 ( J+15 )" at bounding box center [403, 420] width 156 height 23
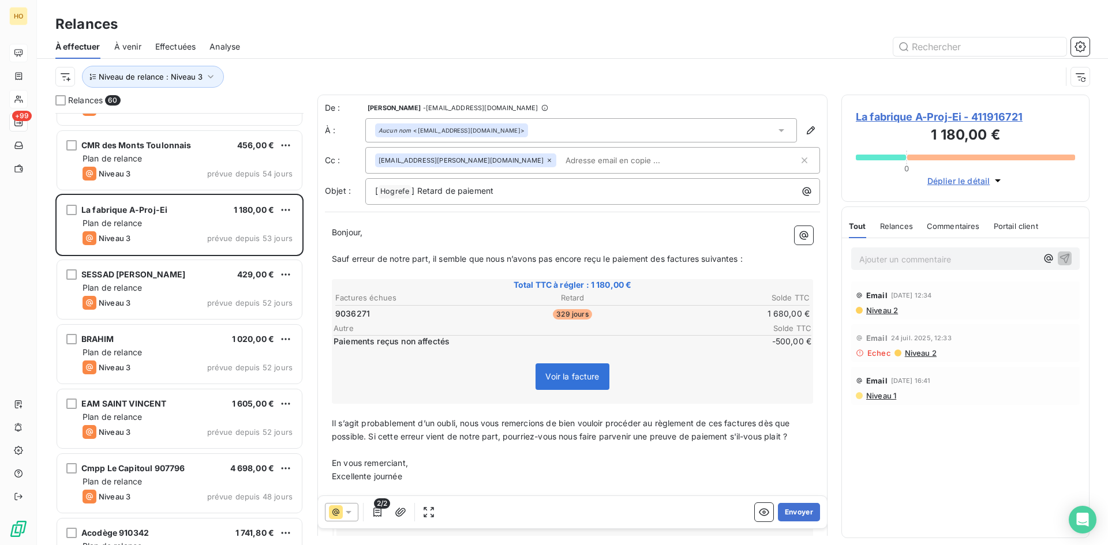
click at [345, 520] on div at bounding box center [341, 512] width 33 height 18
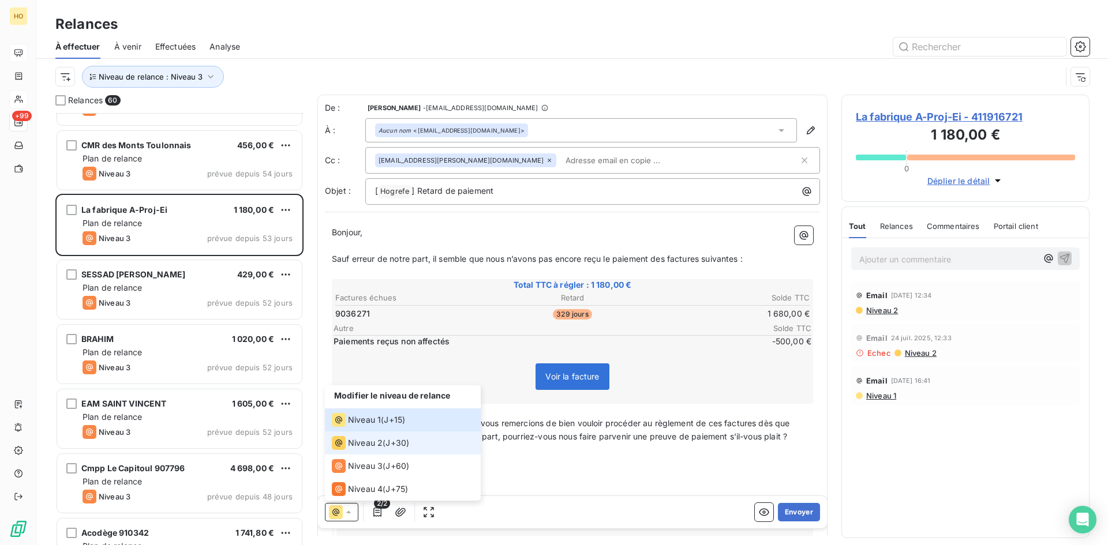
click at [410, 451] on li "Niveau 2 ( J+30 )" at bounding box center [403, 443] width 156 height 23
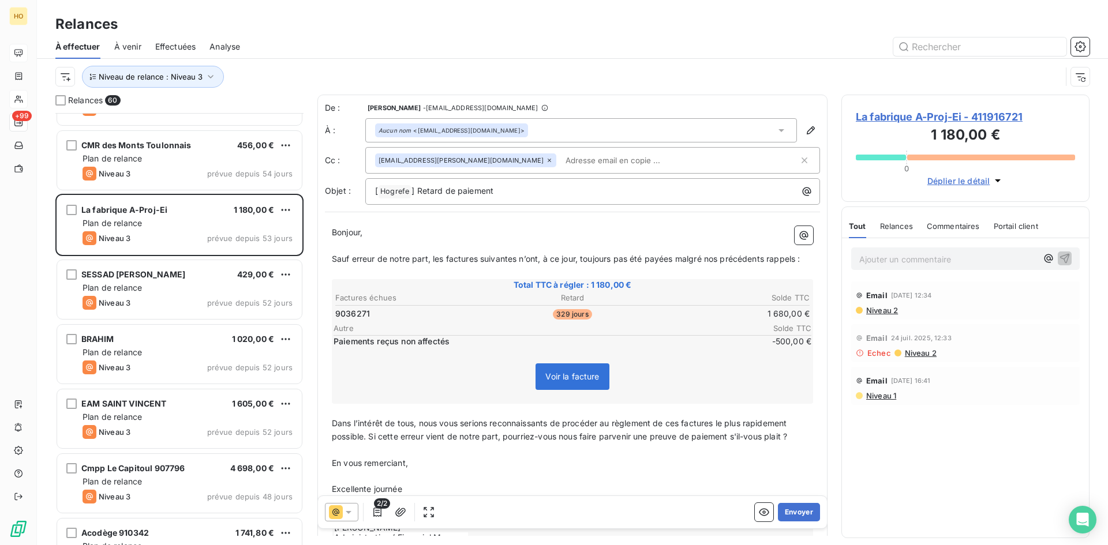
click at [346, 516] on icon at bounding box center [349, 513] width 12 height 12
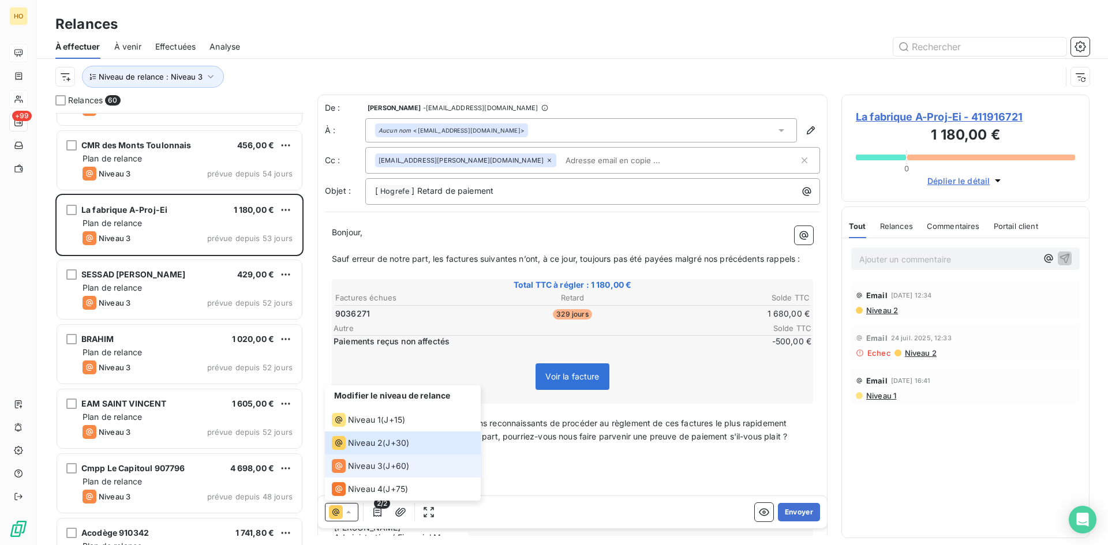
click at [402, 467] on span "J+60 )" at bounding box center [397, 466] width 24 height 12
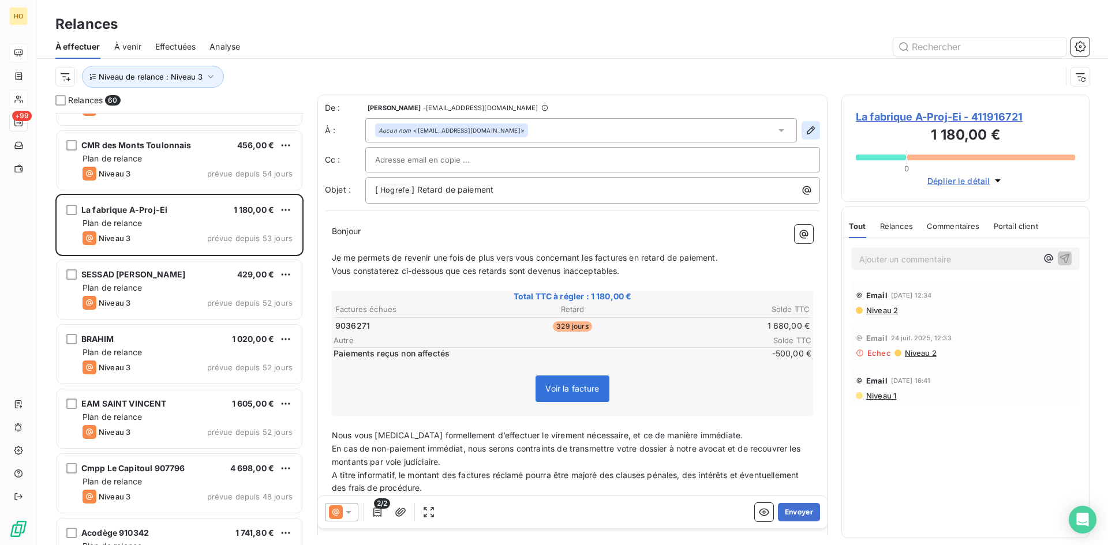
click at [807, 133] on icon "button" at bounding box center [811, 131] width 12 height 12
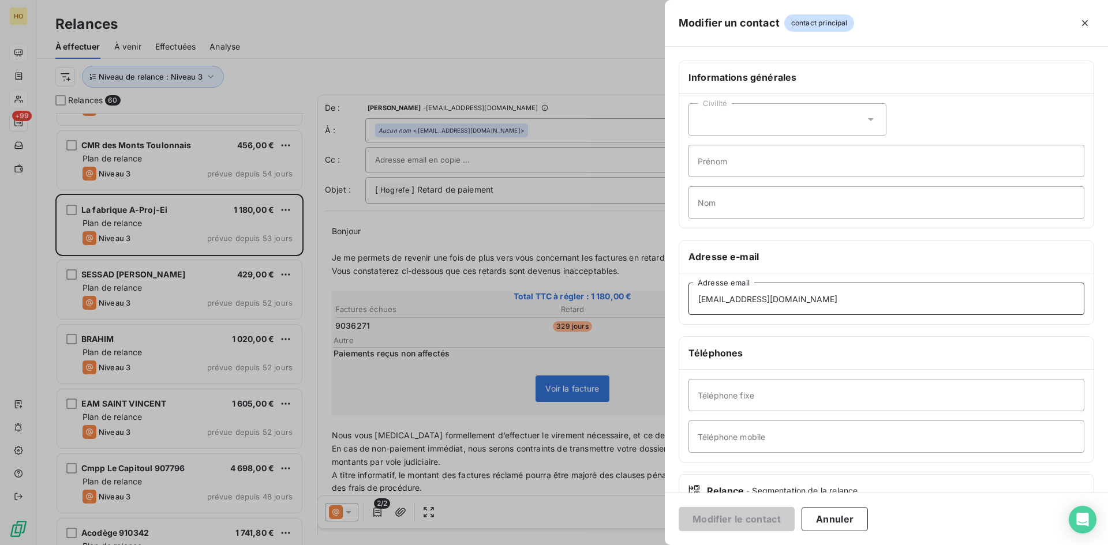
drag, startPoint x: 838, startPoint y: 309, endPoint x: 609, endPoint y: 299, distance: 229.3
click at [609, 545] on div "Modifier un contact contact principal Informations générales Civilité Prénom No…" at bounding box center [554, 545] width 1108 height 0
click at [606, 387] on div at bounding box center [554, 272] width 1108 height 545
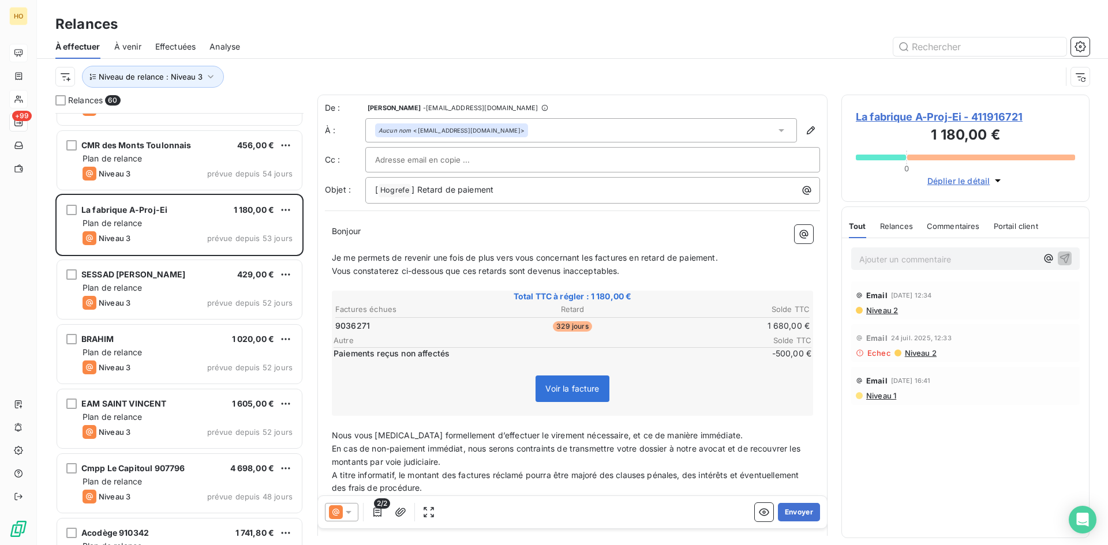
click at [891, 383] on span "[DATE] 16:41" at bounding box center [911, 380] width 40 height 7
click at [877, 394] on span "Niveau 1" at bounding box center [880, 395] width 31 height 9
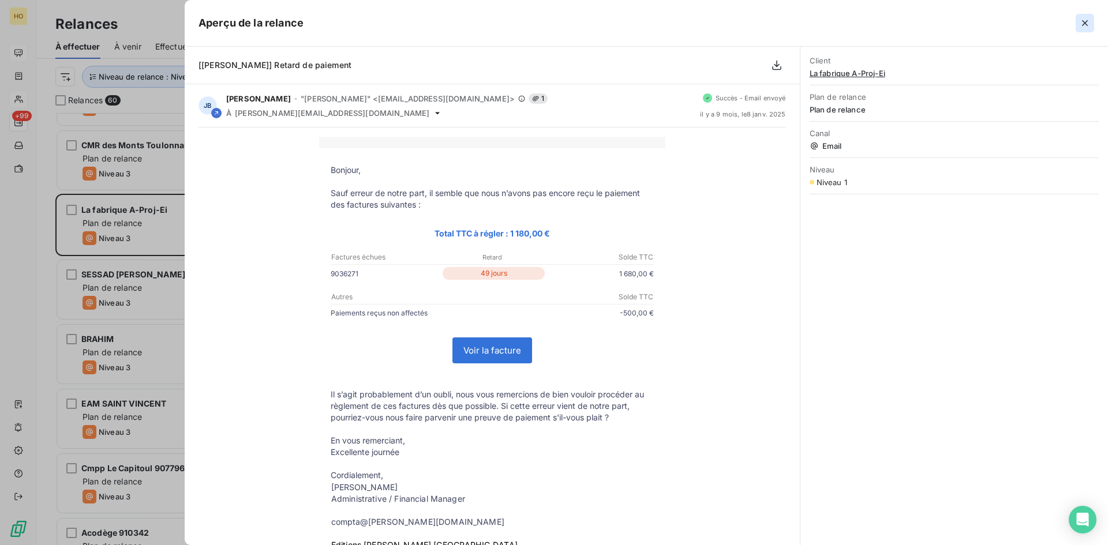
click at [1085, 24] on icon "button" at bounding box center [1085, 23] width 6 height 6
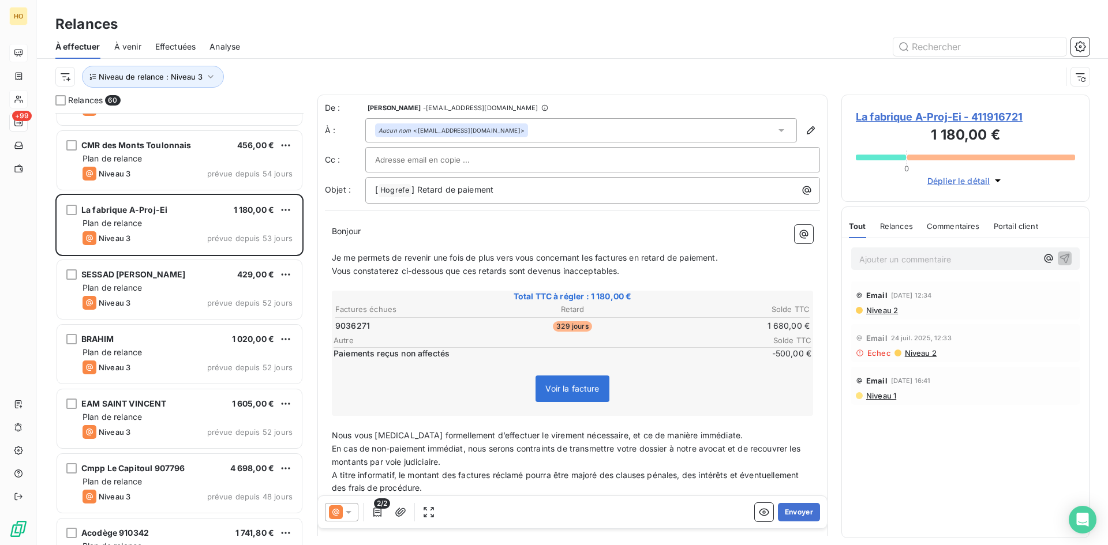
click at [347, 511] on icon at bounding box center [349, 513] width 12 height 12
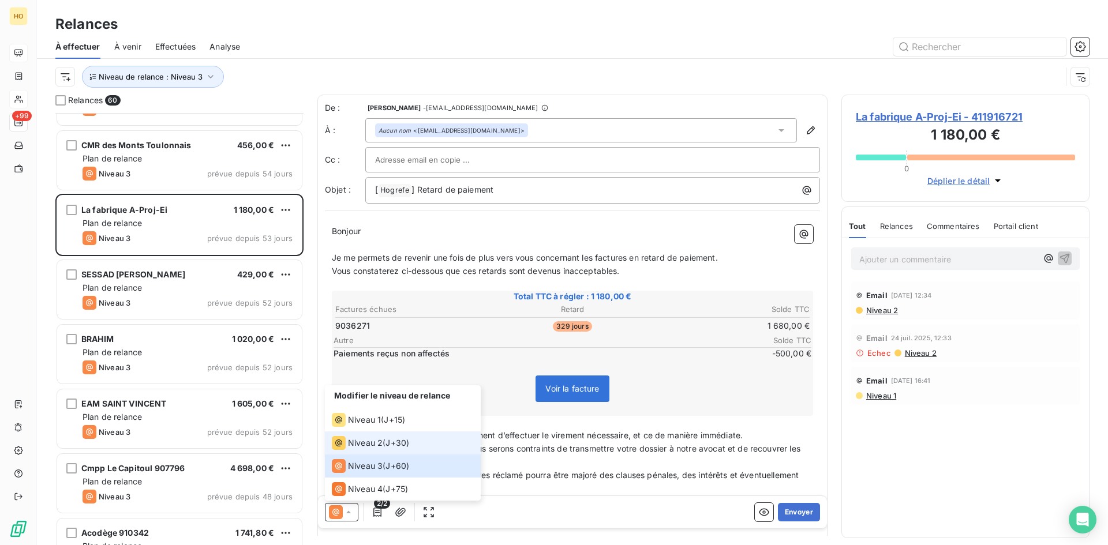
click at [400, 444] on span "J+30 )" at bounding box center [397, 443] width 24 height 12
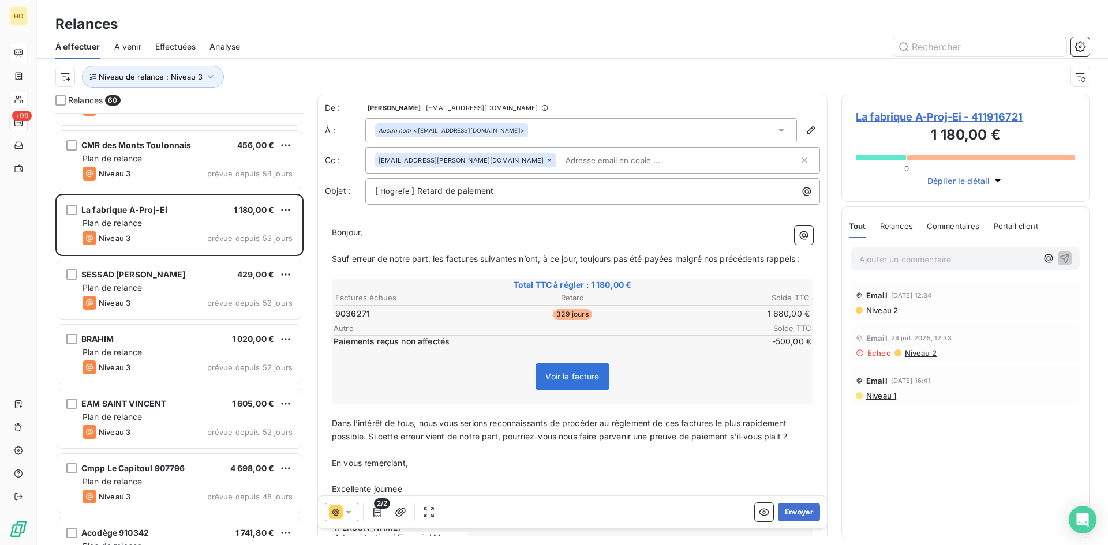
click at [350, 515] on icon at bounding box center [349, 513] width 12 height 12
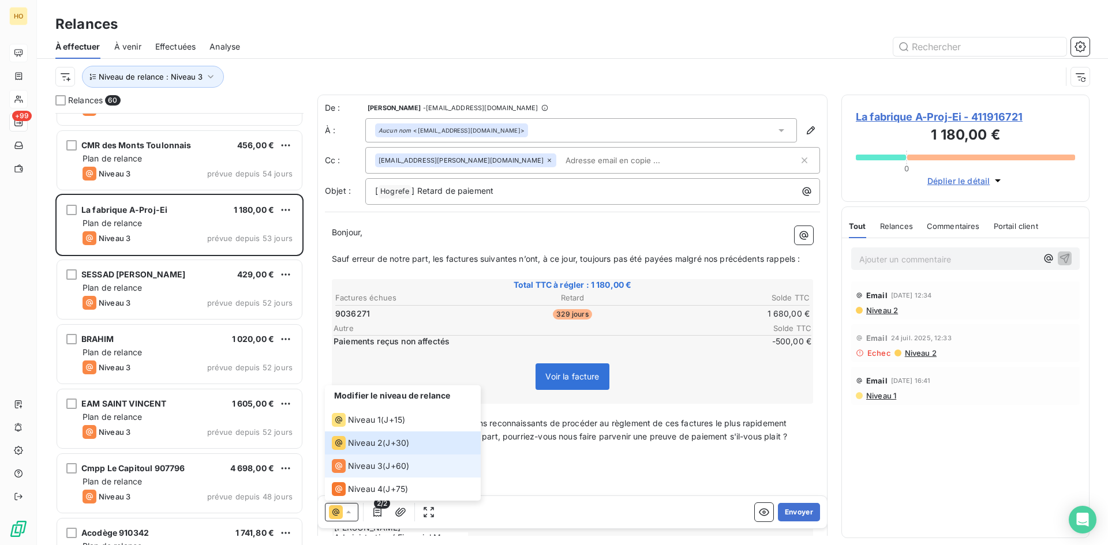
click at [409, 464] on span "J+60 )" at bounding box center [397, 466] width 24 height 12
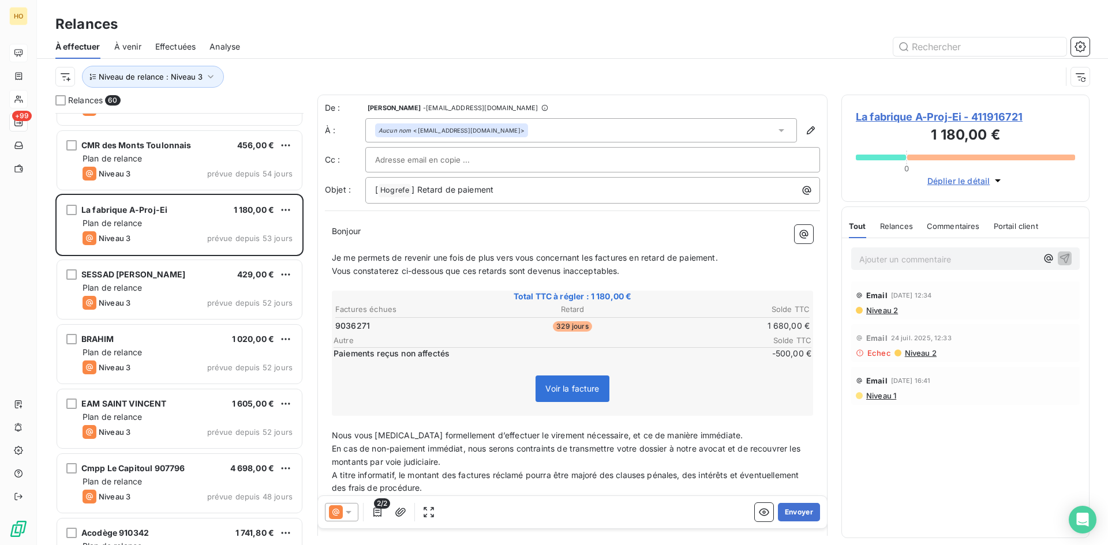
click at [340, 514] on icon at bounding box center [336, 512] width 14 height 14
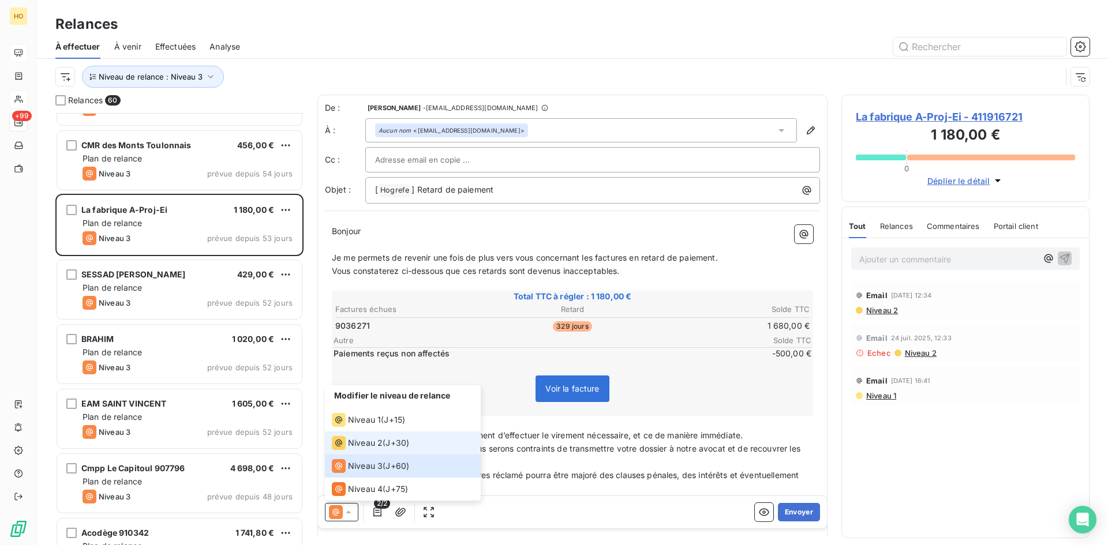
click at [404, 449] on div "Niveau 2 ( J+30 )" at bounding box center [370, 443] width 77 height 14
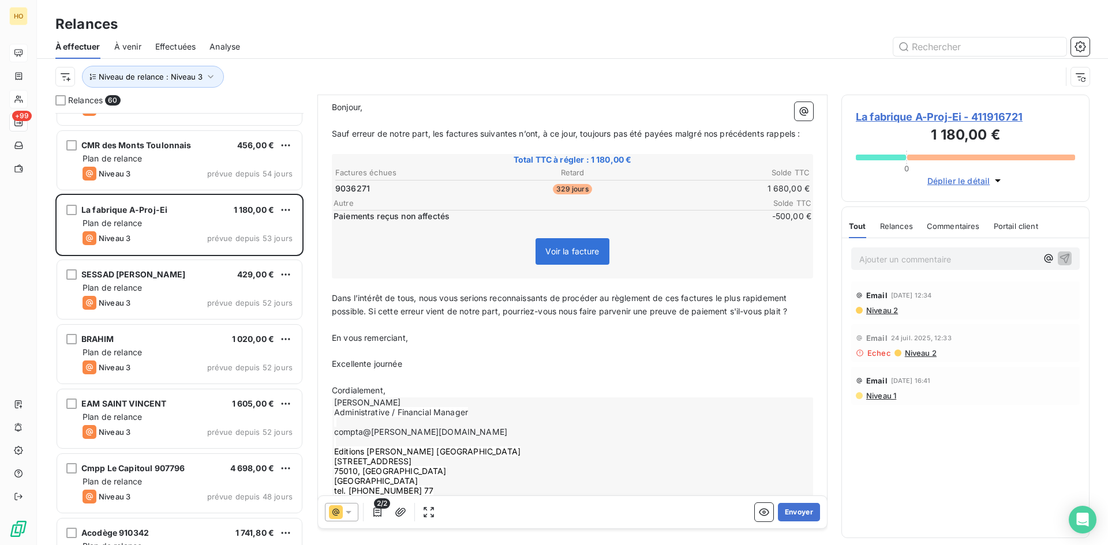
scroll to position [126, 0]
click at [800, 514] on button "Envoyer" at bounding box center [799, 512] width 42 height 18
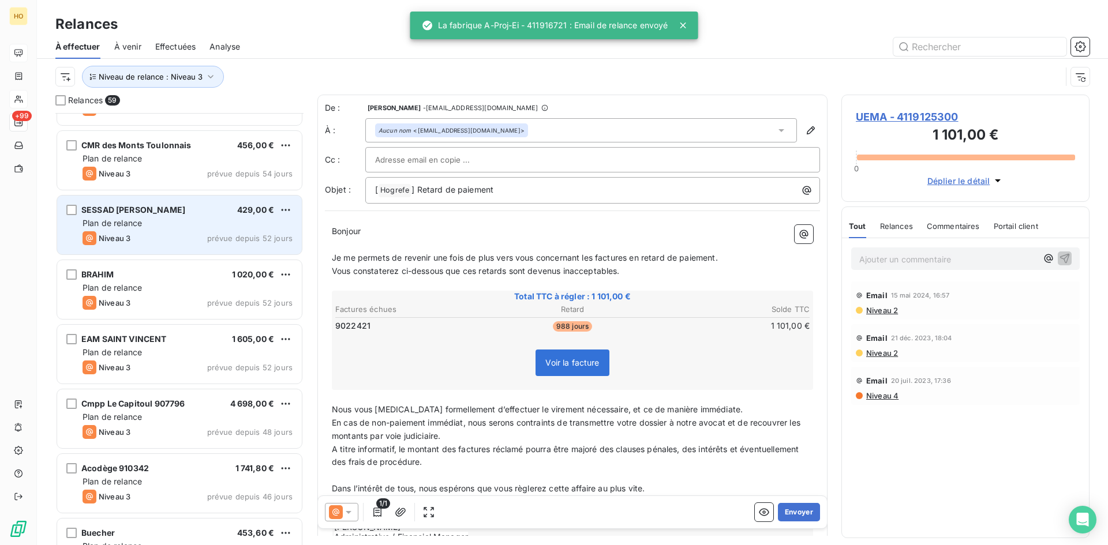
click at [188, 219] on div "Plan de relance" at bounding box center [188, 224] width 210 height 12
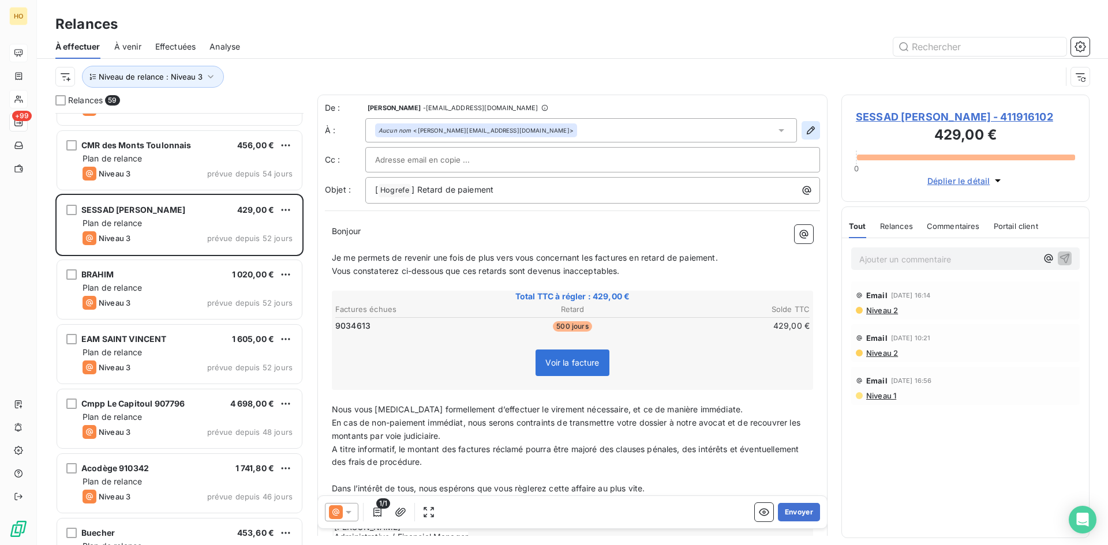
click at [801, 123] on button "button" at bounding box center [810, 130] width 18 height 18
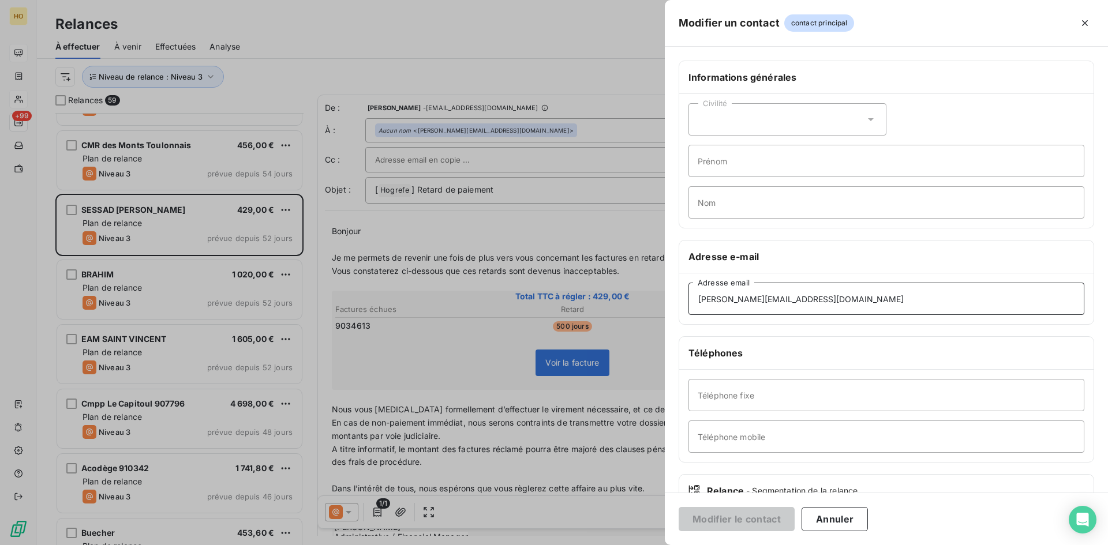
drag, startPoint x: 811, startPoint y: 295, endPoint x: 576, endPoint y: 279, distance: 235.4
click at [576, 545] on div "Modifier un contact contact principal Informations générales Civilité Prénom No…" at bounding box center [554, 545] width 1108 height 0
click at [519, 355] on div at bounding box center [554, 272] width 1108 height 545
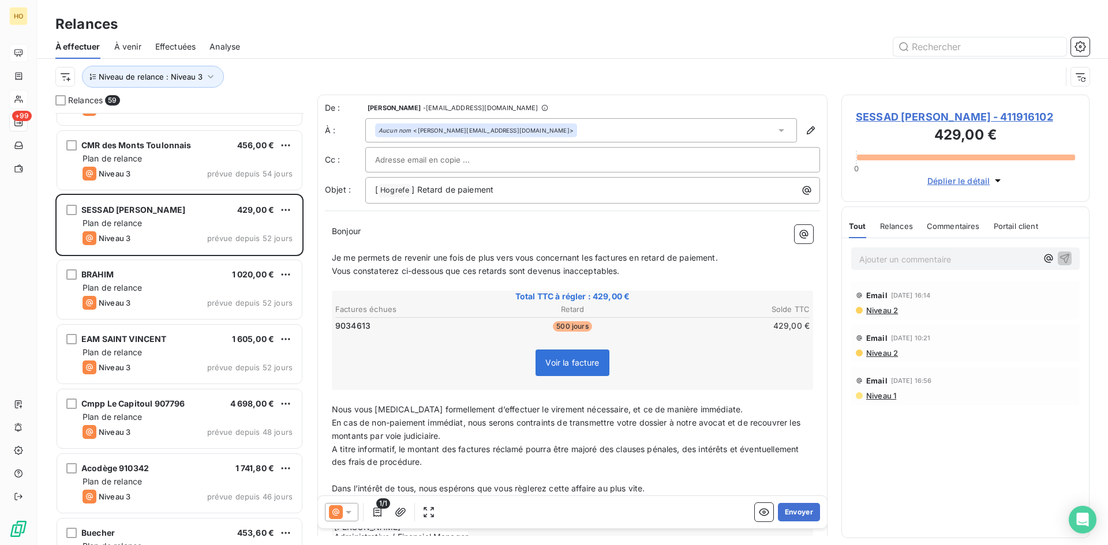
click at [344, 516] on icon at bounding box center [349, 513] width 12 height 12
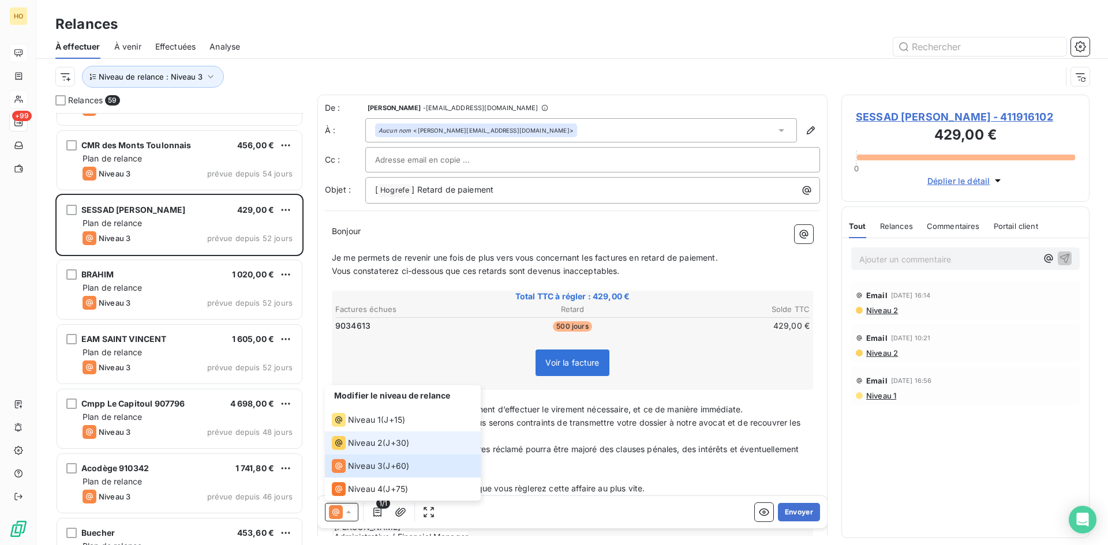
click at [409, 445] on span "J+30 )" at bounding box center [397, 443] width 24 height 12
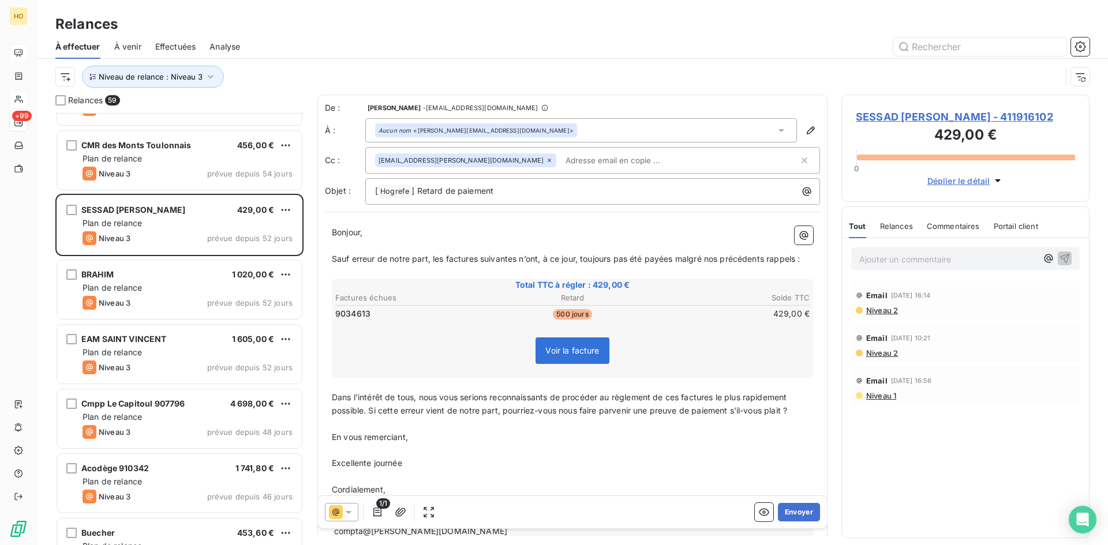
click at [344, 515] on icon at bounding box center [349, 513] width 12 height 12
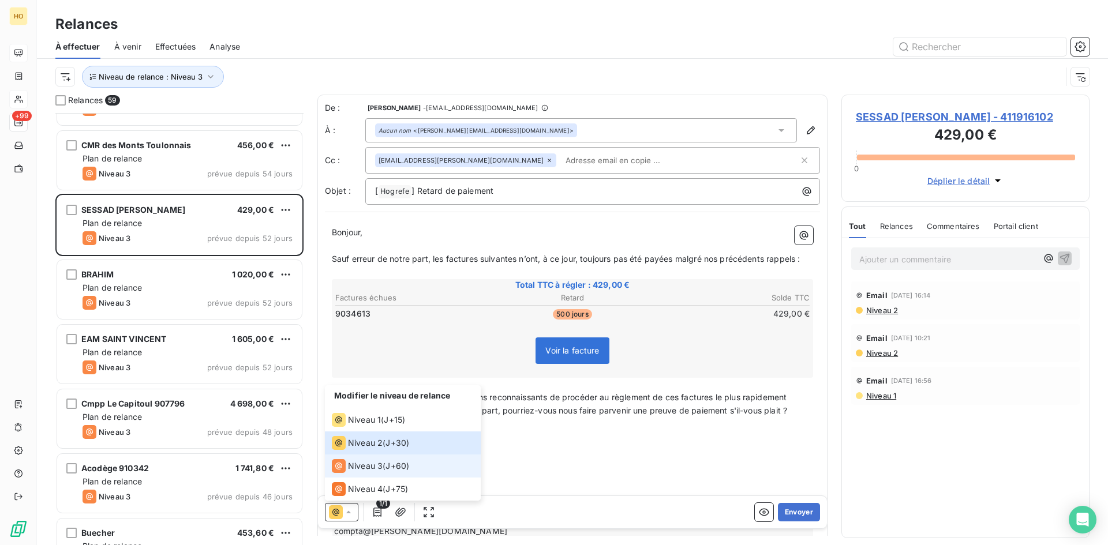
click at [391, 465] on span "J+60 )" at bounding box center [397, 466] width 24 height 12
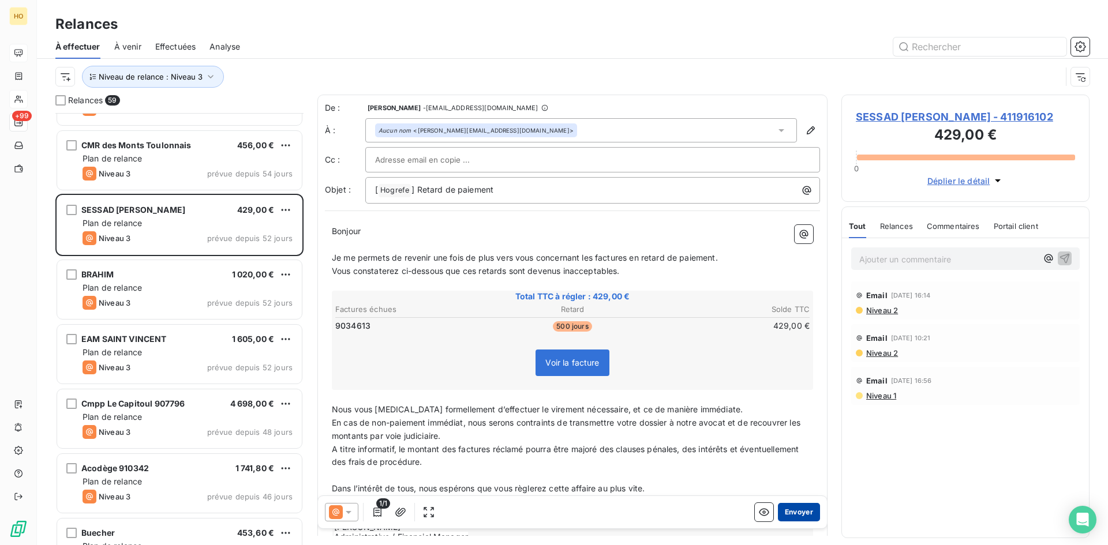
click at [802, 511] on button "Envoyer" at bounding box center [799, 512] width 42 height 18
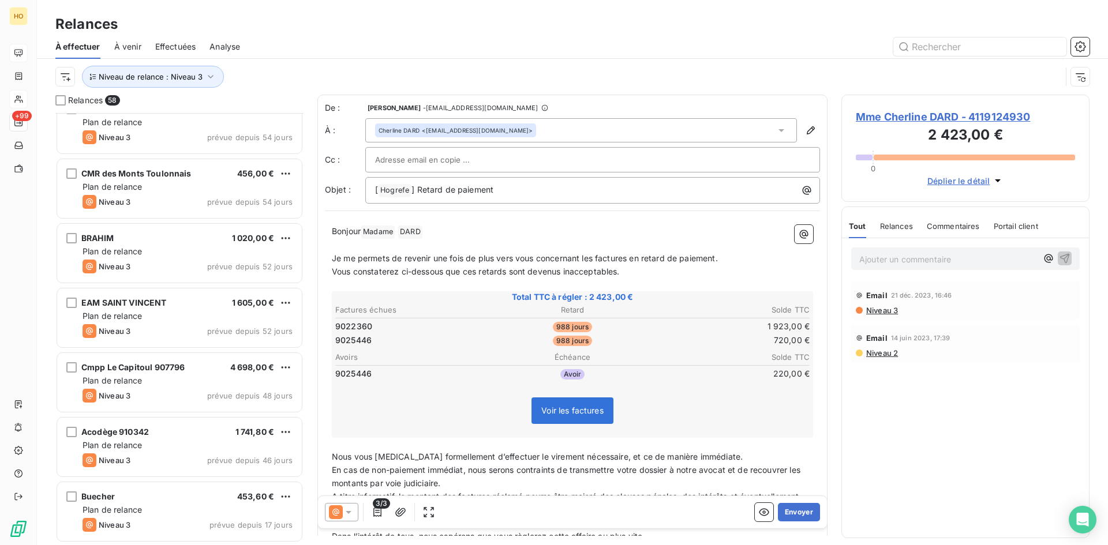
scroll to position [3316, 0]
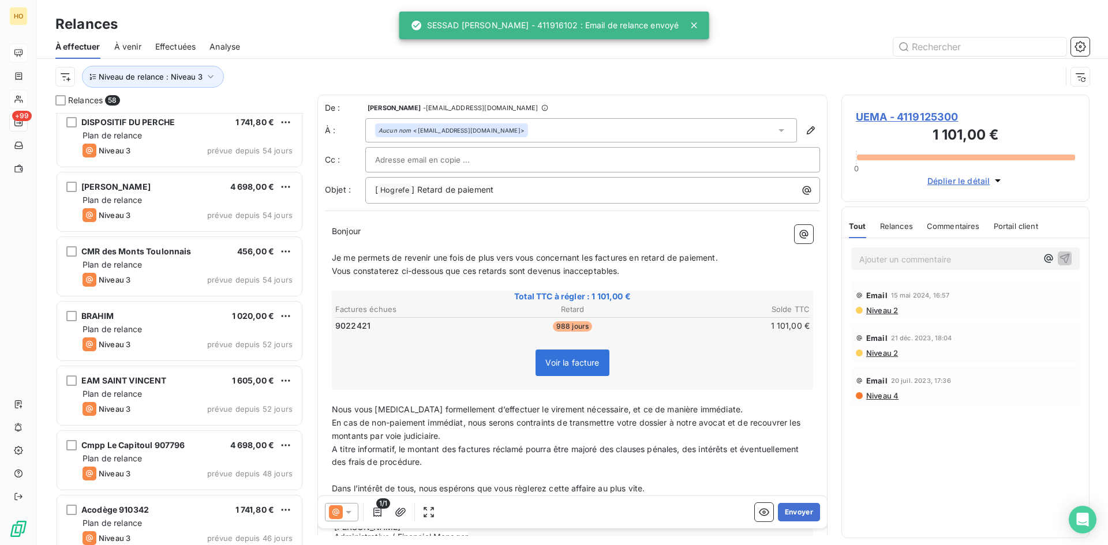
scroll to position [3238, 0]
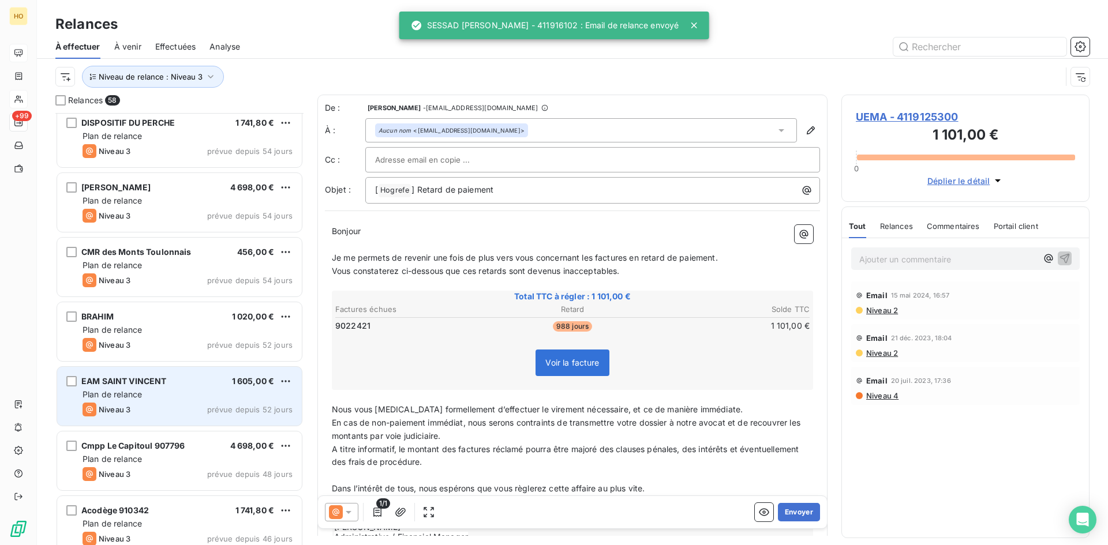
click at [208, 398] on div "Plan de relance" at bounding box center [188, 395] width 210 height 12
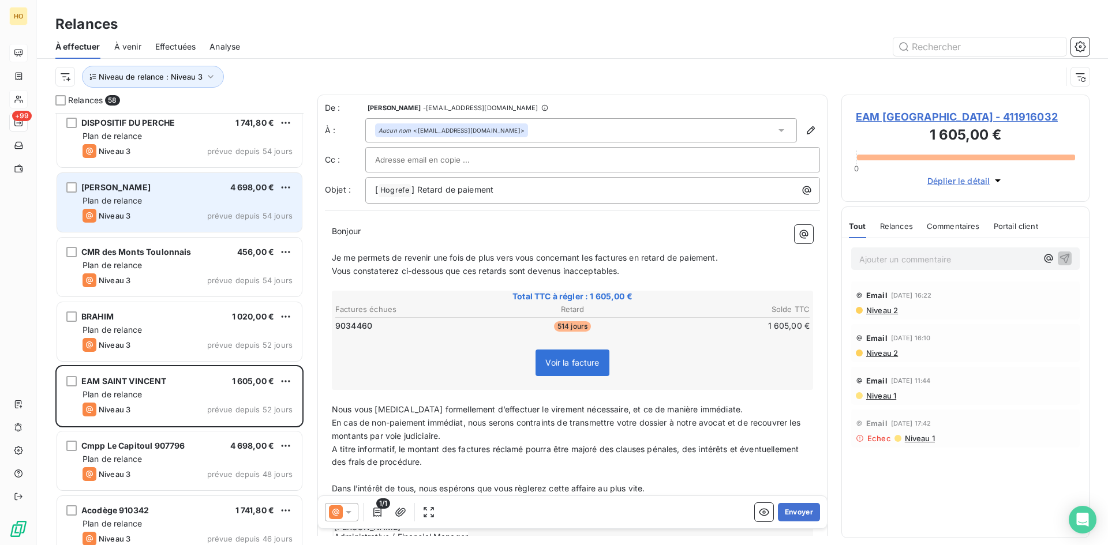
click at [160, 178] on div "[PERSON_NAME] 4 698,00 € Plan de relance Niveau 3 prévue depuis 54 jours" at bounding box center [179, 202] width 245 height 59
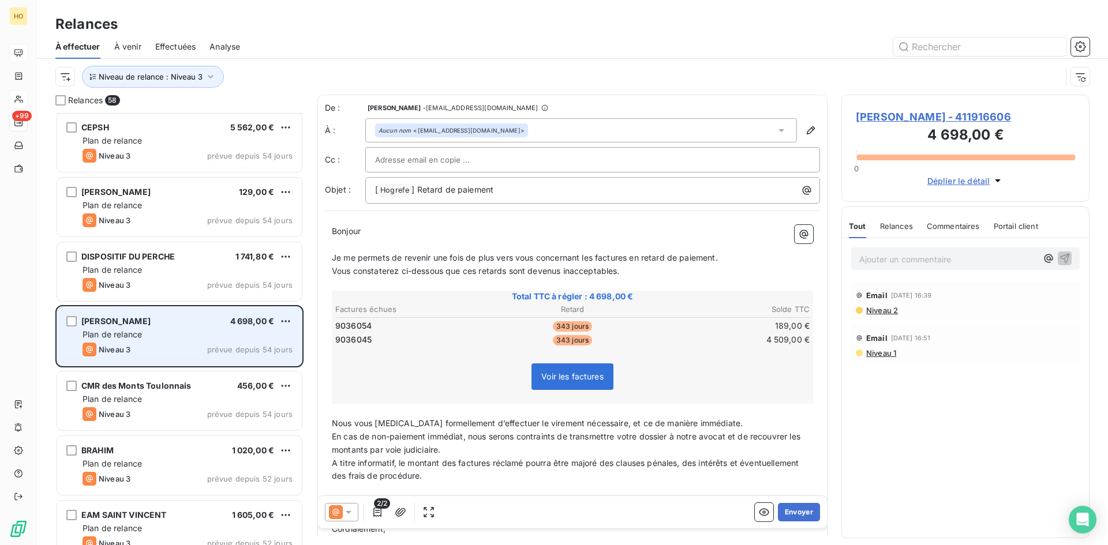
scroll to position [3094, 0]
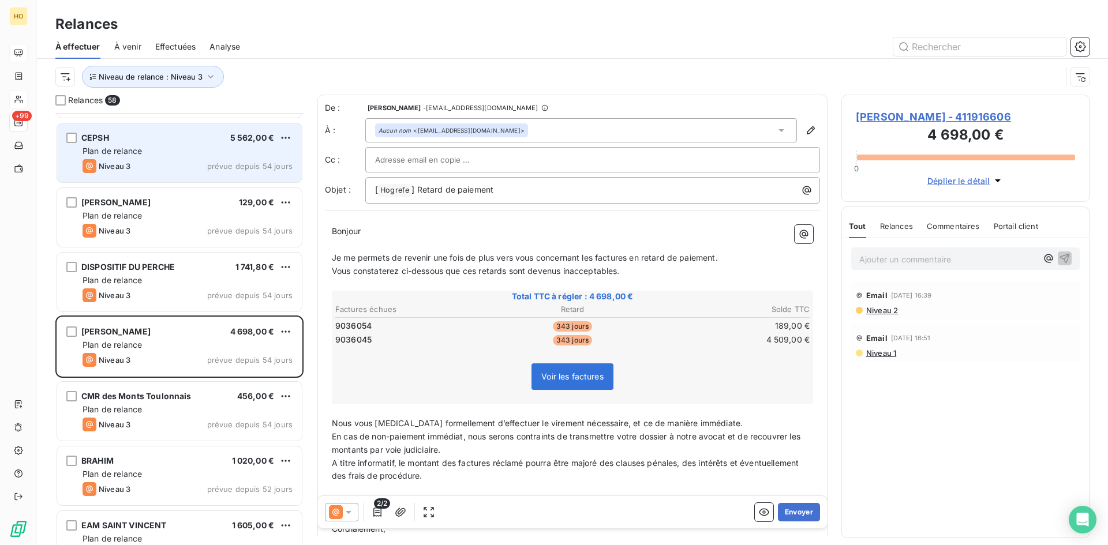
click at [176, 157] on div "CEPSH 5 562,00 € Plan de relance Niveau 3 prévue depuis 54 jours" at bounding box center [179, 152] width 245 height 59
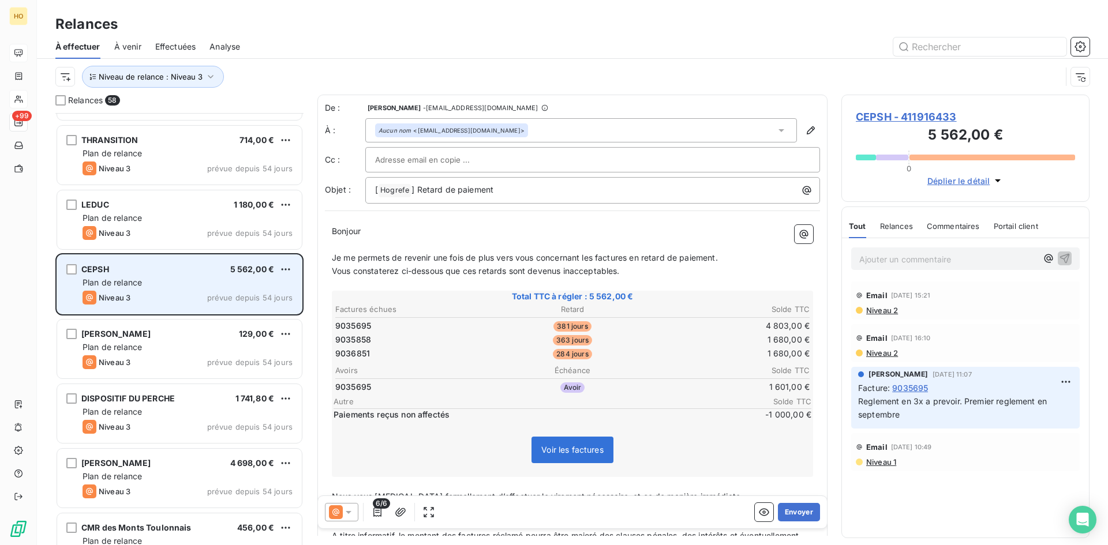
scroll to position [2962, 0]
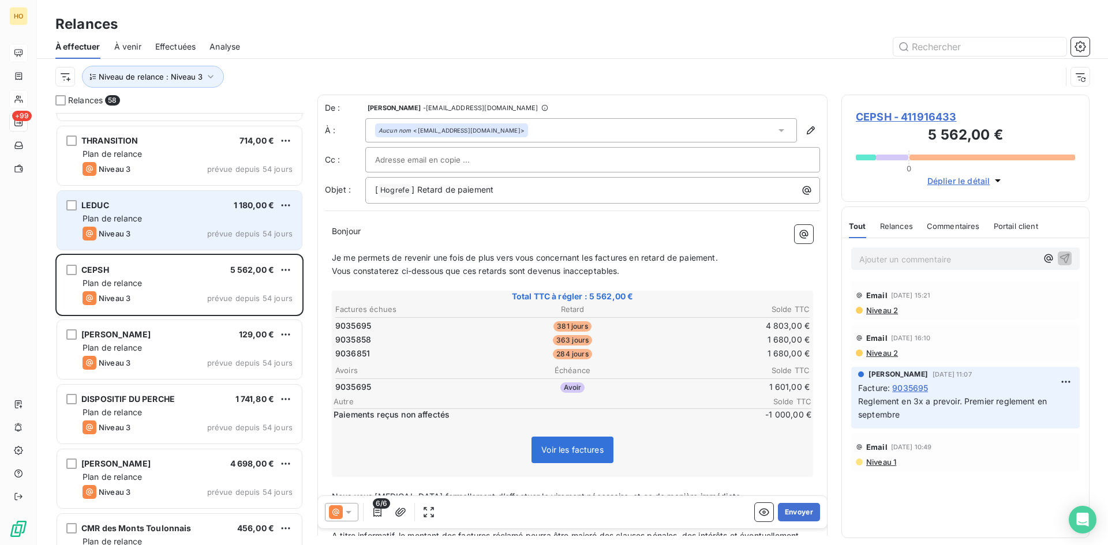
click at [169, 220] on div "Plan de relance" at bounding box center [188, 219] width 210 height 12
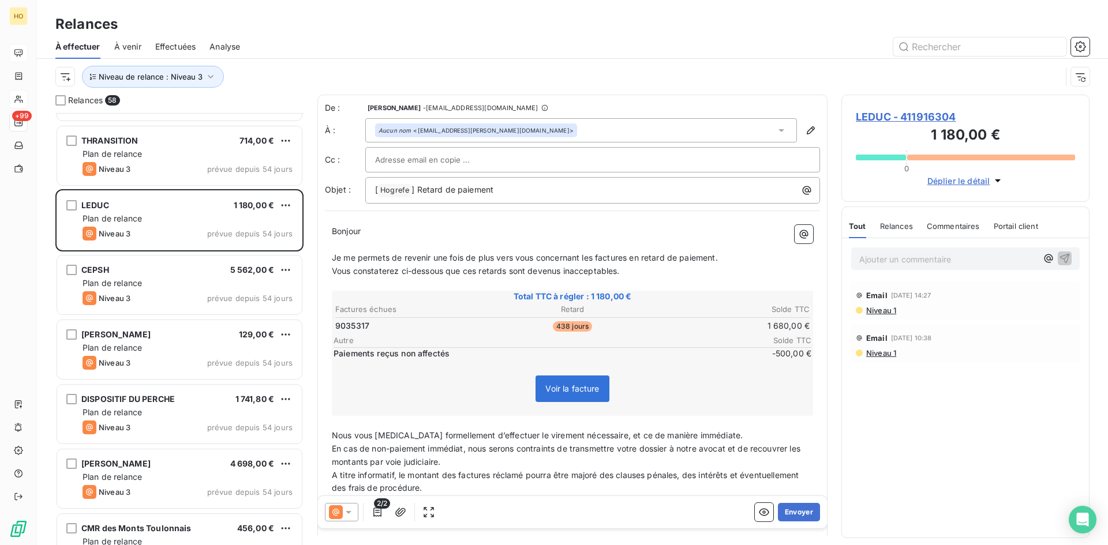
click at [351, 511] on icon at bounding box center [349, 512] width 6 height 3
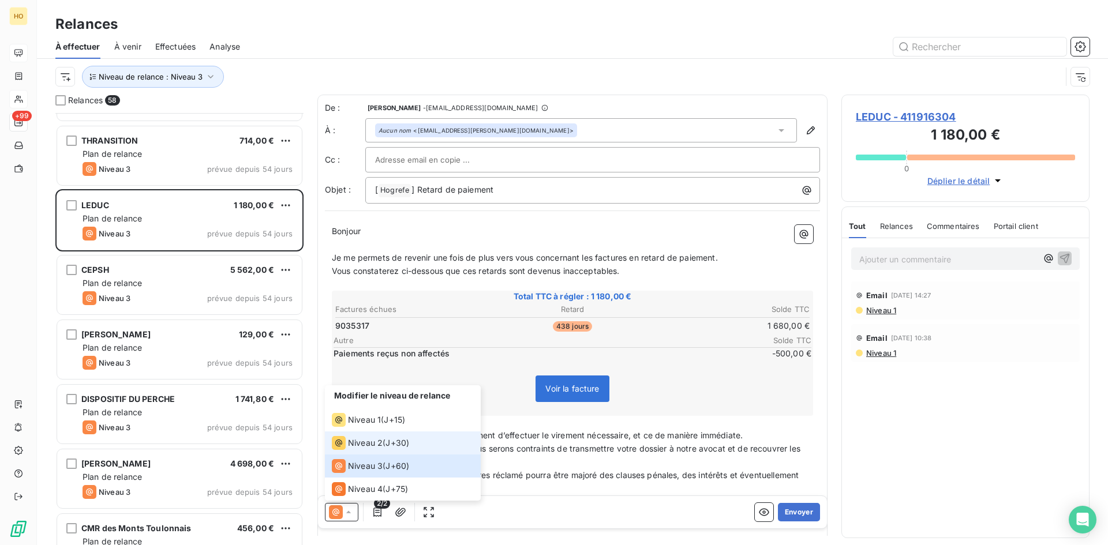
click at [381, 436] on div "Niveau 2" at bounding box center [357, 443] width 51 height 14
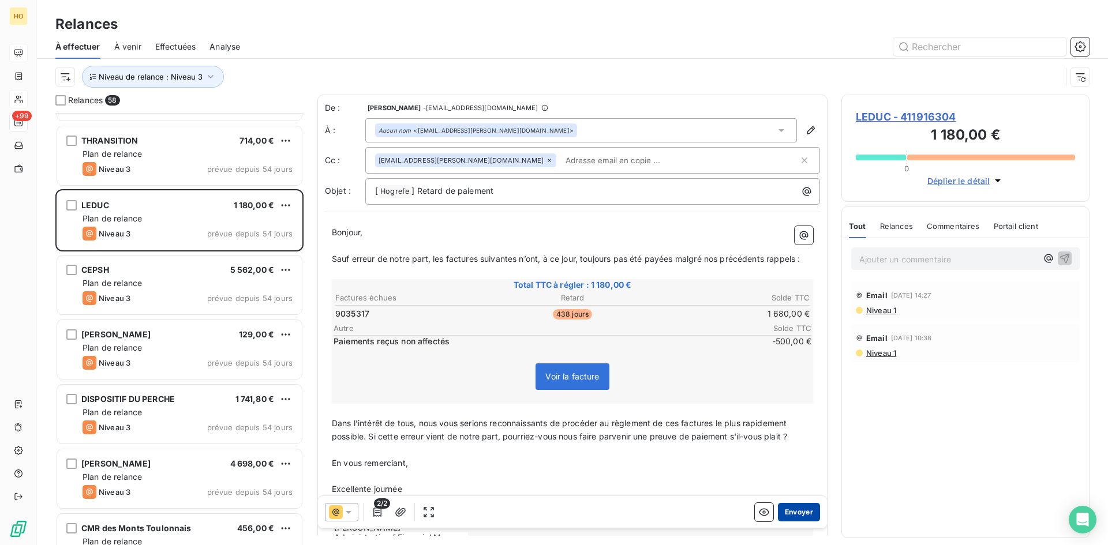
click at [797, 510] on button "Envoyer" at bounding box center [799, 512] width 42 height 18
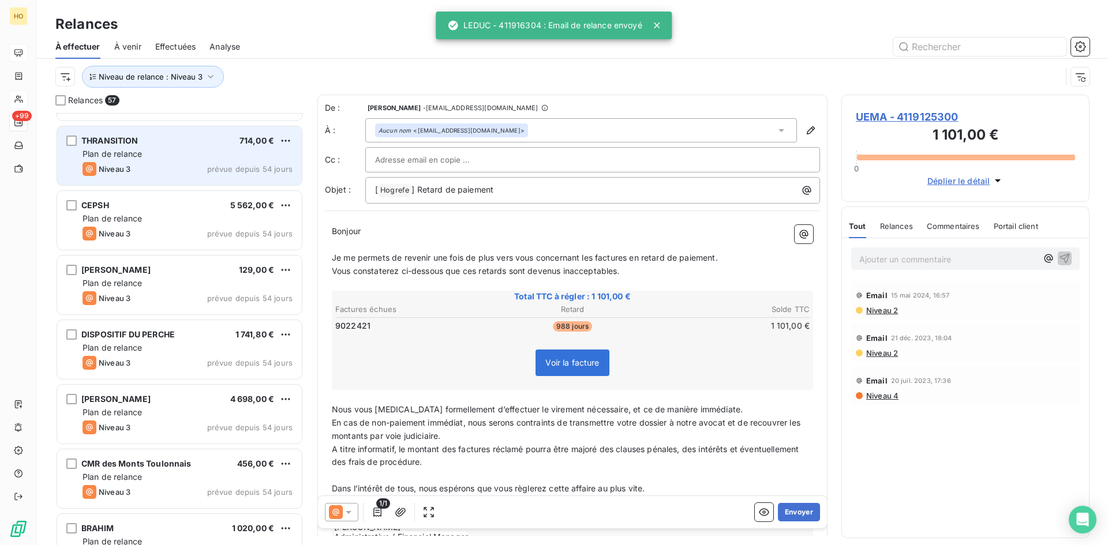
click at [174, 138] on div "THRANSITION 714,00 €" at bounding box center [188, 141] width 210 height 10
